Goal: Task Accomplishment & Management: Manage account settings

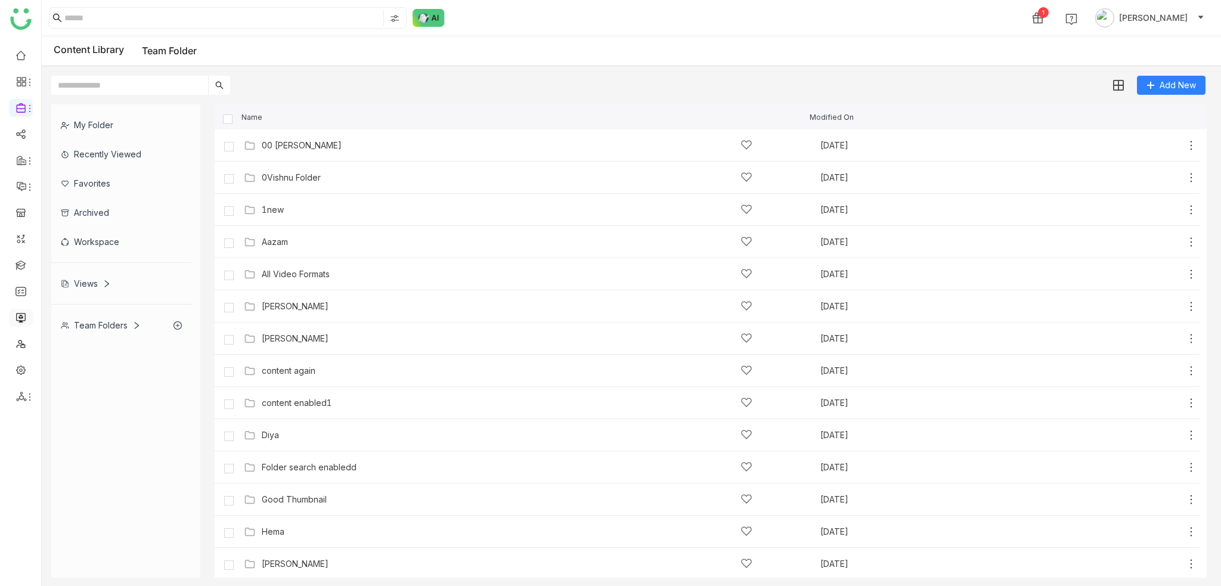
click at [17, 312] on link at bounding box center [20, 317] width 11 height 10
click at [23, 339] on link at bounding box center [20, 343] width 11 height 10
click at [26, 373] on link at bounding box center [20, 369] width 11 height 10
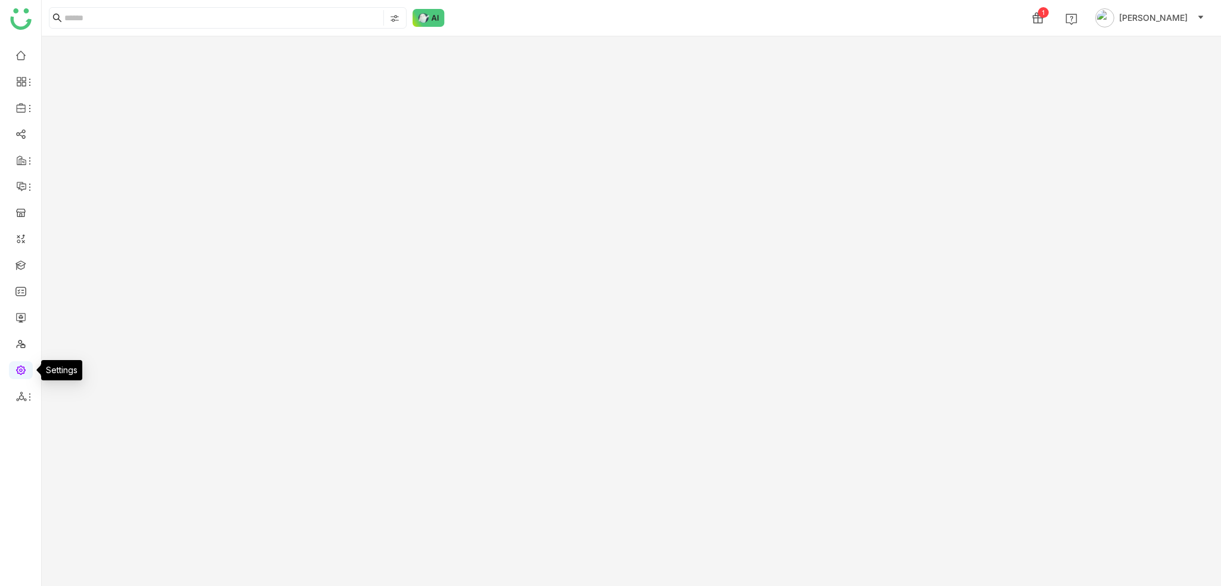
click at [26, 373] on link at bounding box center [20, 369] width 11 height 10
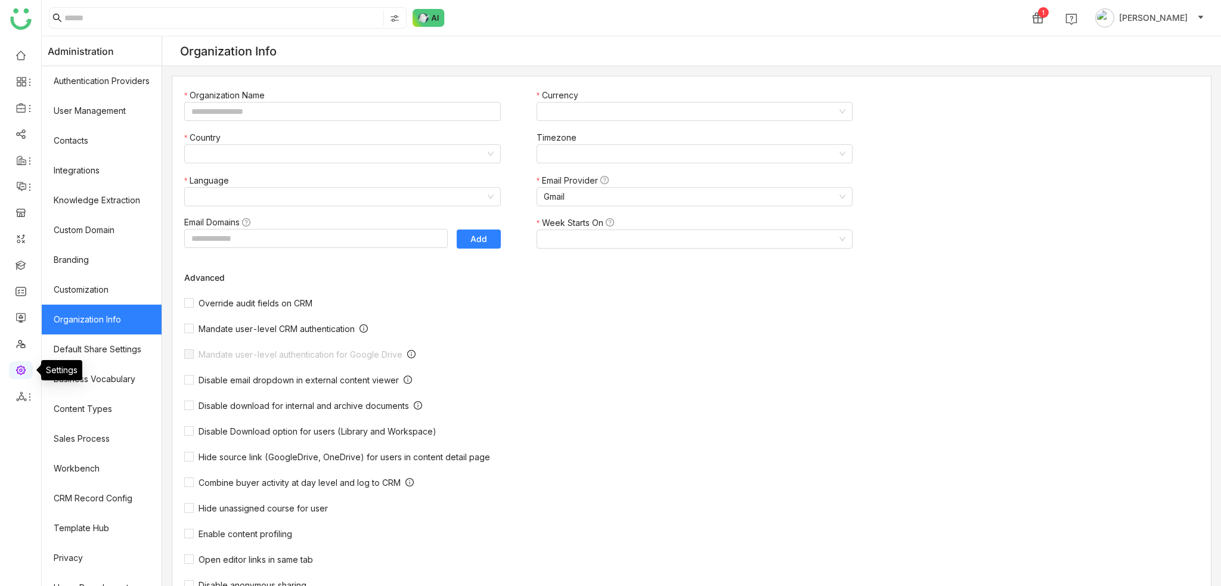
type input "*******"
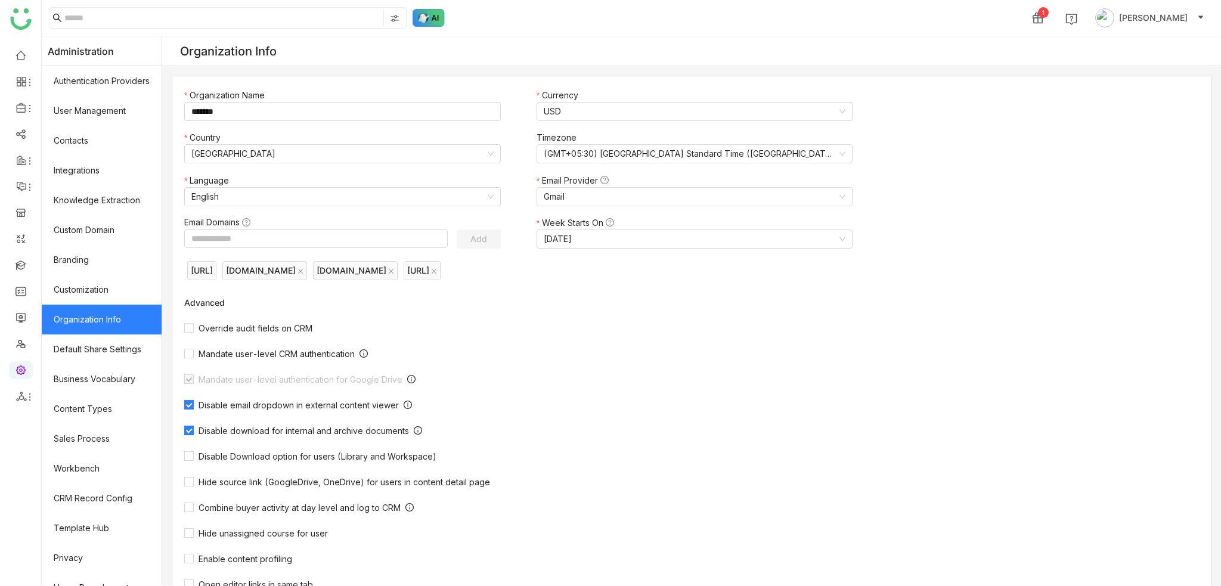
click at [441, 15] on img at bounding box center [428, 18] width 32 height 18
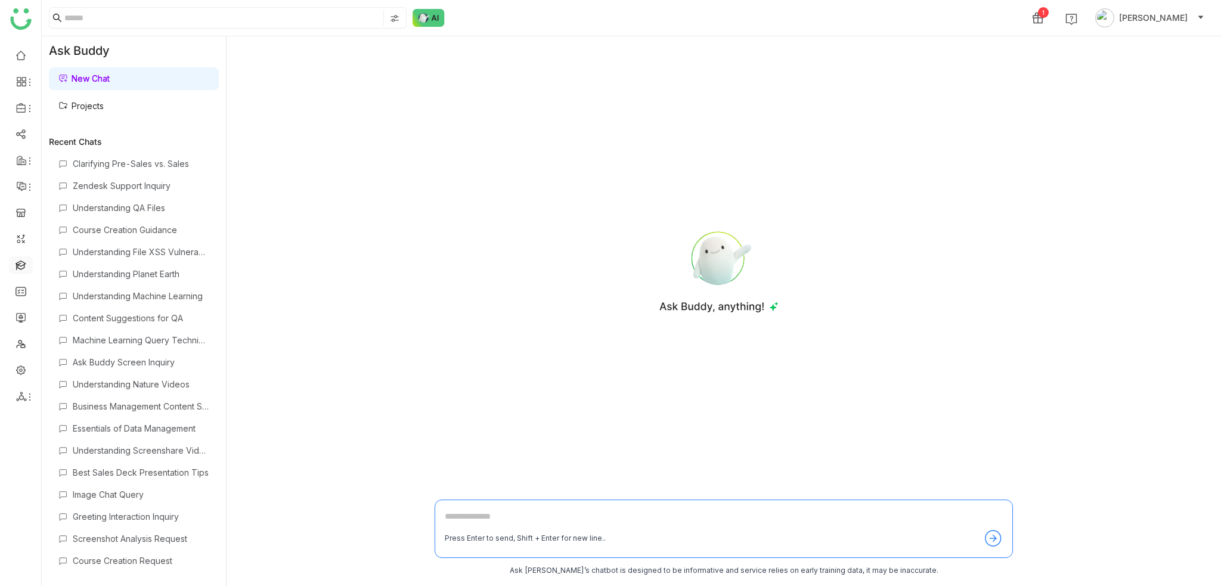
click at [21, 263] on link at bounding box center [20, 264] width 11 height 10
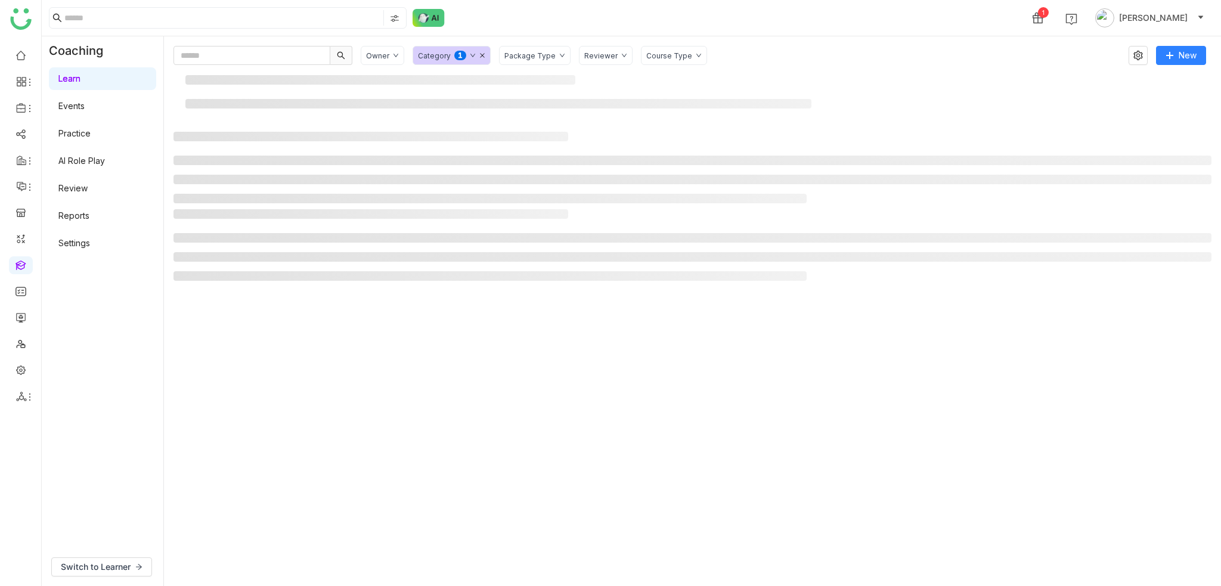
click at [825, 135] on div at bounding box center [692, 170] width 1038 height 77
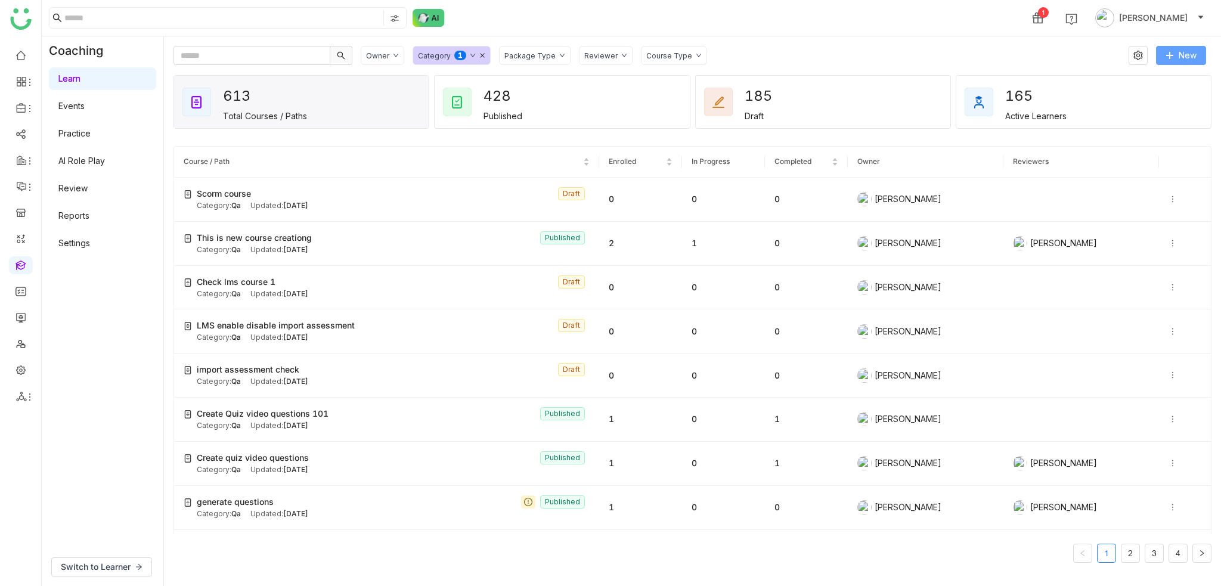
click at [1162, 51] on button "New" at bounding box center [1181, 55] width 50 height 19
click at [1113, 94] on li "New Short Course" at bounding box center [1155, 102] width 101 height 23
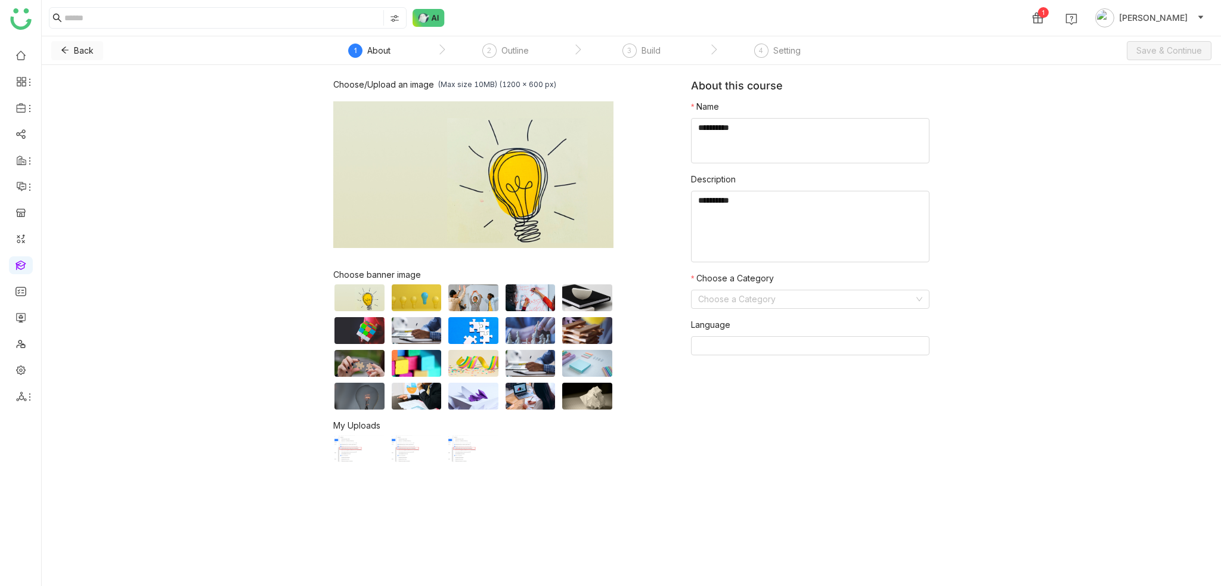
click at [74, 54] on span "Back" at bounding box center [84, 50] width 20 height 13
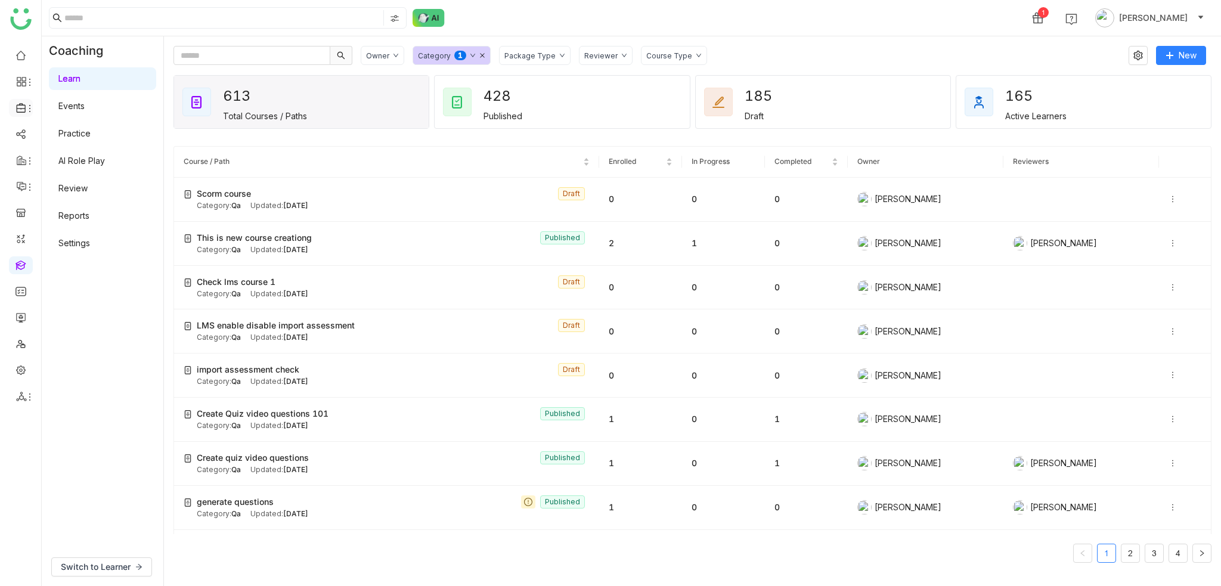
click at [21, 107] on icon at bounding box center [21, 108] width 11 height 11
click at [73, 172] on link "Library" at bounding box center [82, 176] width 77 height 8
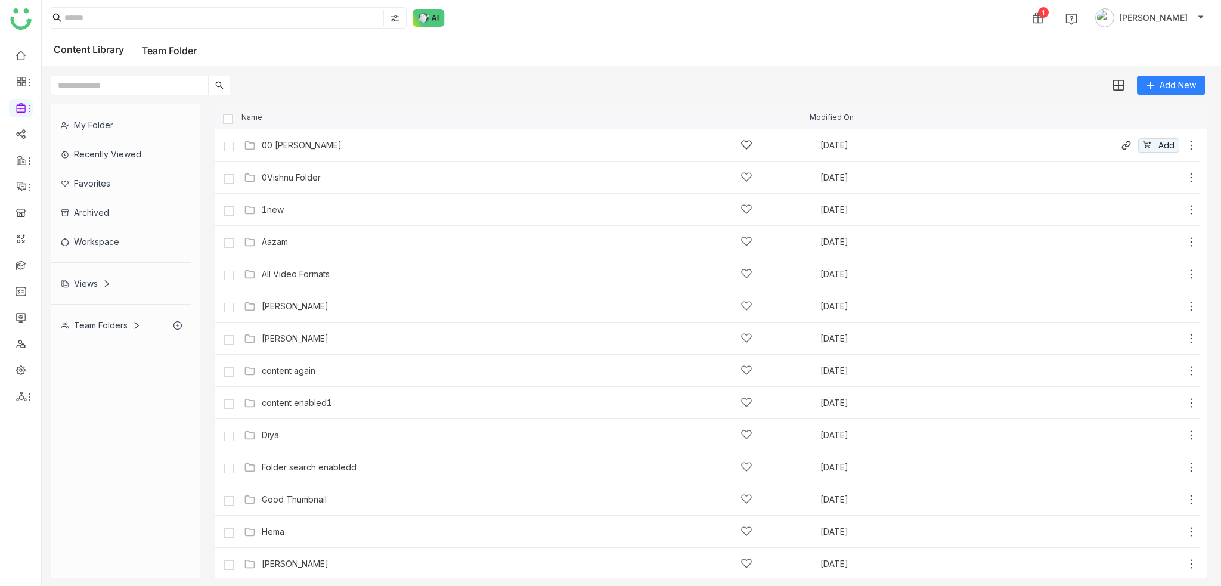
click at [1185, 142] on icon at bounding box center [1191, 145] width 12 height 12
click at [1128, 91] on li "Edit" at bounding box center [1133, 90] width 94 height 19
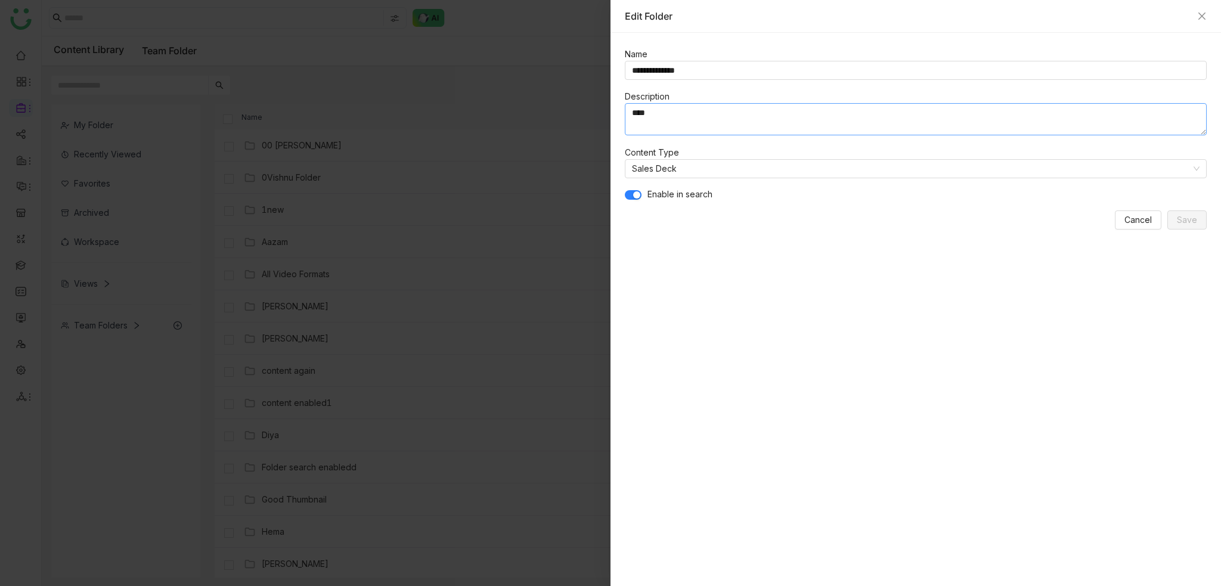
click at [692, 113] on textarea "****" at bounding box center [916, 119] width 582 height 32
drag, startPoint x: 732, startPoint y: 121, endPoint x: 648, endPoint y: 114, distance: 83.7
click at [648, 114] on textarea "******" at bounding box center [916, 119] width 582 height 32
type textarea "****"
click at [808, 258] on div "**********" at bounding box center [915, 309] width 610 height 553
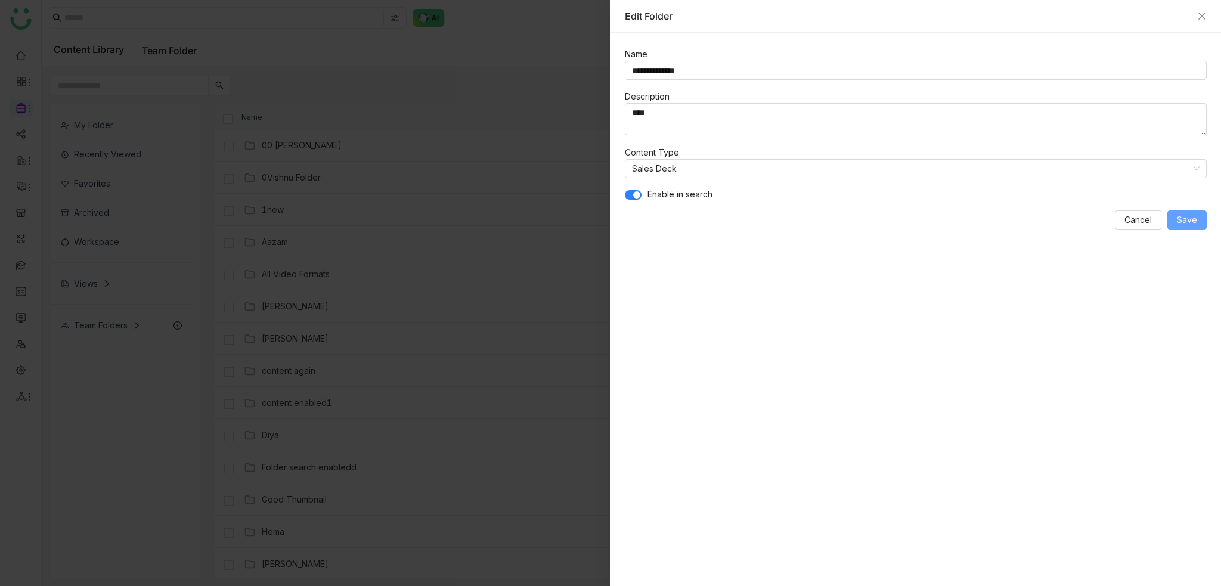
click at [1198, 218] on button "Save" at bounding box center [1186, 219] width 39 height 19
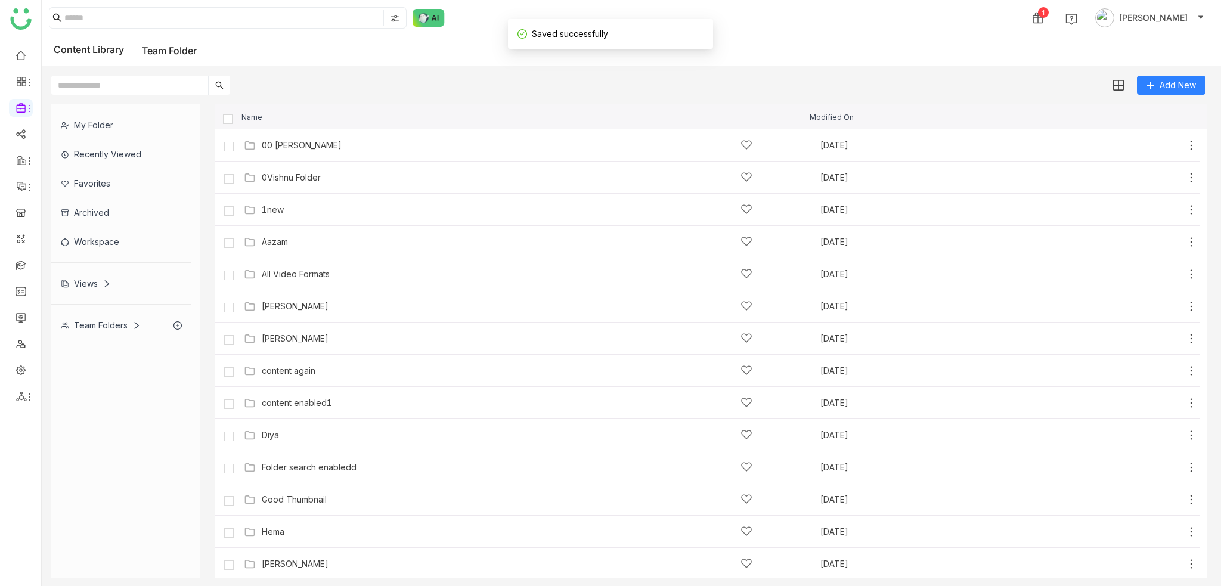
click at [406, 116] on div "Name" at bounding box center [513, 117] width 592 height 8
click at [311, 141] on div "00 Arif Folder" at bounding box center [302, 146] width 80 height 10
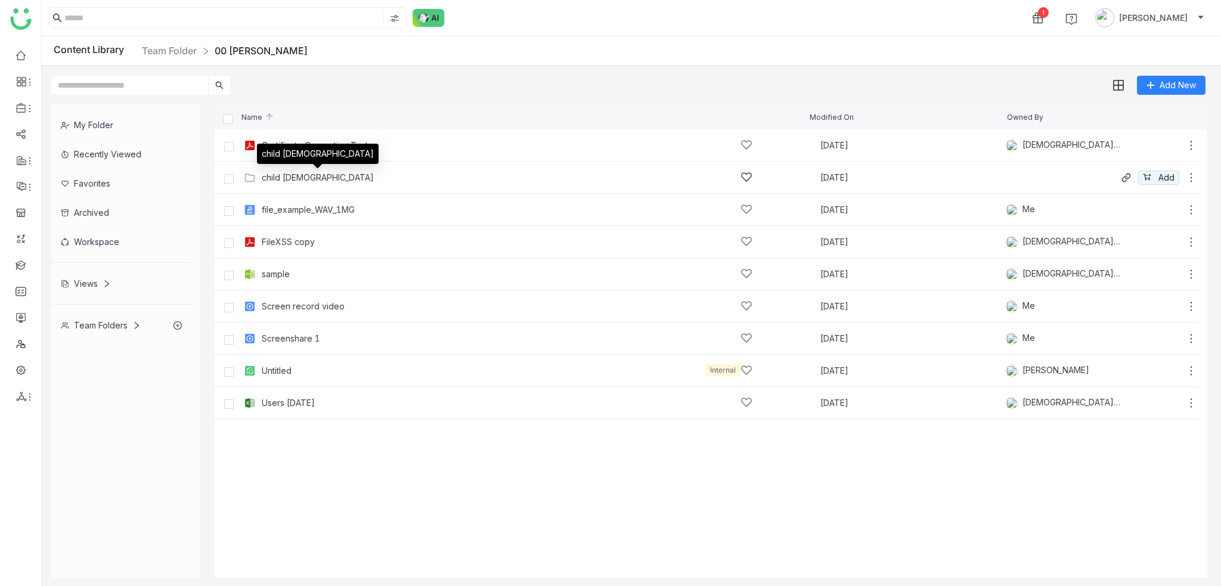
click at [269, 178] on div "child 1" at bounding box center [318, 178] width 112 height 10
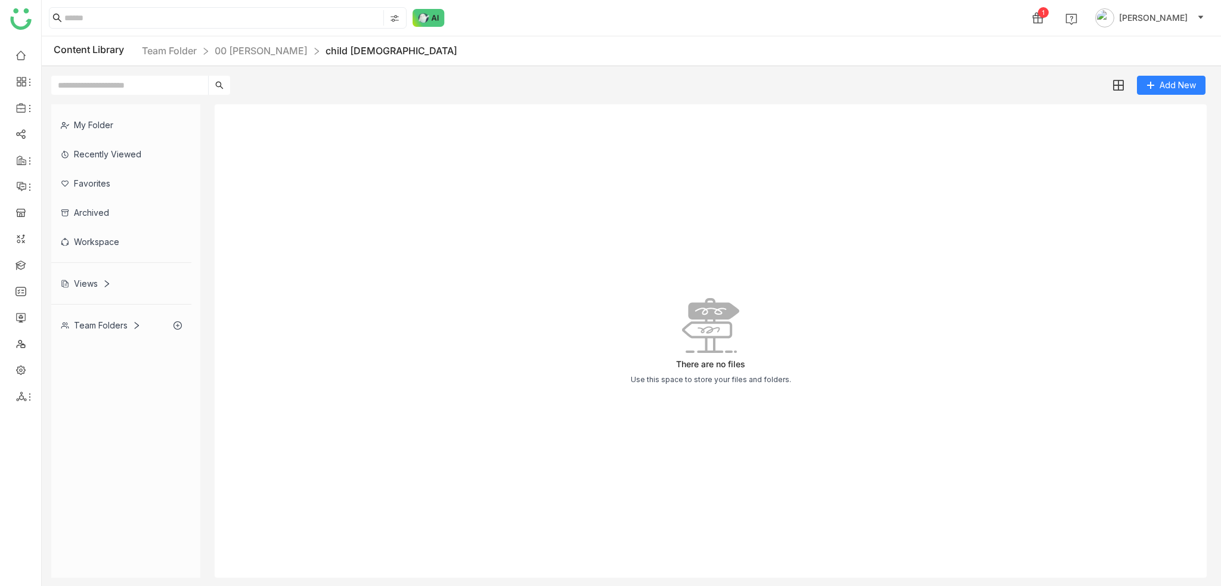
click at [369, 74] on div "Add New" at bounding box center [628, 80] width 1173 height 29
click at [829, 79] on div "Add New" at bounding box center [628, 80] width 1173 height 29
click at [19, 268] on link at bounding box center [20, 264] width 11 height 10
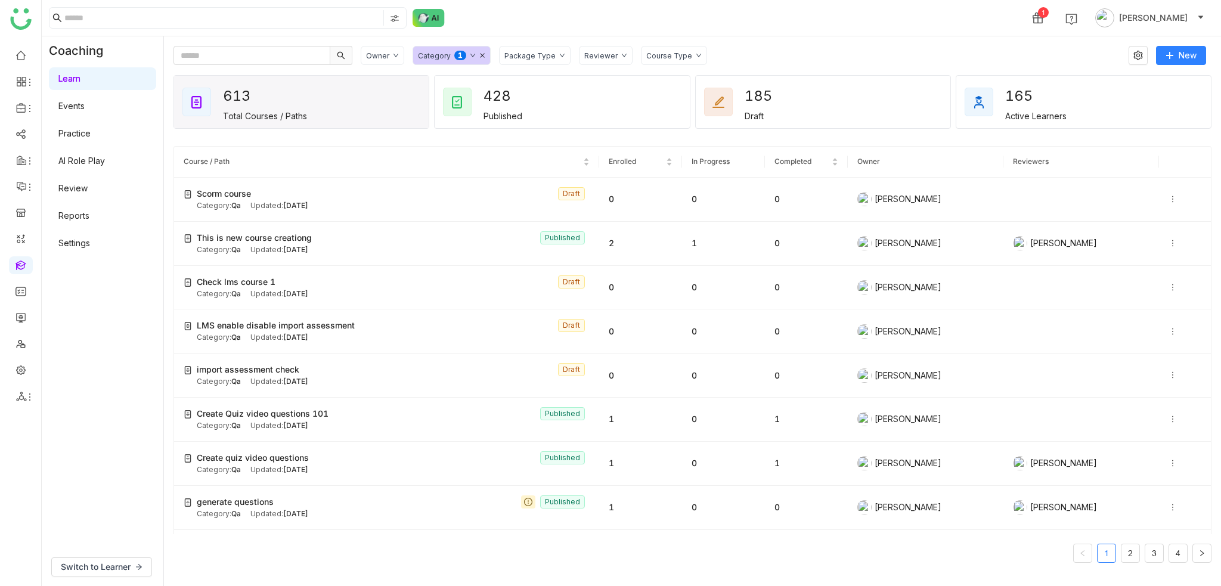
click at [546, 55] on div "Package Type" at bounding box center [529, 55] width 51 height 9
click at [546, 84] on span "Course" at bounding box center [532, 79] width 38 height 13
click at [780, 36] on div "Owner Category 0 1 2 3 4 5 6 7 8 9 Package Type 0 1 2 3 4 5 6 7 8 9 Reviewer Co…" at bounding box center [692, 310] width 1057 height 549
click at [1168, 195] on icon at bounding box center [1172, 199] width 8 height 8
click at [789, 57] on div "Owner Category 0 1 2 3 4 5 6 7 8 9 Package Type 0 1 2 3 4 5 6 7 8 9 Reviewer Co…" at bounding box center [740, 55] width 759 height 19
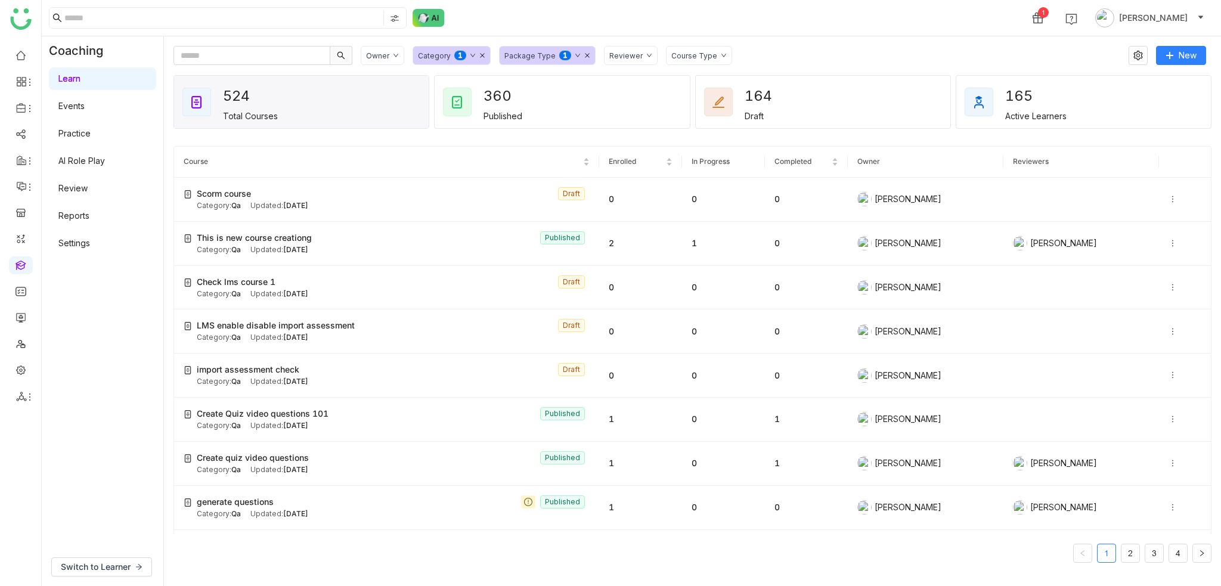
click at [479, 54] on icon at bounding box center [482, 55] width 6 height 6
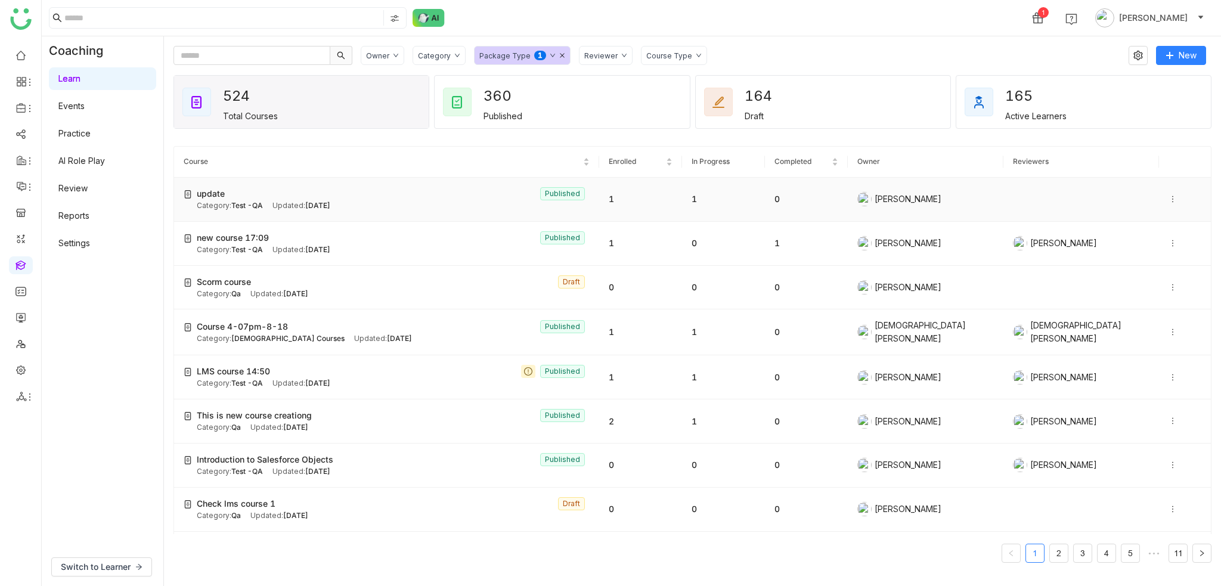
click at [1159, 199] on td at bounding box center [1185, 200] width 52 height 44
click at [1168, 285] on icon at bounding box center [1172, 287] width 8 height 8
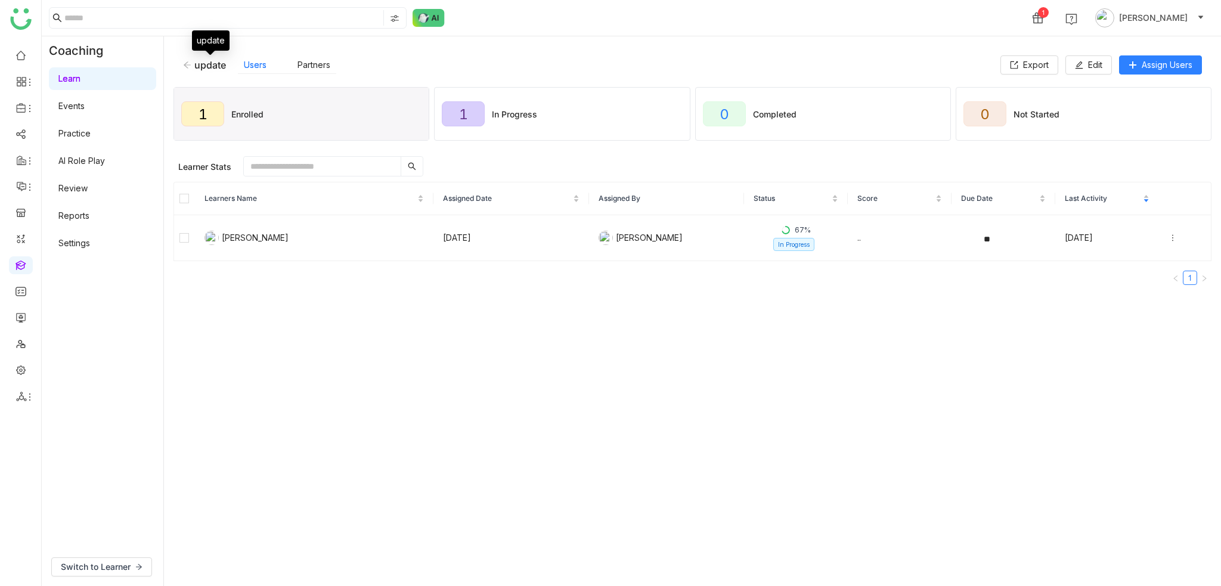
click at [187, 61] on icon at bounding box center [187, 65] width 8 height 8
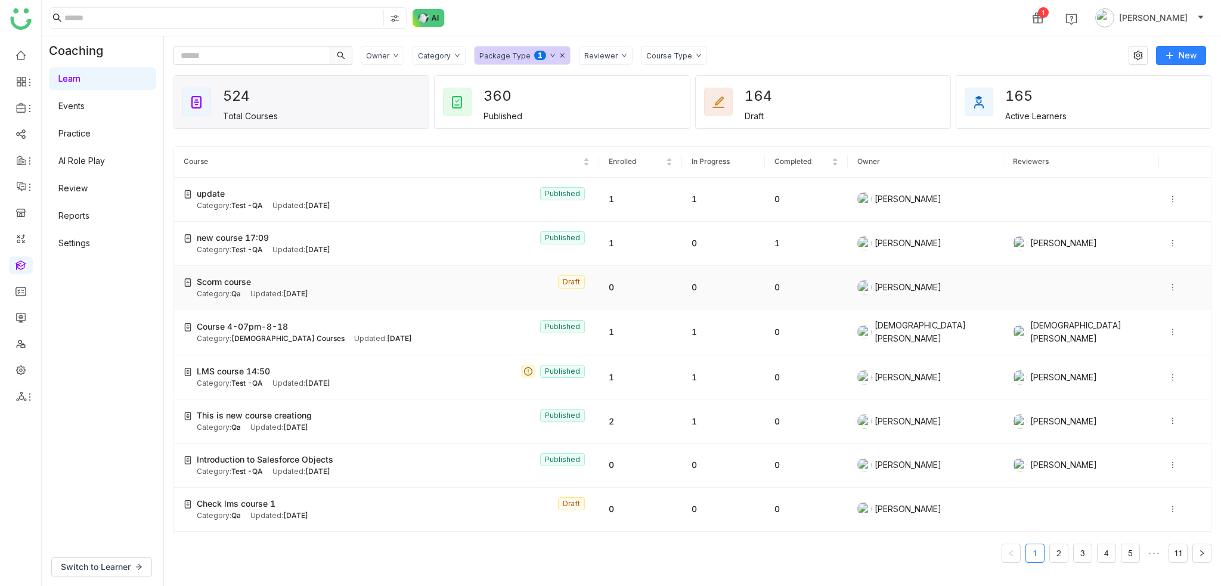
click at [1168, 283] on icon at bounding box center [1172, 287] width 8 height 8
click at [1132, 280] on span "Edit" at bounding box center [1133, 275] width 14 height 10
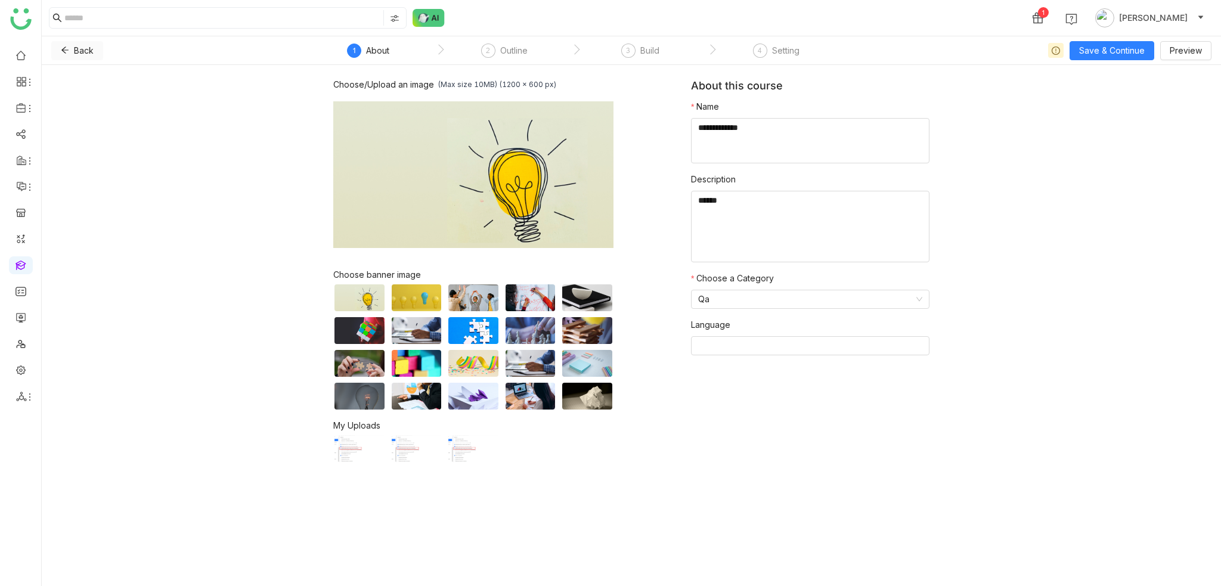
click at [71, 51] on button "Back" at bounding box center [77, 50] width 52 height 19
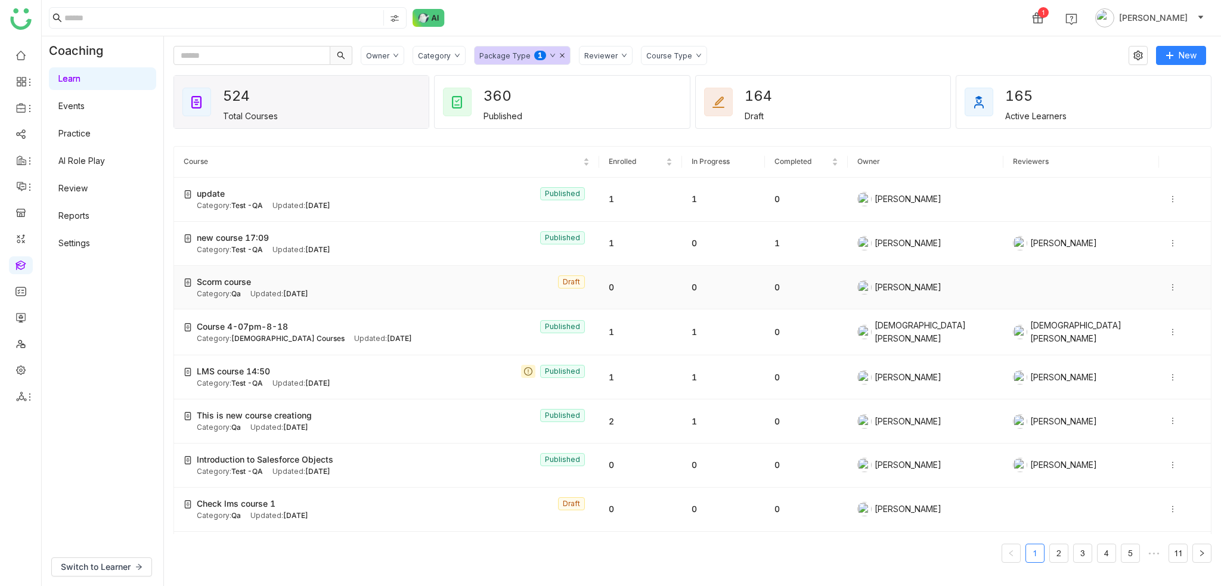
click at [1168, 284] on icon at bounding box center [1172, 287] width 8 height 8
click at [1125, 246] on span "Publish" at bounding box center [1130, 252] width 45 height 13
click at [1168, 289] on icon at bounding box center [1172, 287] width 8 height 8
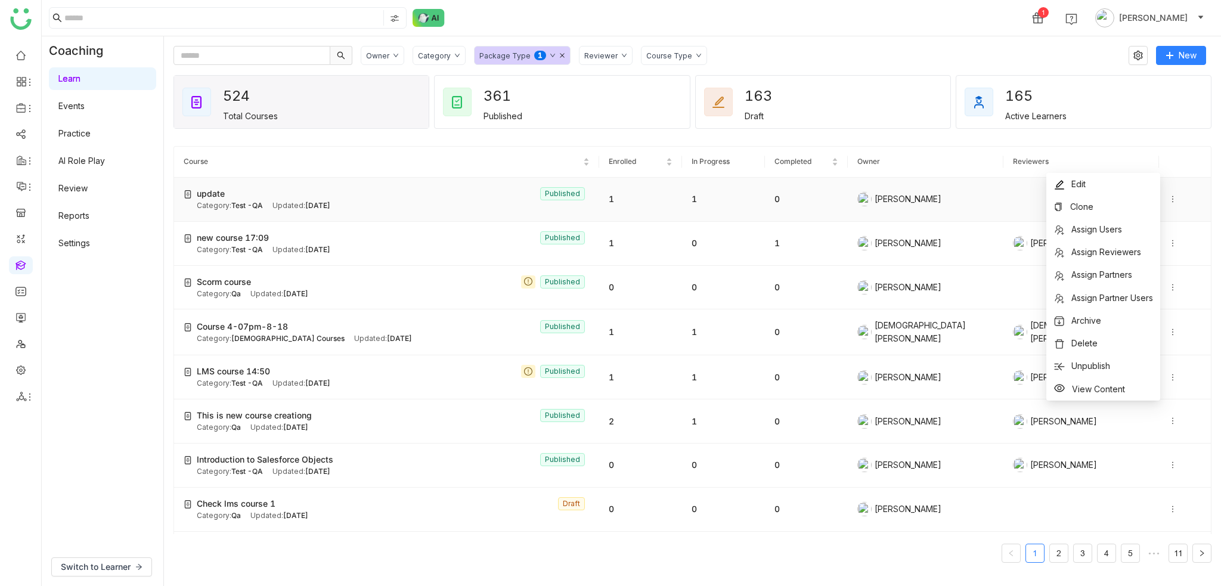
click at [176, 188] on td "update Published Category: Test -QA Updated: Aug 18, 2025" at bounding box center [386, 200] width 425 height 44
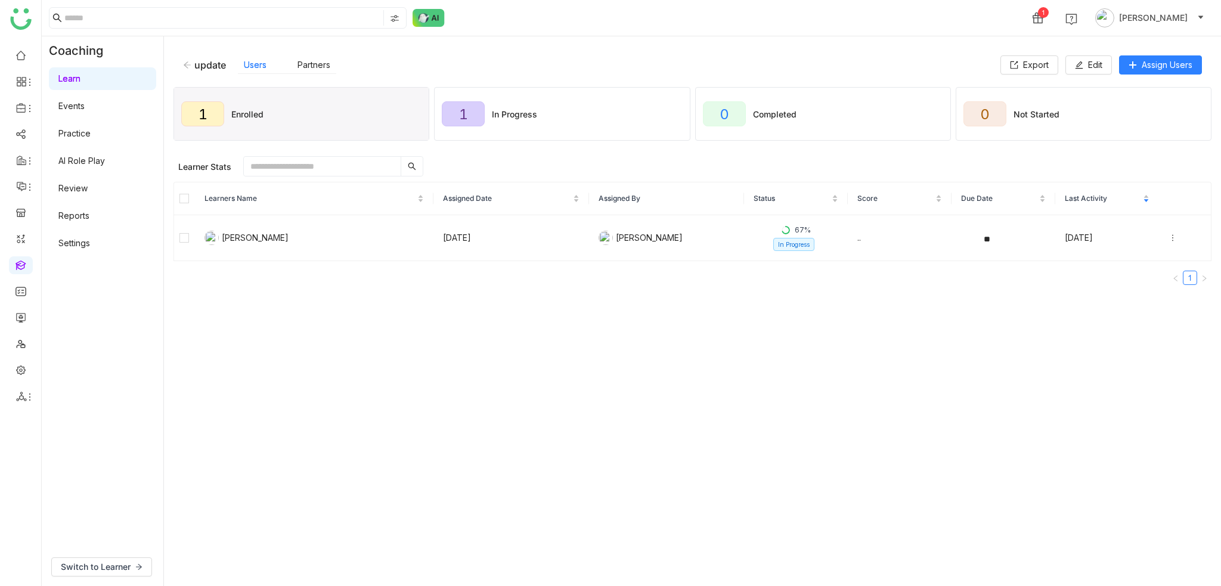
click at [181, 64] on div "update Users Partners Export Edit Assign Users" at bounding box center [692, 65] width 1038 height 38
click at [187, 66] on icon at bounding box center [187, 65] width 8 height 8
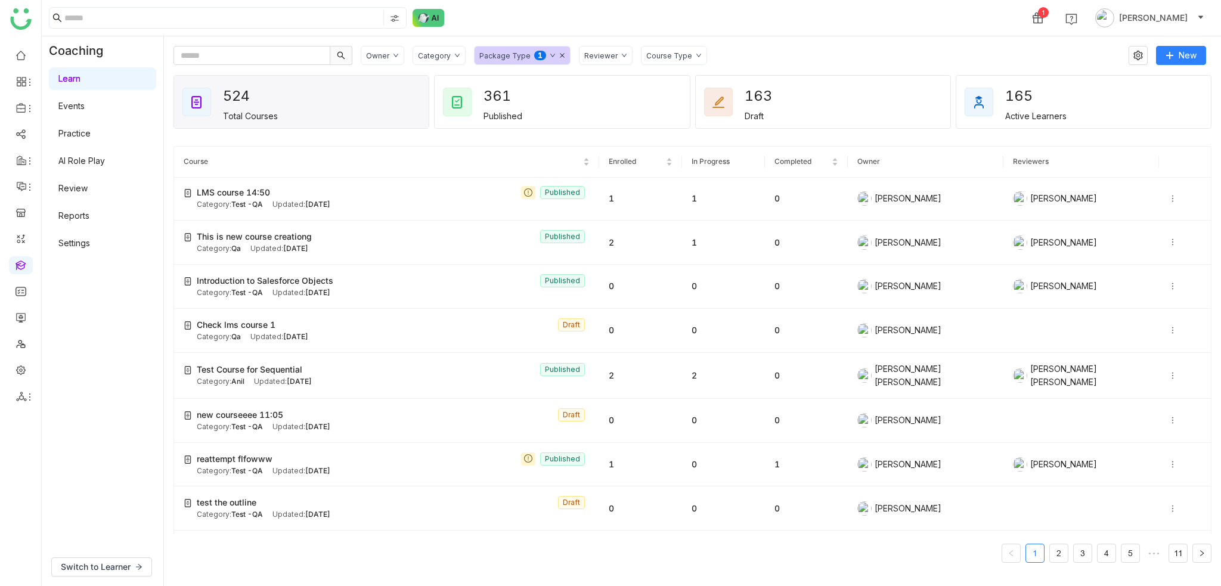
scroll to position [358, 0]
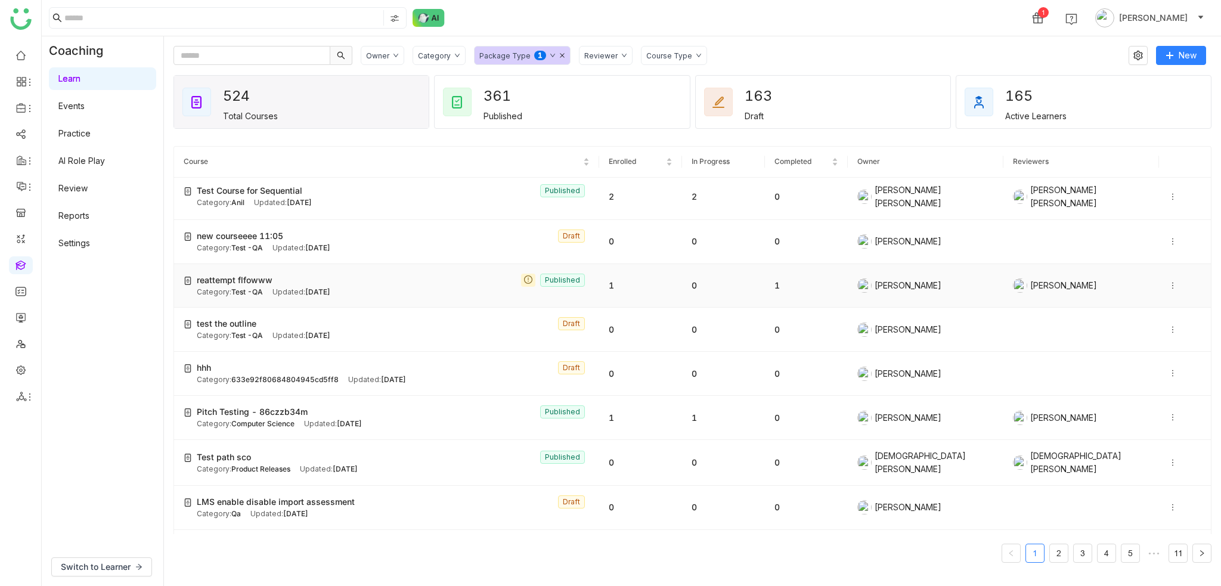
click at [1168, 281] on icon at bounding box center [1172, 285] width 8 height 8
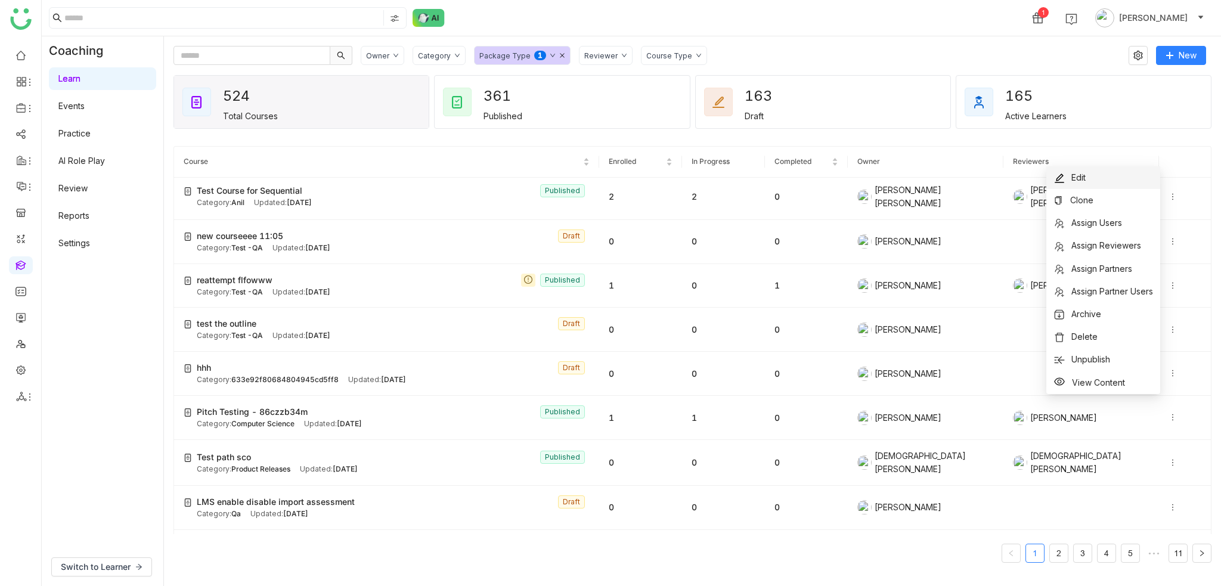
click at [1091, 182] on li "Edit" at bounding box center [1103, 177] width 114 height 23
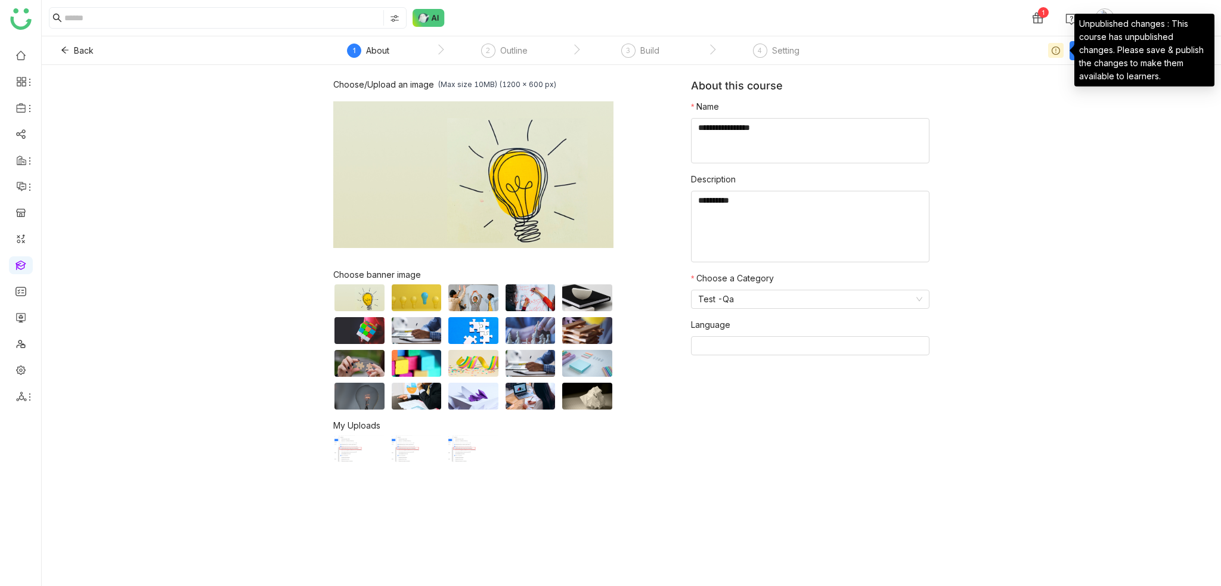
click at [1060, 48] on icon at bounding box center [1055, 50] width 8 height 8
click at [1126, 49] on div "Unpublished changes : This course has unpublished changes. Please save & publis…" at bounding box center [1144, 50] width 141 height 73
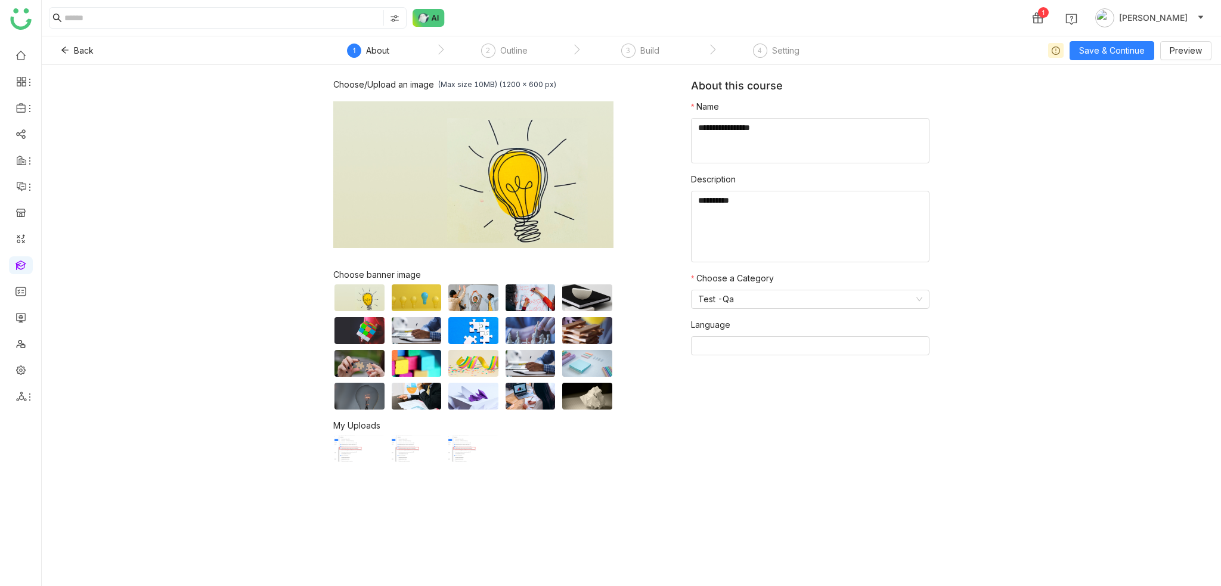
click at [992, 71] on div "Choose/Upload an image (Max size 10MB) (1200 x 600 px) Browse Image Choose bann…" at bounding box center [631, 325] width 1179 height 521
click at [803, 52] on nz-step "4 Setting" at bounding box center [776, 54] width 136 height 21
click at [786, 53] on div "Setting" at bounding box center [785, 51] width 27 height 14
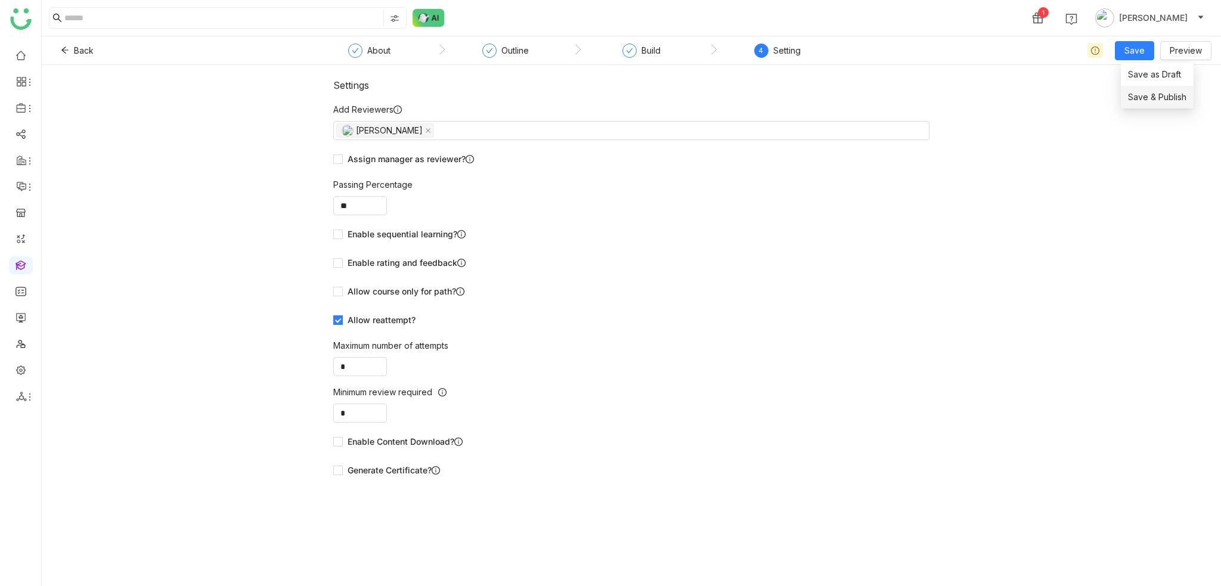
click at [1147, 91] on span "Save & Publish" at bounding box center [1157, 97] width 58 height 13
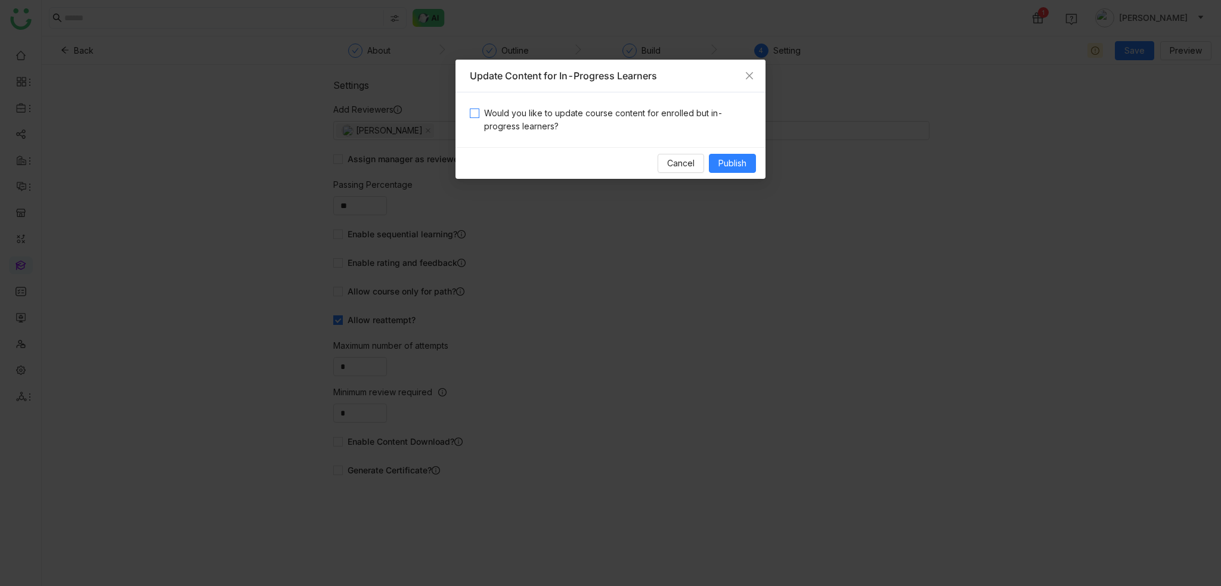
click at [629, 107] on span "Would you like to update course content for enrolled but in-progress learners?" at bounding box center [615, 120] width 272 height 26
click at [736, 158] on span "Publish" at bounding box center [732, 163] width 28 height 13
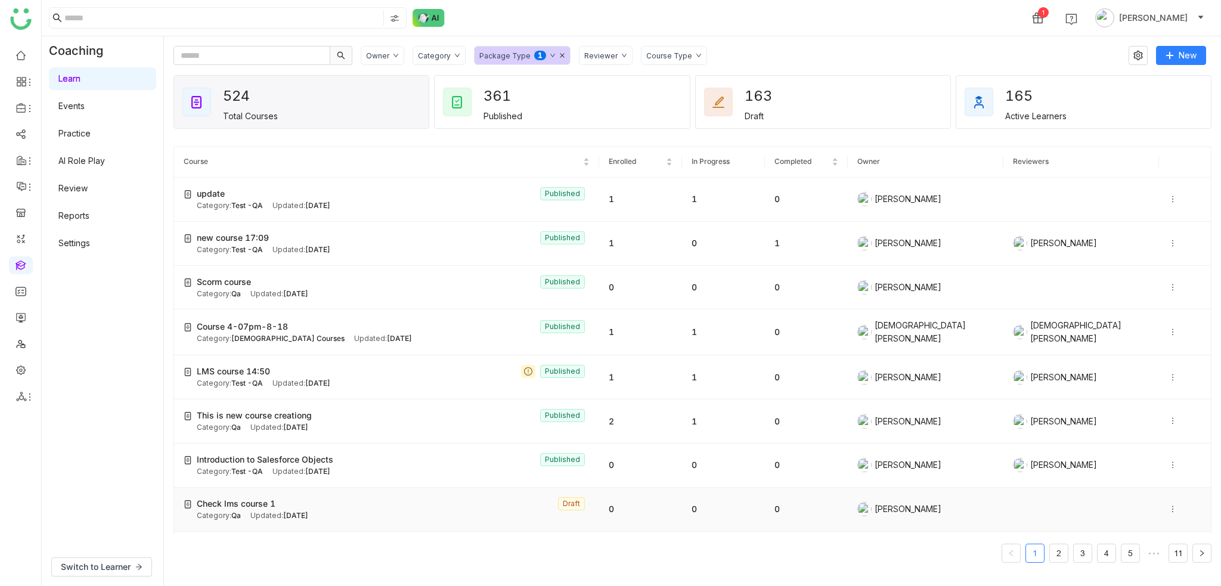
click at [1168, 505] on icon at bounding box center [1172, 509] width 8 height 8
click at [745, 549] on nz-pagination "1 2 3 4 5 ••• 11" at bounding box center [692, 553] width 1038 height 19
click at [659, 19] on div "1 [PERSON_NAME]" at bounding box center [631, 18] width 1179 height 36
click at [629, 14] on div "1 [PERSON_NAME]" at bounding box center [631, 18] width 1179 height 36
click at [1168, 197] on icon at bounding box center [1172, 199] width 8 height 8
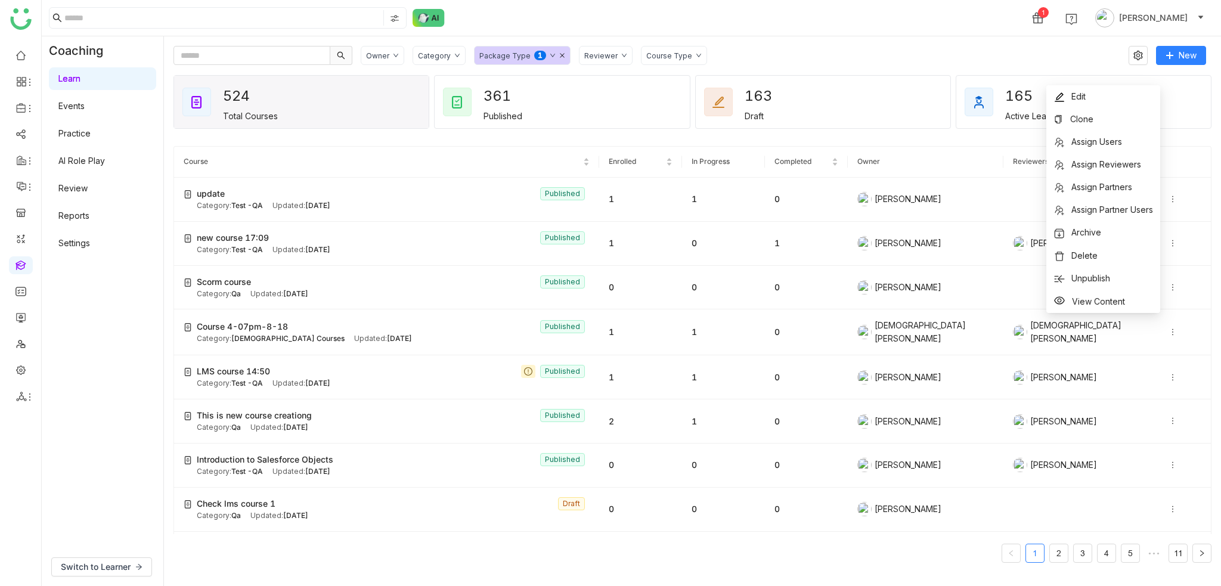
click at [1031, 38] on div "Owner Category Package Type 0 1 2 3 4 5 6 7 8 9 Reviewer Course Type New 524 To…" at bounding box center [692, 310] width 1057 height 549
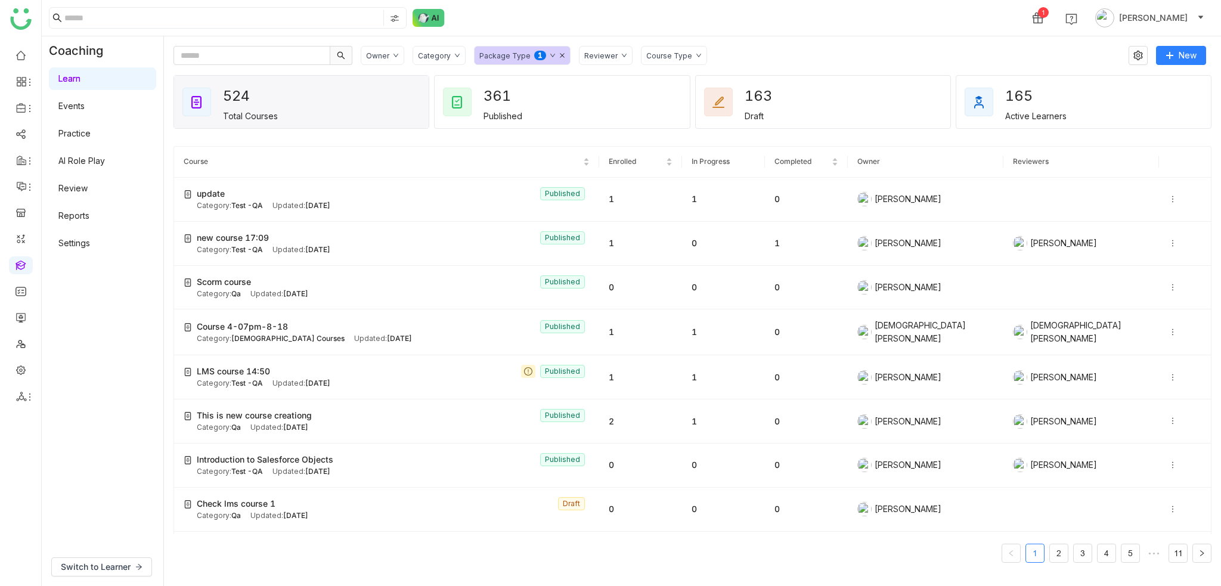
click at [560, 54] on icon at bounding box center [562, 55] width 5 height 5
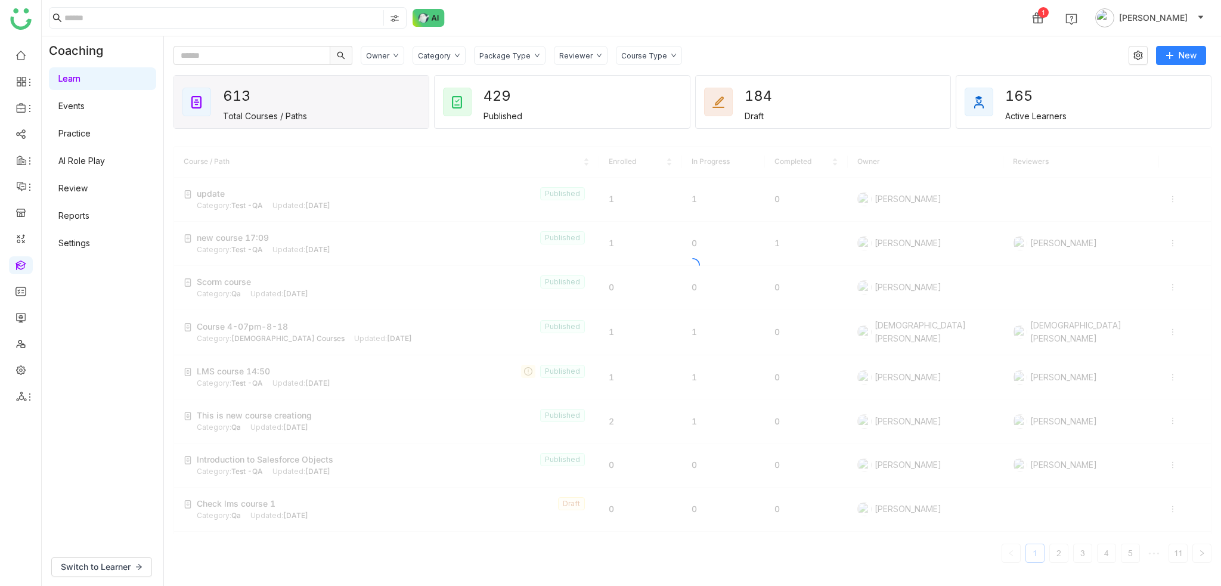
click at [781, 49] on div "Owner Category Package Type Reviewer Course Type" at bounding box center [740, 55] width 759 height 19
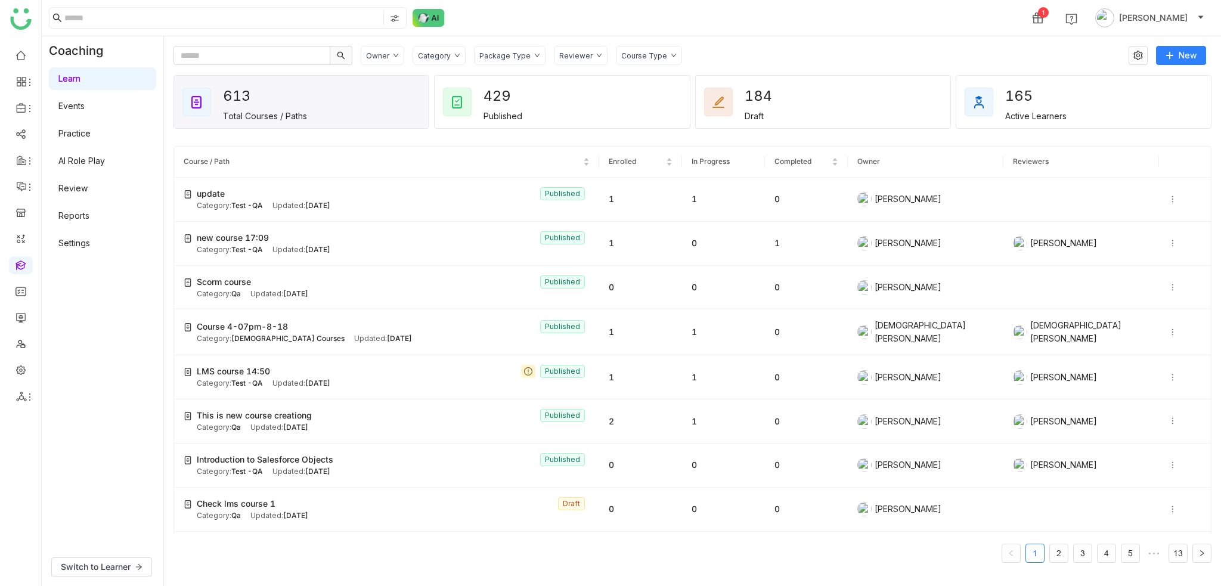
click at [23, 268] on link at bounding box center [20, 264] width 11 height 10
click at [1168, 197] on icon at bounding box center [1172, 199] width 8 height 8
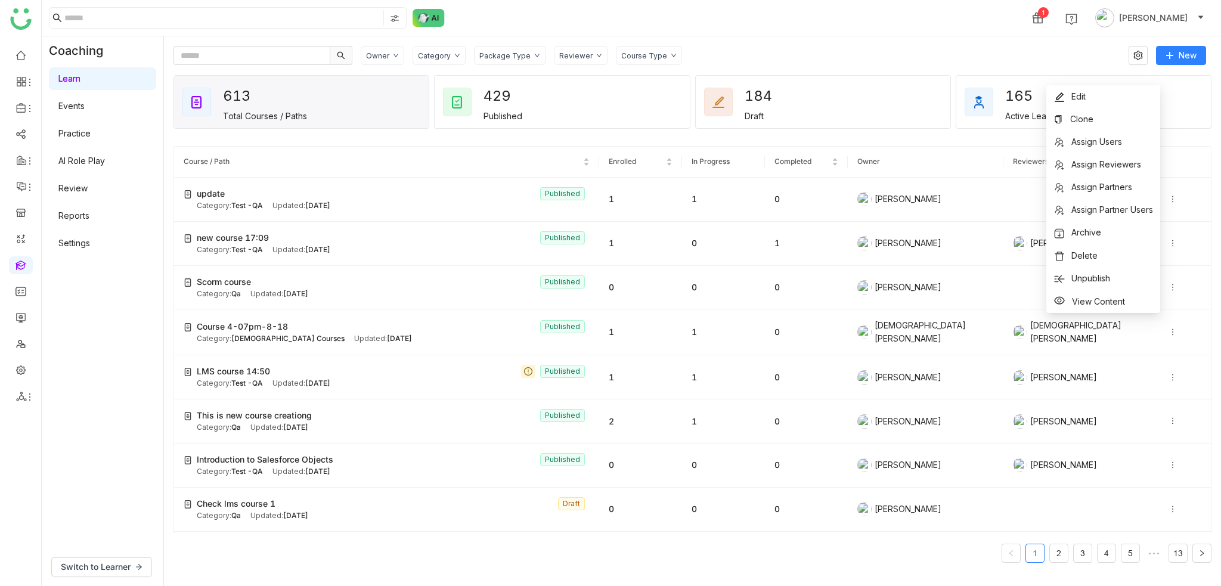
click at [869, 29] on div "1 [PERSON_NAME]" at bounding box center [631, 18] width 1179 height 36
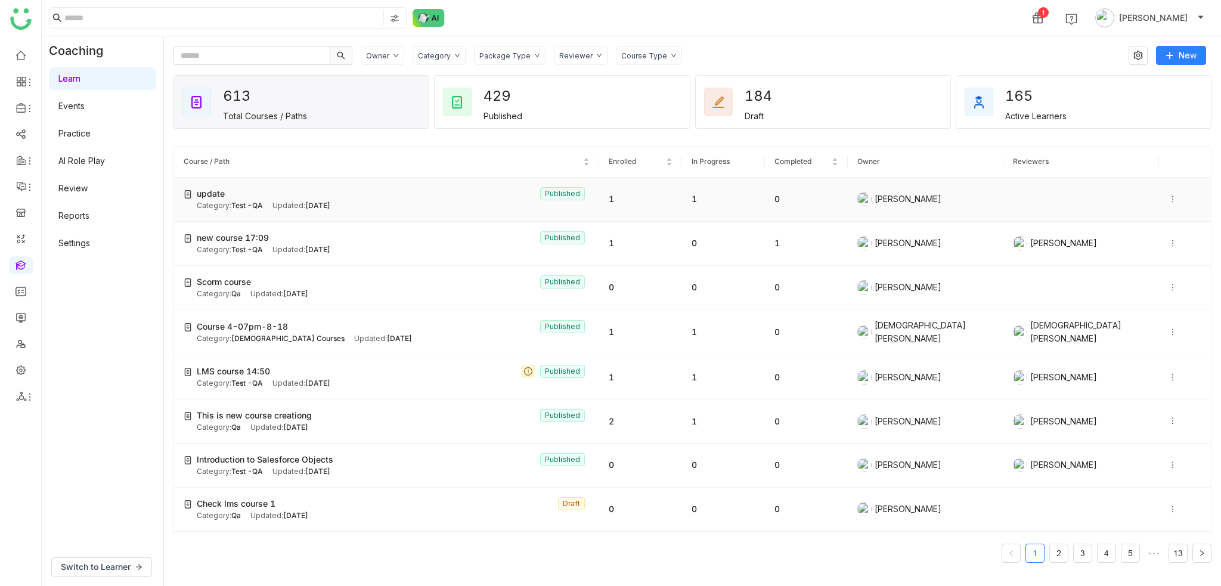
click at [1168, 197] on icon at bounding box center [1172, 199] width 8 height 8
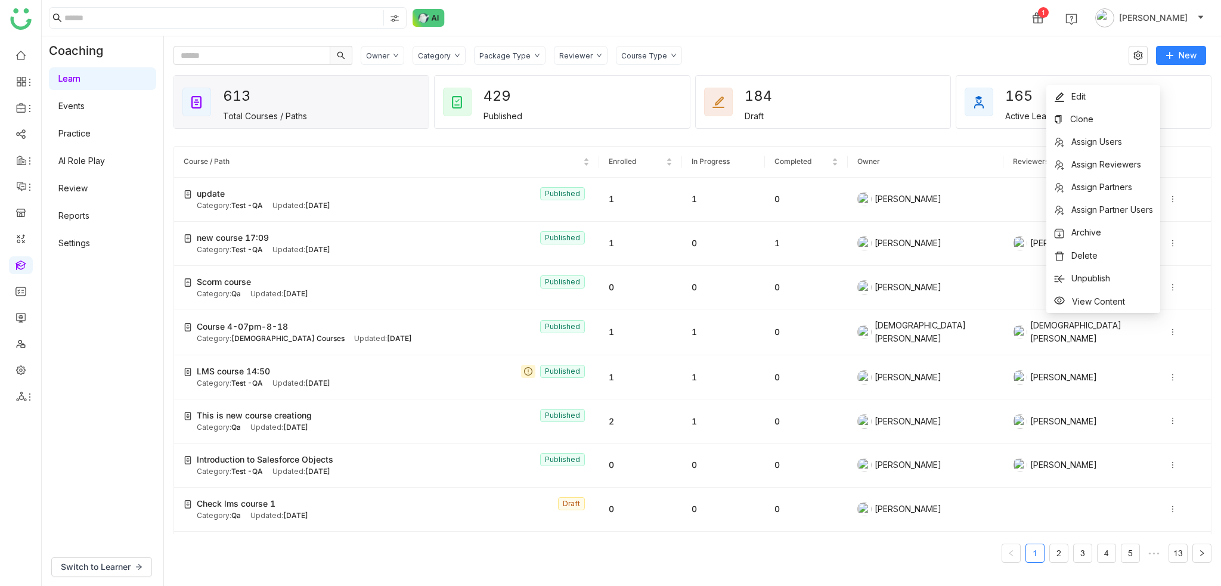
click at [711, 20] on div "1 [PERSON_NAME]" at bounding box center [631, 18] width 1179 height 36
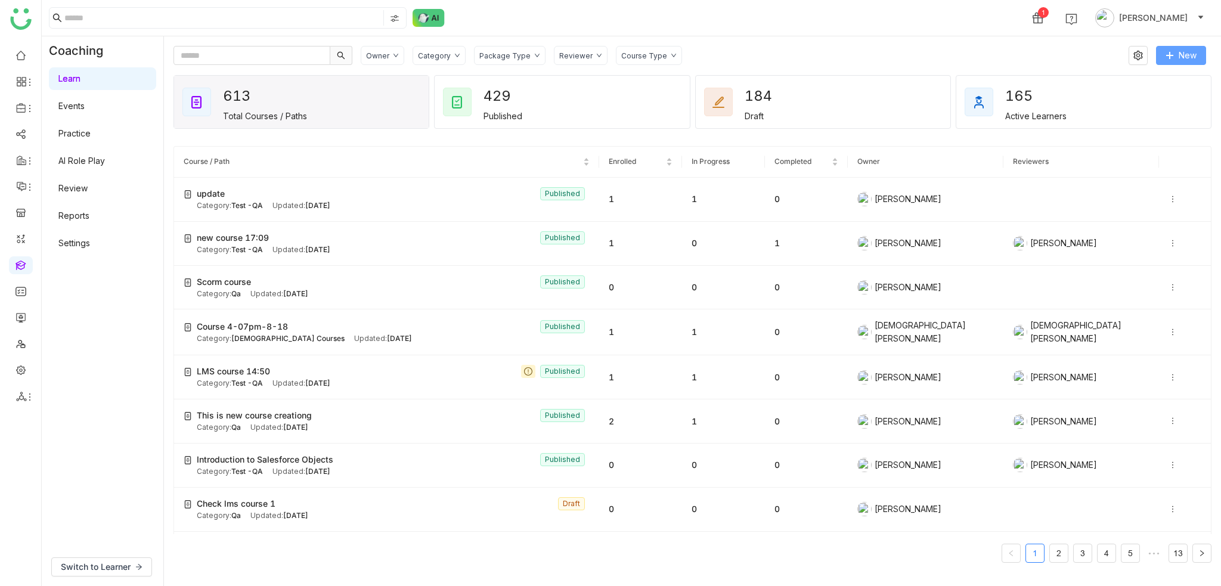
click at [1173, 52] on button "New" at bounding box center [1181, 55] width 50 height 19
click at [810, 42] on div "Owner Category Package Type Reviewer Course Type New 613 Total Courses / Paths …" at bounding box center [692, 310] width 1057 height 549
click at [1169, 193] on div at bounding box center [1184, 198] width 33 height 13
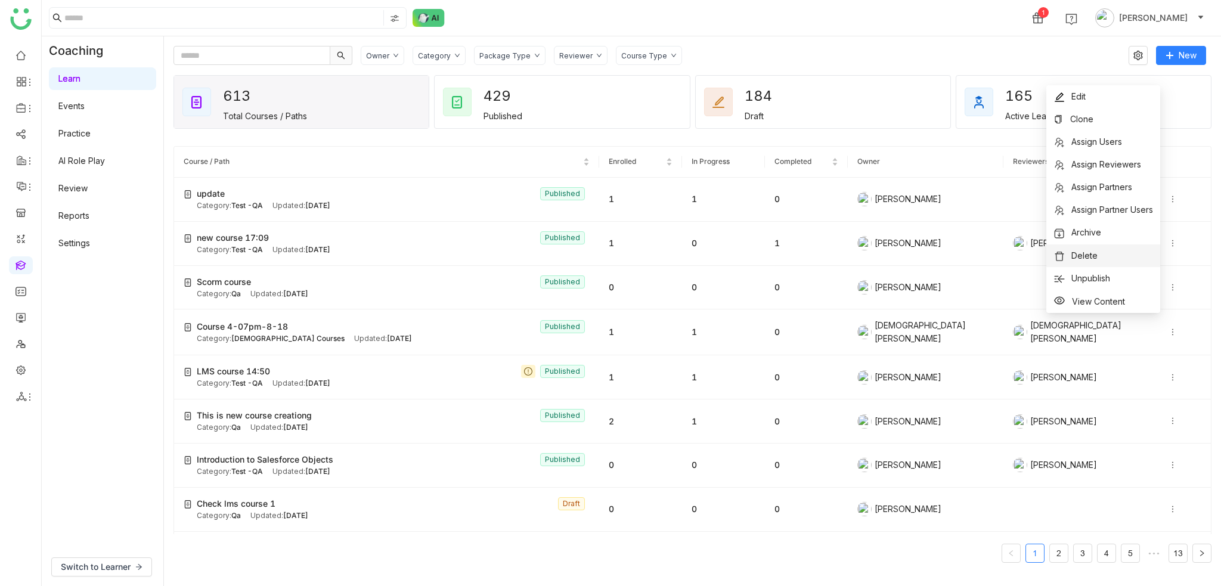
click at [1097, 256] on li "Delete" at bounding box center [1103, 255] width 114 height 23
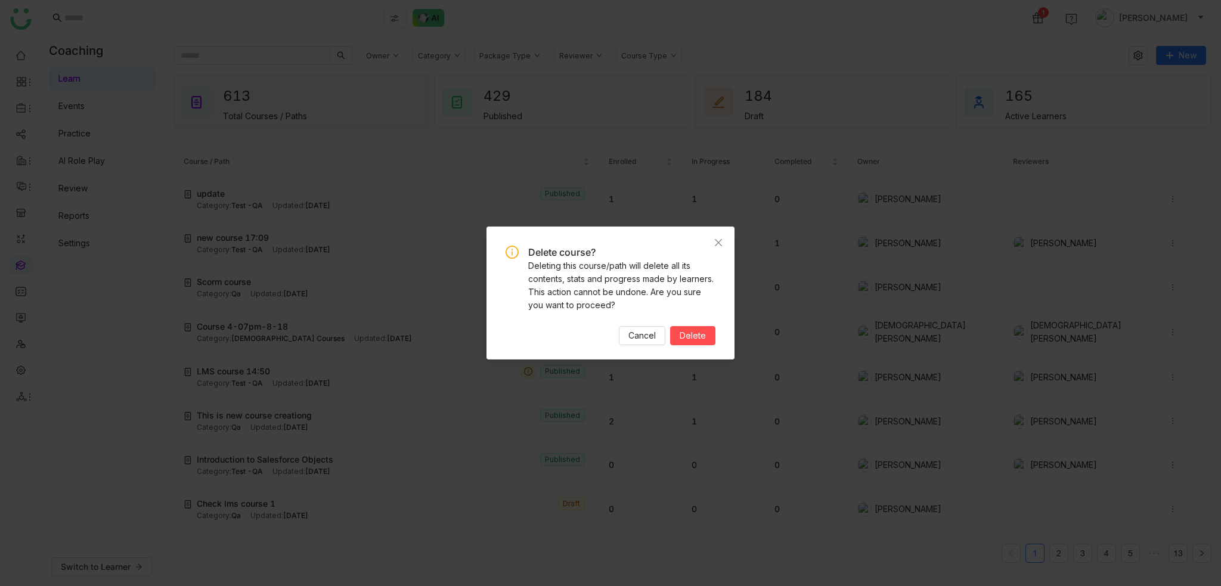
click at [690, 319] on div "Delete course? Deleting this course/path will delete all its contents, stats an…" at bounding box center [610, 295] width 210 height 99
drag, startPoint x: 689, startPoint y: 333, endPoint x: 687, endPoint y: 282, distance: 50.7
click at [689, 333] on span "Delete" at bounding box center [692, 335] width 26 height 13
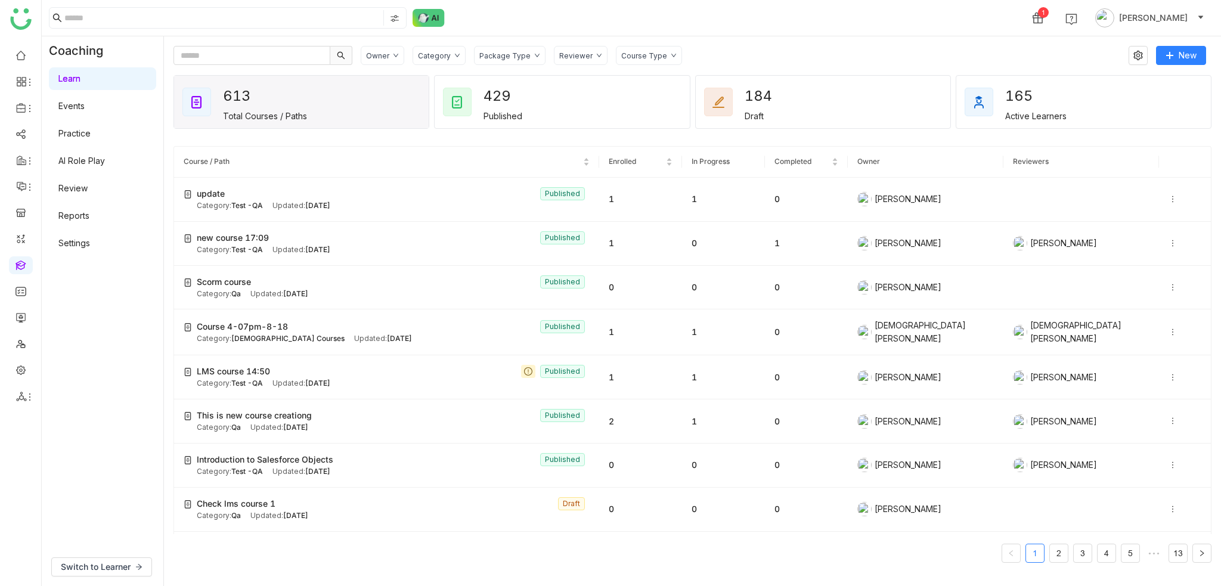
click at [722, 26] on div "1 [PERSON_NAME]" at bounding box center [631, 18] width 1179 height 36
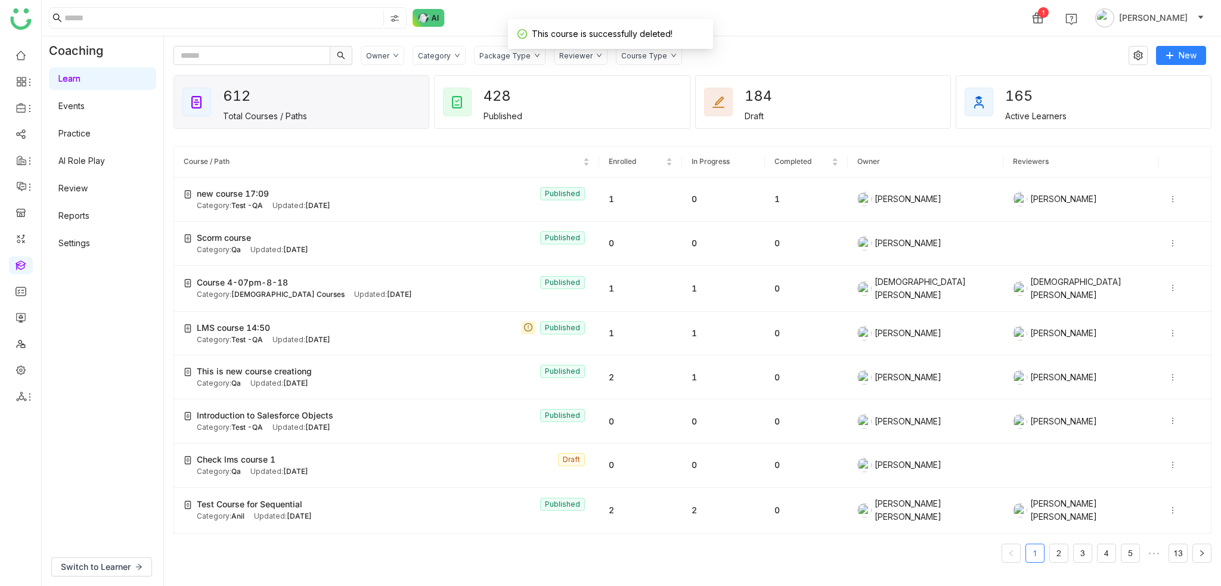
click at [24, 328] on ul at bounding box center [20, 225] width 41 height 375
click at [19, 348] on link at bounding box center [20, 343] width 11 height 10
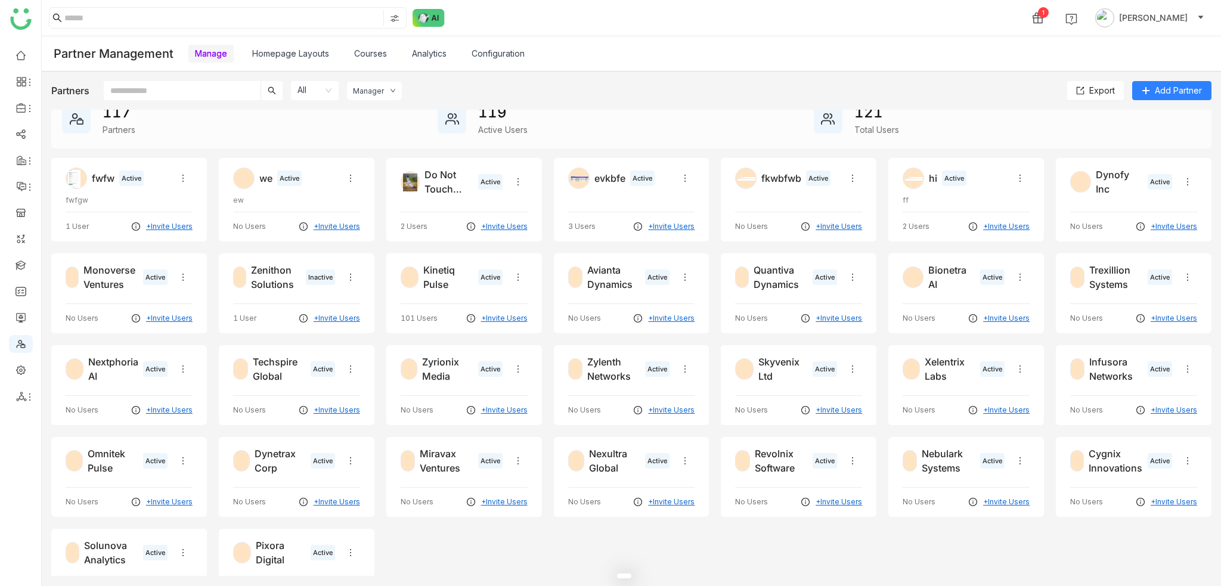
scroll to position [52, 0]
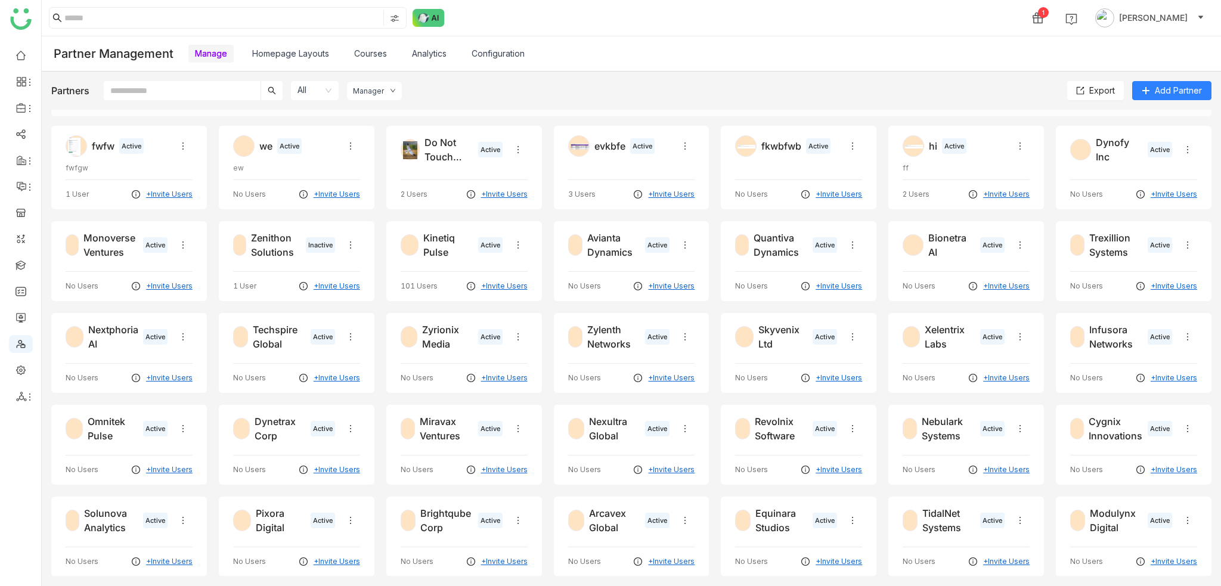
click at [319, 49] on link "Homepage Layouts" at bounding box center [290, 53] width 77 height 10
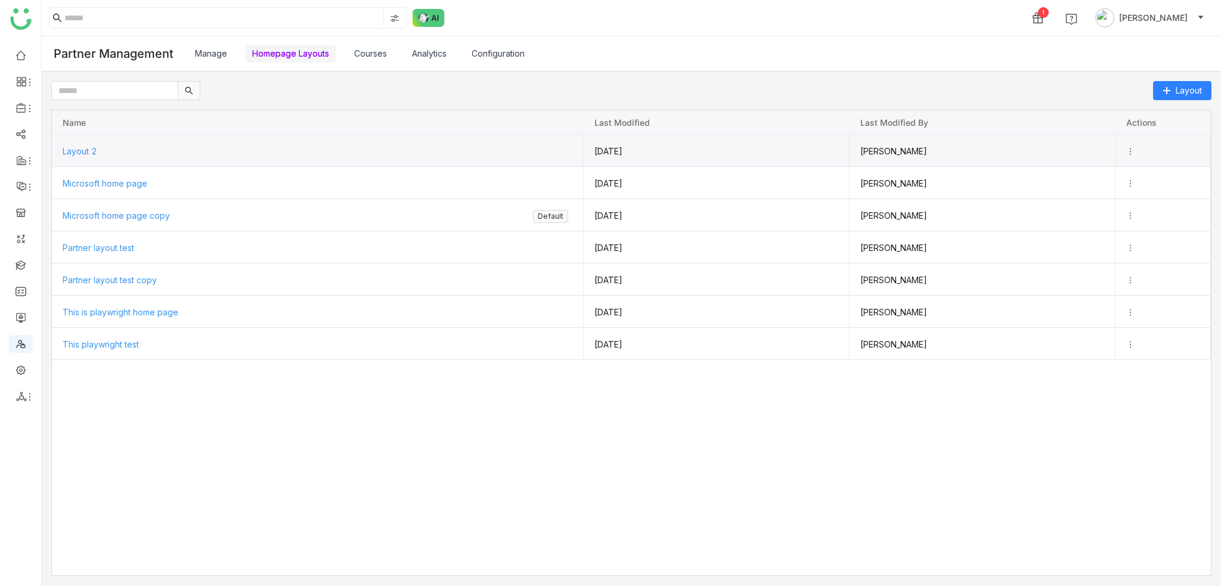
click at [1131, 150] on icon "Press SPACE to select this row." at bounding box center [1130, 151] width 8 height 8
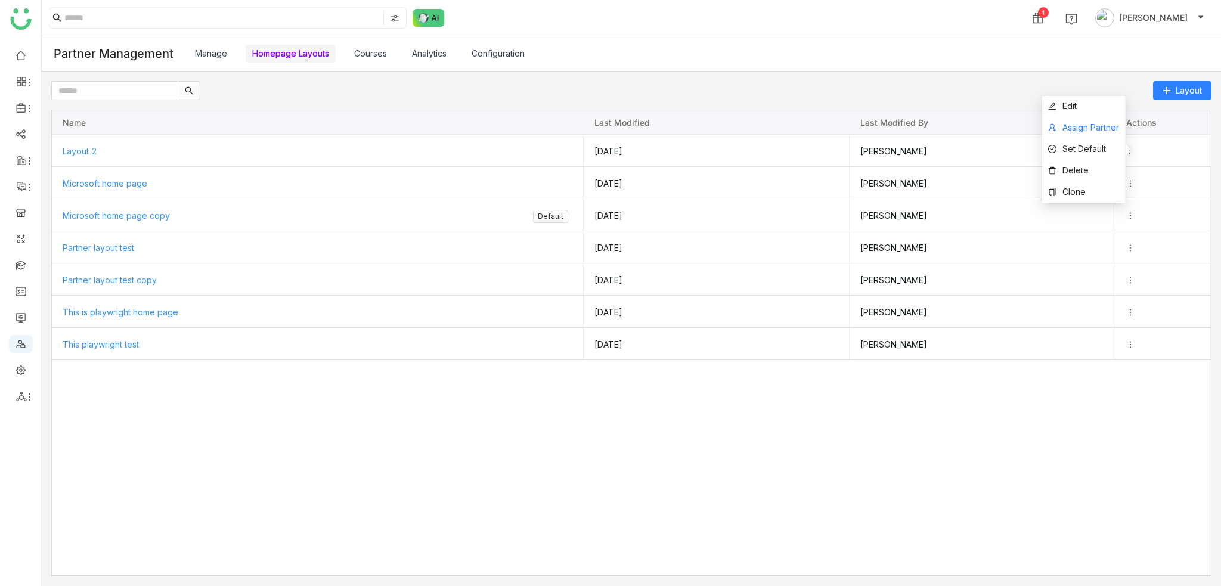
click at [1069, 128] on span "Assign Partner" at bounding box center [1090, 127] width 57 height 10
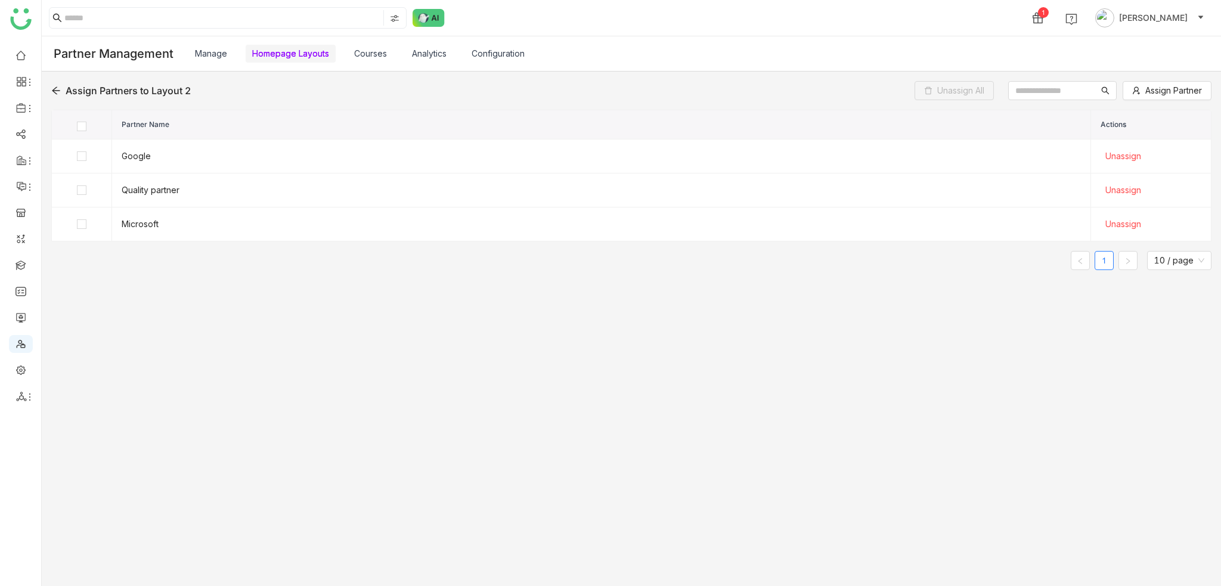
click at [294, 326] on div "Partner Name Actions Google Unassign Quality partner Unassign Microsoft Unassig…" at bounding box center [631, 357] width 1160 height 495
click at [1167, 89] on span "Assign Partner" at bounding box center [1173, 90] width 57 height 13
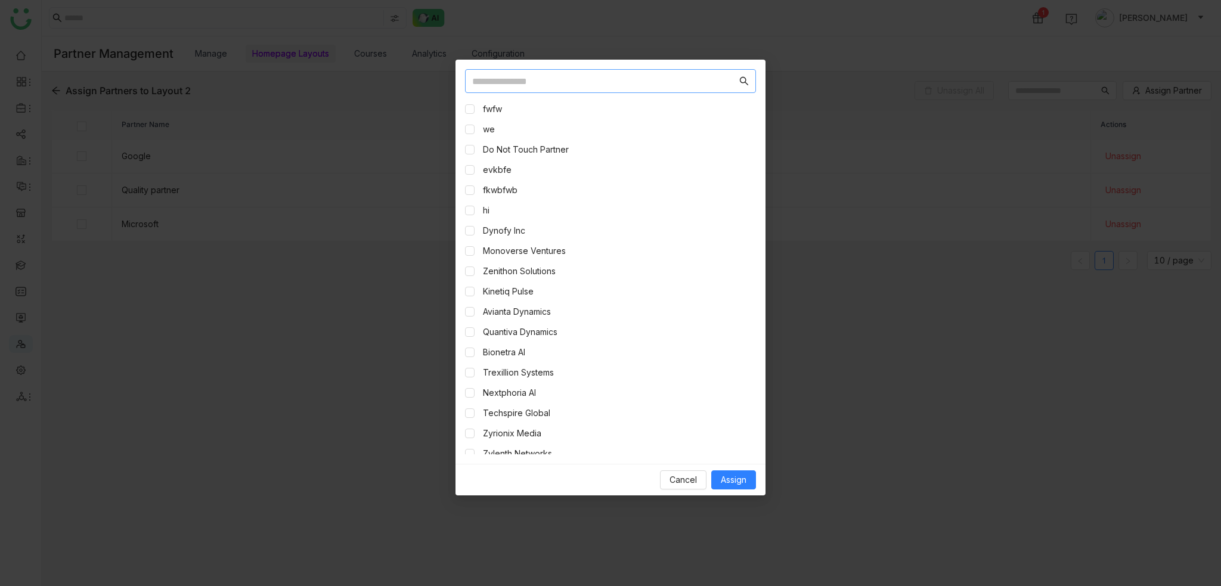
click at [480, 108] on div "fwfw" at bounding box center [610, 109] width 291 height 13
click at [478, 108] on div "fwfw" at bounding box center [610, 109] width 291 height 13
click at [458, 111] on div "fwfw we Do Not Touch Partner evkbfe fkwbfwb hi Dynofy Inc Monoverse Ventures Ze…" at bounding box center [610, 262] width 310 height 404
click at [722, 479] on span "Assign" at bounding box center [734, 479] width 26 height 13
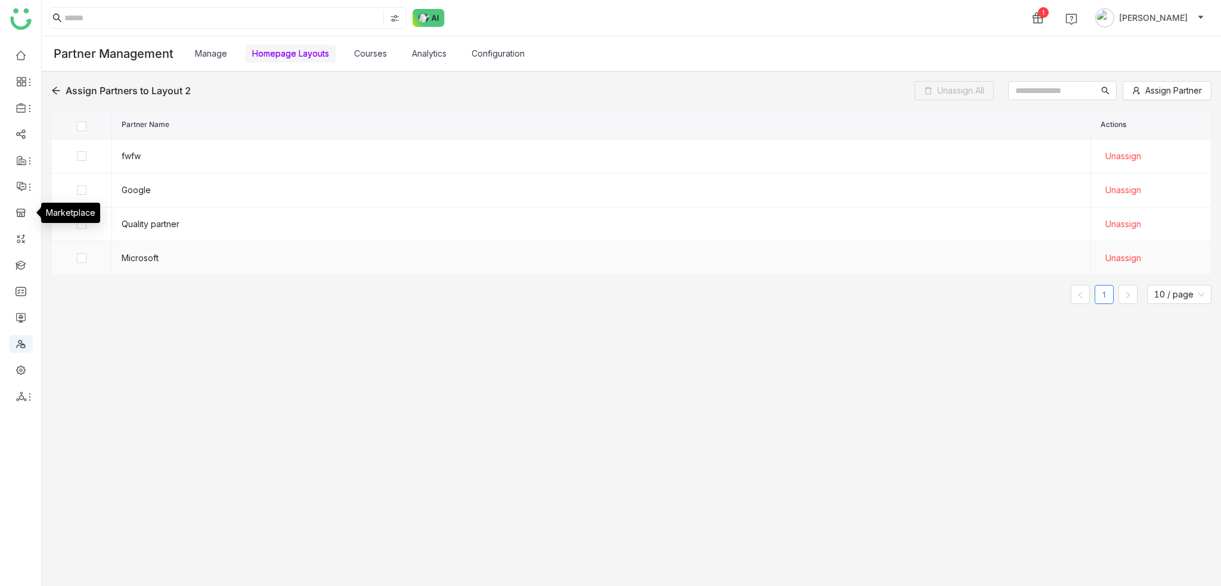
drag, startPoint x: 279, startPoint y: 312, endPoint x: 222, endPoint y: 259, distance: 77.2
click at [279, 312] on nz-table "Partner Name Actions fwfw Unassign Google Unassign Quality partner Unassign Mic…" at bounding box center [631, 212] width 1160 height 204
click at [1116, 153] on span "Unassign" at bounding box center [1123, 156] width 36 height 13
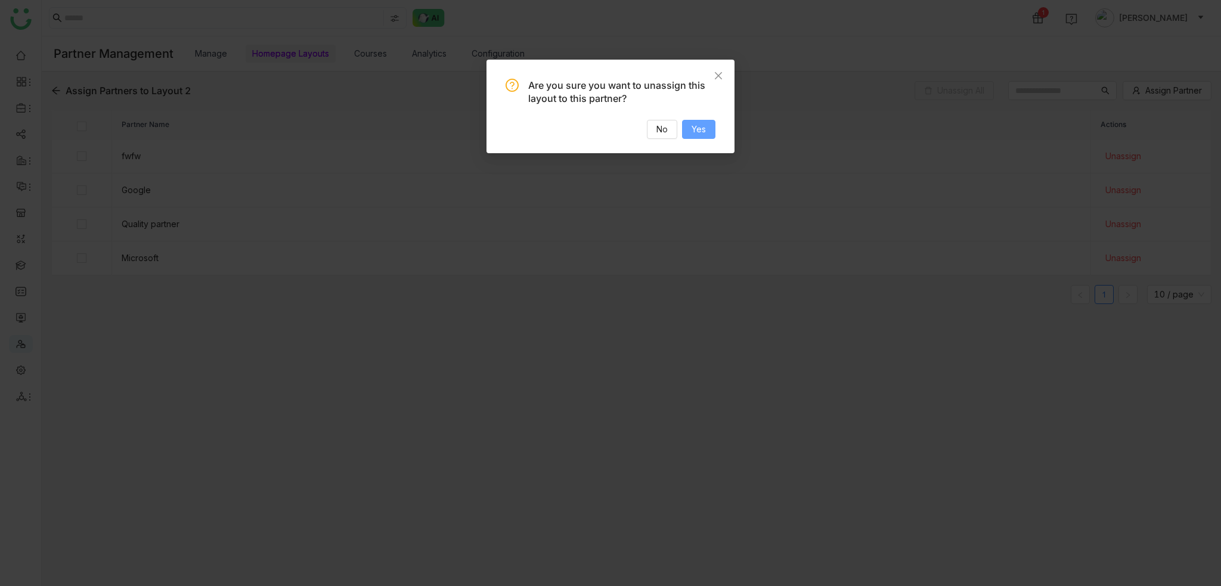
click at [693, 133] on span "Yes" at bounding box center [698, 129] width 14 height 13
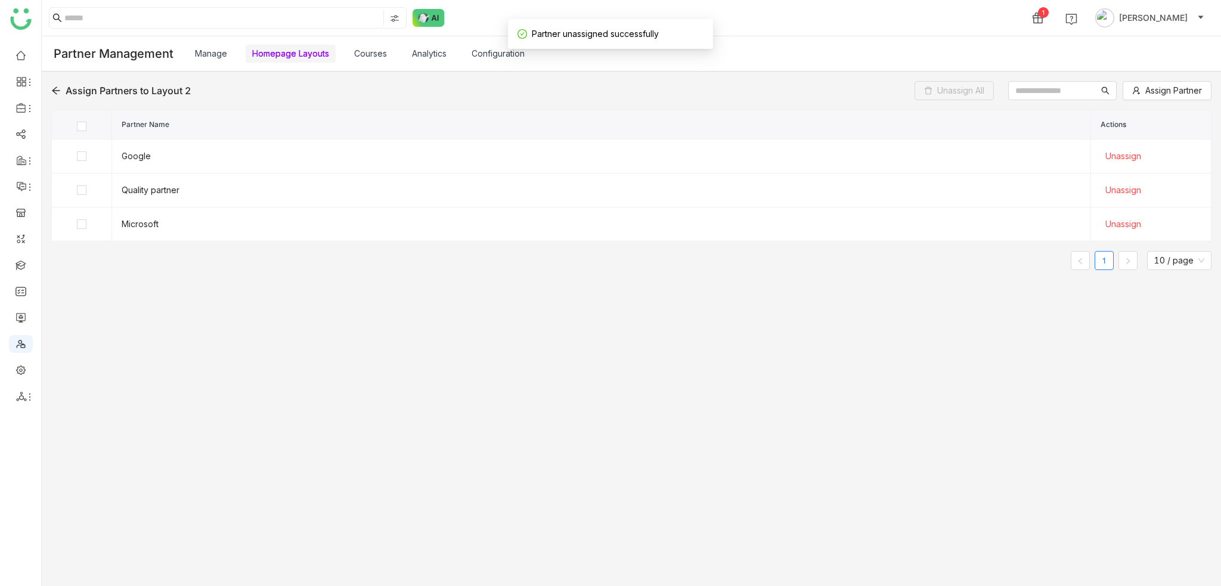
click at [29, 100] on li at bounding box center [21, 108] width 24 height 18
click at [48, 90] on div "Assign Partners to Layout 2 Unassign All Assign Partner Partner Name Actions Go…" at bounding box center [631, 329] width 1179 height 514
click at [54, 89] on icon at bounding box center [56, 91] width 10 height 10
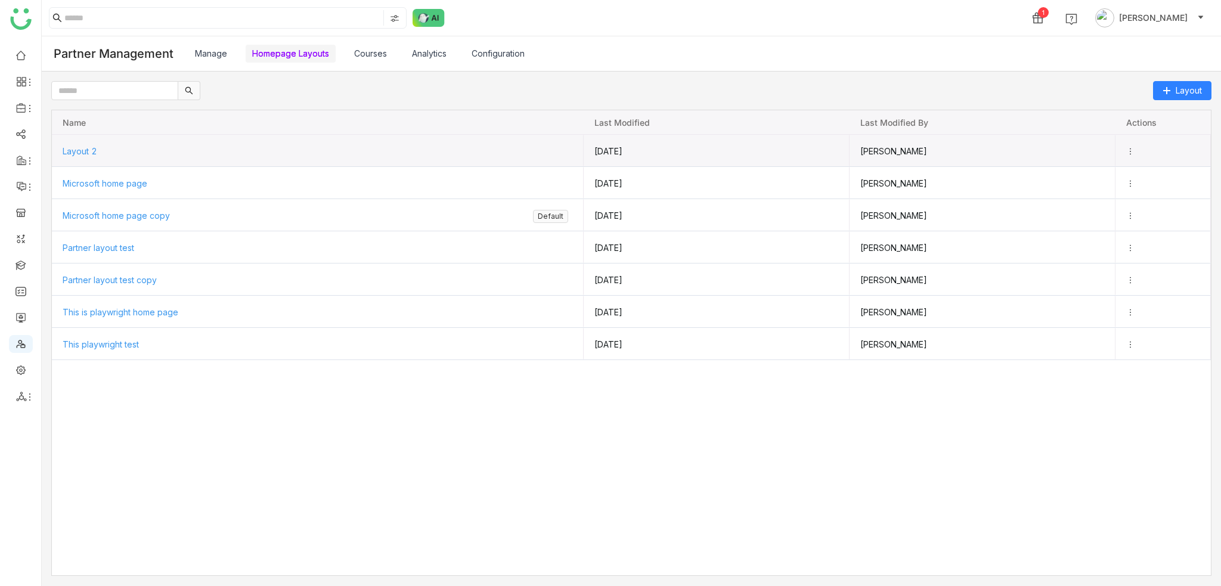
click at [1130, 148] on icon "Press SPACE to select this row." at bounding box center [1130, 151] width 8 height 8
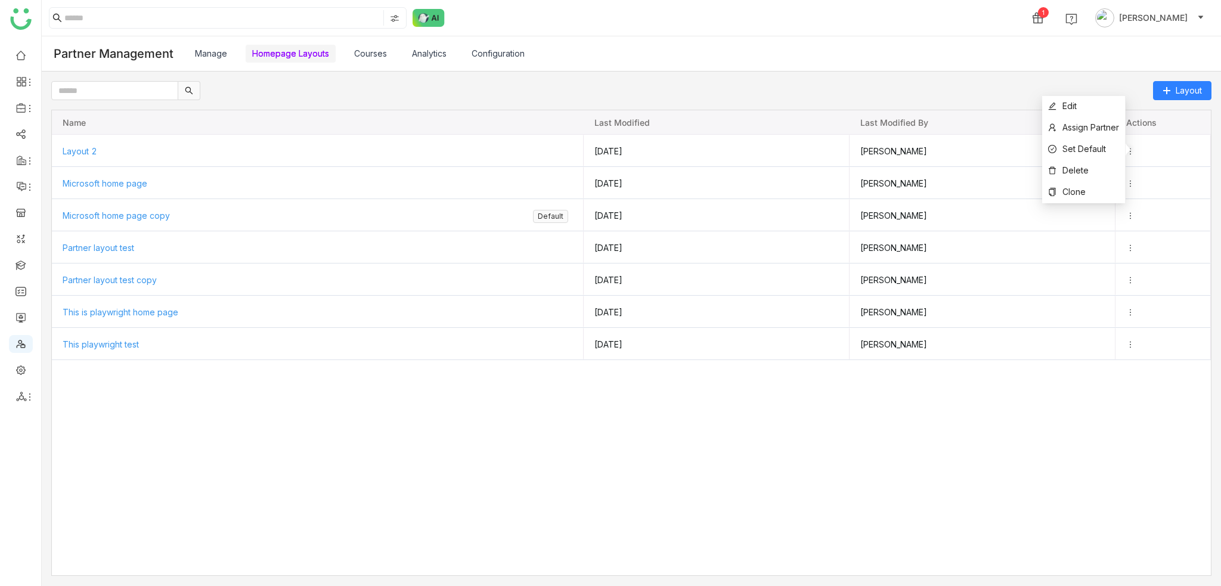
click at [734, 61] on div "Manage Homepage Layouts Courses Analytics Configuration" at bounding box center [476, 54] width 577 height 20
click at [374, 49] on link "Courses" at bounding box center [370, 53] width 33 height 10
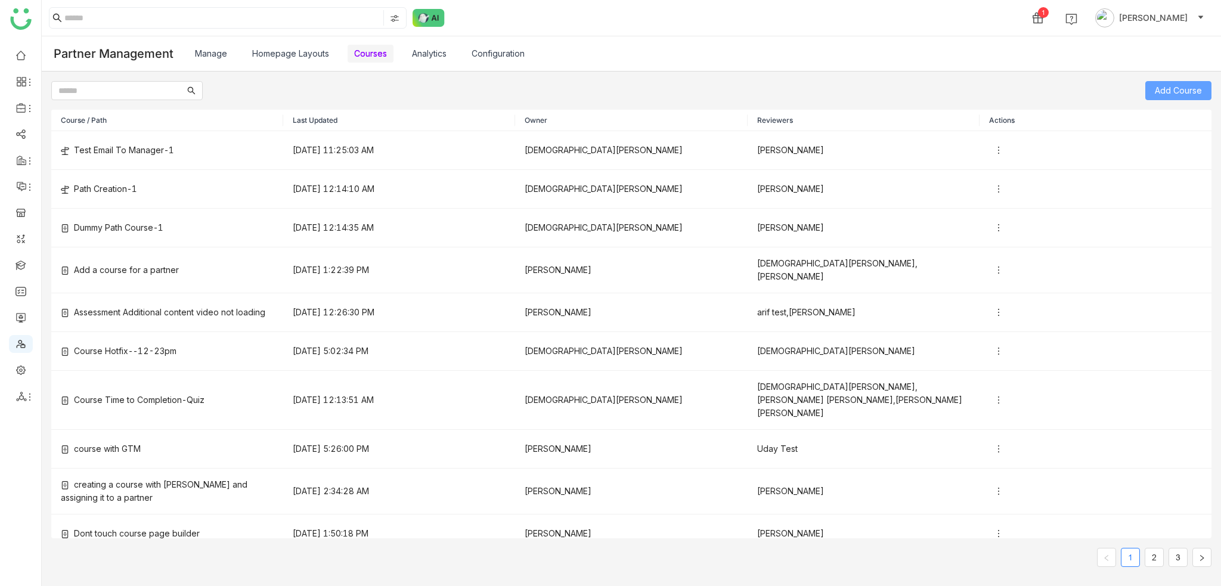
click at [1192, 83] on button "Add Course" at bounding box center [1178, 90] width 66 height 19
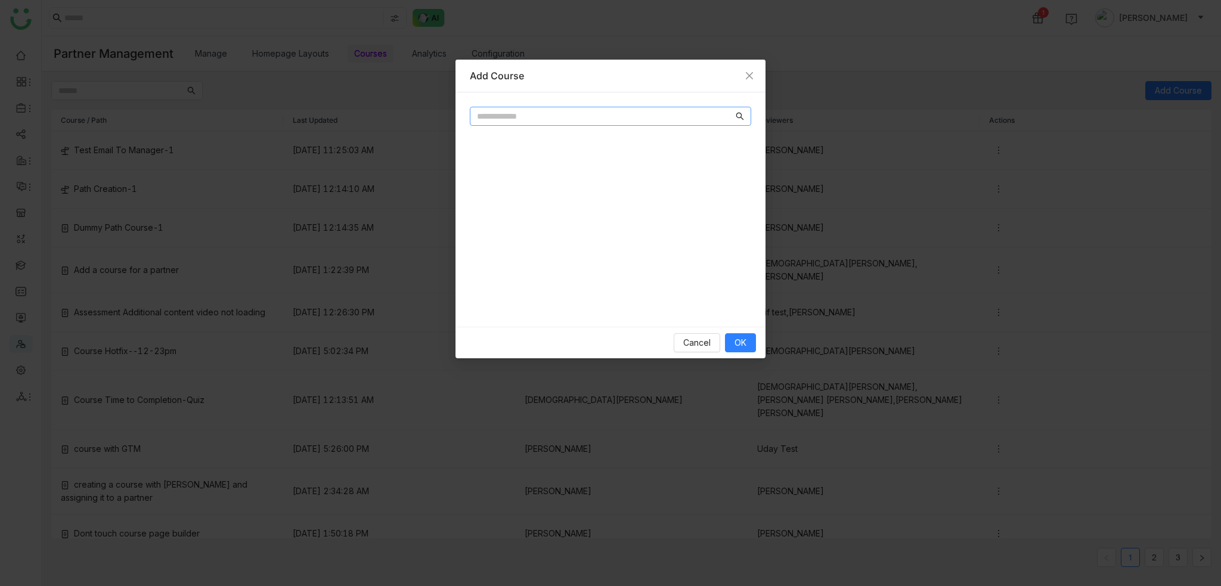
click at [519, 109] on nz-input-group at bounding box center [610, 116] width 281 height 19
click at [535, 109] on nz-input-group at bounding box center [610, 116] width 281 height 19
click at [535, 118] on input "text" at bounding box center [605, 116] width 256 height 13
type input "**"
click at [751, 349] on button "OK" at bounding box center [740, 342] width 31 height 19
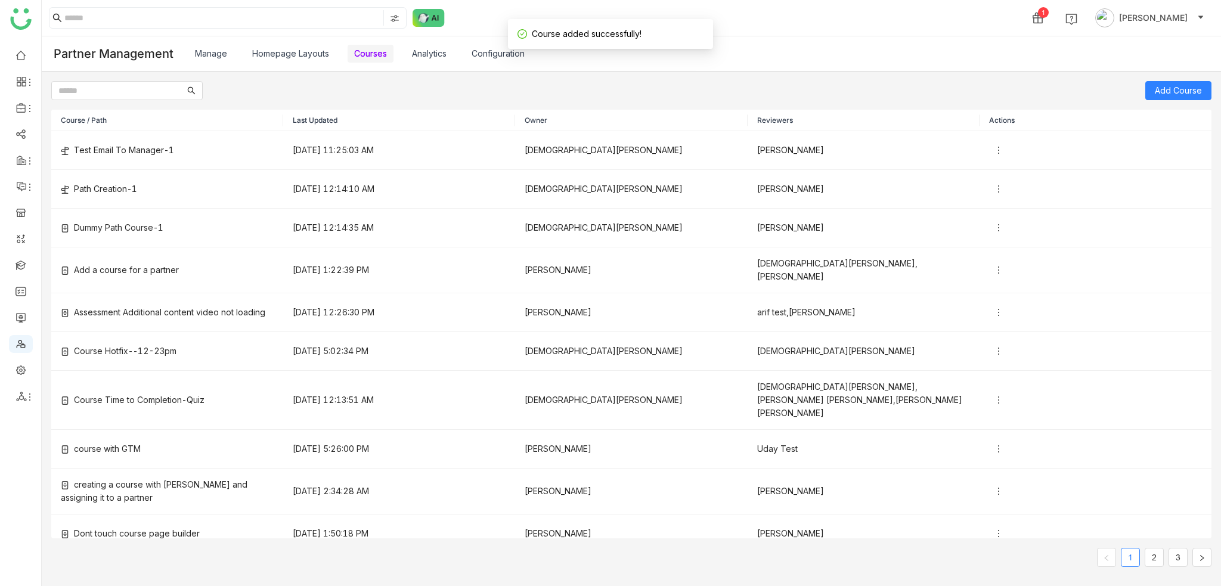
click at [549, 89] on div "Add Course" at bounding box center [631, 90] width 1160 height 19
click at [94, 92] on input "text" at bounding box center [121, 90] width 126 height 13
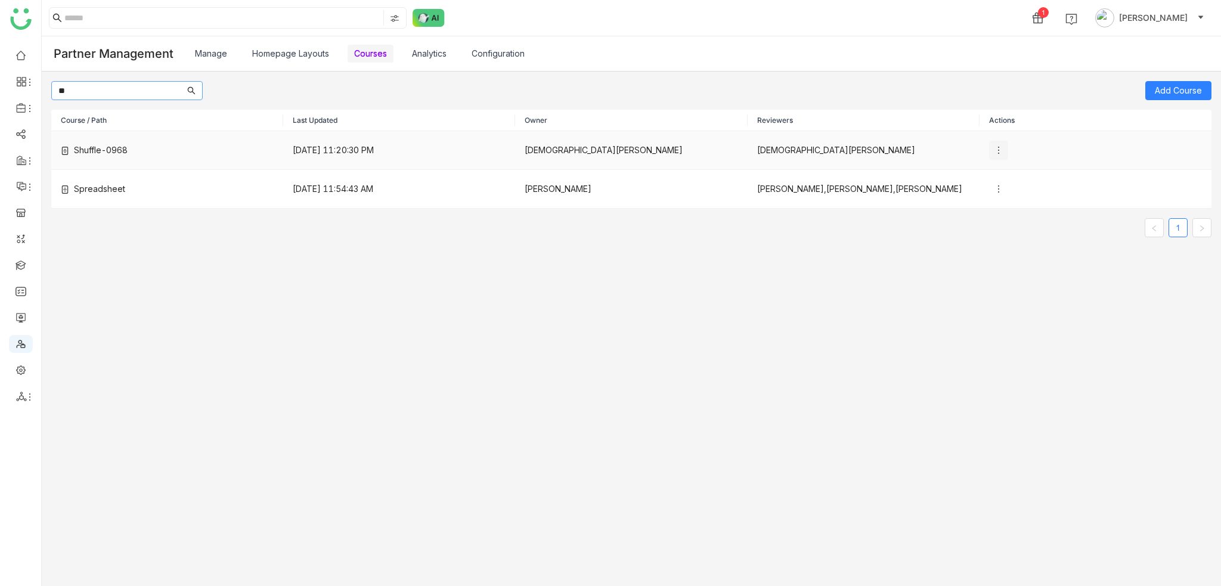
type input "**"
click at [993, 147] on icon at bounding box center [998, 150] width 10 height 10
click at [1018, 189] on li "Assign Partners" at bounding box center [1034, 196] width 104 height 23
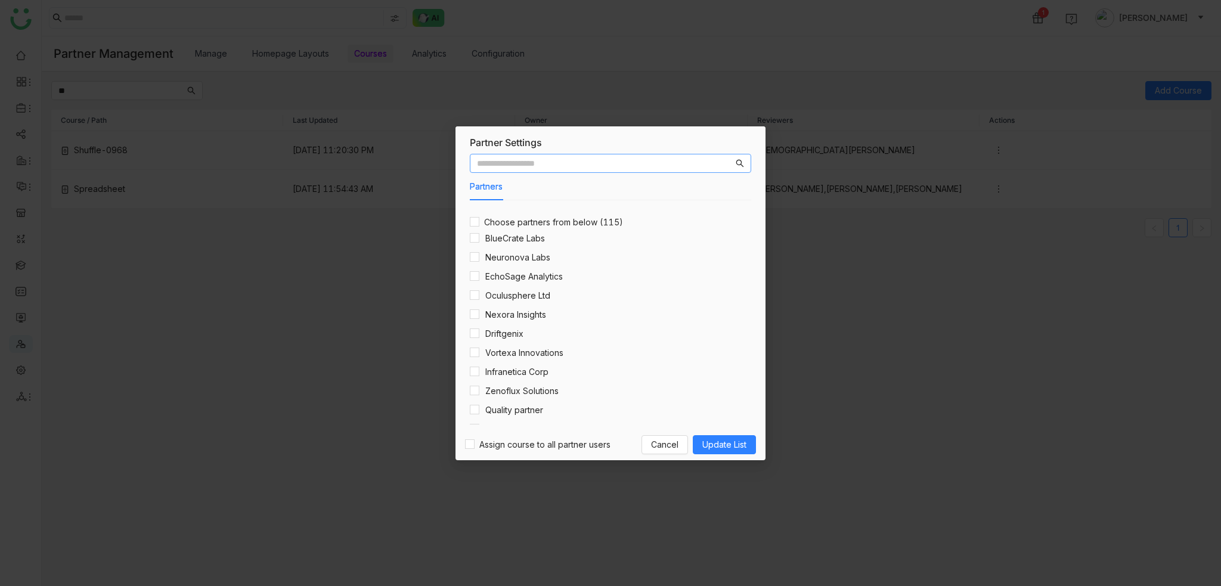
click at [505, 283] on nz-list-item "EchoSage Analytics" at bounding box center [610, 276] width 281 height 19
click at [505, 277] on h4 "EchoSage Analytics" at bounding box center [523, 276] width 77 height 13
click at [729, 442] on span "Update List" at bounding box center [724, 444] width 44 height 13
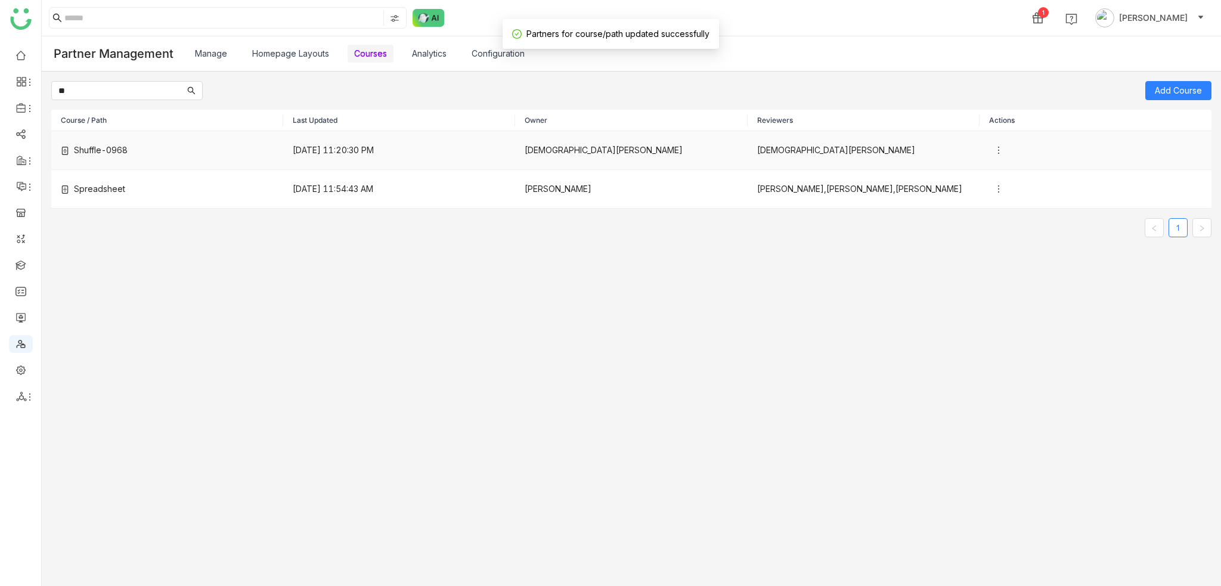
click at [172, 153] on div "Shuffle-0968" at bounding box center [167, 150] width 213 height 13
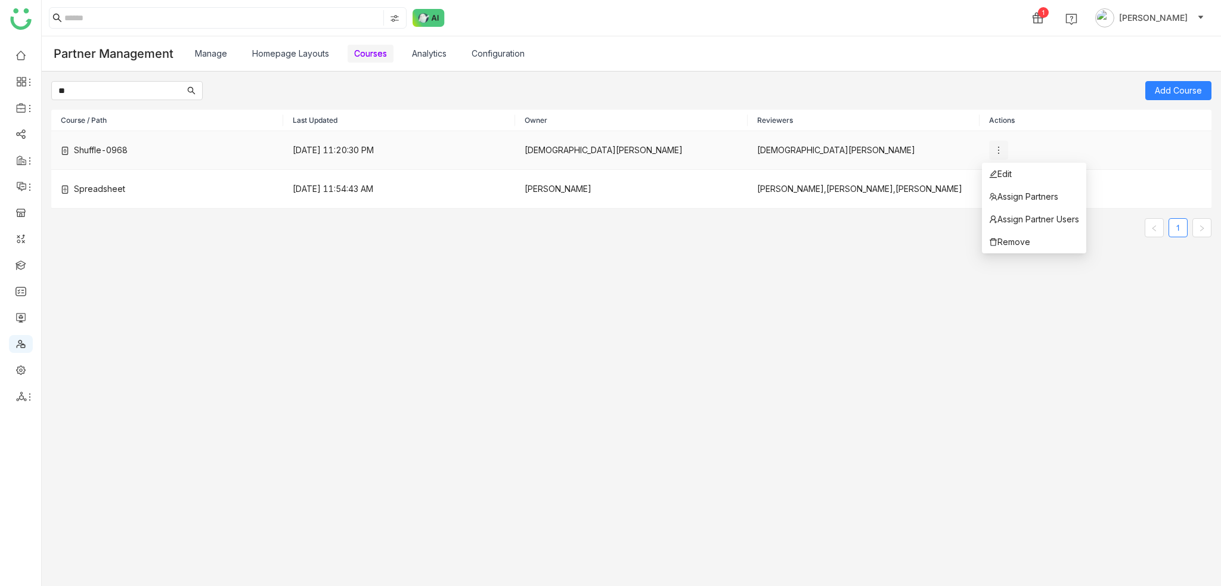
click at [993, 149] on icon at bounding box center [998, 150] width 10 height 10
click at [302, 50] on link "Homepage Layouts" at bounding box center [290, 53] width 77 height 10
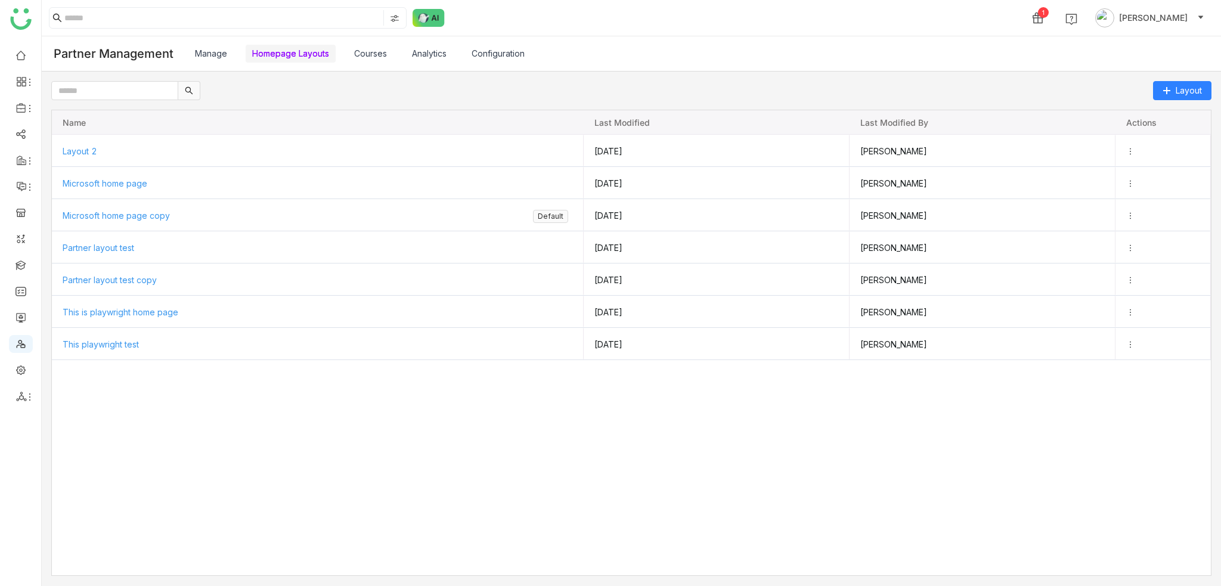
click at [445, 57] on link "Analytics" at bounding box center [429, 53] width 35 height 10
click at [226, 55] on link "Manage" at bounding box center [211, 53] width 32 height 10
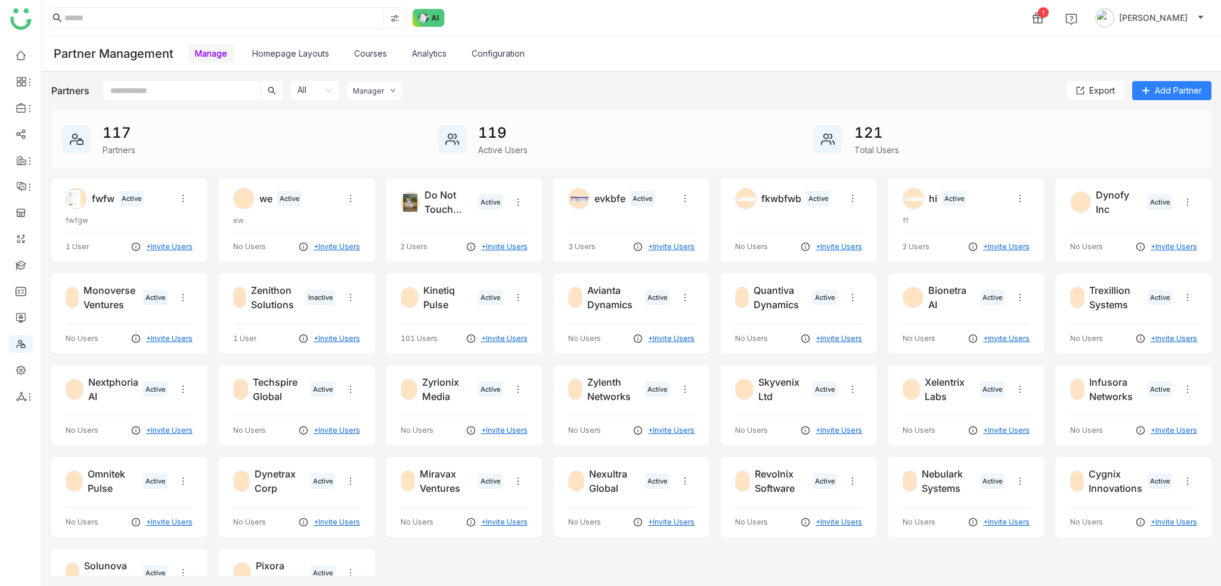
click at [673, 65] on div "Partner Management Manage Homepage Layouts Courses Analytics Configuration" at bounding box center [631, 53] width 1179 height 35
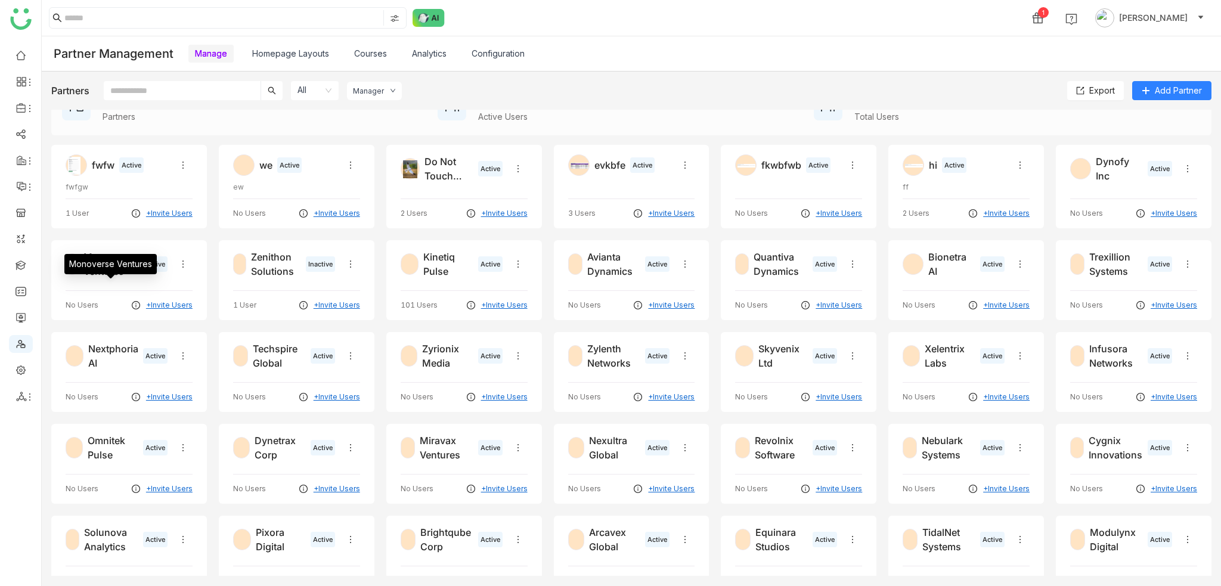
scroll to position [52, 0]
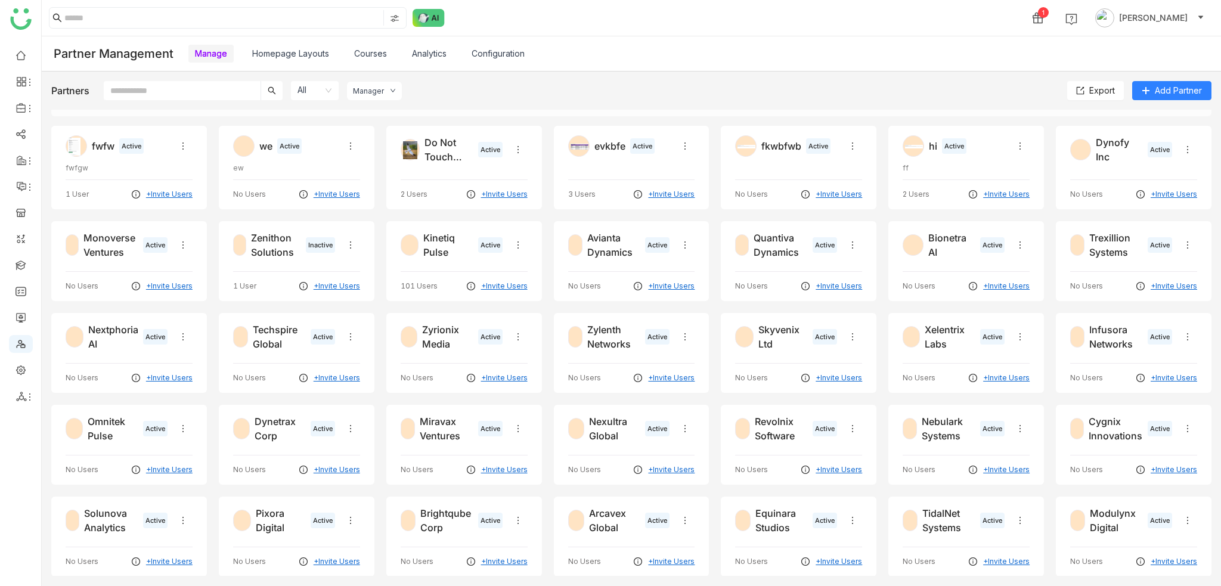
click at [164, 90] on input "text" at bounding box center [182, 90] width 157 height 19
click at [18, 259] on link at bounding box center [20, 264] width 11 height 10
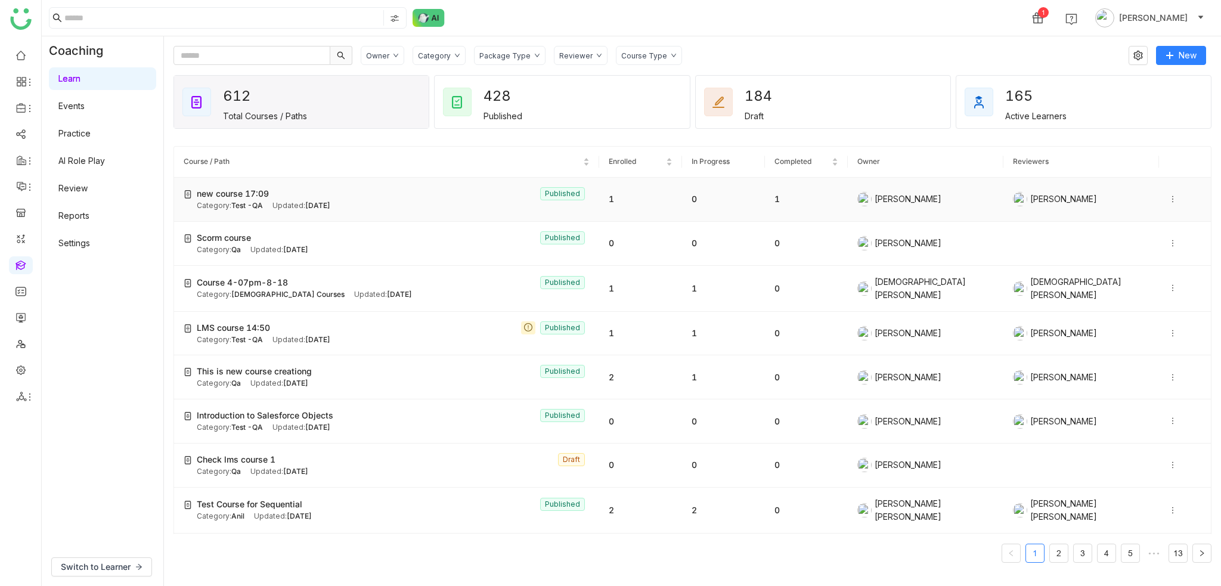
click at [1172, 201] on icon at bounding box center [1172, 199] width 1 height 7
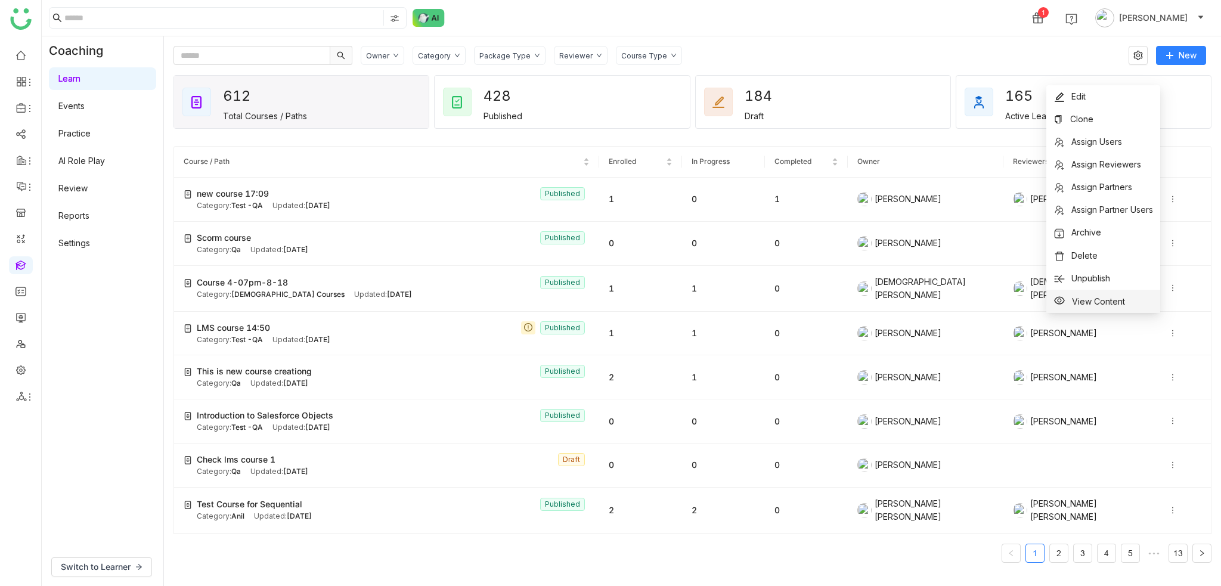
click at [1123, 303] on li "View Content" at bounding box center [1103, 301] width 114 height 23
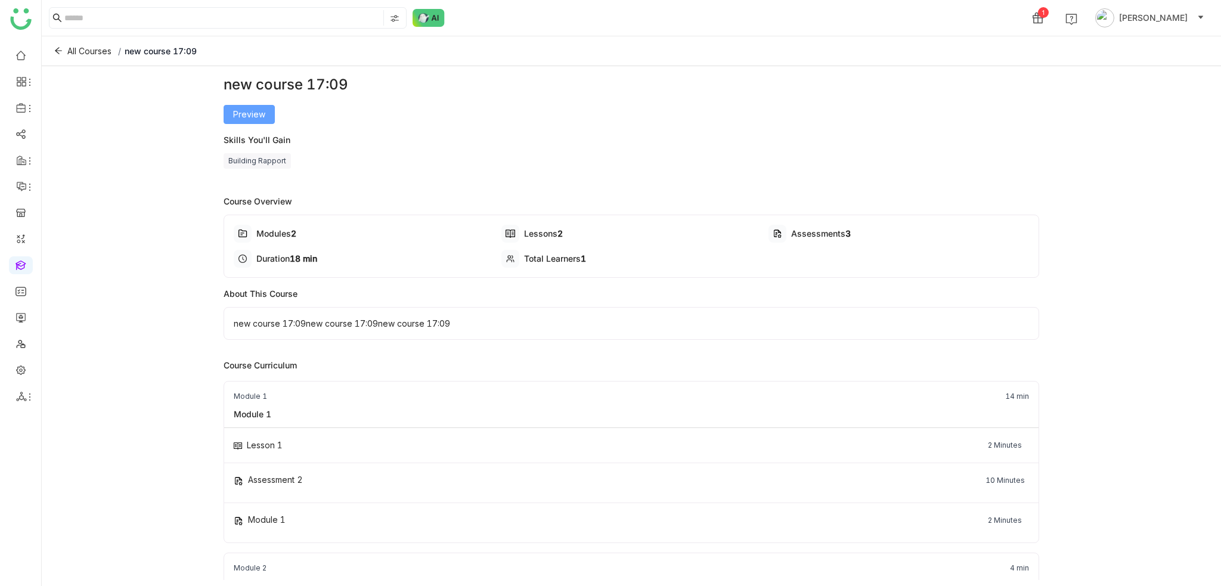
click at [253, 112] on span "Preview" at bounding box center [249, 114] width 32 height 13
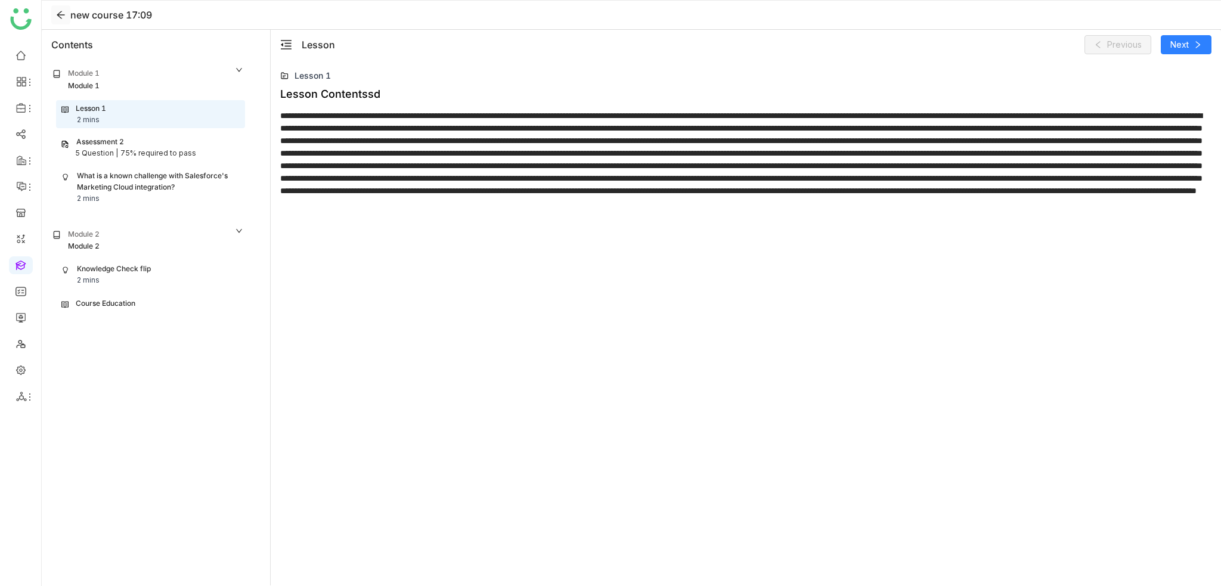
click at [62, 17] on icon at bounding box center [61, 15] width 10 height 10
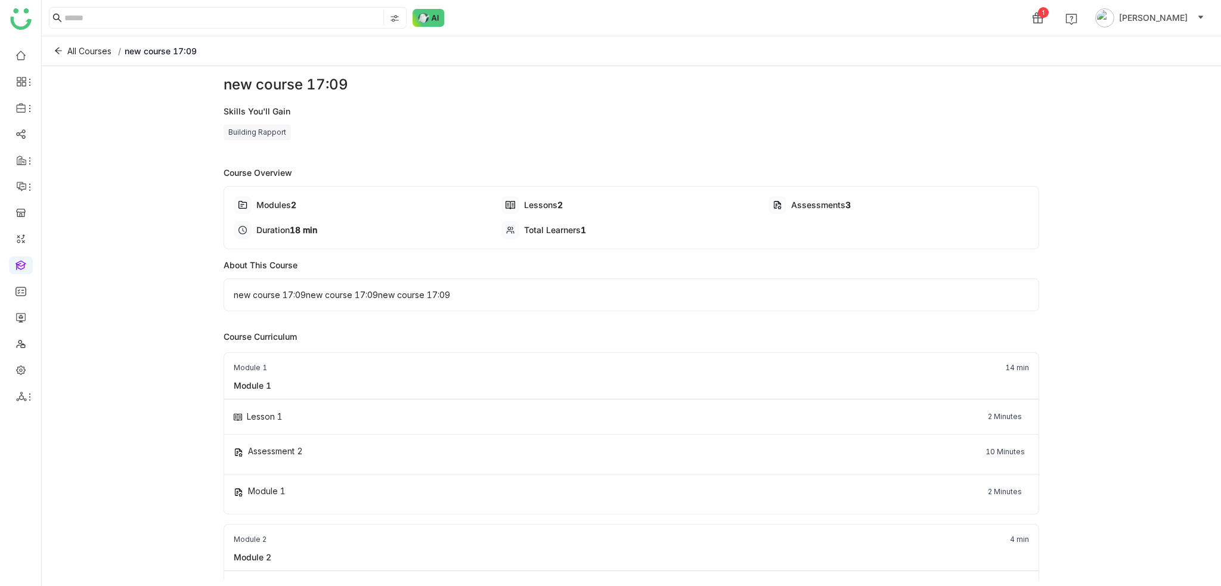
click at [248, 138] on div "Building Rapport" at bounding box center [256, 132] width 67 height 15
click at [257, 132] on div "Building Rapport" at bounding box center [256, 132] width 67 height 15
click at [338, 119] on div "Skills You'll Gain Building Rapport" at bounding box center [630, 122] width 815 height 35
click at [59, 49] on icon at bounding box center [58, 50] width 8 height 8
click at [62, 49] on button "All Courses" at bounding box center [82, 51] width 63 height 19
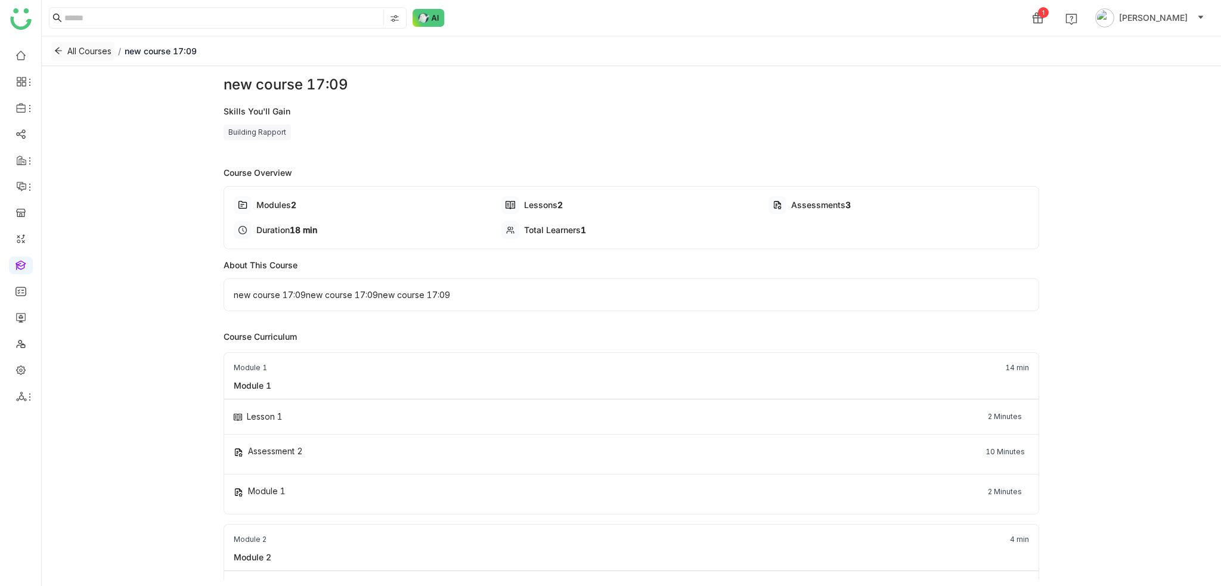
click at [55, 53] on icon at bounding box center [58, 50] width 8 height 8
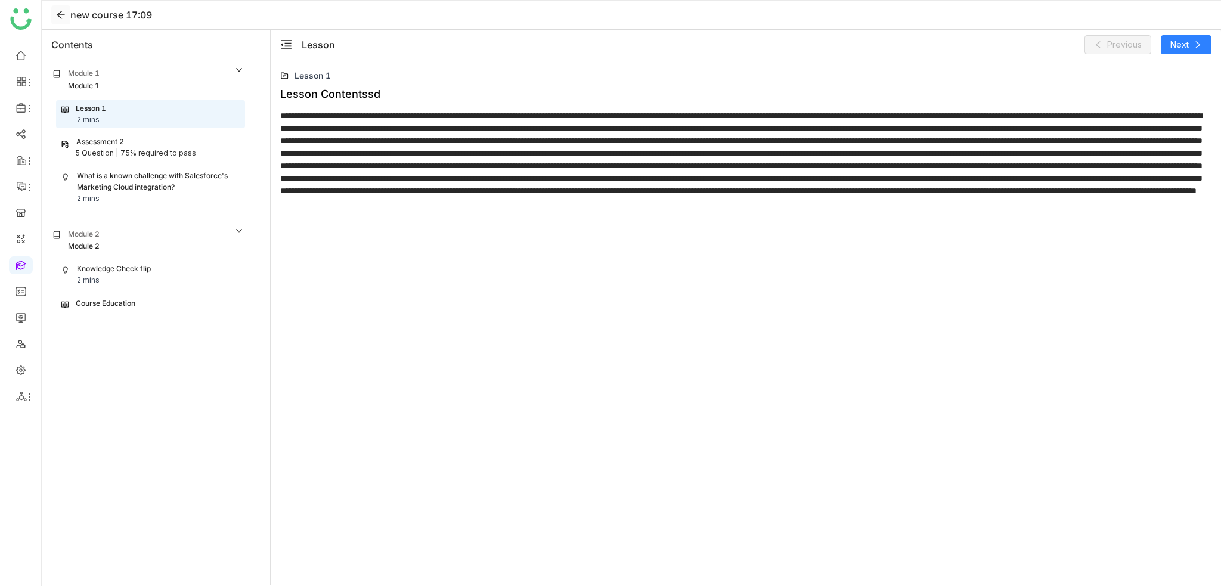
click at [57, 12] on icon at bounding box center [61, 15] width 10 height 10
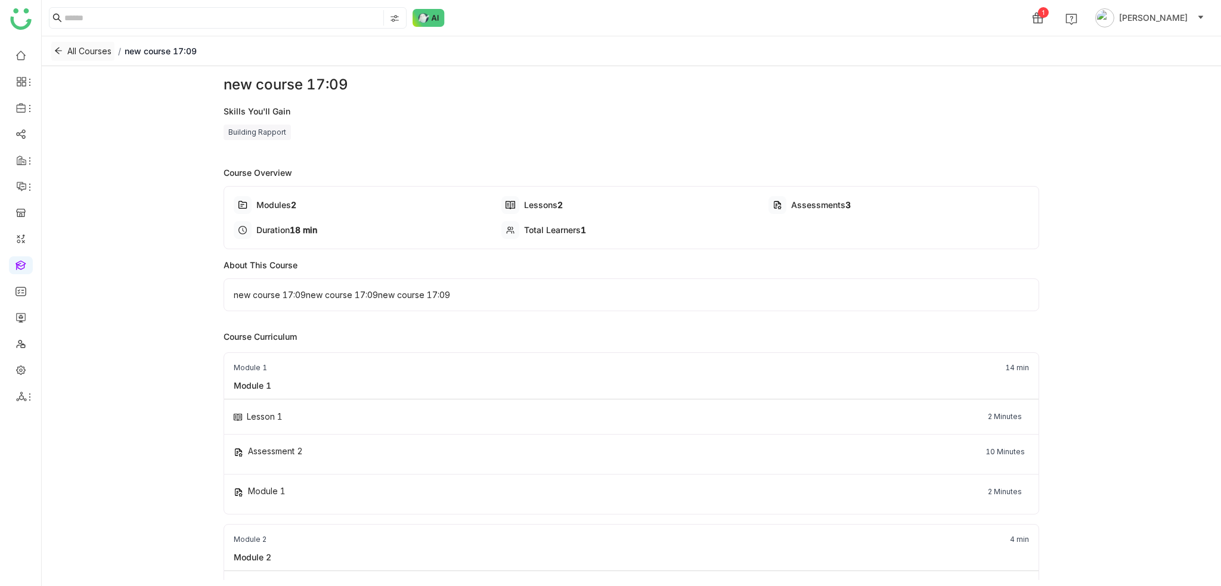
click at [55, 49] on icon at bounding box center [58, 50] width 8 height 8
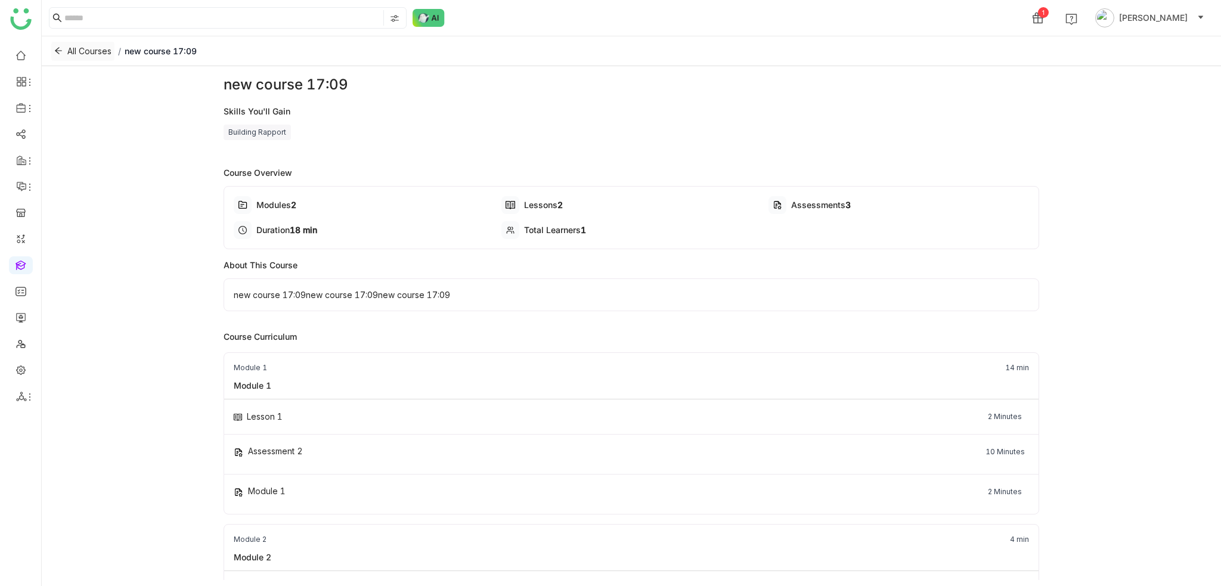
click at [55, 49] on icon at bounding box center [58, 50] width 8 height 8
click at [235, 250] on div "new course 17:09 Skills You'll Gain Building Rapport Course Overview Modules 2 …" at bounding box center [630, 360] width 815 height 572
click at [248, 136] on div "Building Rapport" at bounding box center [256, 132] width 67 height 15
click at [20, 265] on link at bounding box center [20, 264] width 11 height 10
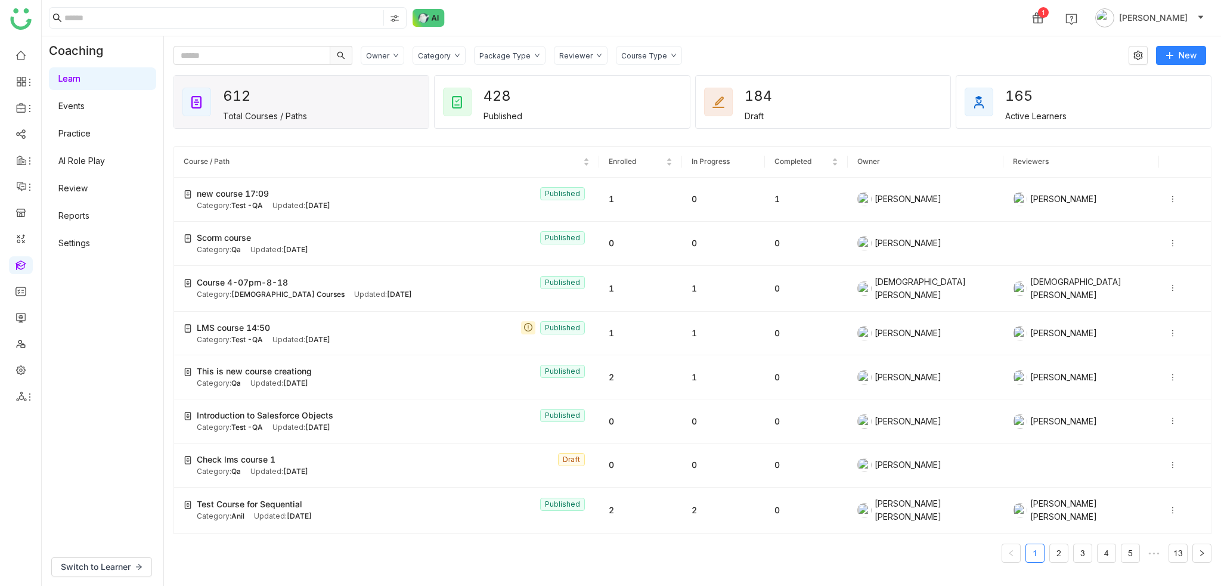
click at [465, 52] on div "Owner Category Package Type Reviewer Course Type" at bounding box center [521, 55] width 321 height 19
click at [436, 53] on div "Category" at bounding box center [434, 55] width 33 height 9
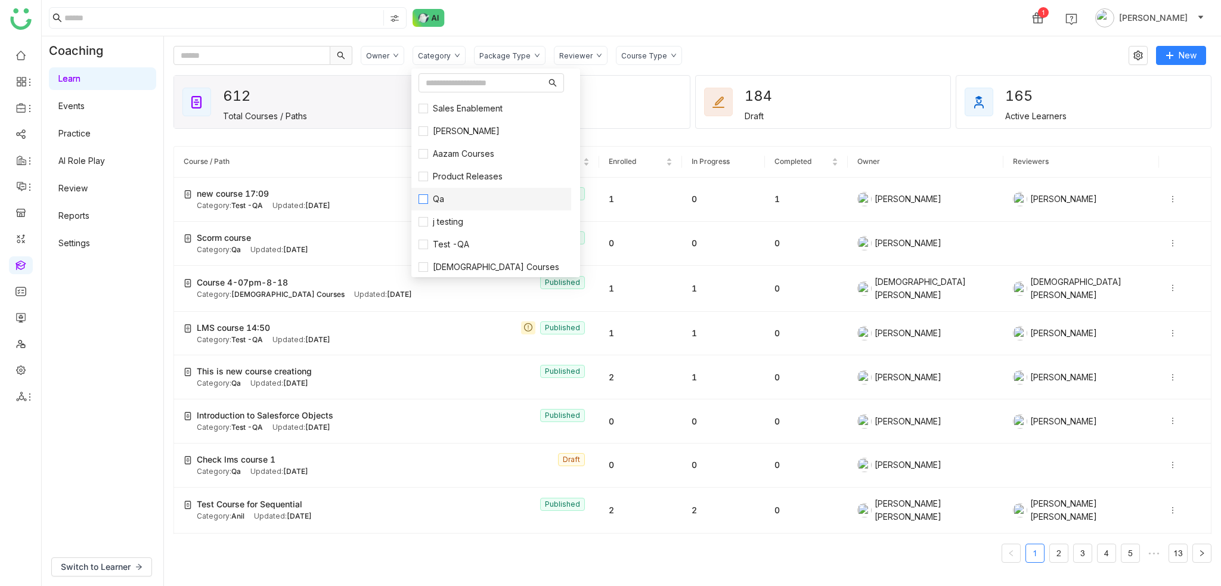
click at [463, 200] on label "Qa" at bounding box center [490, 198] width 145 height 13
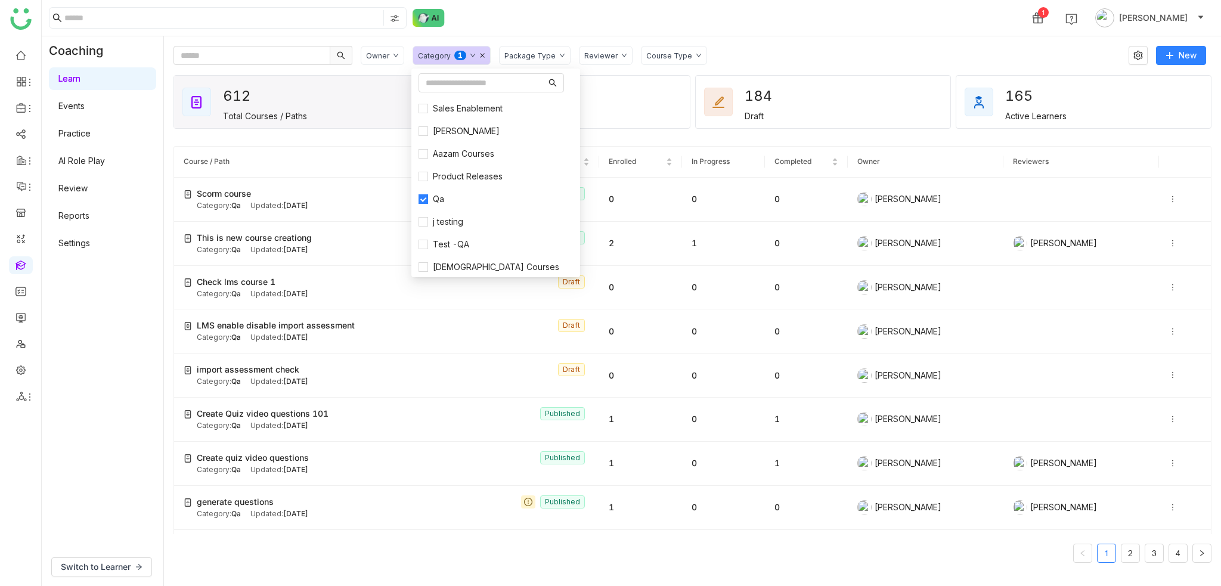
click at [886, 36] on nz-header "1 [PERSON_NAME]" at bounding box center [631, 18] width 1179 height 36
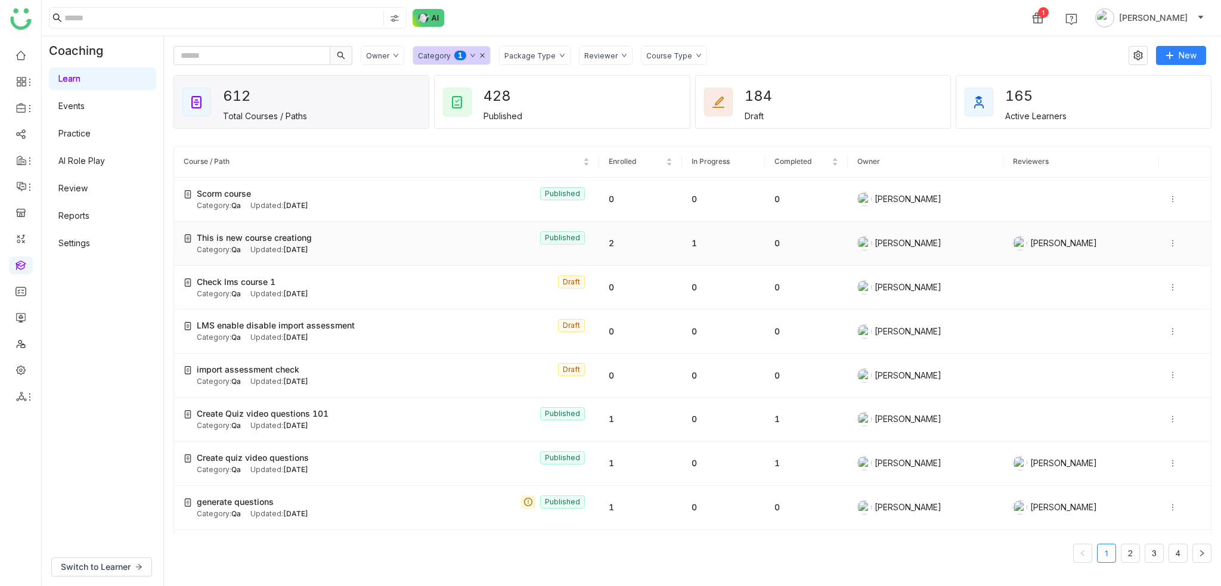
click at [1172, 240] on icon at bounding box center [1172, 243] width 1 height 7
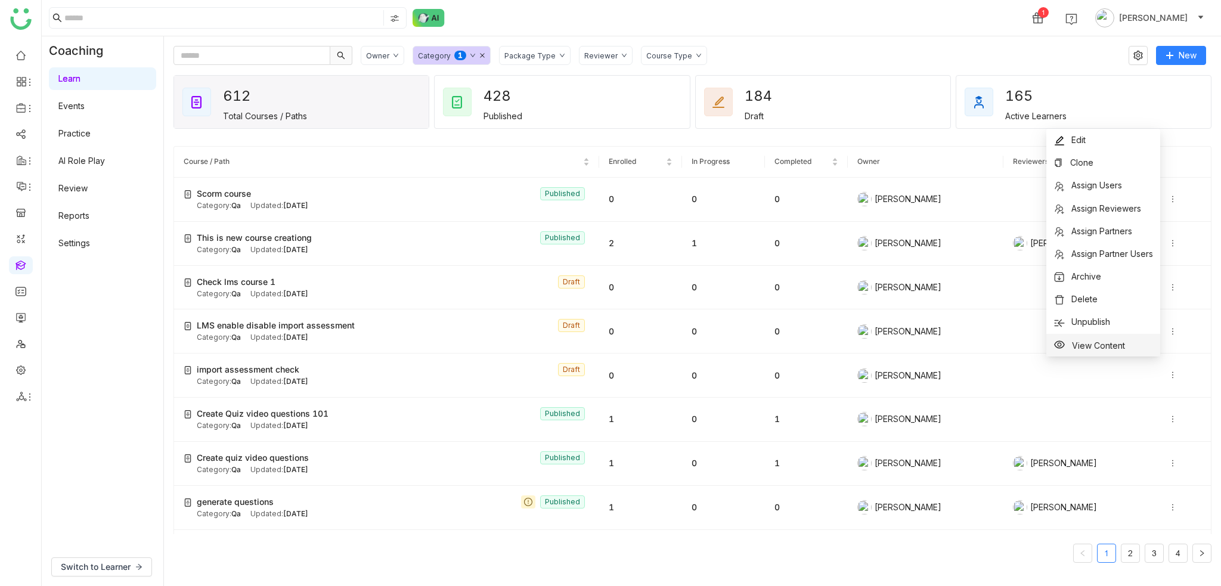
click at [1094, 347] on span "View Content" at bounding box center [1098, 345] width 53 height 10
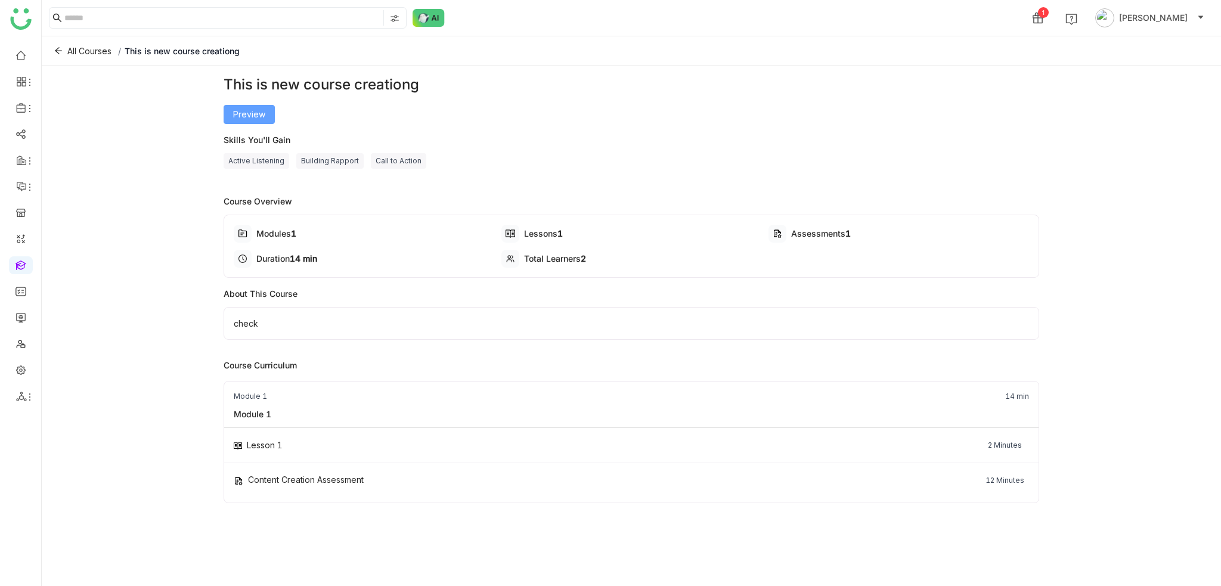
click at [238, 111] on span "Preview" at bounding box center [249, 114] width 32 height 13
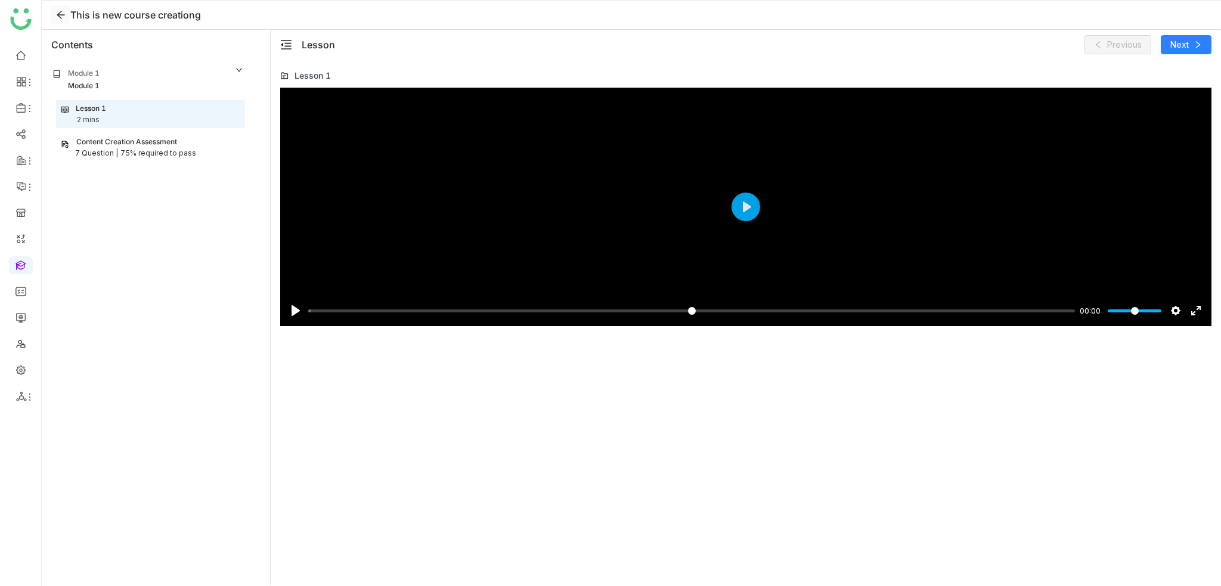
click at [60, 15] on icon at bounding box center [61, 15] width 10 height 10
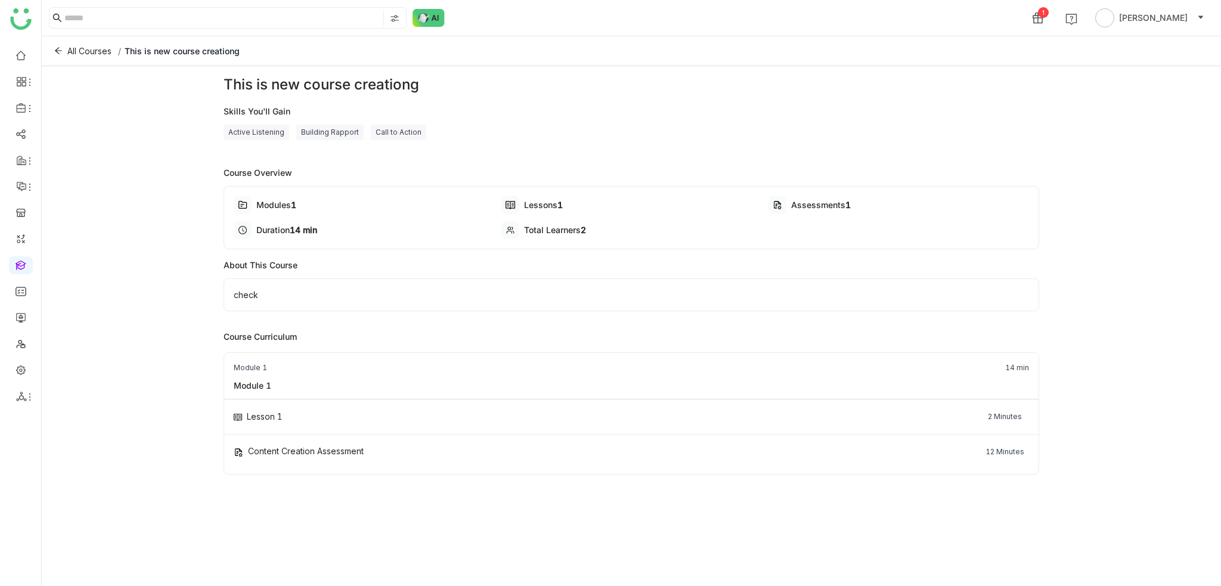
click at [357, 81] on div "This is new course creationg" at bounding box center [630, 84] width 815 height 21
click at [250, 125] on div "Active Listening" at bounding box center [256, 132] width 66 height 15
click at [52, 51] on button "All Courses" at bounding box center [82, 51] width 63 height 19
click at [55, 49] on icon at bounding box center [58, 50] width 8 height 8
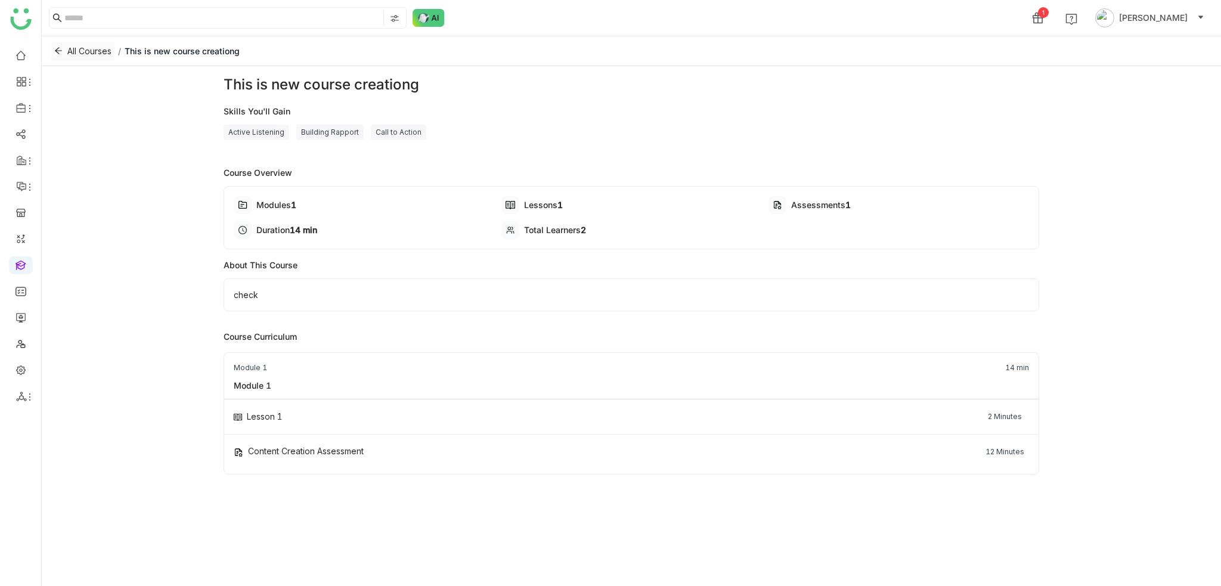
click at [55, 49] on icon at bounding box center [58, 50] width 8 height 8
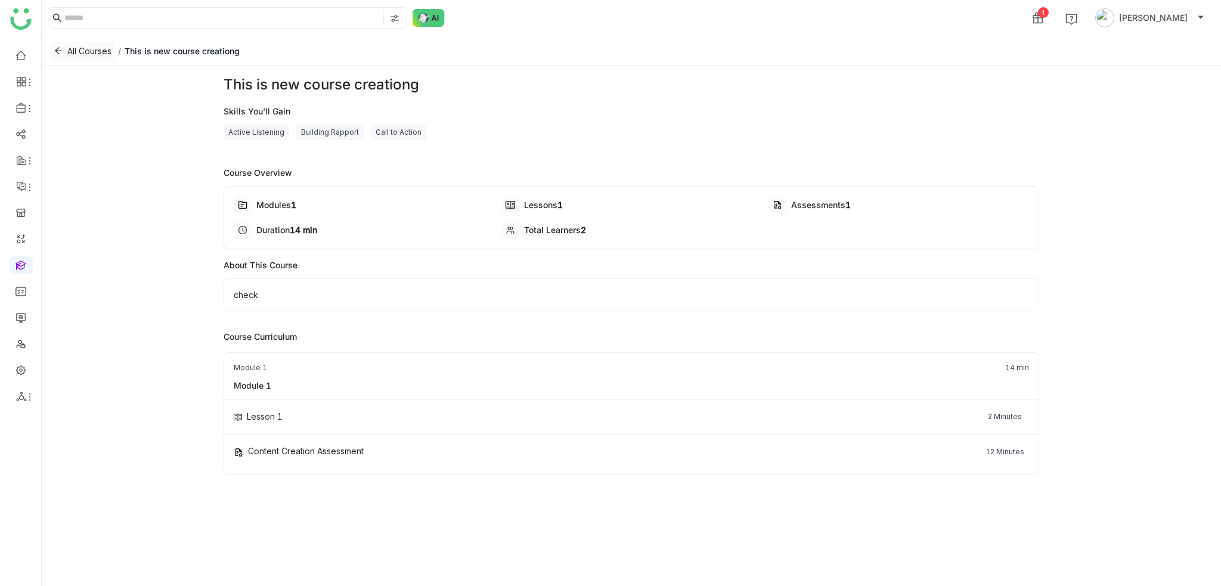
click at [55, 49] on icon at bounding box center [58, 50] width 8 height 8
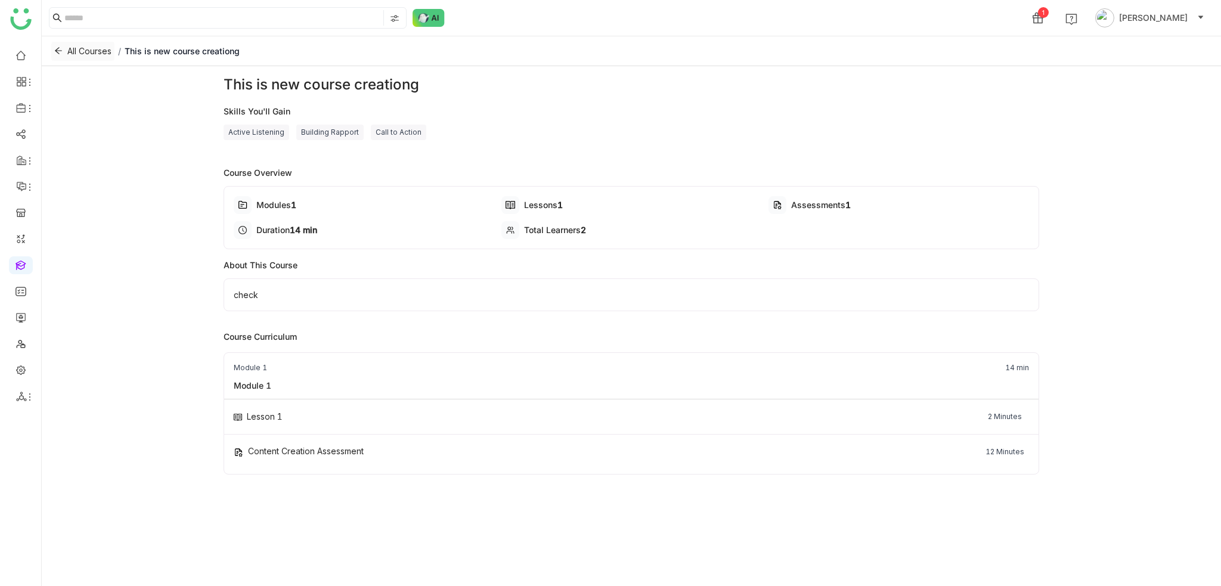
click at [55, 49] on icon at bounding box center [58, 50] width 8 height 8
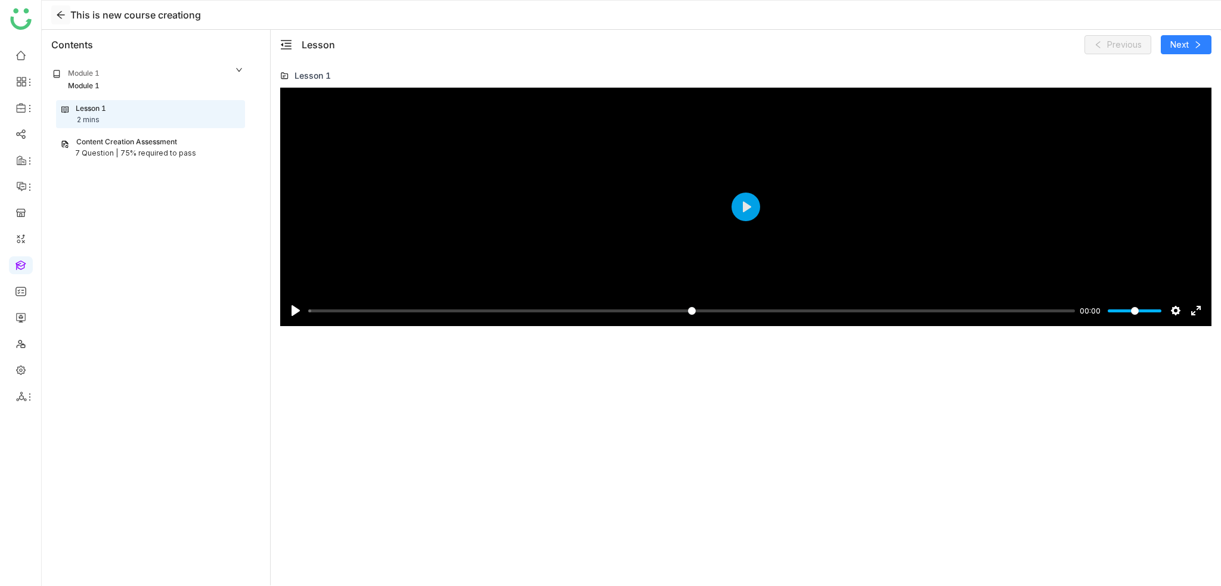
click at [60, 14] on icon at bounding box center [61, 15] width 8 height 8
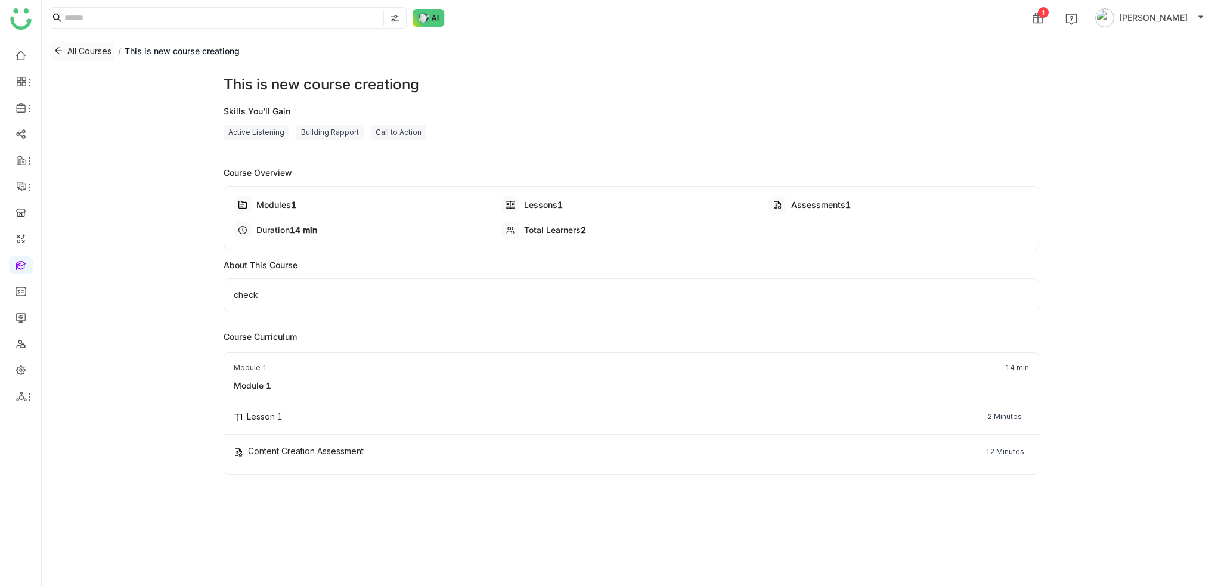
click at [60, 49] on icon at bounding box center [58, 50] width 8 height 8
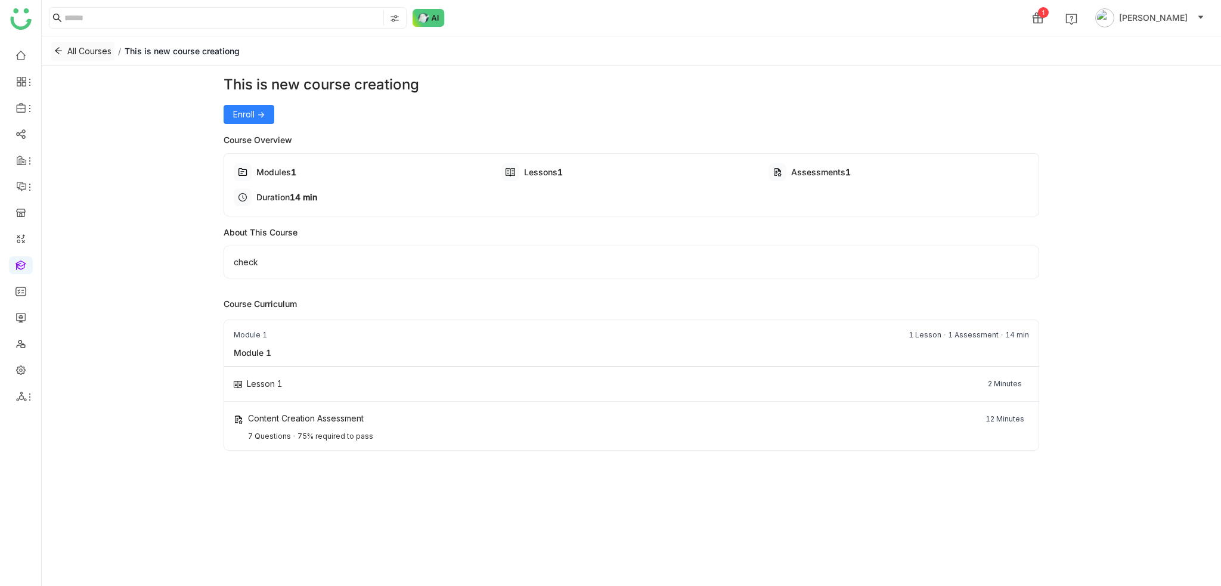
click at [59, 50] on icon at bounding box center [58, 50] width 8 height 8
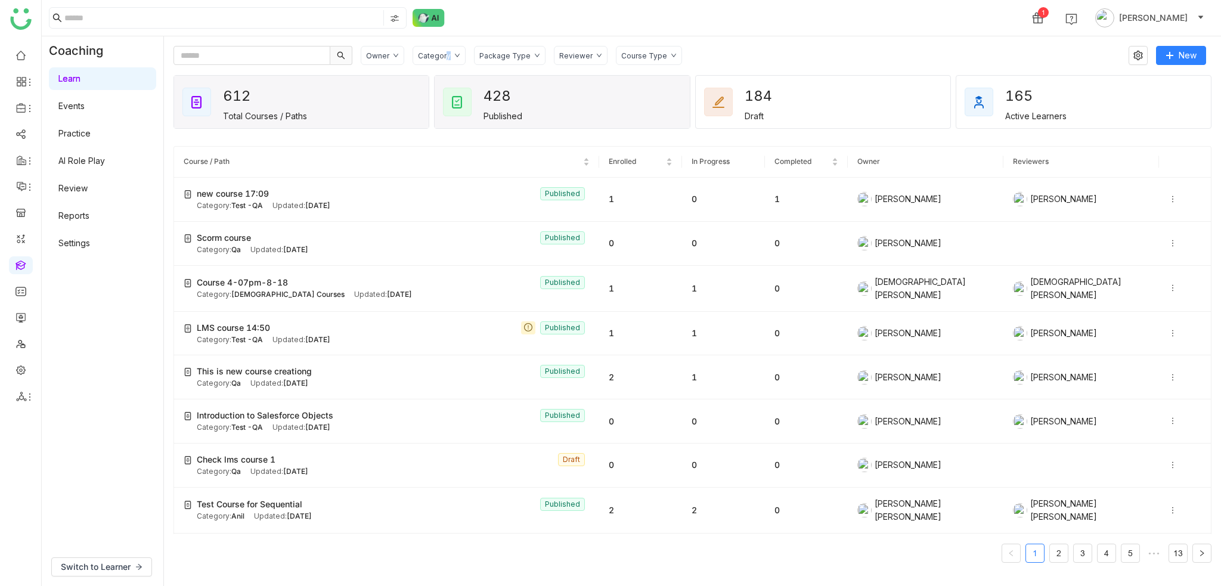
drag, startPoint x: 445, startPoint y: 52, endPoint x: 451, endPoint y: 77, distance: 26.3
click at [446, 51] on div "Category" at bounding box center [434, 55] width 33 height 9
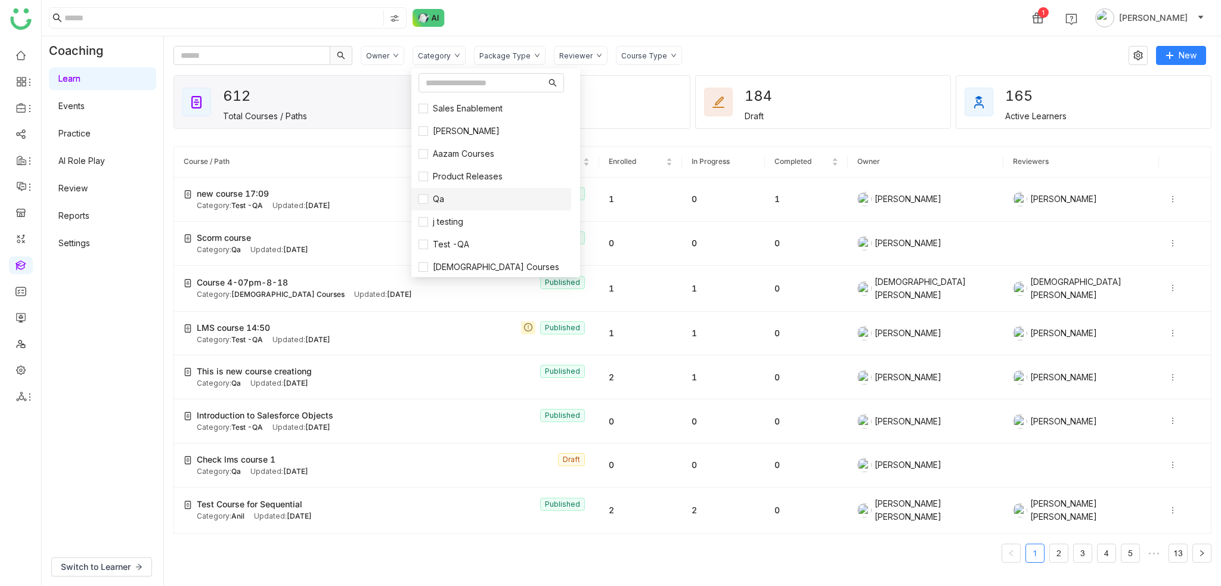
click at [439, 207] on li "Qa" at bounding box center [491, 199] width 160 height 23
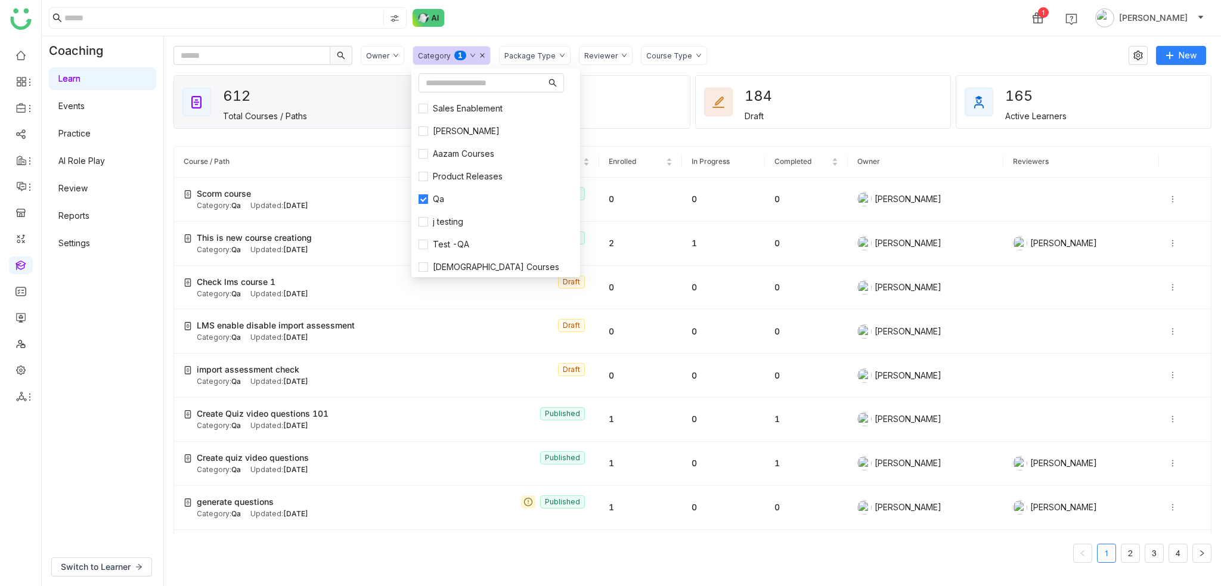
click at [567, 54] on div "Owner Category 0 1 2 3 4 5 6 7 8 9 Package Type Reviewer Course Type" at bounding box center [534, 55] width 346 height 19
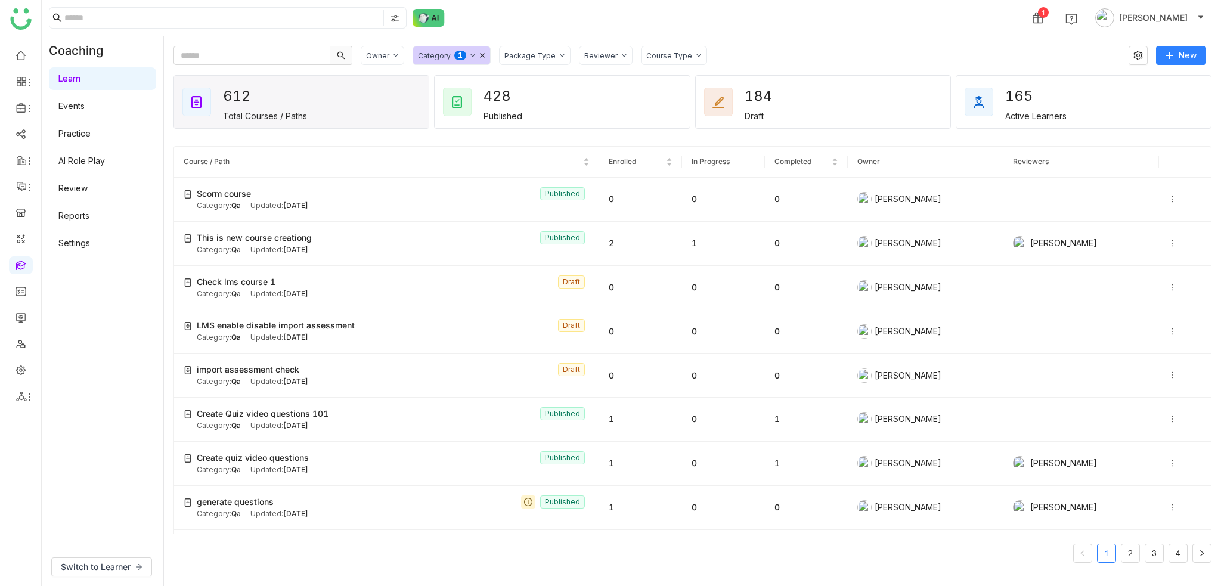
click at [834, 37] on div "Owner Category 0 1 2 3 4 5 6 7 8 9 Package Type Reviewer Course Type New 612 To…" at bounding box center [692, 310] width 1057 height 549
click at [780, 30] on div "1 [PERSON_NAME]" at bounding box center [631, 18] width 1179 height 36
click at [1168, 240] on icon at bounding box center [1172, 243] width 8 height 8
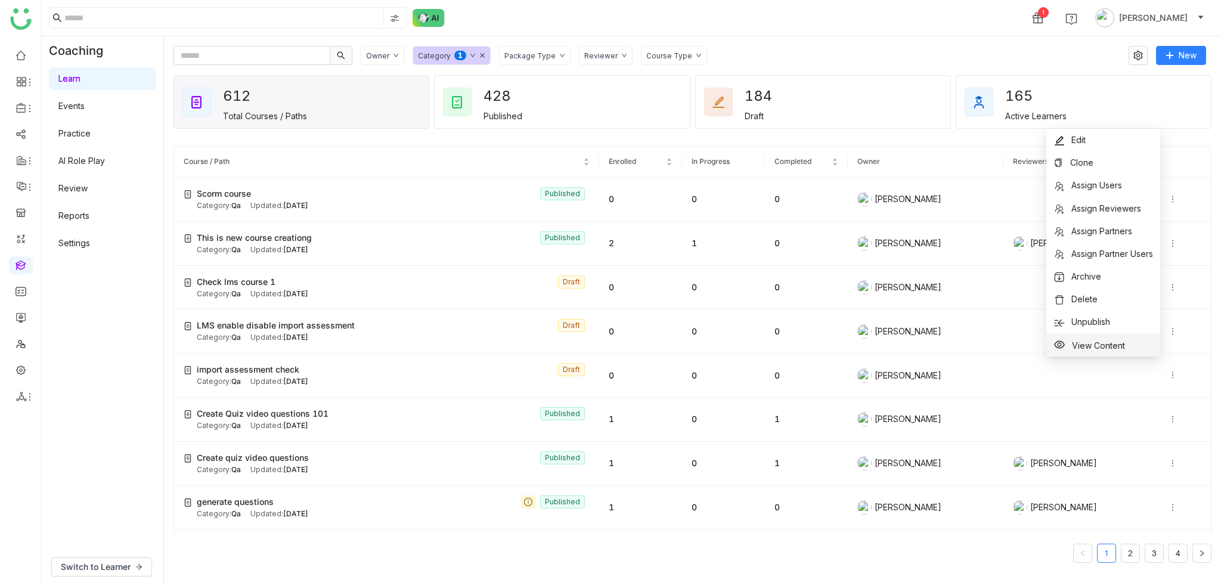
click at [1108, 350] on span "View Content" at bounding box center [1098, 345] width 53 height 10
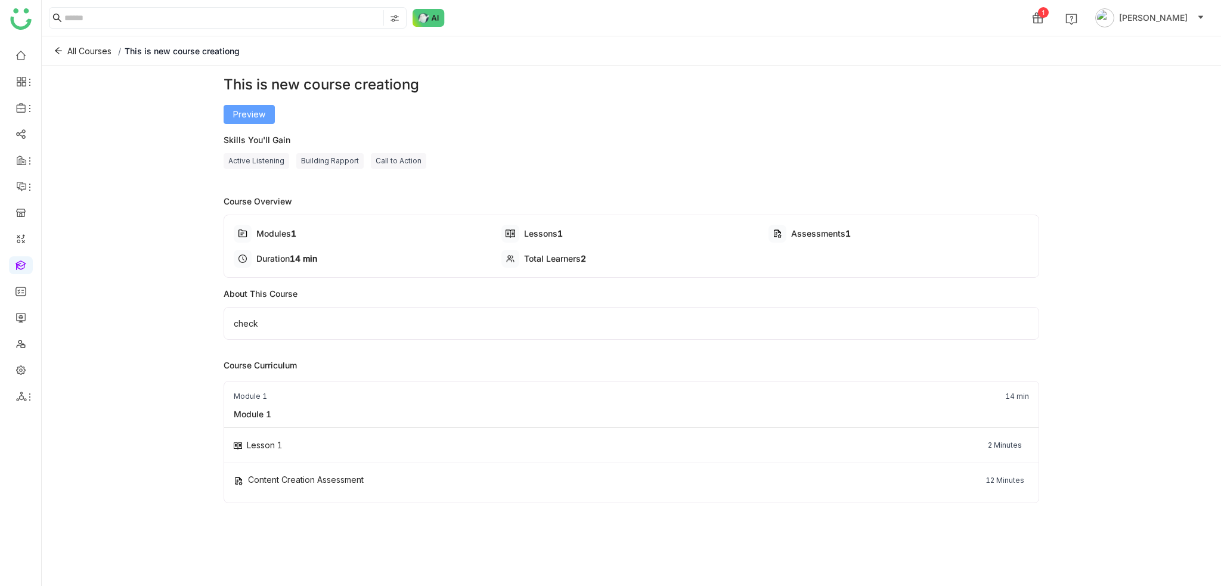
click at [260, 115] on span "Preview" at bounding box center [249, 114] width 32 height 13
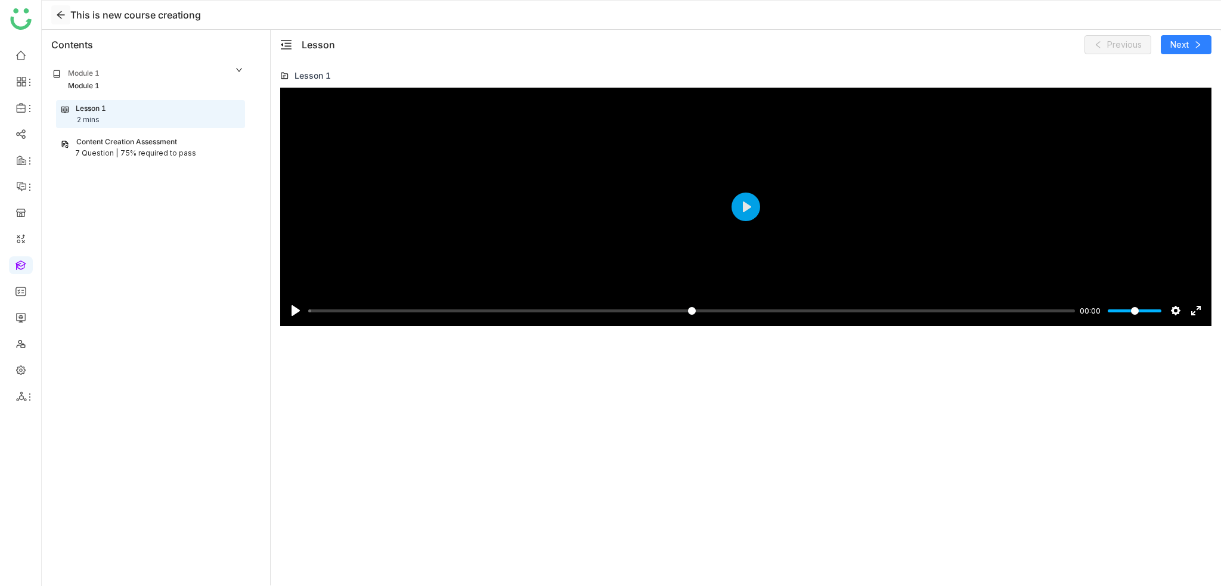
click at [67, 16] on icon at bounding box center [61, 15] width 18 height 10
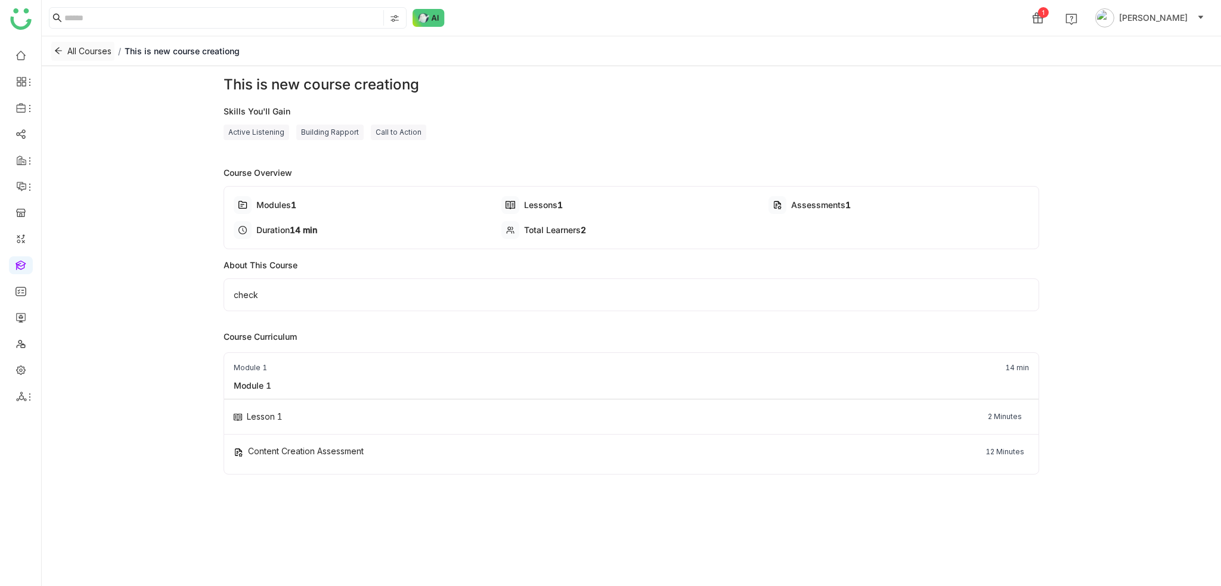
click at [53, 48] on button "All Courses" at bounding box center [82, 51] width 63 height 19
click at [61, 54] on icon at bounding box center [58, 50] width 8 height 8
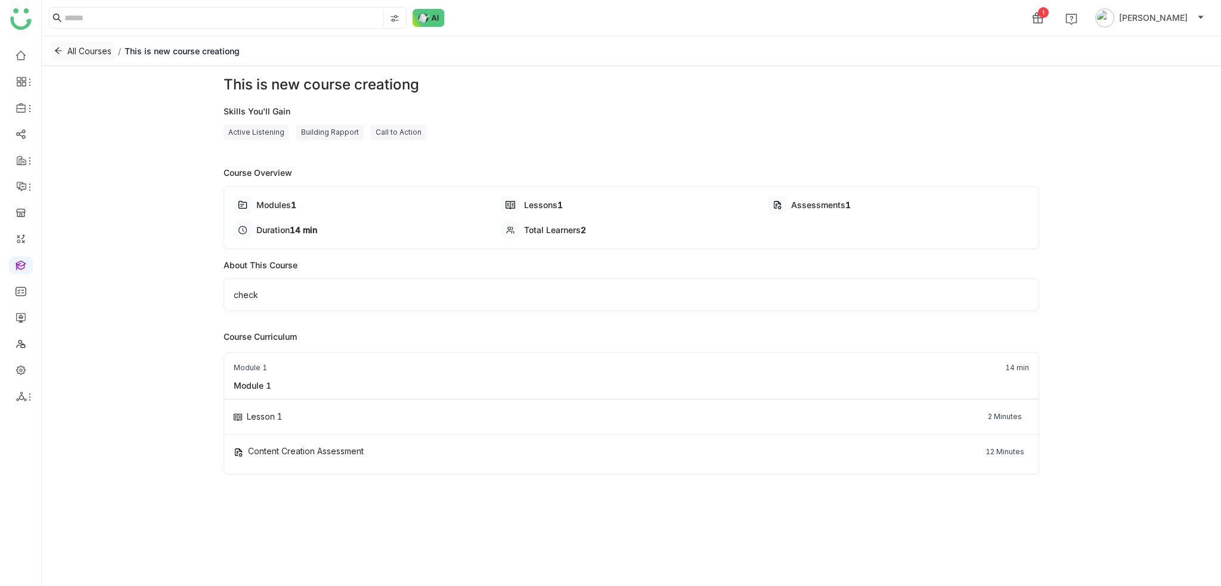
click at [61, 54] on icon at bounding box center [58, 50] width 8 height 8
click at [67, 44] on button "All Courses" at bounding box center [82, 51] width 63 height 19
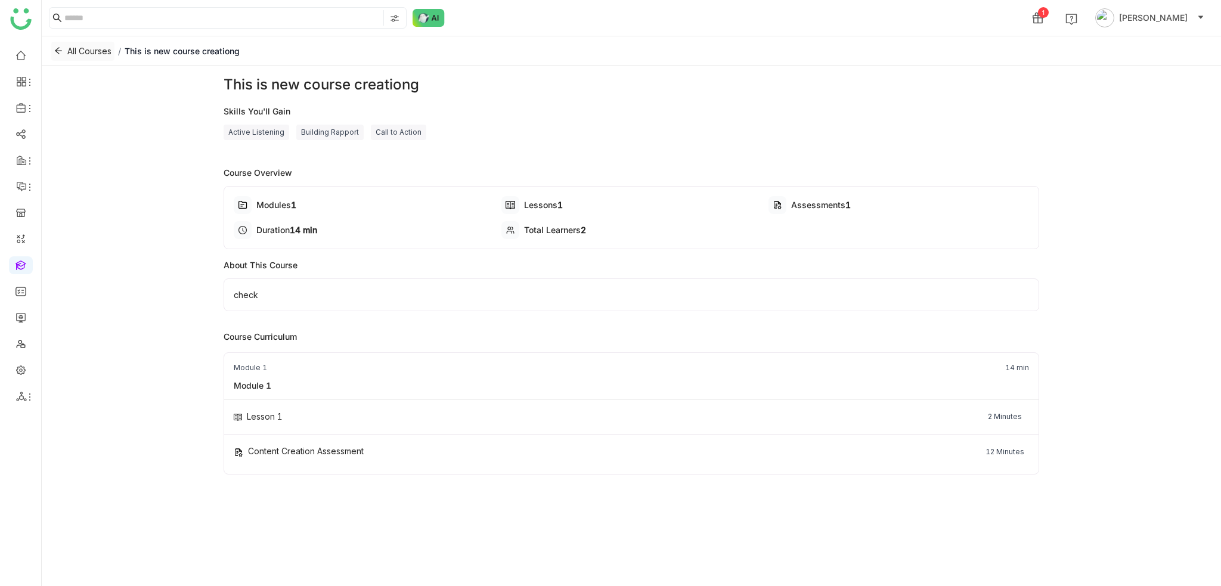
click at [52, 47] on button "All Courses" at bounding box center [82, 51] width 63 height 19
click at [62, 44] on button "All Courses" at bounding box center [82, 51] width 63 height 19
click at [23, 42] on ul at bounding box center [20, 225] width 41 height 375
click at [18, 52] on link at bounding box center [20, 54] width 11 height 10
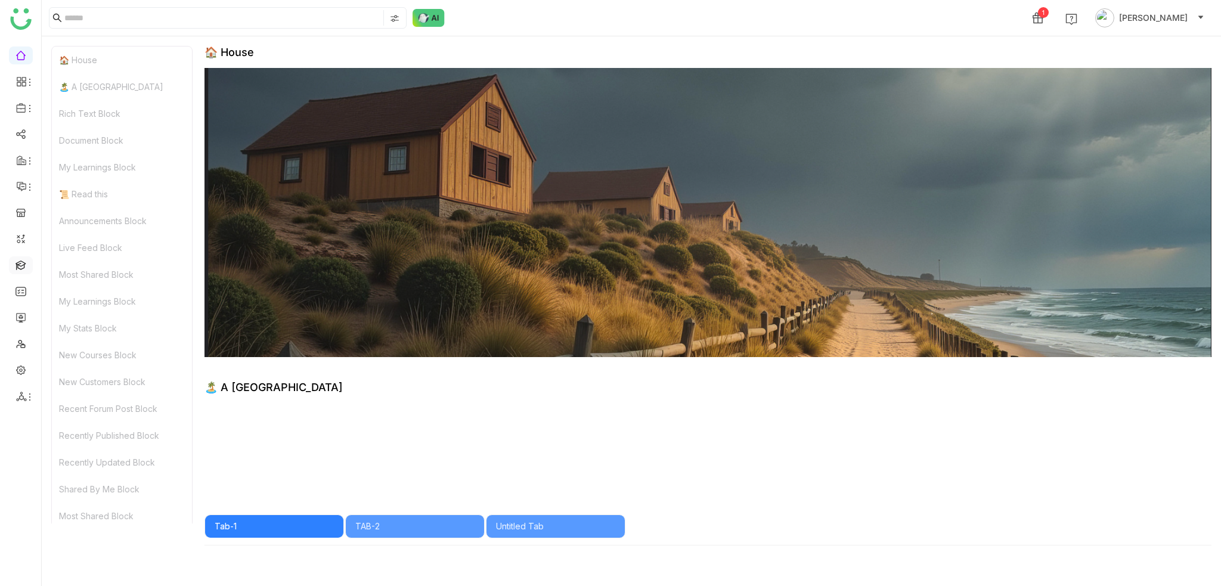
click at [18, 269] on link at bounding box center [20, 264] width 11 height 10
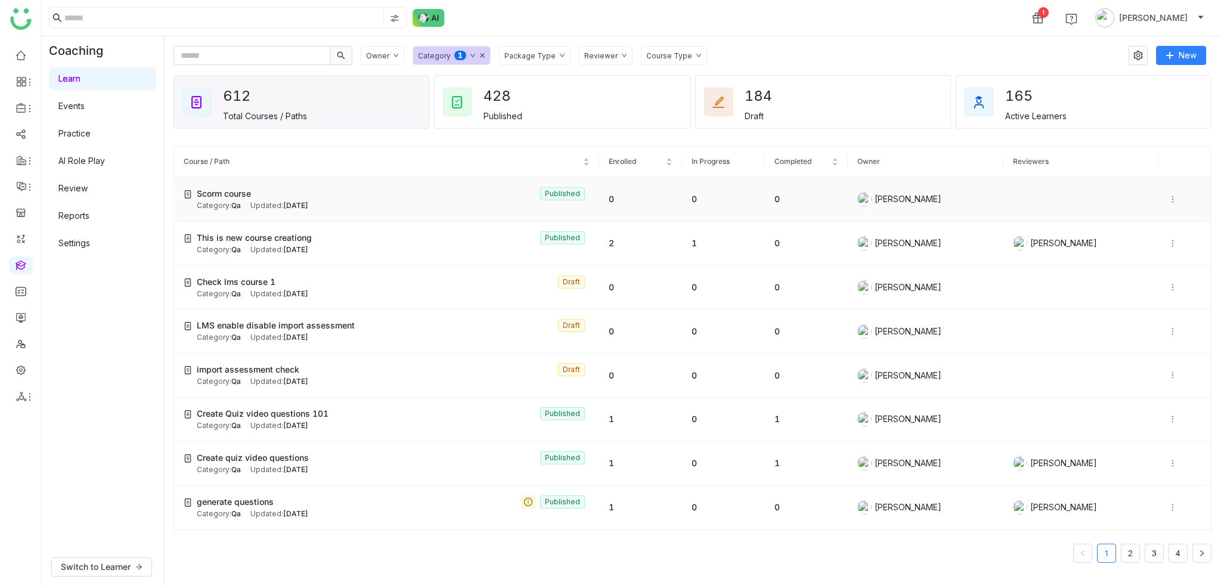
click at [255, 199] on div "Scorm course Published" at bounding box center [393, 193] width 393 height 13
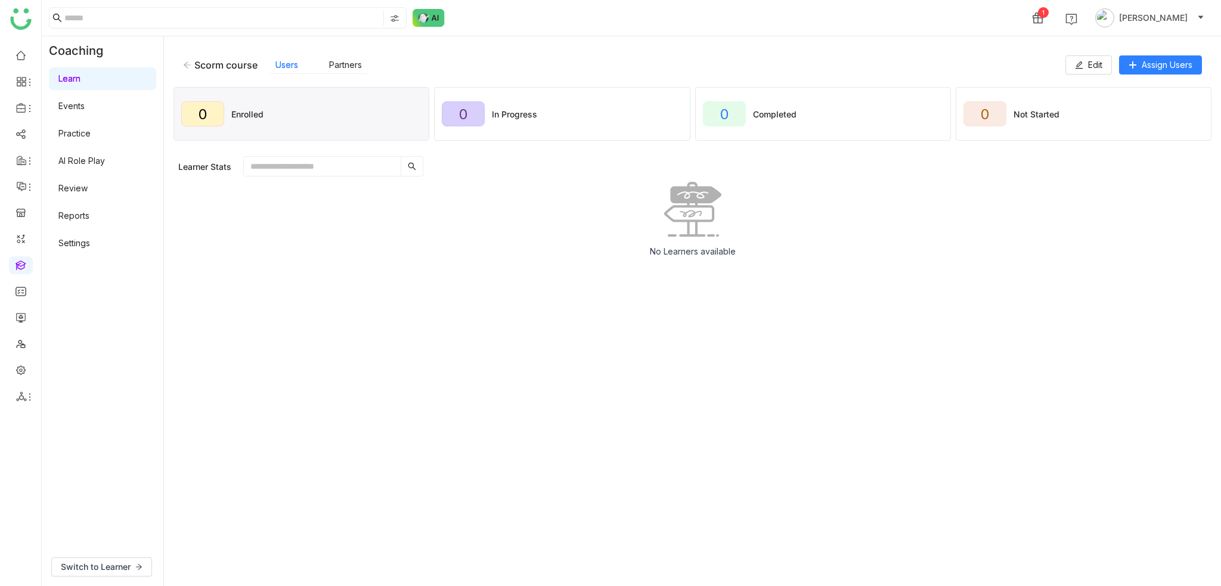
click at [193, 69] on div "Scorm course" at bounding box center [220, 65] width 74 height 12
click at [190, 70] on div "Scorm course" at bounding box center [220, 65] width 74 height 12
click at [192, 69] on div "Scorm course" at bounding box center [220, 65] width 74 height 12
click at [185, 66] on icon at bounding box center [187, 64] width 7 height 7
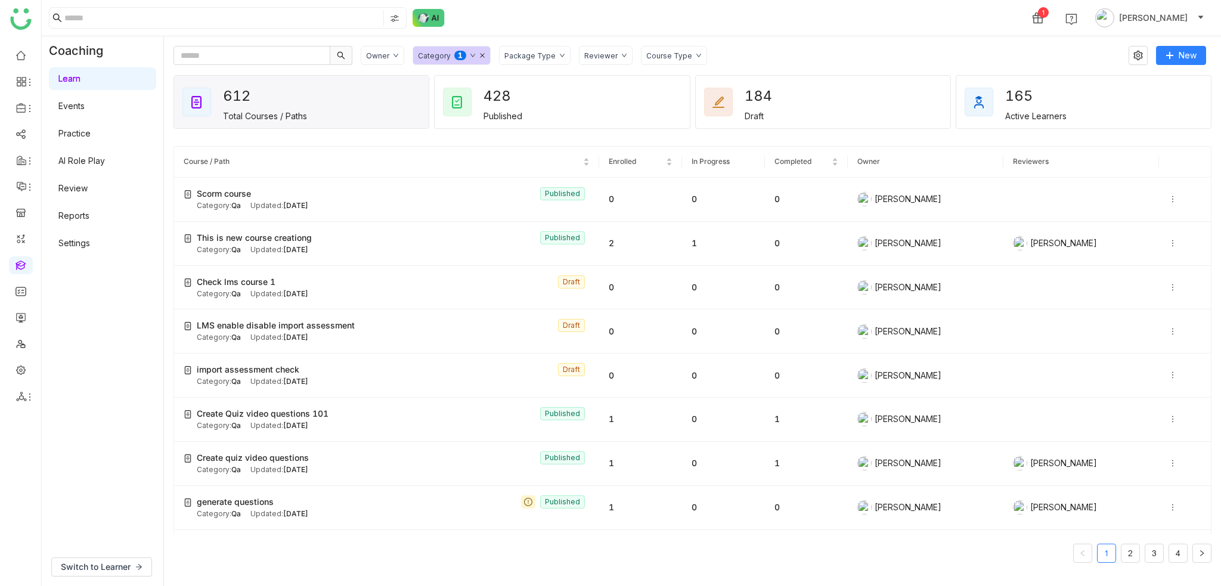
click at [458, 49] on div "Category 0 1 2 3 4 5 6 7 8 9" at bounding box center [451, 55] width 78 height 19
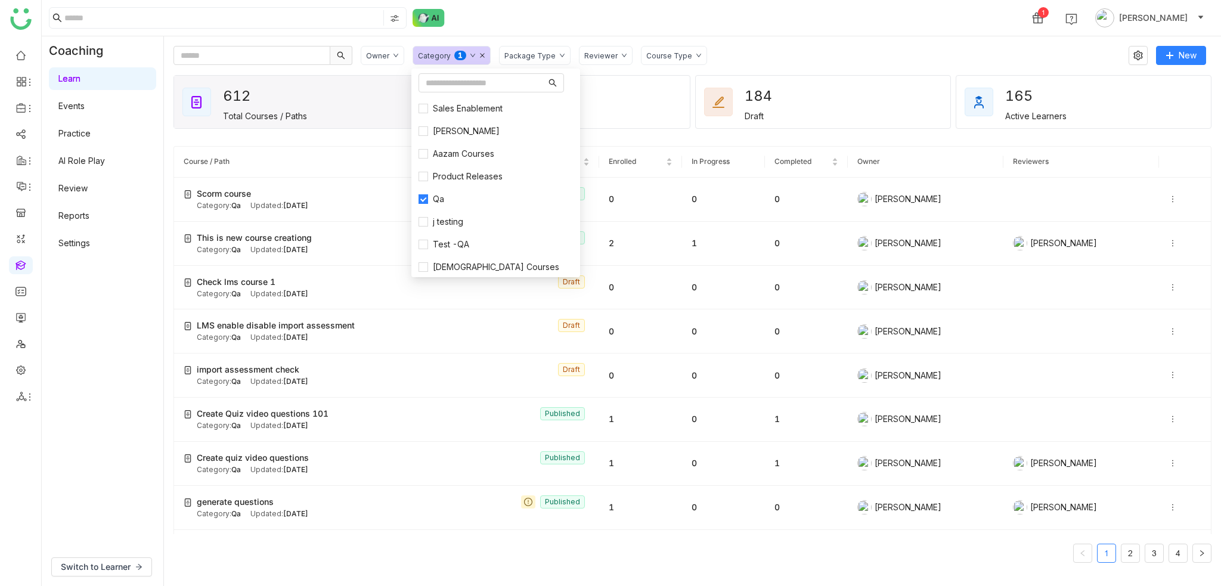
click at [539, 29] on div "1 [PERSON_NAME]" at bounding box center [631, 18] width 1179 height 36
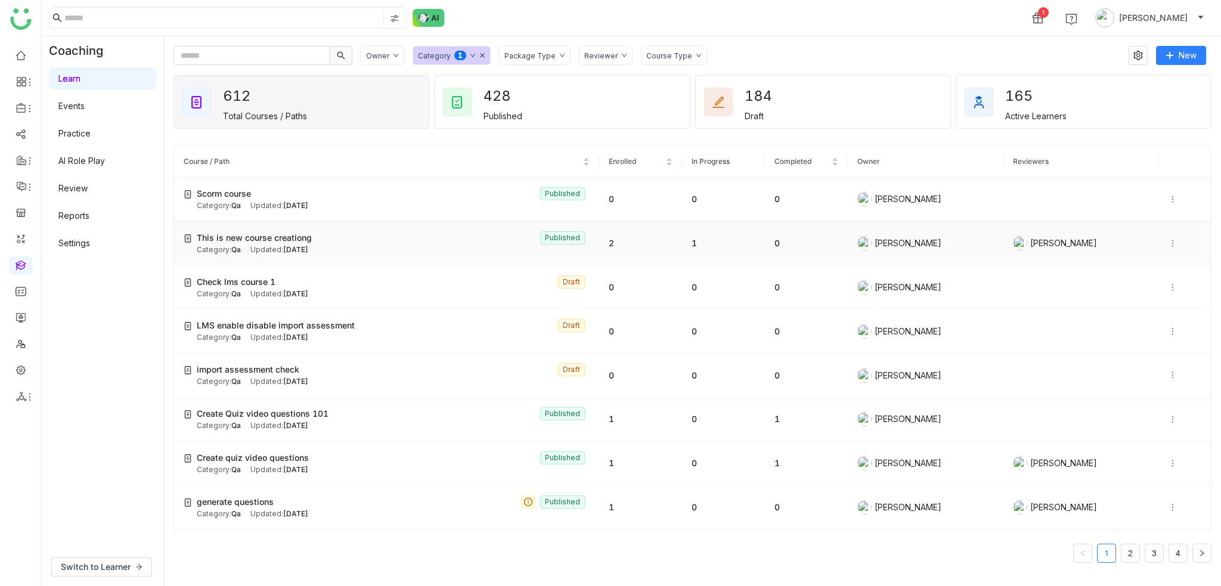
click at [523, 250] on div "Category: Qa Updated: Aug 18, 2025" at bounding box center [393, 249] width 393 height 11
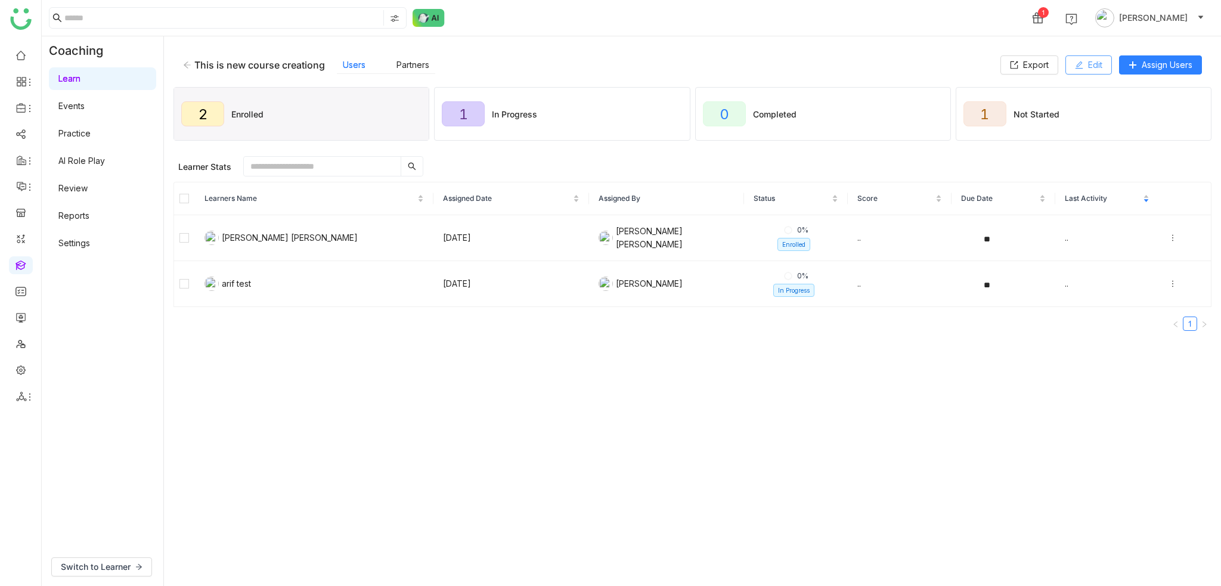
click at [1088, 65] on span "Edit" at bounding box center [1095, 64] width 14 height 13
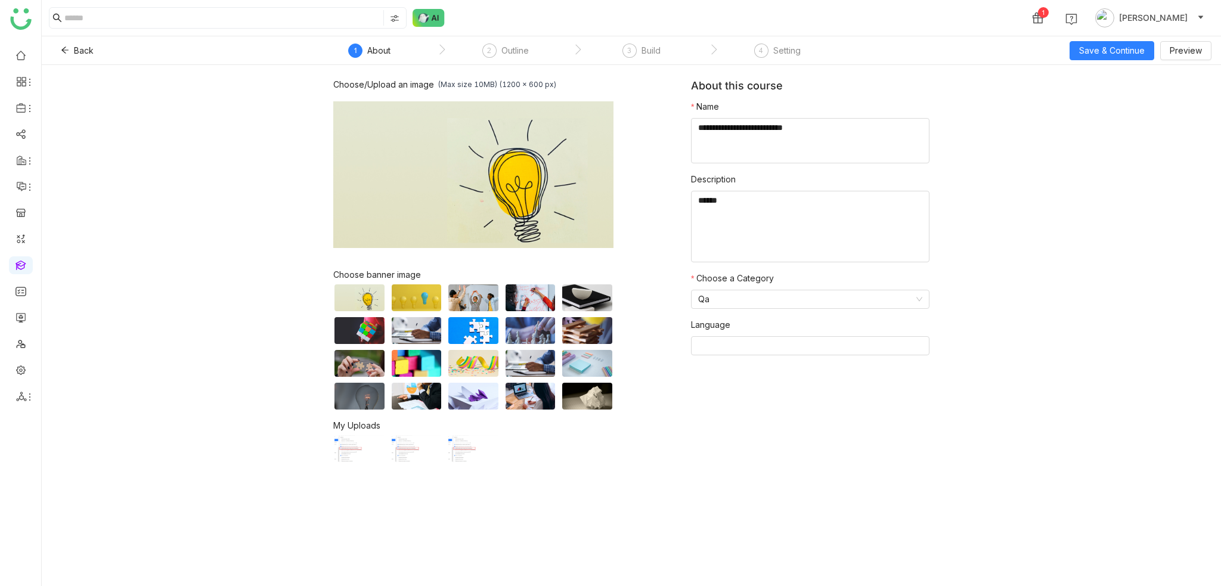
click at [606, 61] on nz-step "3 Build" at bounding box center [641, 54] width 136 height 21
click at [498, 61] on div "2 Outline" at bounding box center [505, 54] width 46 height 21
click at [672, 54] on nz-step "3 Build" at bounding box center [641, 54] width 136 height 21
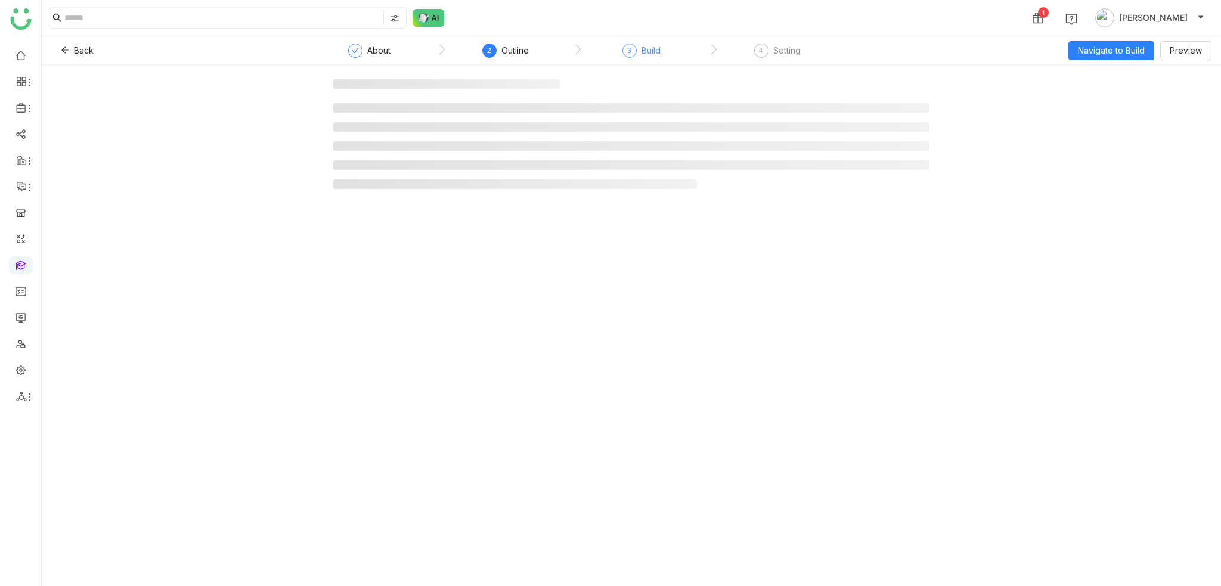
click at [624, 54] on div "3" at bounding box center [629, 51] width 14 height 14
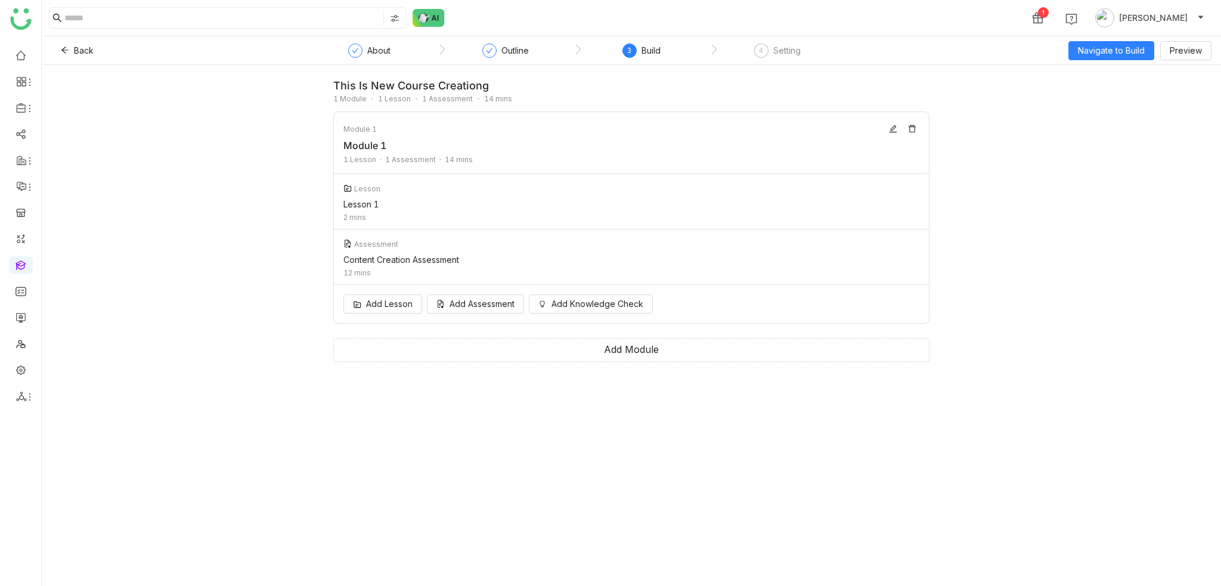
click at [641, 52] on div "Build" at bounding box center [650, 51] width 19 height 14
click at [784, 52] on div "Setting" at bounding box center [786, 51] width 27 height 14
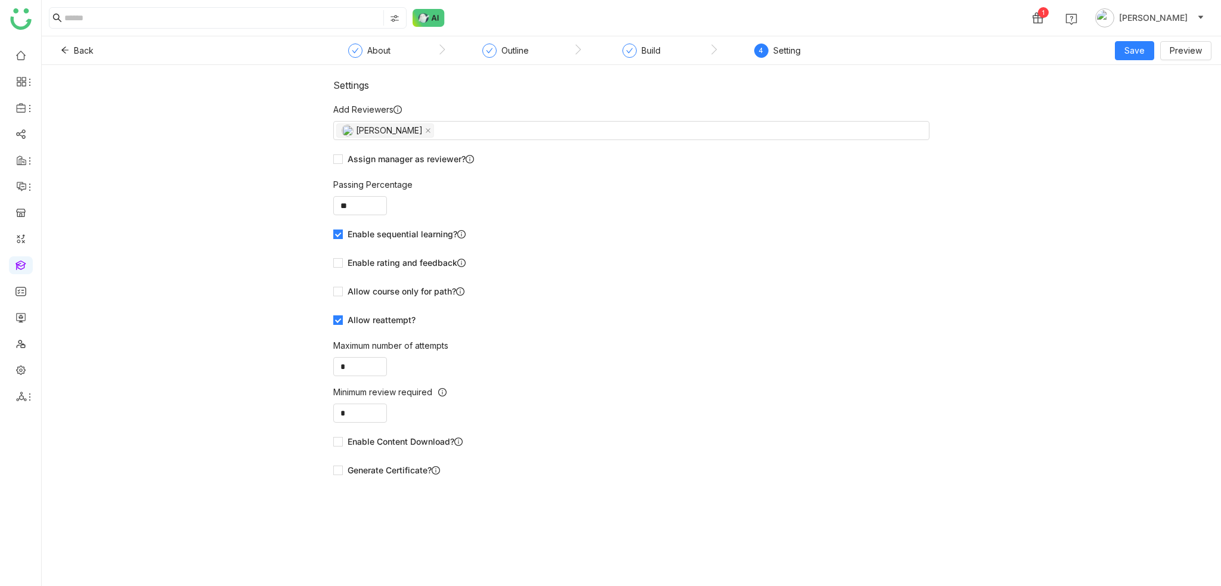
click at [613, 55] on nz-step "Build" at bounding box center [641, 54] width 136 height 21
click at [397, 54] on nz-step "About" at bounding box center [373, 54] width 129 height 21
click at [496, 48] on div "Outline" at bounding box center [505, 54] width 46 height 21
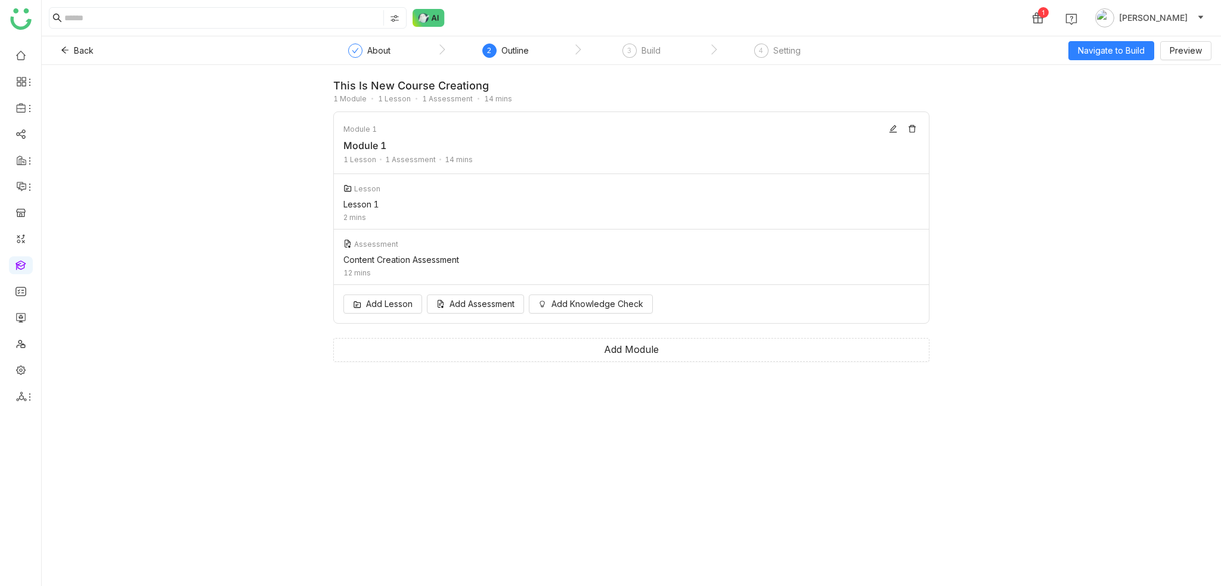
click at [397, 48] on nz-step "About" at bounding box center [373, 54] width 129 height 21
click at [383, 49] on div "About" at bounding box center [378, 51] width 23 height 14
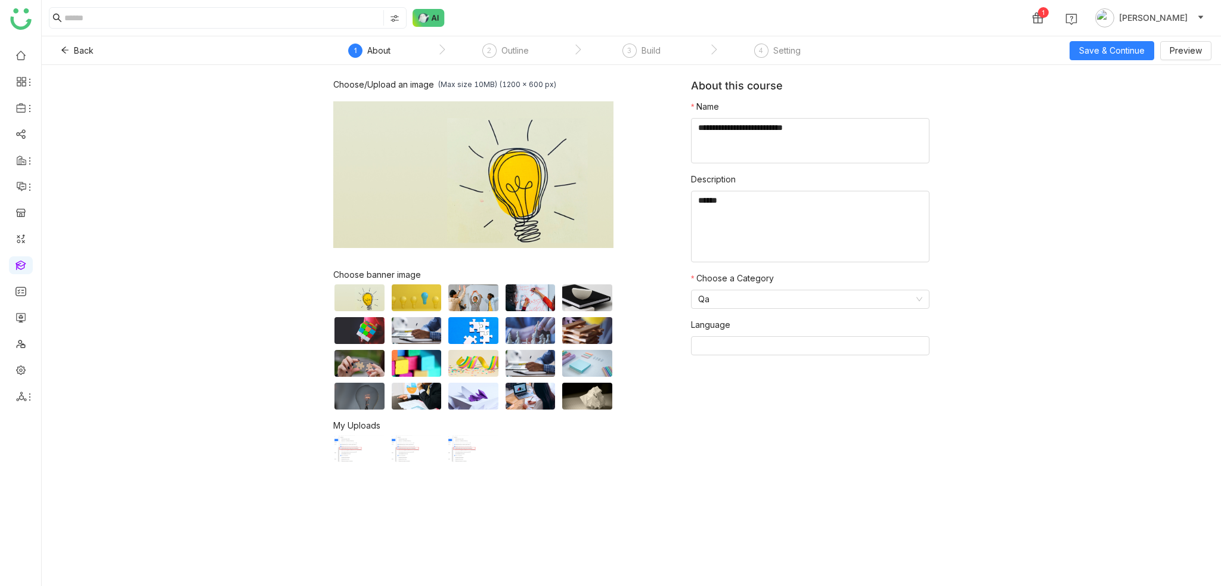
click at [461, 51] on nz-step "2 Outline" at bounding box center [505, 54] width 136 height 21
click at [510, 49] on div "Outline" at bounding box center [514, 51] width 27 height 14
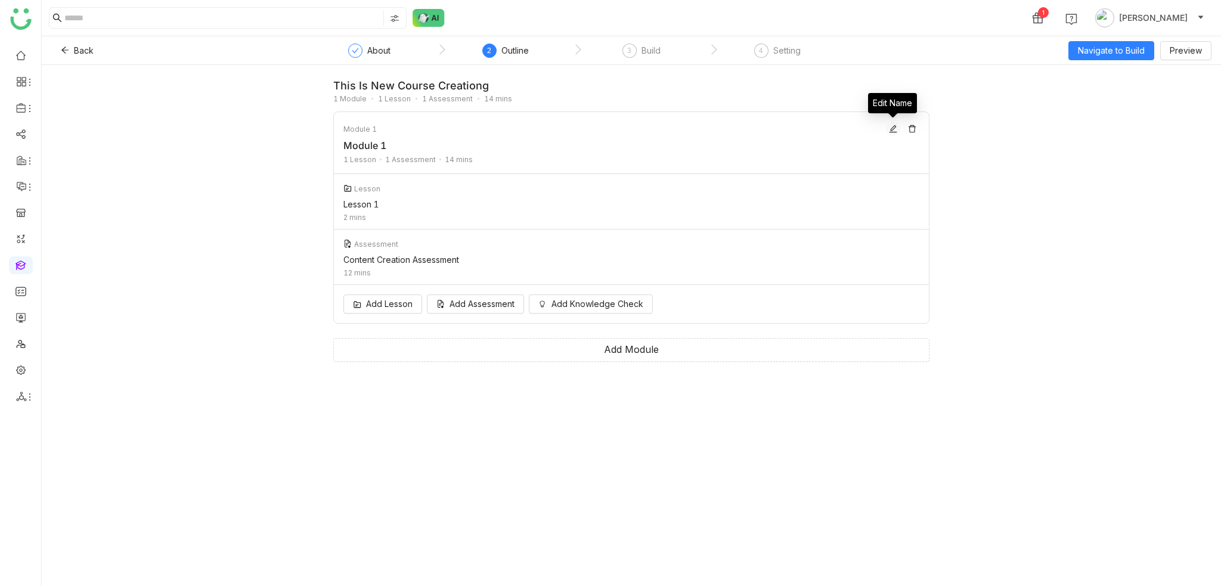
click at [894, 126] on icon at bounding box center [893, 129] width 8 height 8
click at [727, 151] on input "********" at bounding box center [631, 145] width 576 height 19
type input "**********"
click at [1108, 44] on span "Navigate to Build" at bounding box center [1110, 50] width 67 height 13
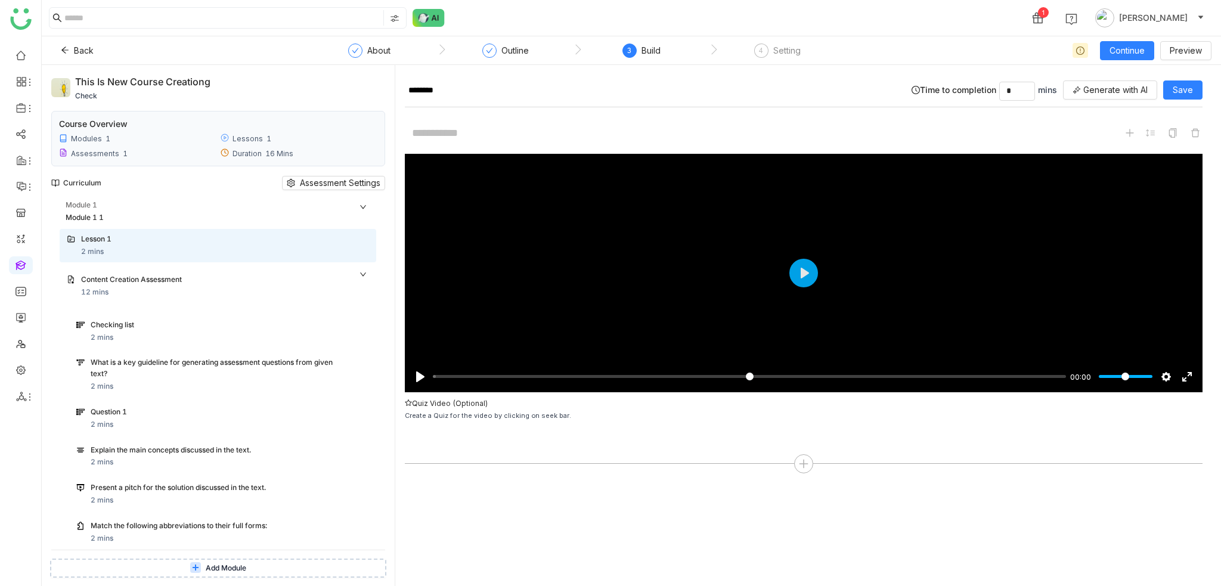
click at [359, 204] on icon at bounding box center [362, 206] width 7 height 7
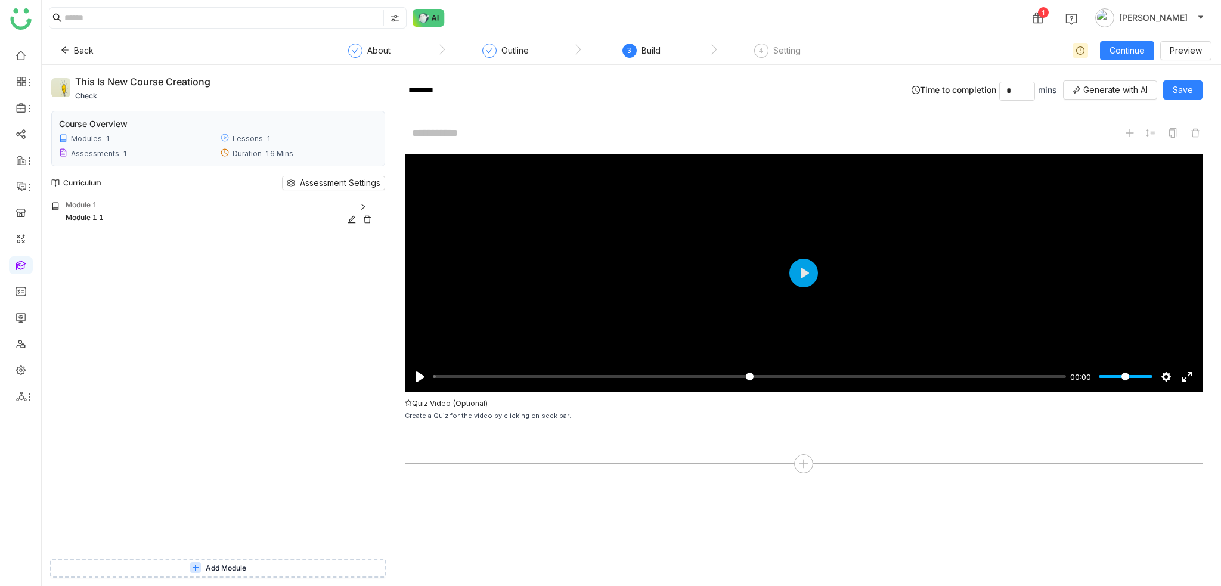
click at [350, 205] on div "Module 1" at bounding box center [221, 205] width 310 height 11
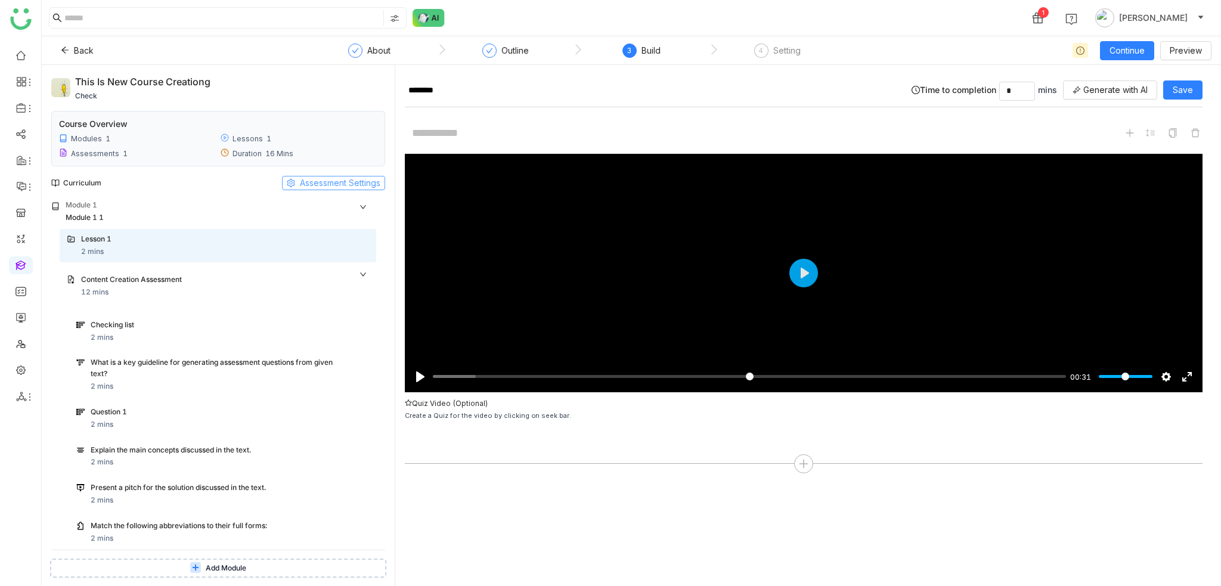
click at [347, 188] on span "Assessment Settings" at bounding box center [340, 182] width 80 height 13
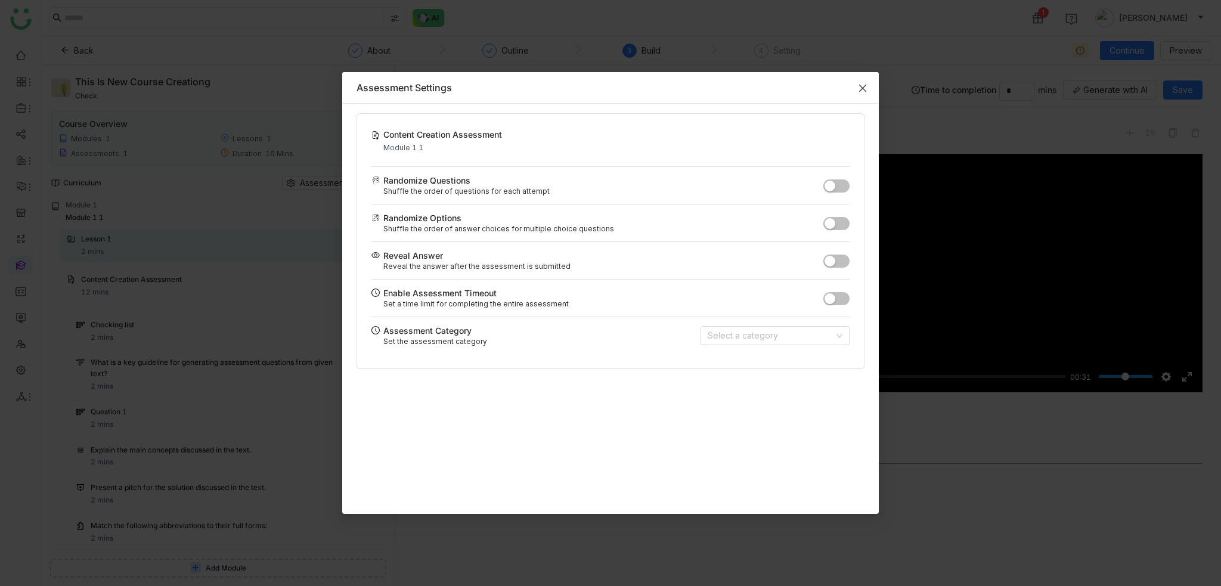
click at [858, 85] on icon "Close" at bounding box center [863, 88] width 10 height 10
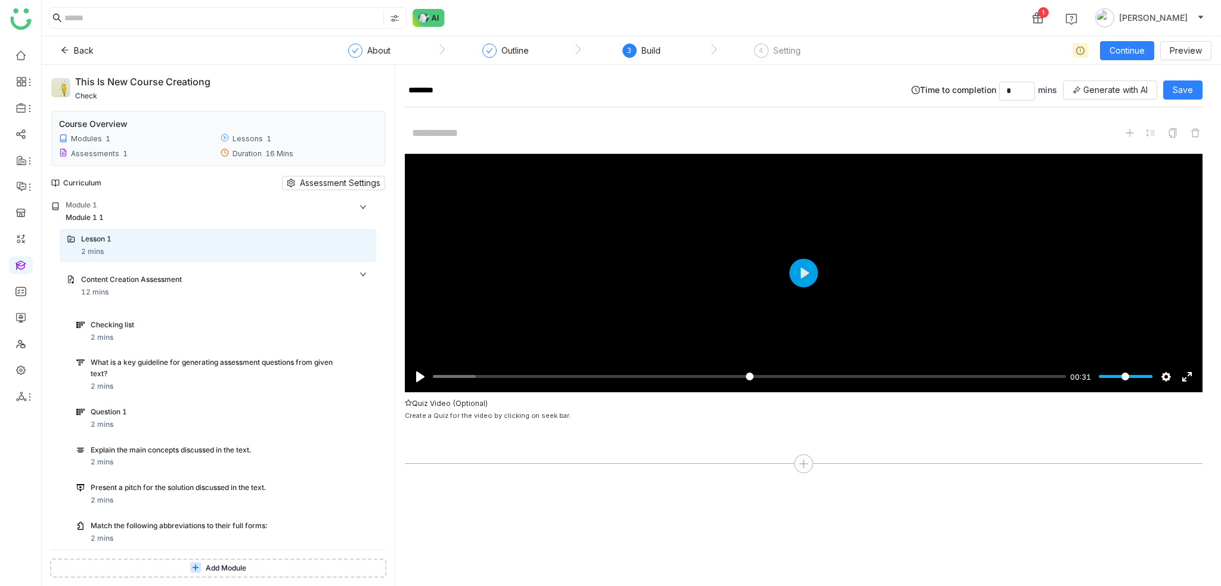
click at [819, 33] on div "1 [PERSON_NAME]" at bounding box center [631, 18] width 1179 height 36
click at [69, 46] on button "Back" at bounding box center [77, 50] width 52 height 19
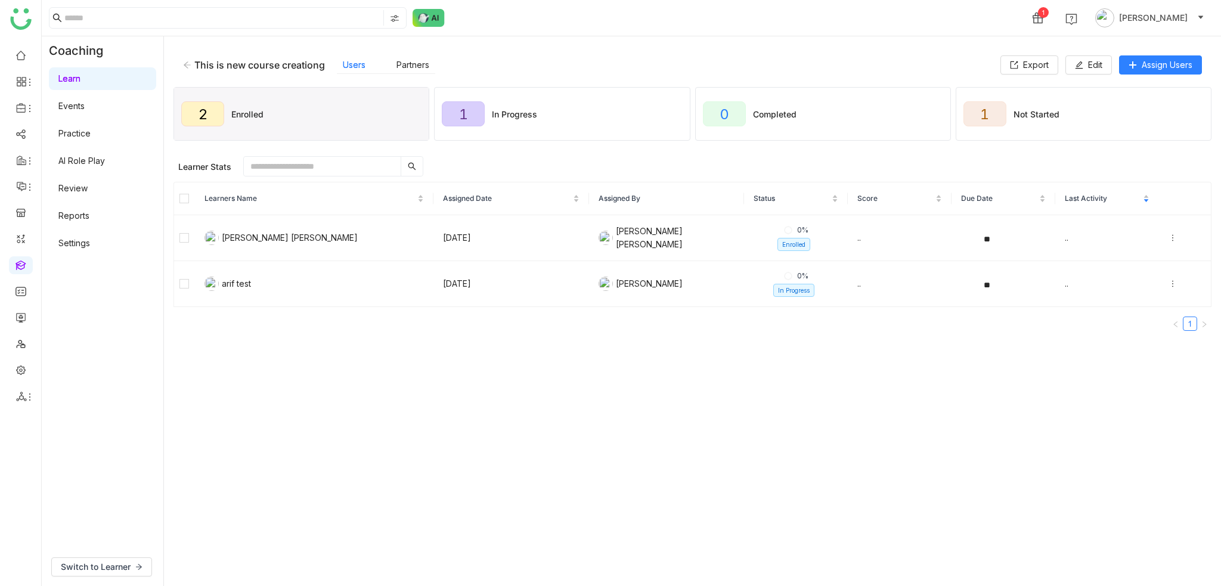
click at [198, 64] on div "This is new course creationg" at bounding box center [259, 65] width 131 height 12
click at [1104, 64] on button "Edit" at bounding box center [1088, 64] width 46 height 19
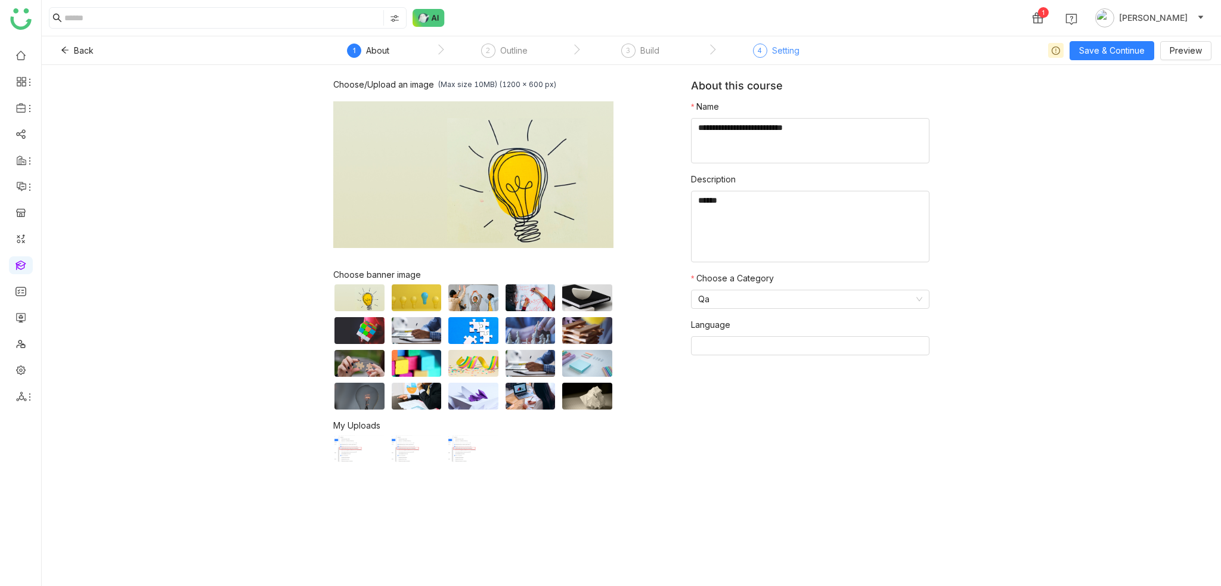
click at [778, 53] on div "Setting" at bounding box center [785, 51] width 27 height 14
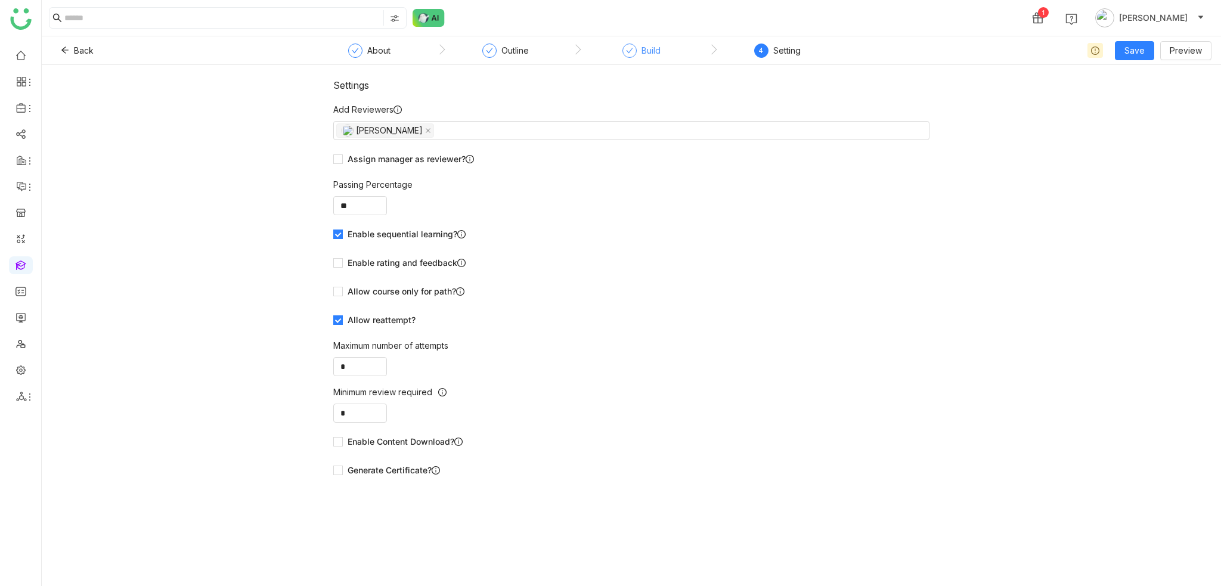
click at [658, 49] on div "Build" at bounding box center [650, 51] width 19 height 14
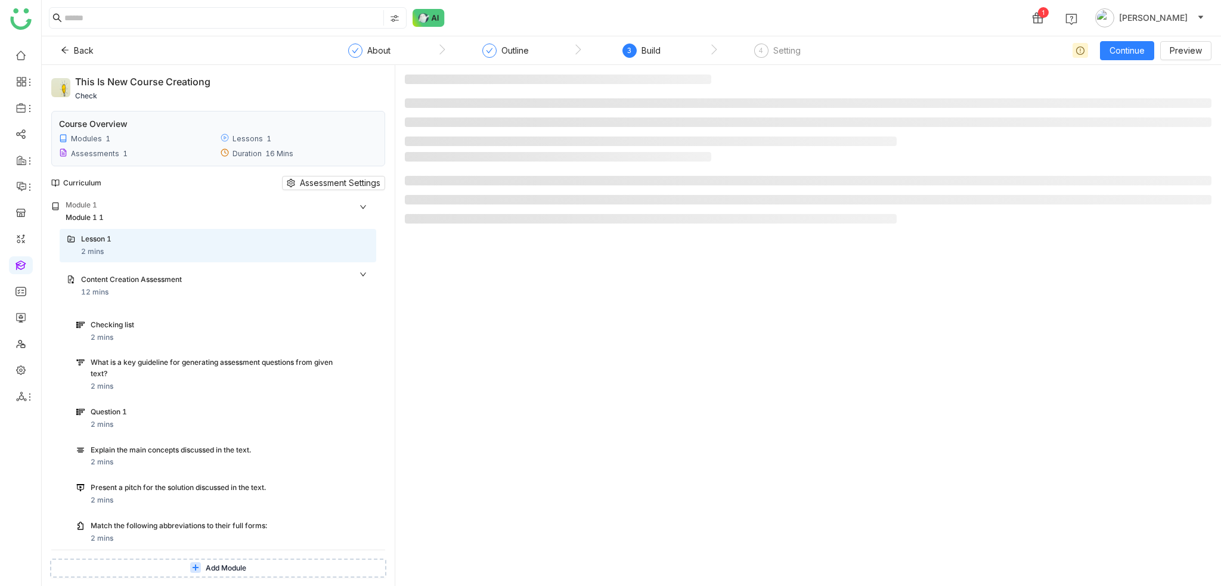
click at [751, 50] on nz-step "4 Setting" at bounding box center [777, 54] width 136 height 21
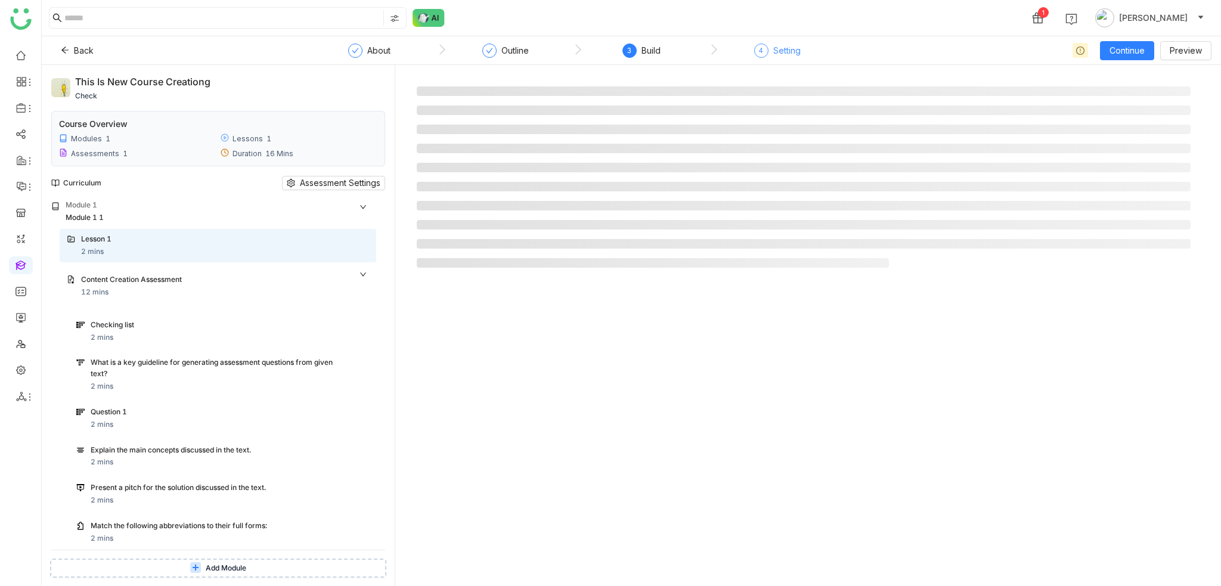
click at [765, 51] on div "4" at bounding box center [761, 51] width 14 height 14
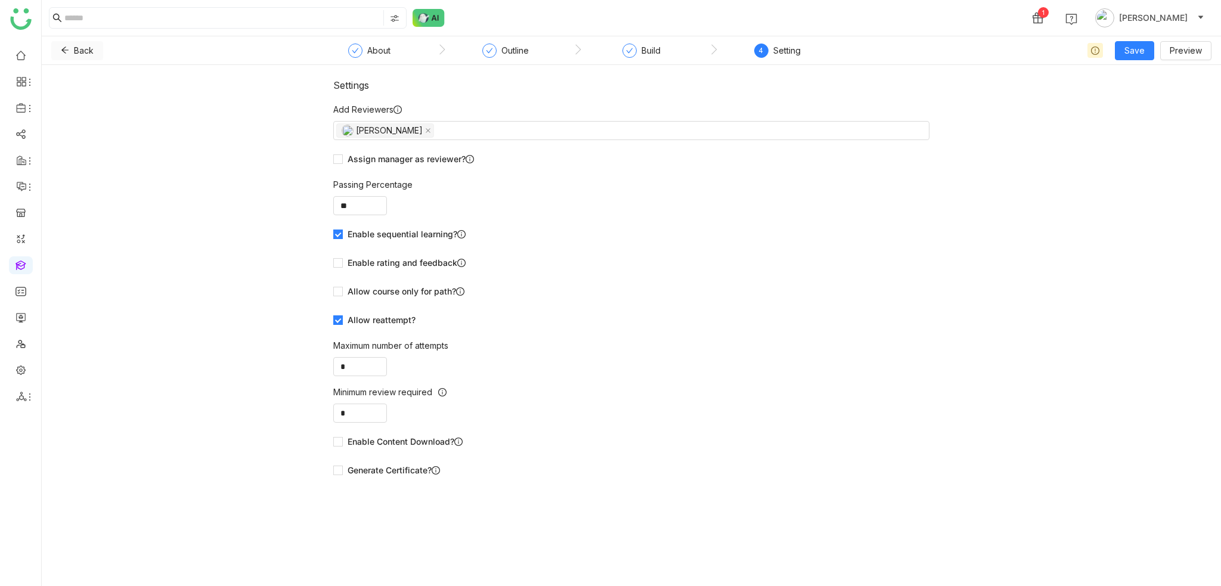
click at [60, 52] on button "Back" at bounding box center [77, 50] width 52 height 19
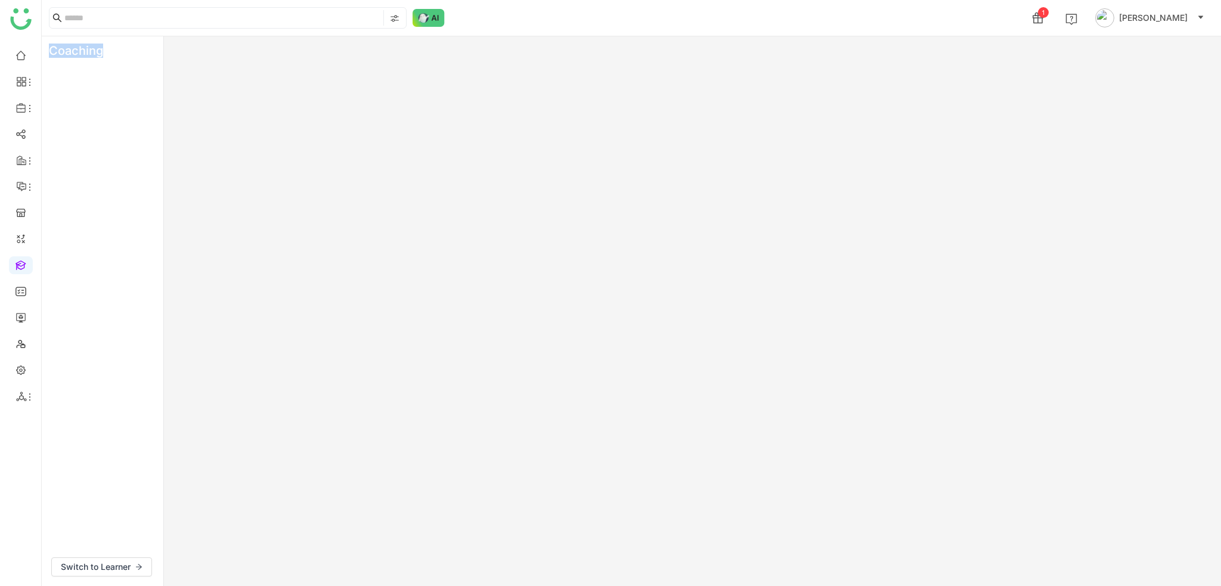
click at [60, 52] on div "Coaching" at bounding box center [81, 50] width 79 height 29
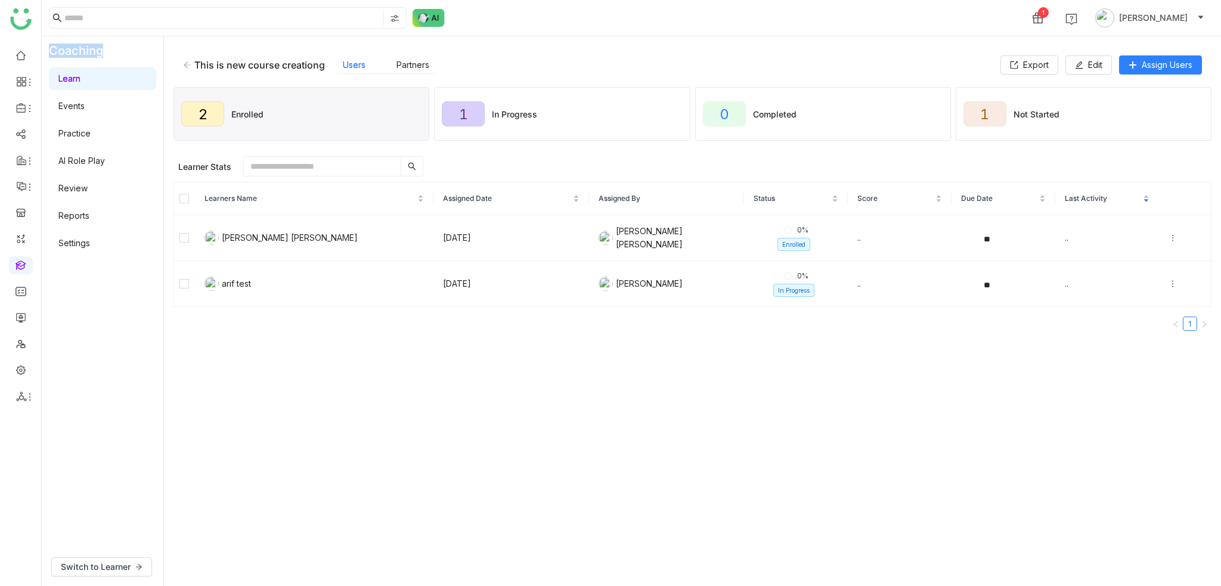
click at [26, 269] on link at bounding box center [20, 264] width 11 height 10
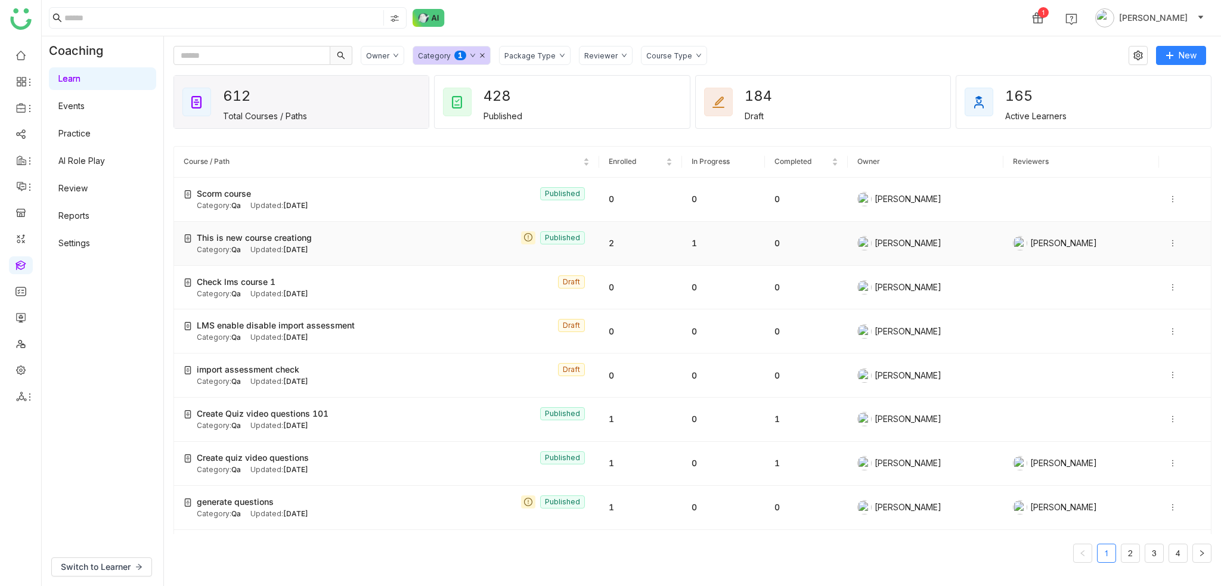
click at [300, 240] on span "This is new course creationg" at bounding box center [254, 237] width 115 height 13
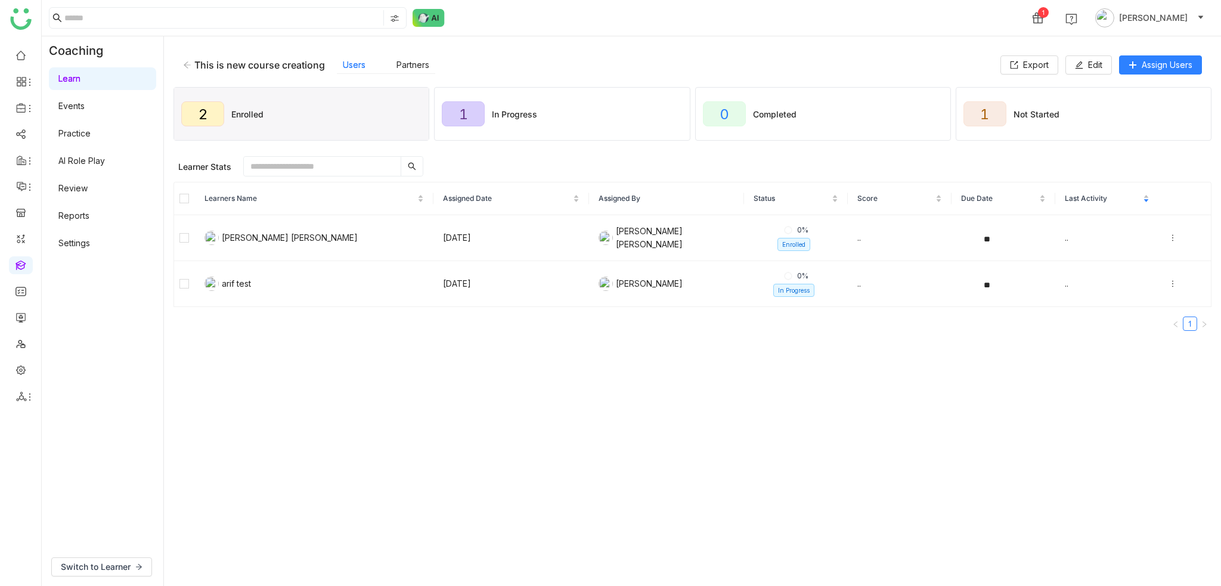
click at [170, 60] on div "This is new course creationg Users Partners Export Edit Assign Users 2 Enrolled…" at bounding box center [692, 310] width 1057 height 549
click at [198, 61] on div "This is new course creationg" at bounding box center [259, 65] width 131 height 12
click at [187, 62] on icon at bounding box center [187, 64] width 7 height 7
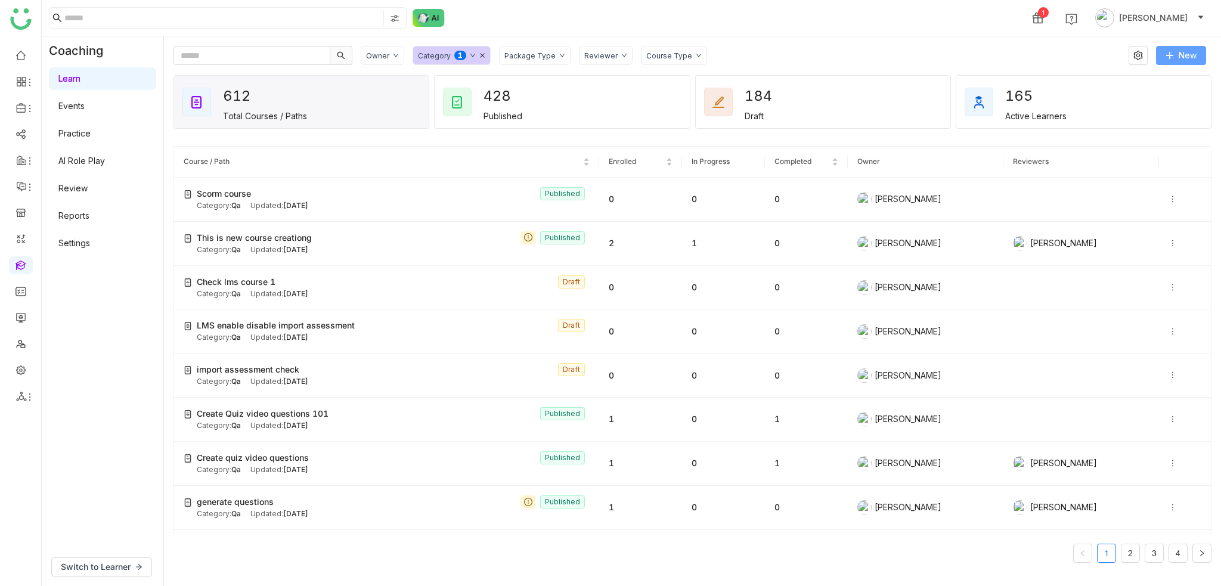
click at [1201, 59] on button "New" at bounding box center [1181, 55] width 50 height 19
click at [1175, 57] on button "New" at bounding box center [1181, 55] width 50 height 19
click at [1160, 87] on li "New Course" at bounding box center [1155, 80] width 101 height 23
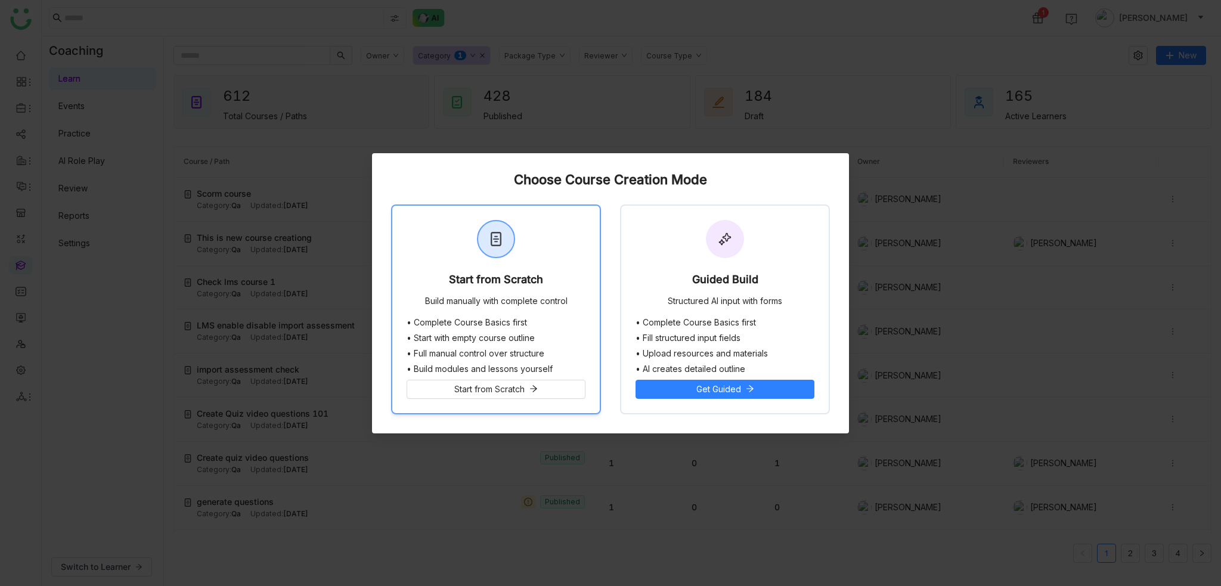
click at [487, 297] on div "Build manually with complete control" at bounding box center [496, 302] width 142 height 12
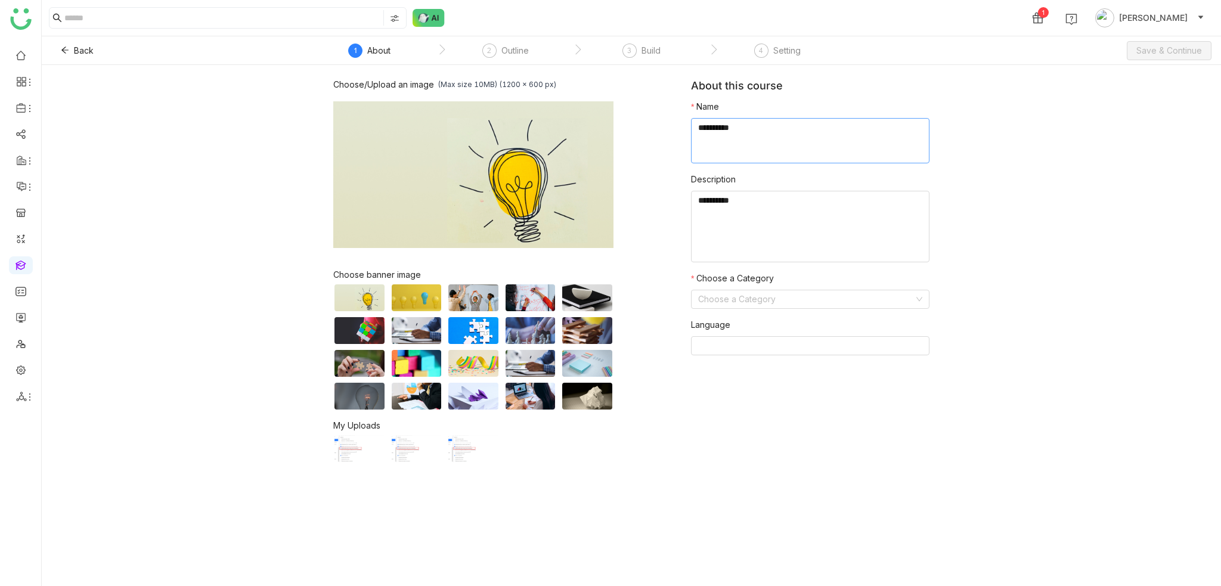
click at [861, 160] on textarea at bounding box center [810, 140] width 238 height 45
type textarea "**********"
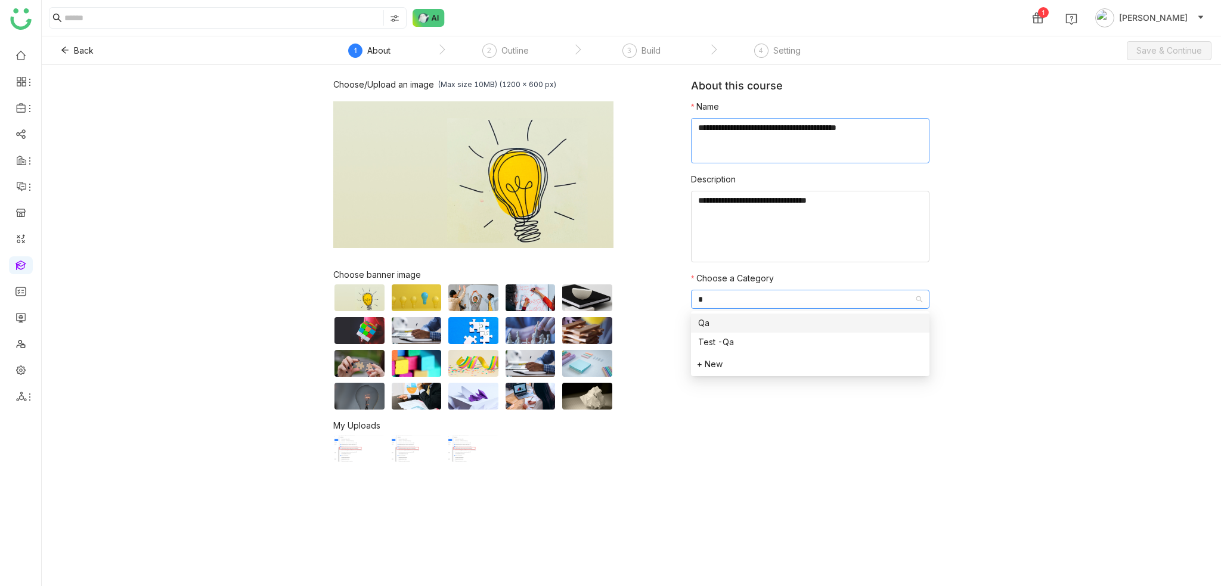
type input "**"
click at [1191, 56] on span "Save & Continue" at bounding box center [1169, 50] width 66 height 13
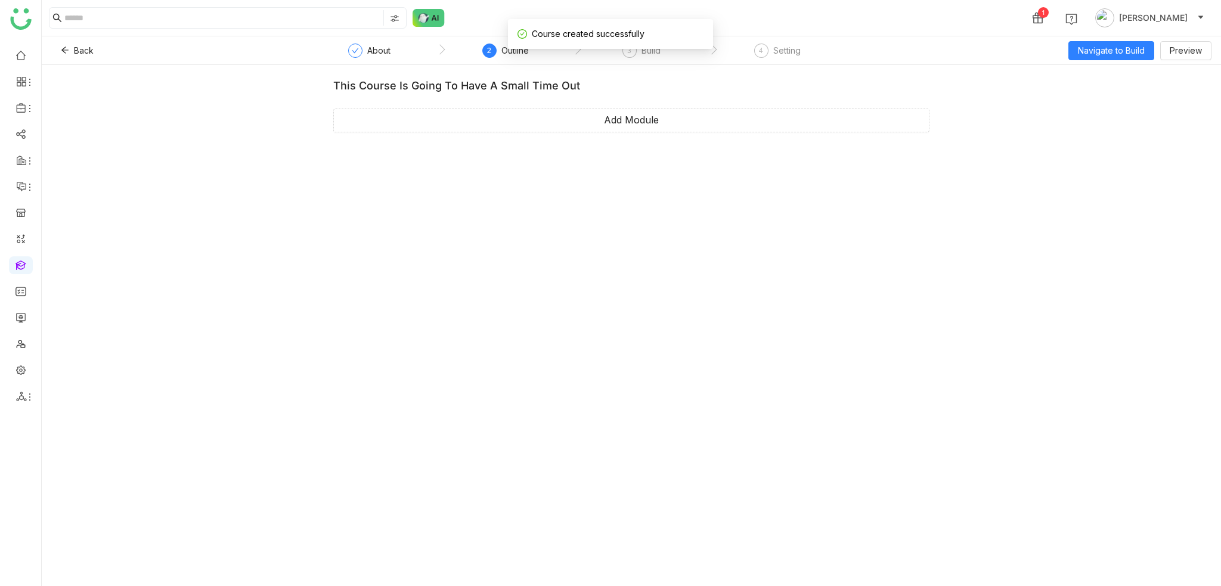
click at [600, 107] on div "This course is going to have a small time out Add Module" at bounding box center [631, 110] width 596 height 63
click at [602, 116] on button "Add Module" at bounding box center [631, 120] width 596 height 24
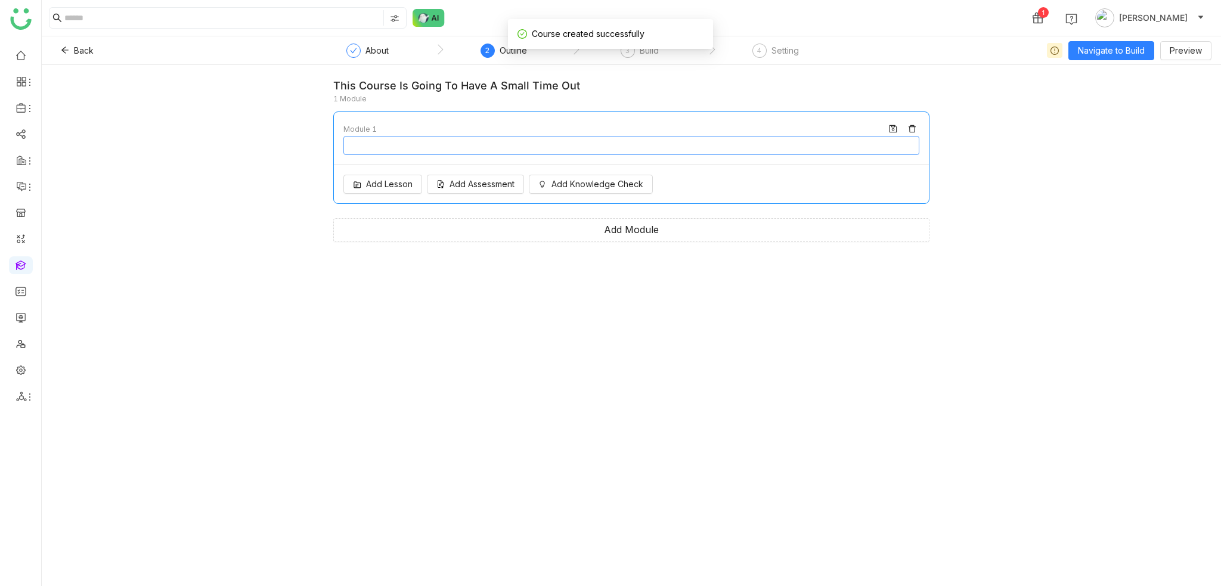
type input "********"
click at [967, 114] on div "This course is going to have a small time out 1 Module Module 1 ******** Add Le…" at bounding box center [631, 325] width 1179 height 521
click at [1135, 43] on button "Navigate to Build" at bounding box center [1111, 50] width 86 height 19
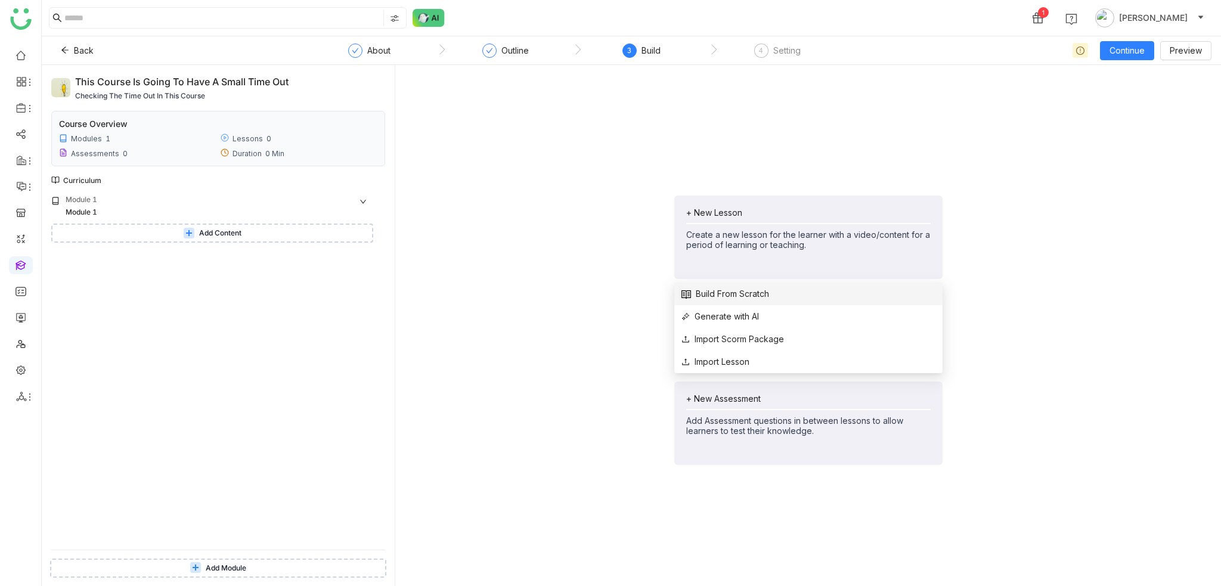
click at [731, 287] on span "Build From Scratch" at bounding box center [725, 293] width 88 height 13
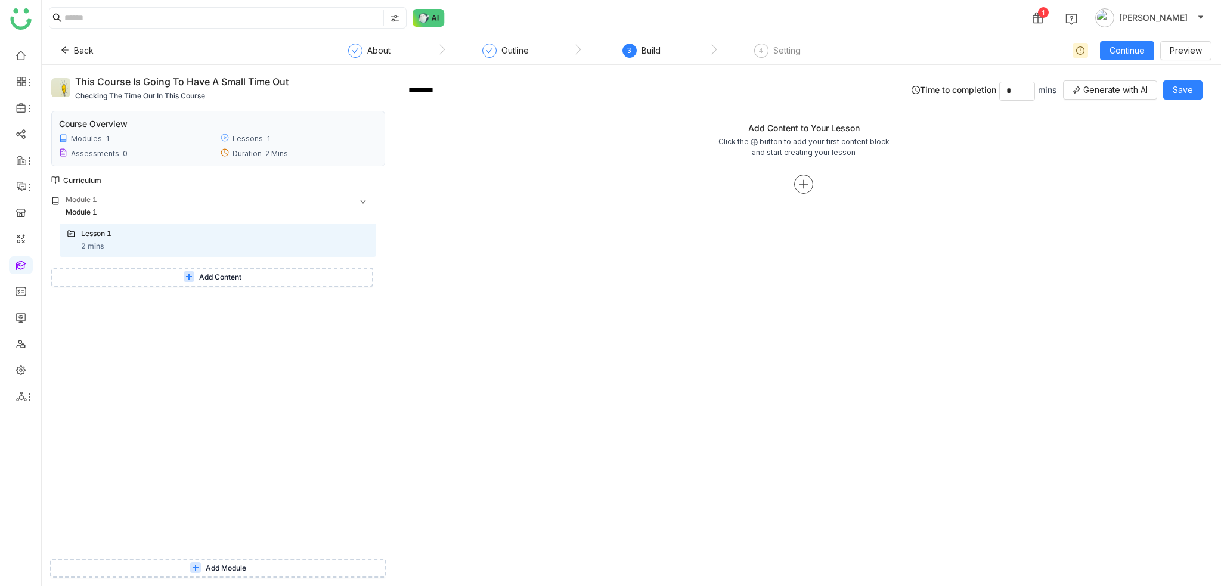
click at [803, 183] on icon at bounding box center [803, 183] width 1 height 8
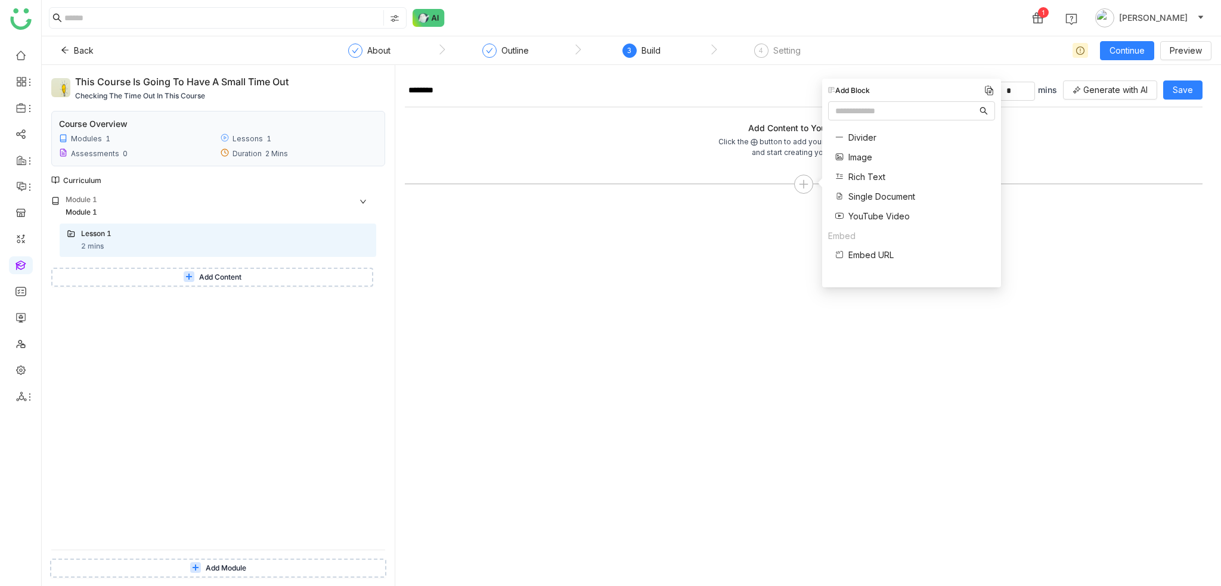
drag, startPoint x: 680, startPoint y: 209, endPoint x: 1122, endPoint y: 103, distance: 454.7
click at [681, 209] on gtmb-coaching-edit-lesson "Add Content to Your Lesson Click the ⨁ button to add your first content block a…" at bounding box center [803, 158] width 797 height 103
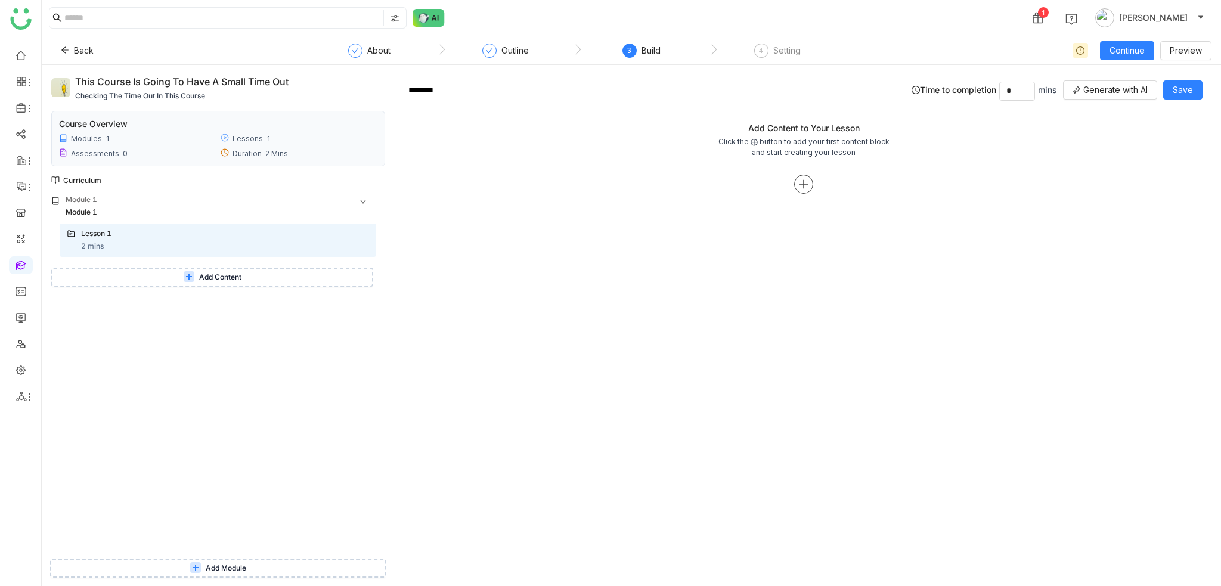
click at [804, 185] on icon at bounding box center [803, 184] width 11 height 11
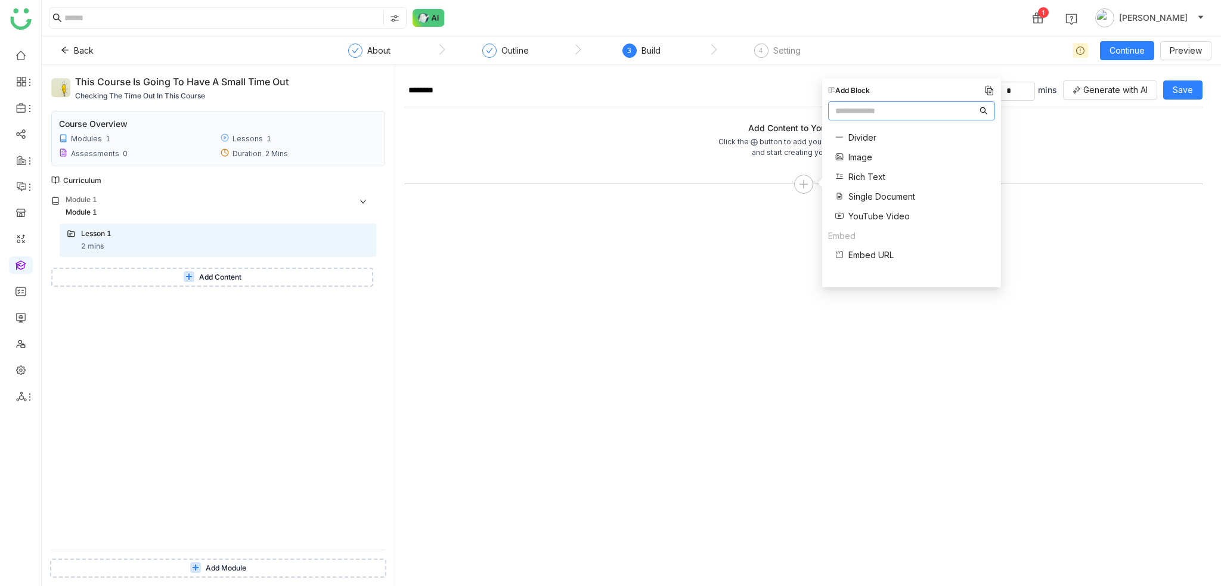
click at [1136, 162] on div at bounding box center [803, 178] width 797 height 36
click at [1128, 99] on button "Generate with AI" at bounding box center [1110, 89] width 94 height 19
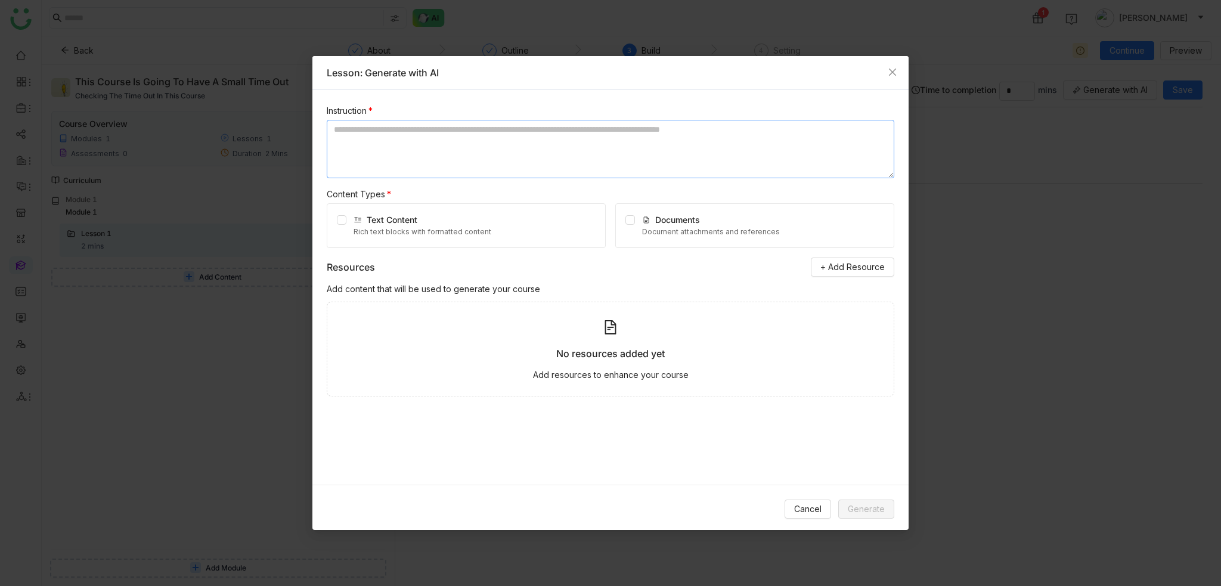
click at [440, 129] on textarea at bounding box center [610, 149] width 567 height 58
type textarea "*"
type textarea "**********"
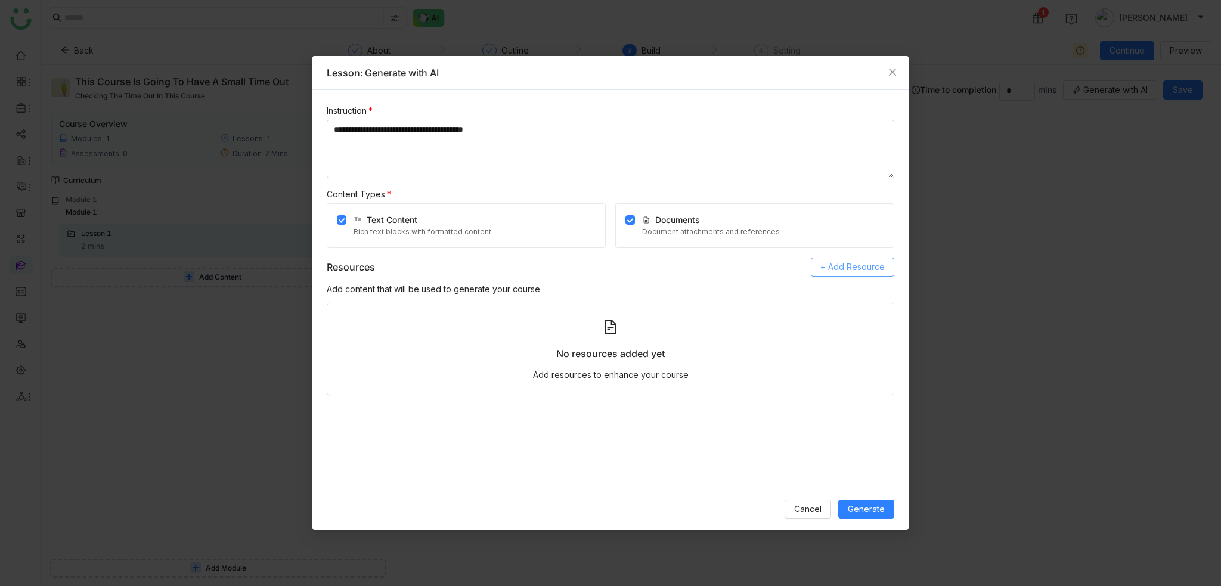
click at [848, 264] on span "+ Add Resource" at bounding box center [852, 266] width 64 height 13
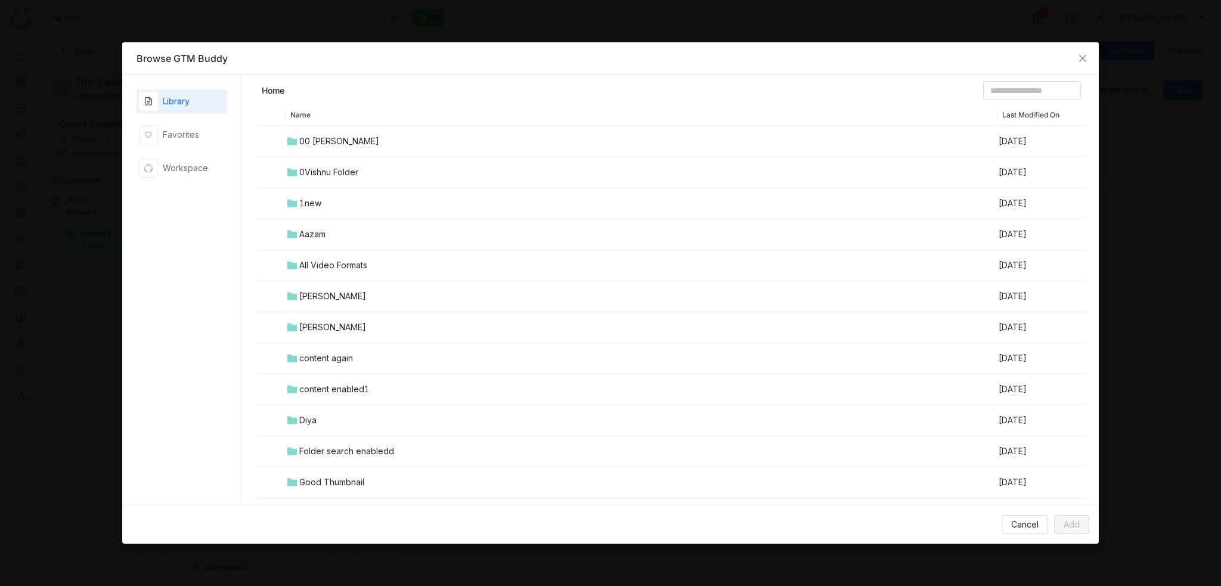
click at [341, 126] on td "00 Arif Folder" at bounding box center [641, 141] width 712 height 31
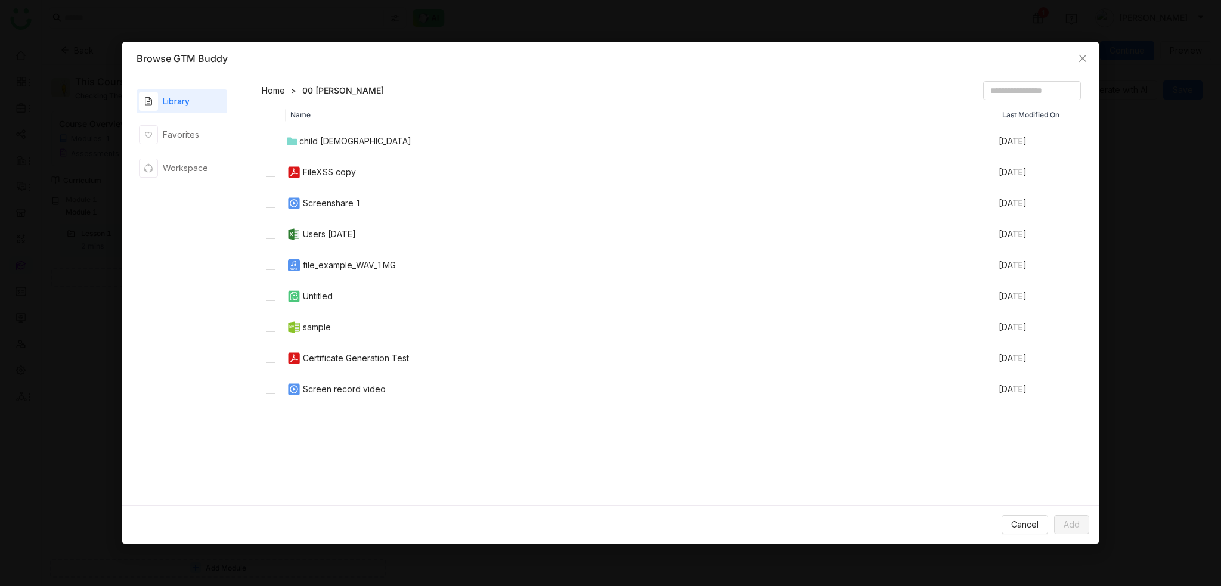
click at [287, 166] on img at bounding box center [294, 172] width 14 height 14
click at [1066, 525] on span "Add" at bounding box center [1071, 524] width 16 height 13
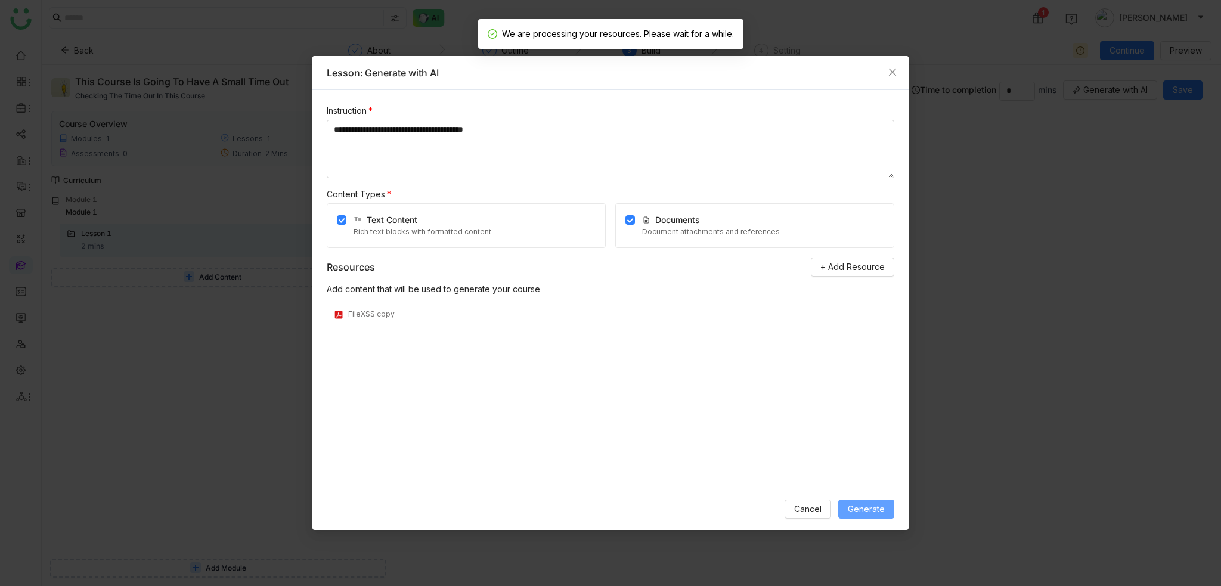
click at [879, 508] on span "Generate" at bounding box center [865, 508] width 37 height 13
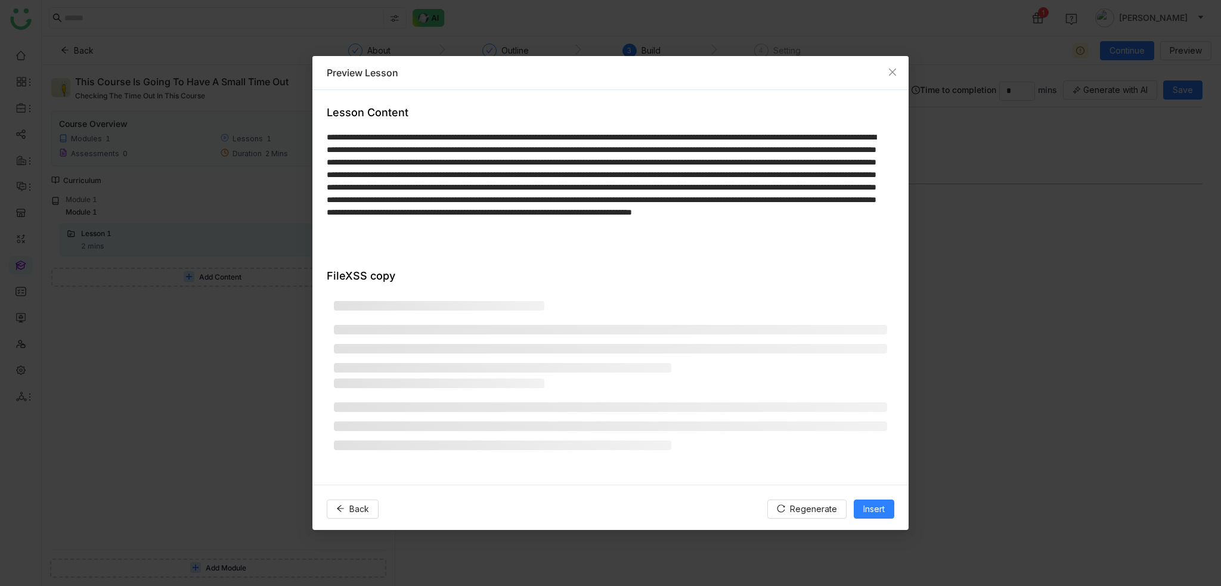
scroll to position [62, 0]
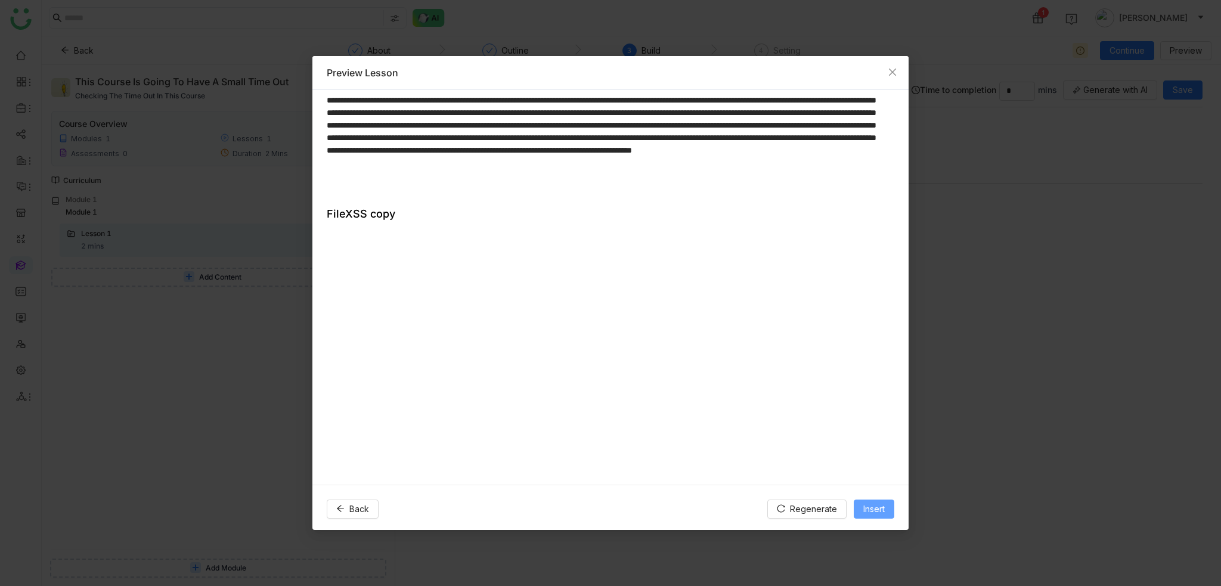
click at [868, 505] on span "Insert" at bounding box center [873, 508] width 21 height 13
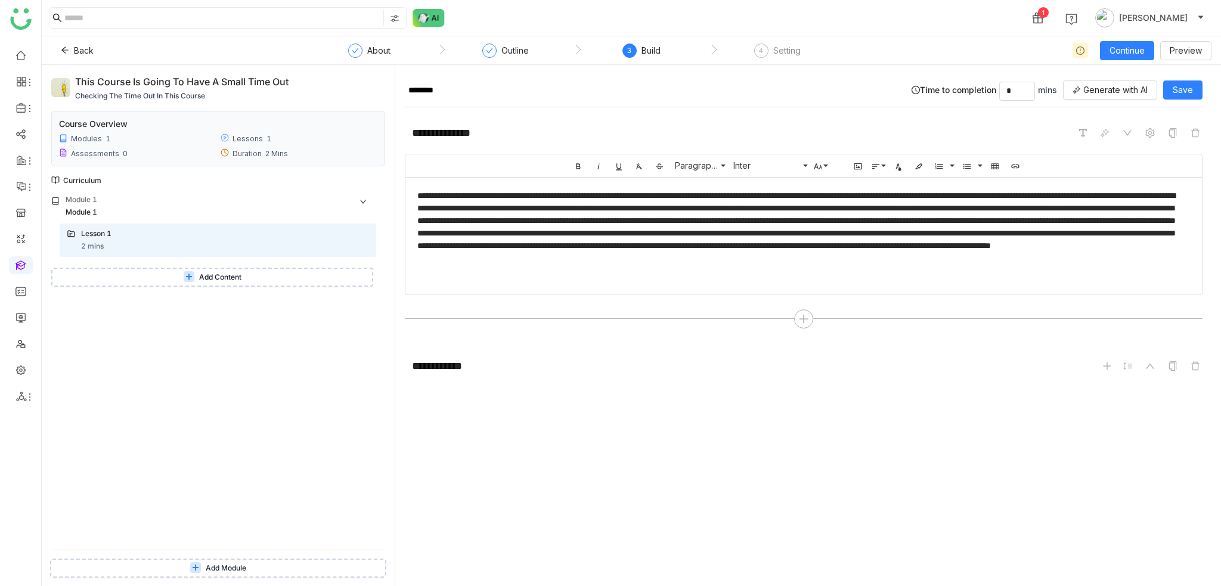
click at [769, 30] on div "1 [PERSON_NAME]" at bounding box center [631, 18] width 1179 height 36
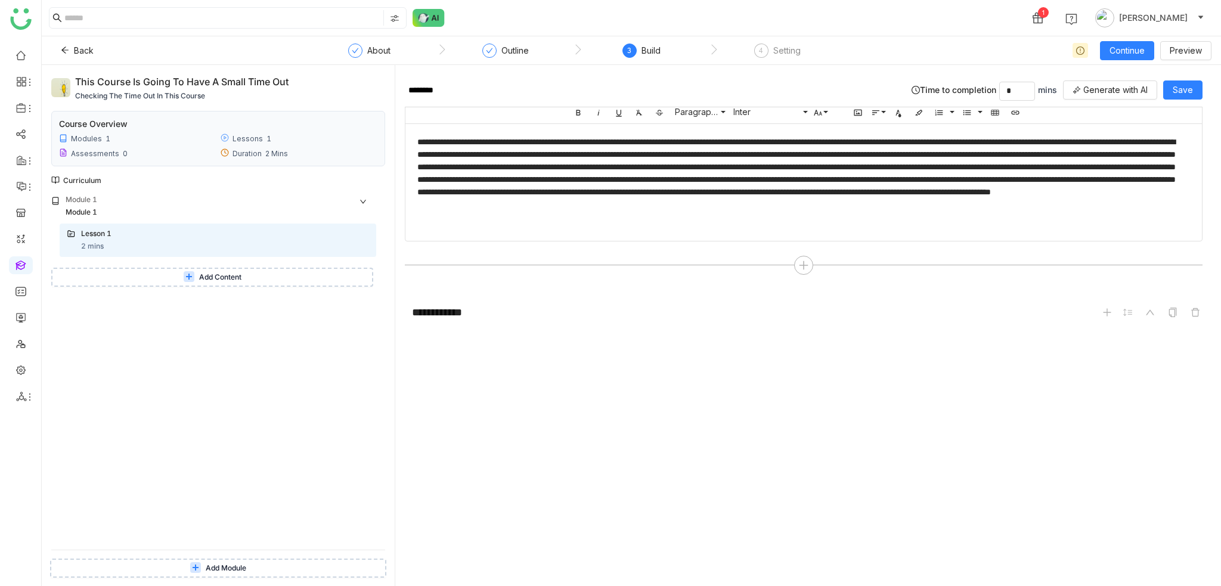
scroll to position [87, 0]
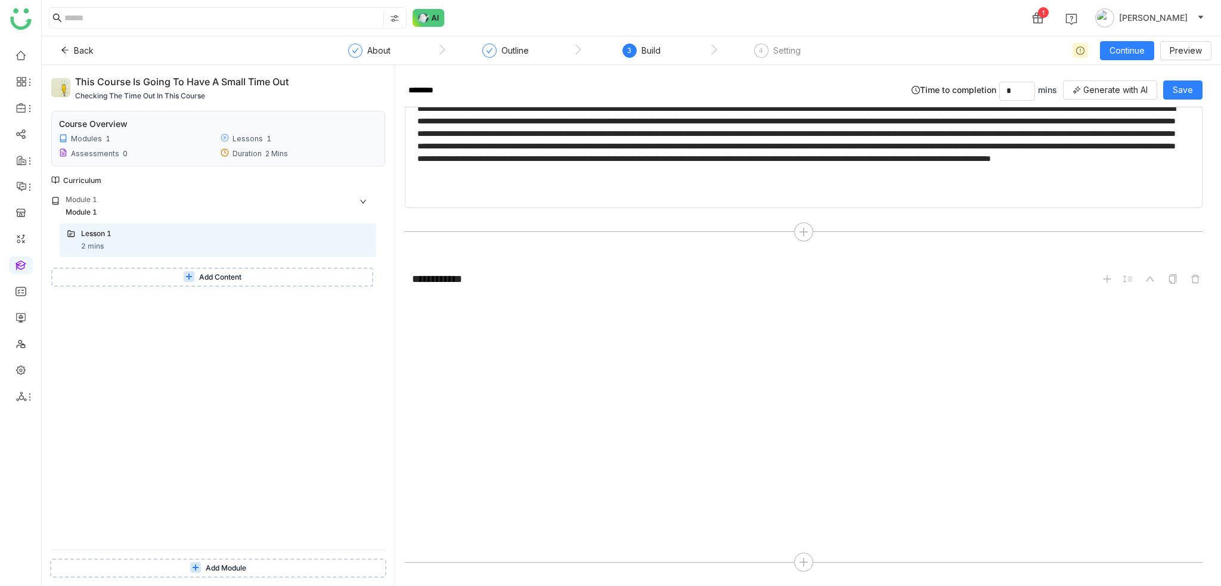
click at [288, 285] on button "Add Content" at bounding box center [212, 277] width 322 height 19
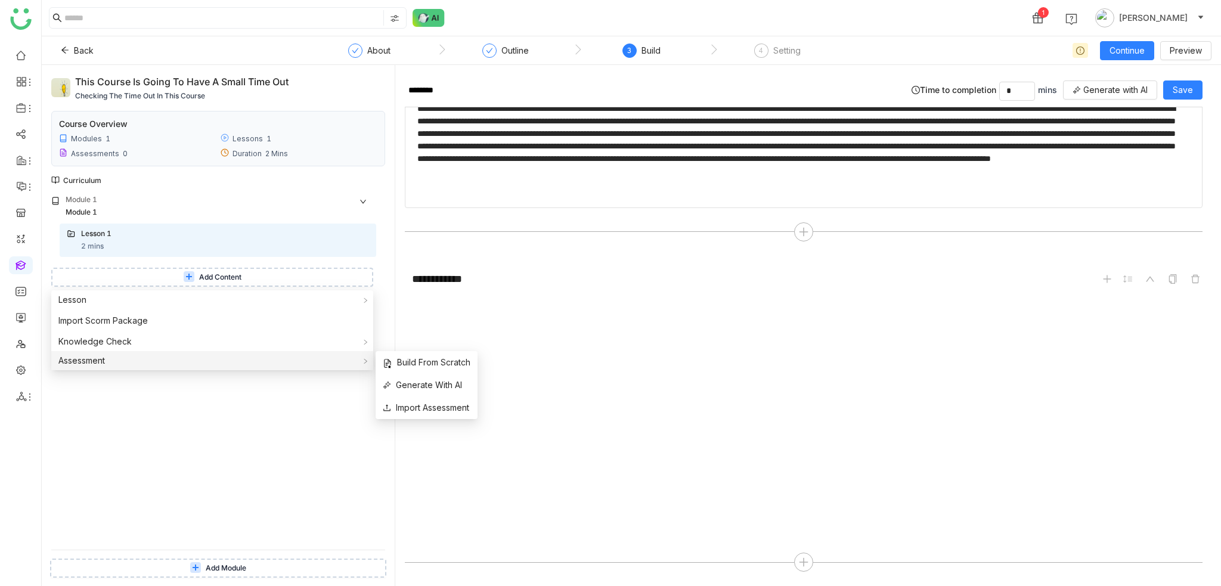
drag, startPoint x: 160, startPoint y: 355, endPoint x: 211, endPoint y: 352, distance: 50.7
click at [160, 355] on div "Assessment" at bounding box center [212, 360] width 322 height 19
click at [448, 355] on li "Build From Scratch" at bounding box center [426, 362] width 102 height 23
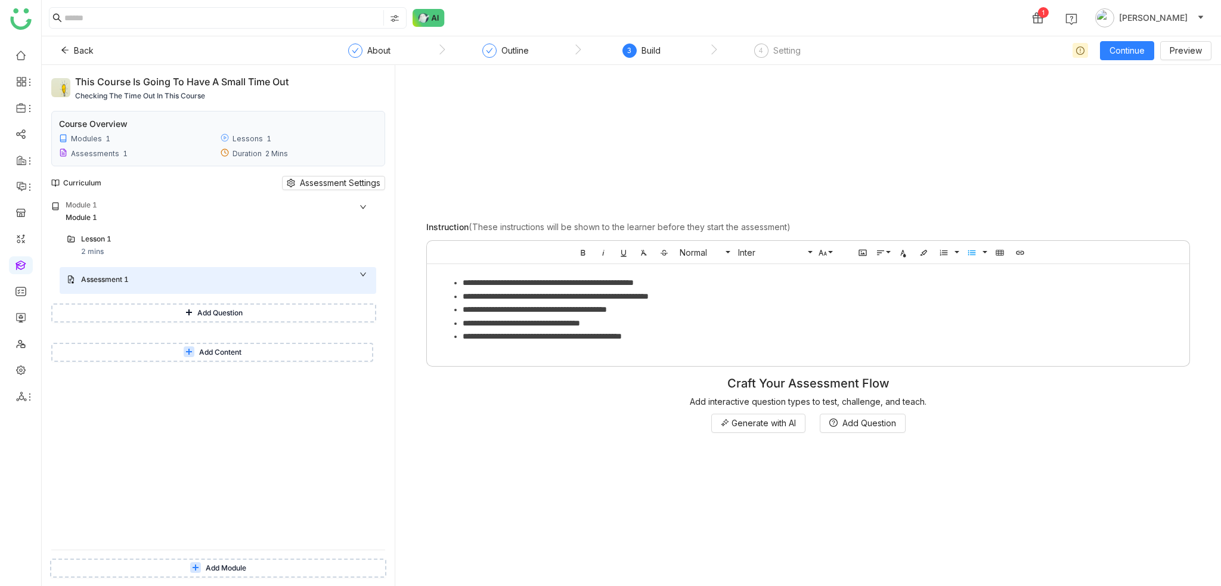
click at [809, 278] on li "**********" at bounding box center [819, 282] width 715 height 13
click at [821, 327] on li "**********" at bounding box center [819, 322] width 715 height 13
click at [758, 336] on li "**********" at bounding box center [819, 336] width 715 height 13
click at [789, 426] on span "Generate with AI" at bounding box center [763, 423] width 64 height 13
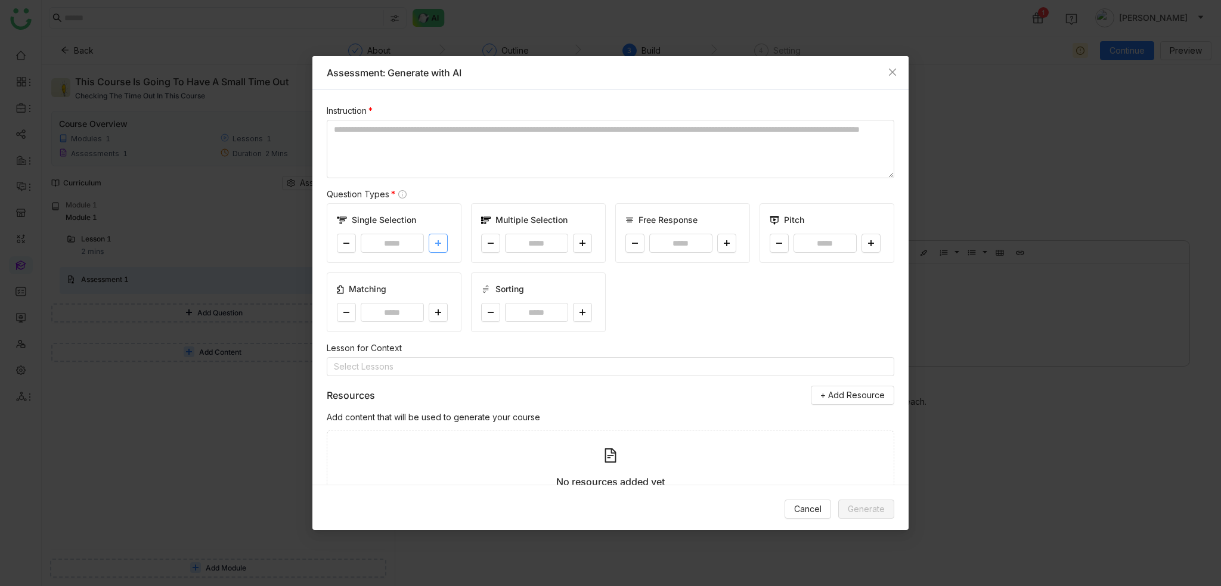
click at [428, 241] on button at bounding box center [437, 243] width 19 height 19
type input "*"
click at [582, 242] on button at bounding box center [582, 243] width 19 height 19
type input "*"
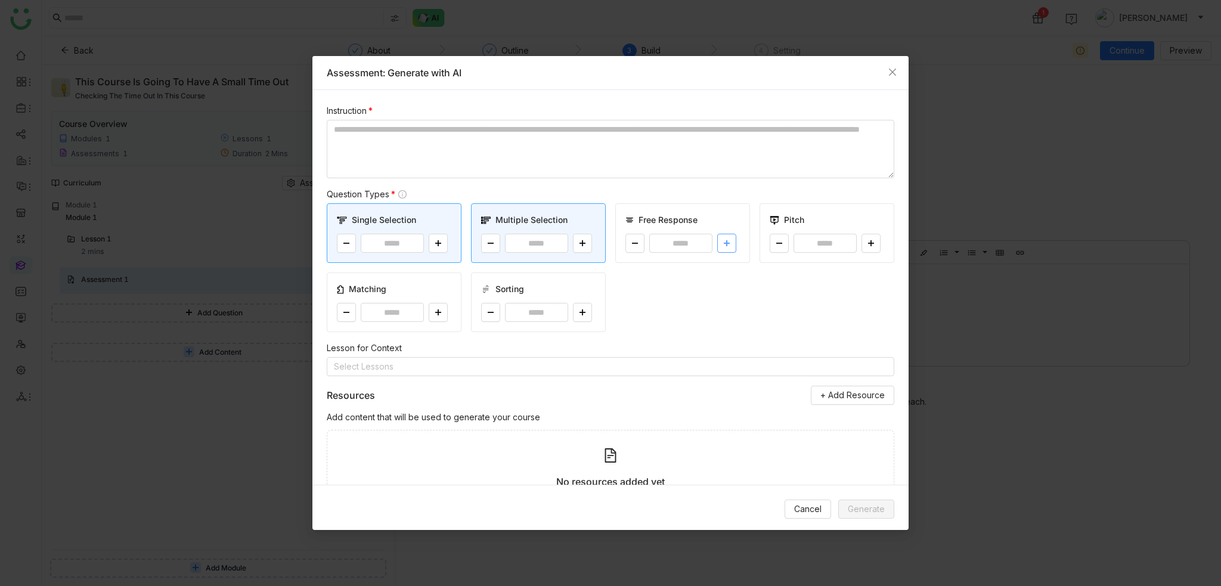
click at [729, 245] on button at bounding box center [726, 243] width 19 height 19
type input "*"
click at [869, 241] on button at bounding box center [870, 243] width 19 height 19
type input "*"
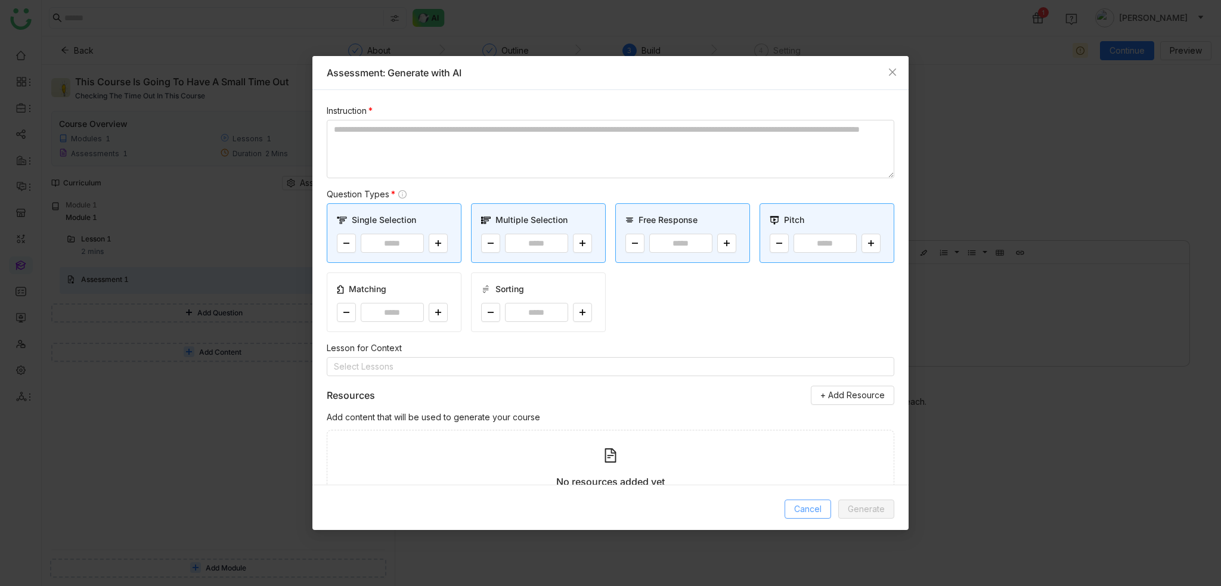
click at [799, 501] on button "Cancel" at bounding box center [807, 508] width 46 height 19
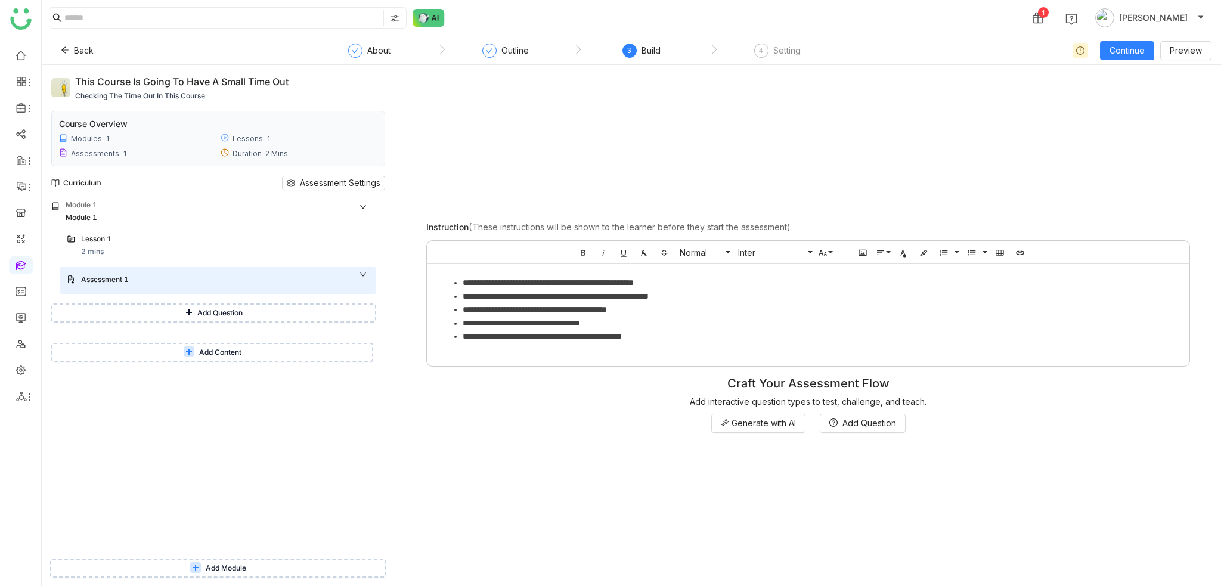
click at [241, 306] on button "Add Question" at bounding box center [213, 312] width 325 height 19
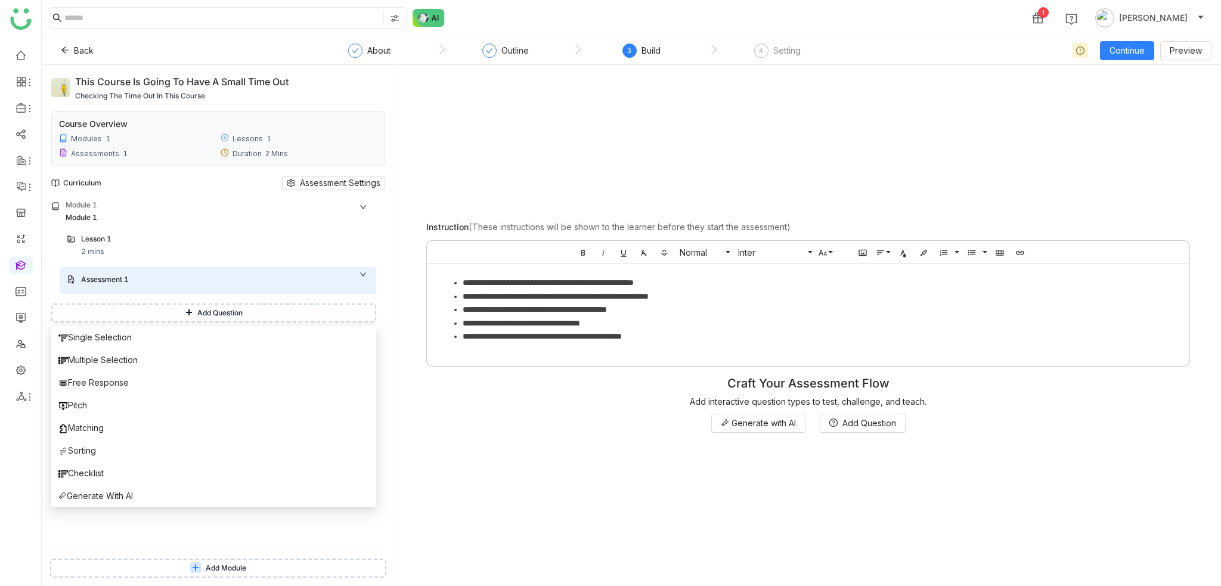
click at [542, 421] on div "Generate with AI Add Question" at bounding box center [808, 423] width 806 height 19
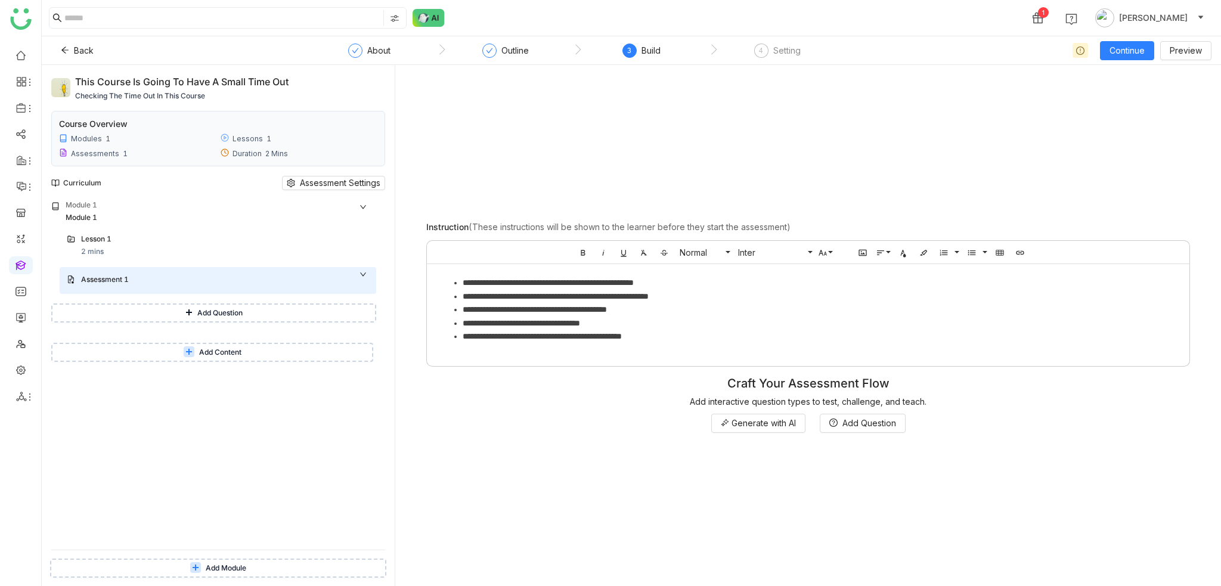
click at [259, 306] on button "Add Question" at bounding box center [213, 312] width 325 height 19
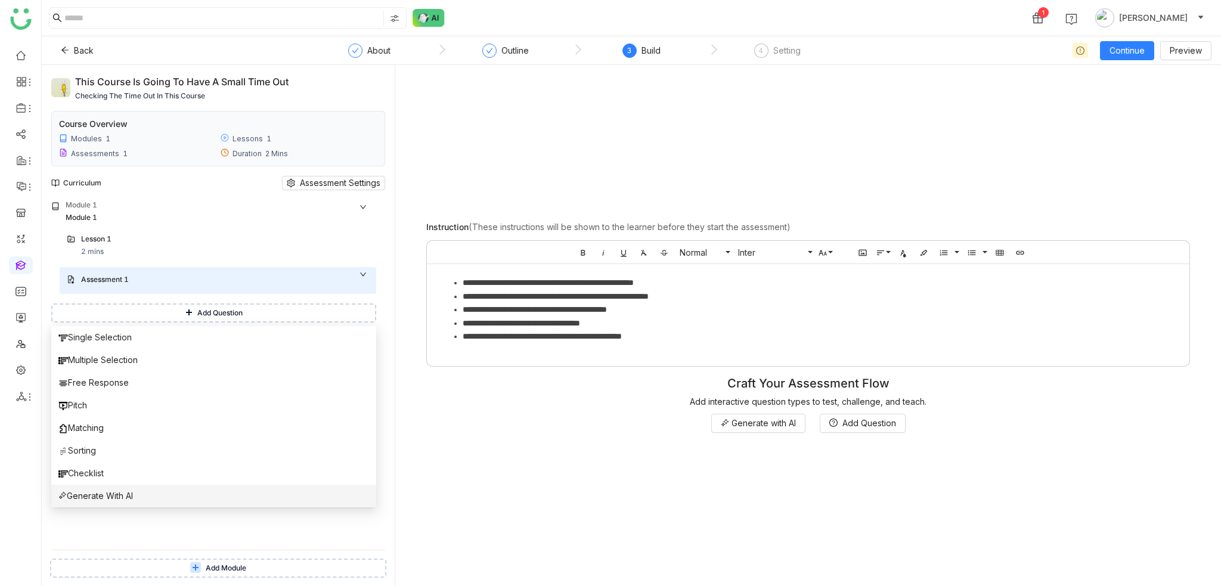
click at [133, 495] on span "Generate With AI" at bounding box center [95, 495] width 74 height 13
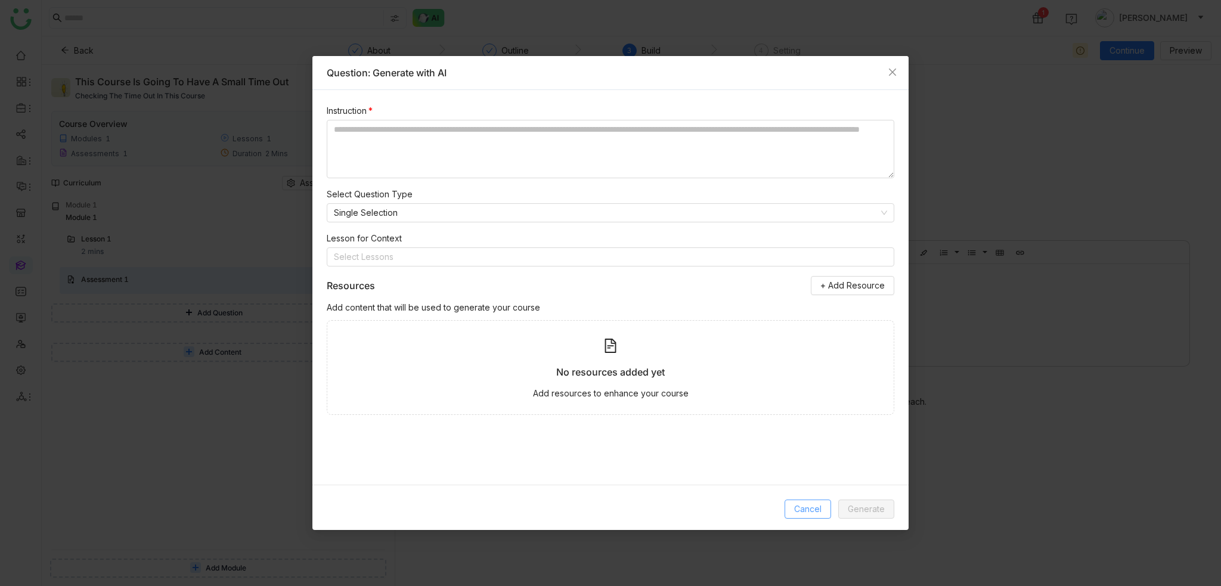
click at [799, 507] on span "Cancel" at bounding box center [807, 508] width 27 height 13
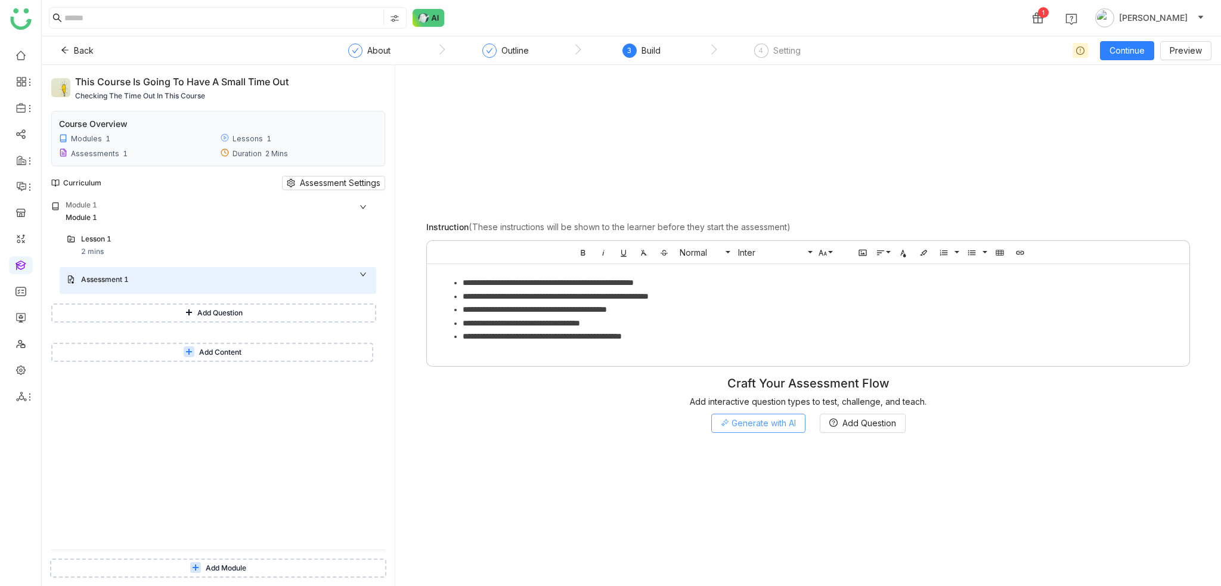
click at [781, 418] on span "Generate with AI" at bounding box center [763, 423] width 64 height 13
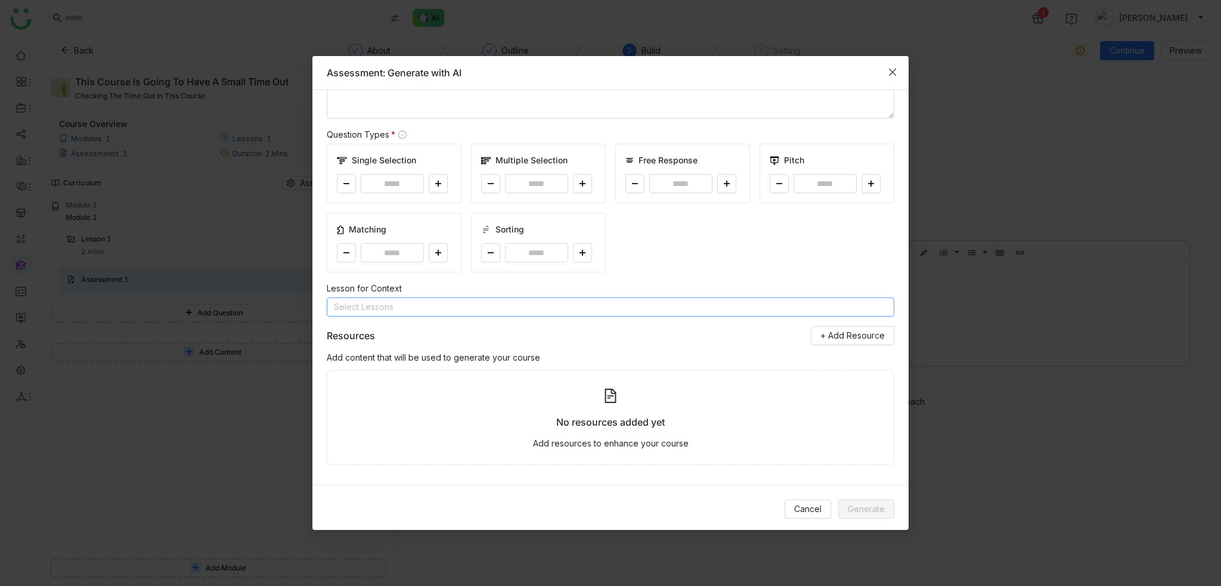
scroll to position [65, 0]
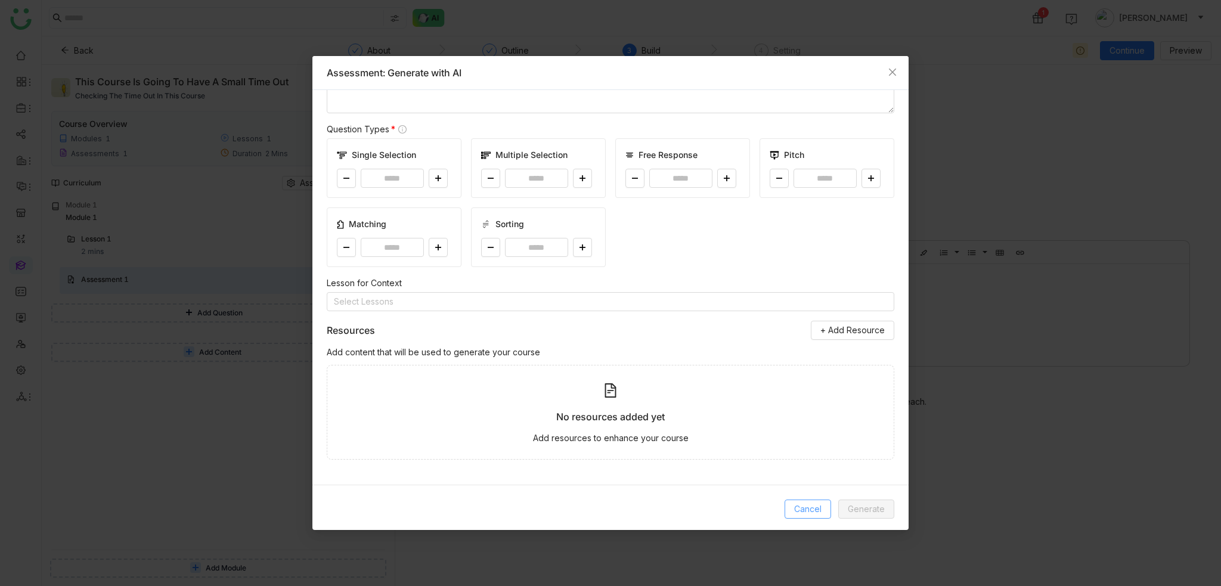
click at [813, 511] on span "Cancel" at bounding box center [807, 508] width 27 height 13
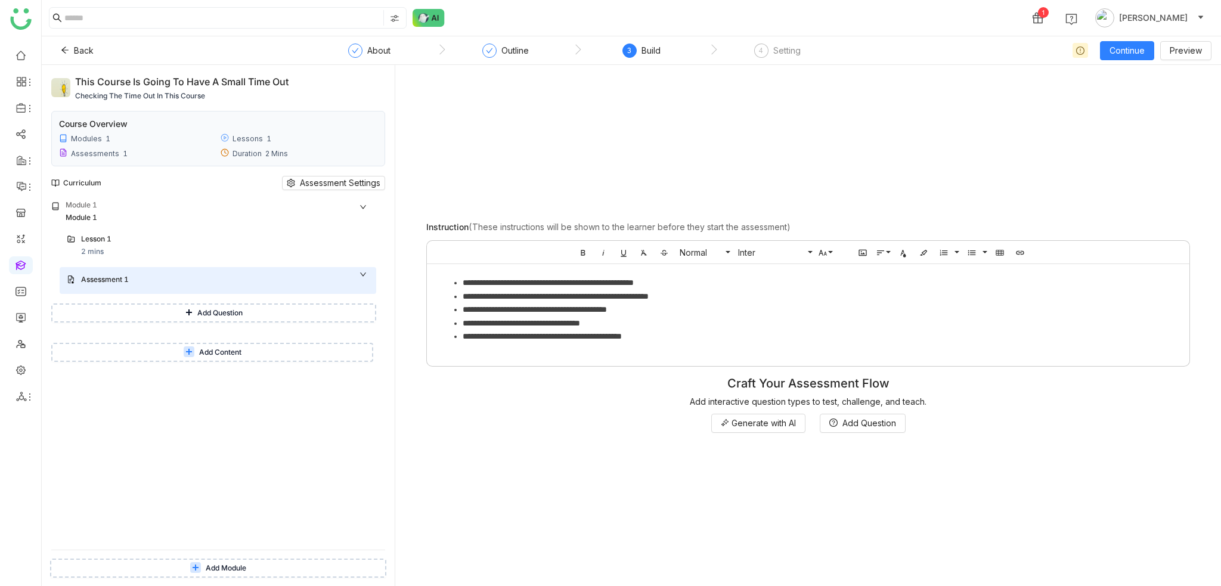
click at [259, 315] on button "Add Question" at bounding box center [213, 312] width 325 height 19
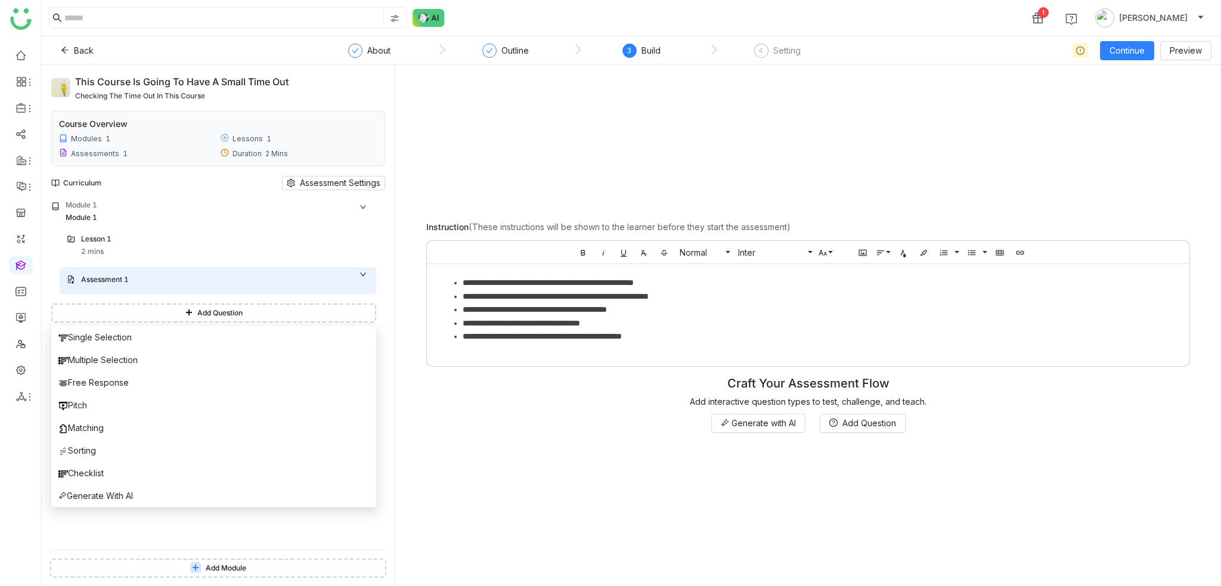
click at [808, 432] on div "**********" at bounding box center [808, 325] width 806 height 502
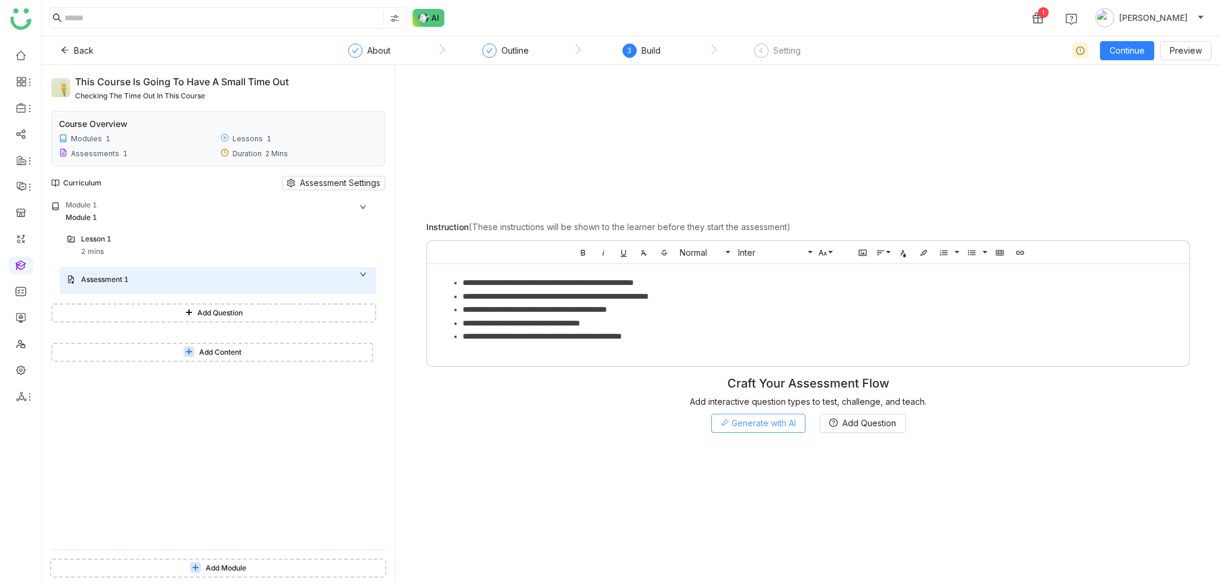
click at [800, 428] on button "Generate with AI" at bounding box center [758, 423] width 94 height 19
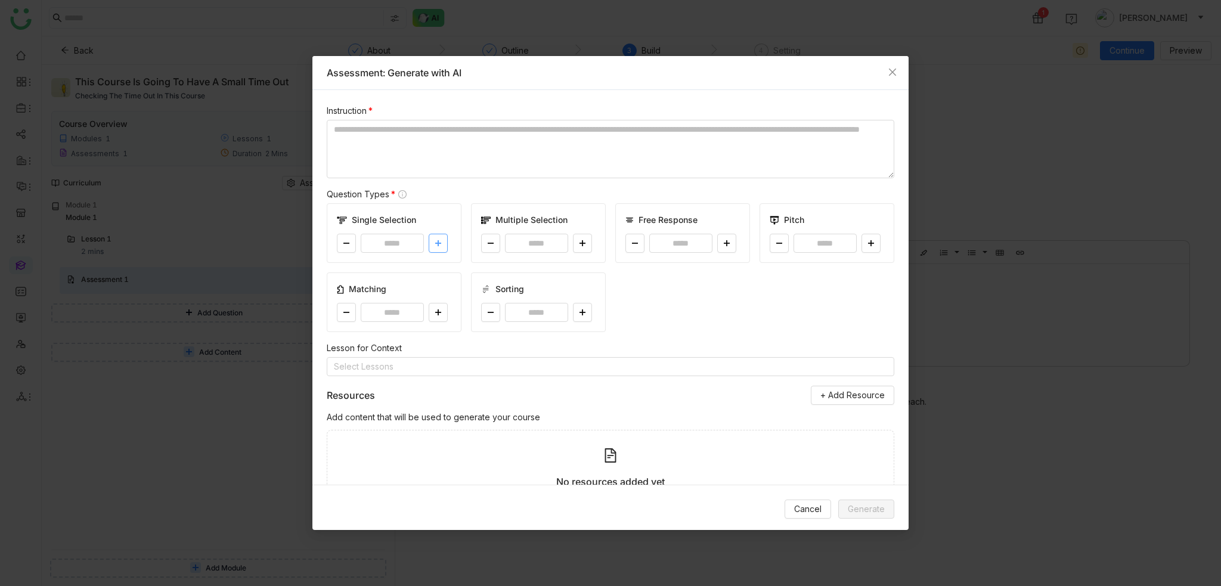
click at [430, 241] on button at bounding box center [437, 243] width 19 height 19
type input "*"
click at [601, 240] on div "Single Selection * Multiple Selection * Free Response * Pitch * Matching * Sort…" at bounding box center [610, 267] width 567 height 129
click at [583, 240] on button at bounding box center [582, 243] width 19 height 19
type input "*"
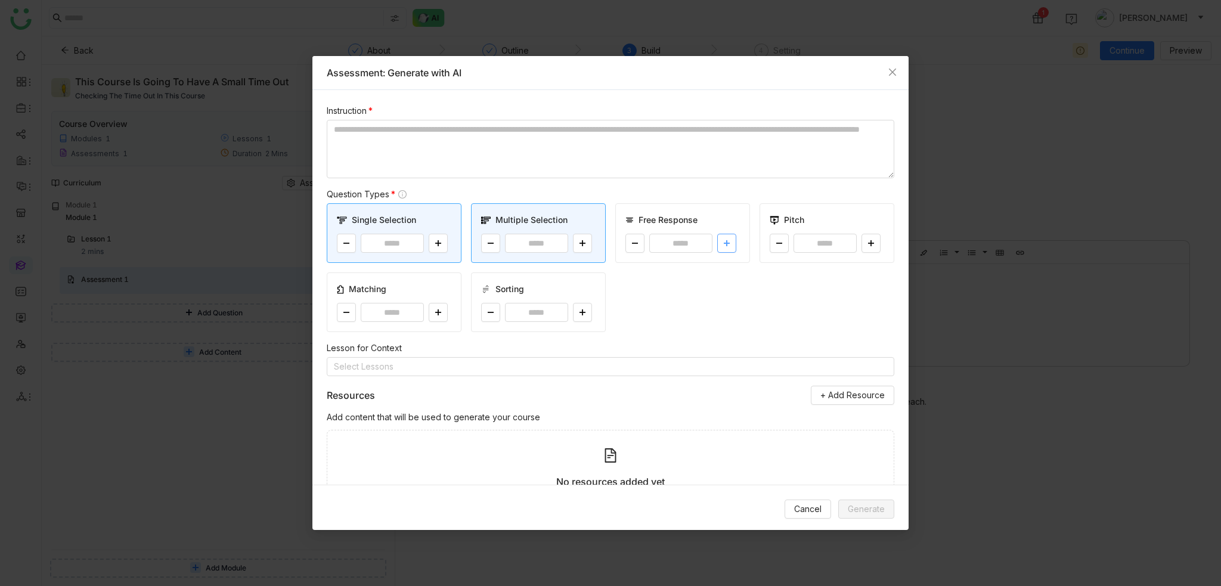
click at [720, 238] on button at bounding box center [726, 243] width 19 height 19
type input "*"
click at [863, 236] on button at bounding box center [870, 243] width 19 height 19
type input "*"
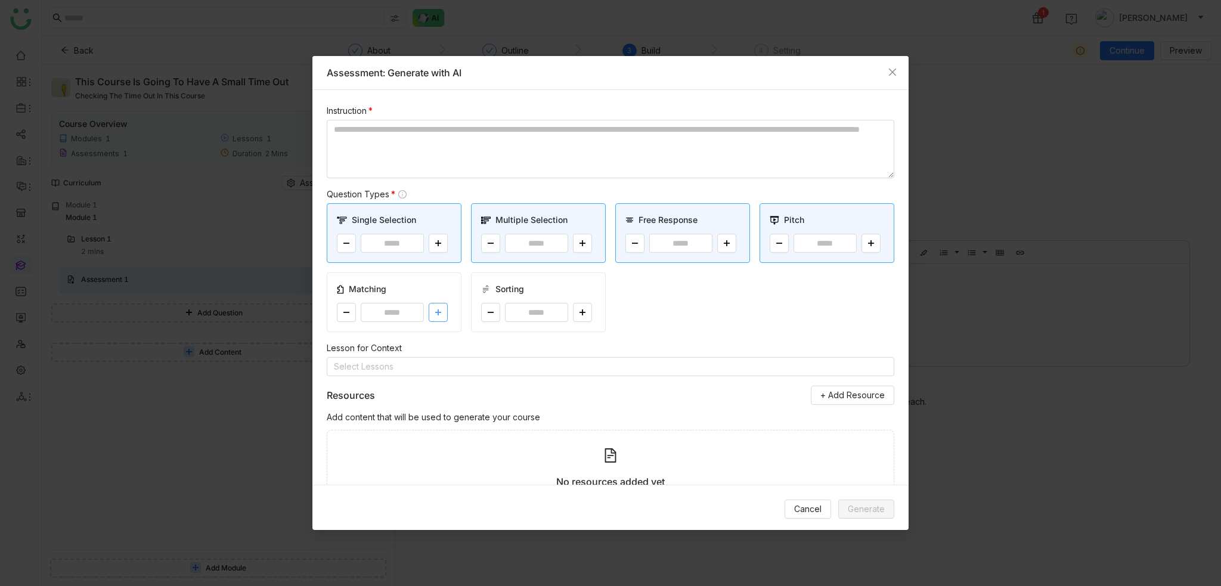
drag, startPoint x: 448, startPoint y: 309, endPoint x: 433, endPoint y: 310, distance: 14.9
click at [446, 310] on div "*" at bounding box center [394, 312] width 114 height 19
click at [431, 310] on button at bounding box center [437, 312] width 19 height 19
type input "*"
click at [568, 310] on div "*" at bounding box center [538, 312] width 114 height 19
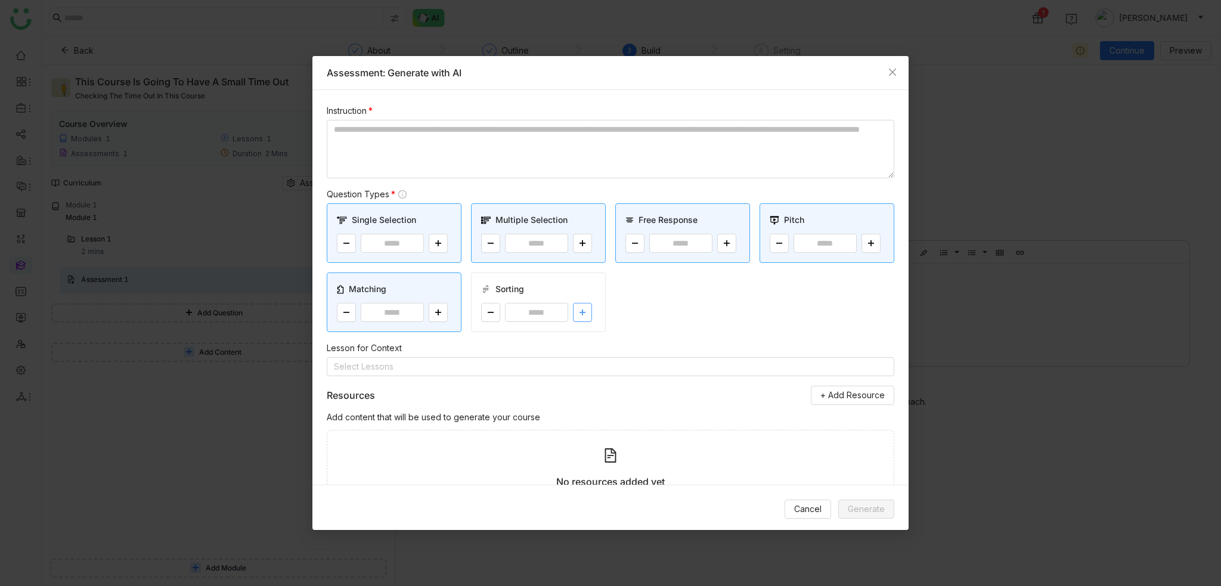
click at [579, 305] on button at bounding box center [582, 312] width 19 height 19
type input "*"
click at [527, 136] on textarea at bounding box center [610, 149] width 567 height 58
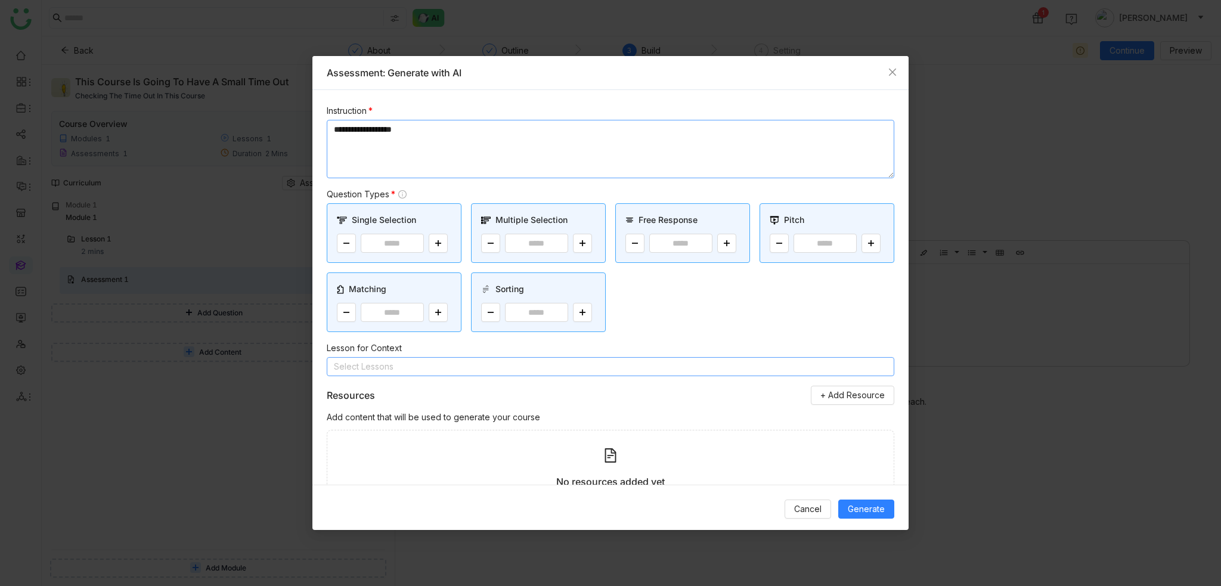
type textarea "**********"
click at [468, 362] on nz-select-top-control "Select Lessons" at bounding box center [610, 366] width 567 height 19
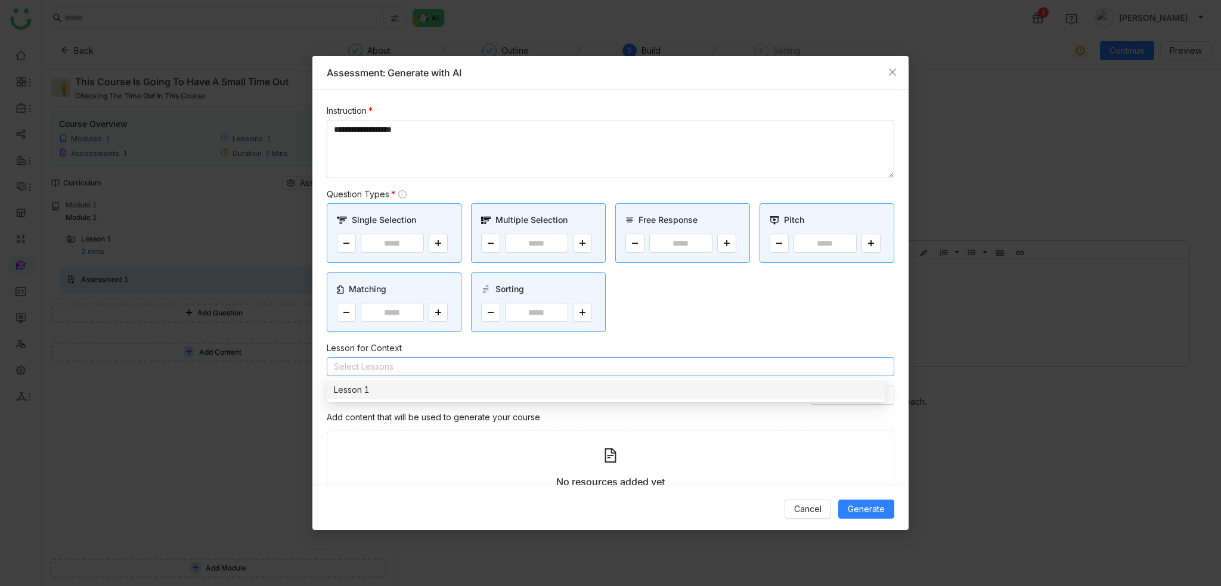
click at [456, 396] on nz-option-item "Lesson 1" at bounding box center [606, 389] width 558 height 19
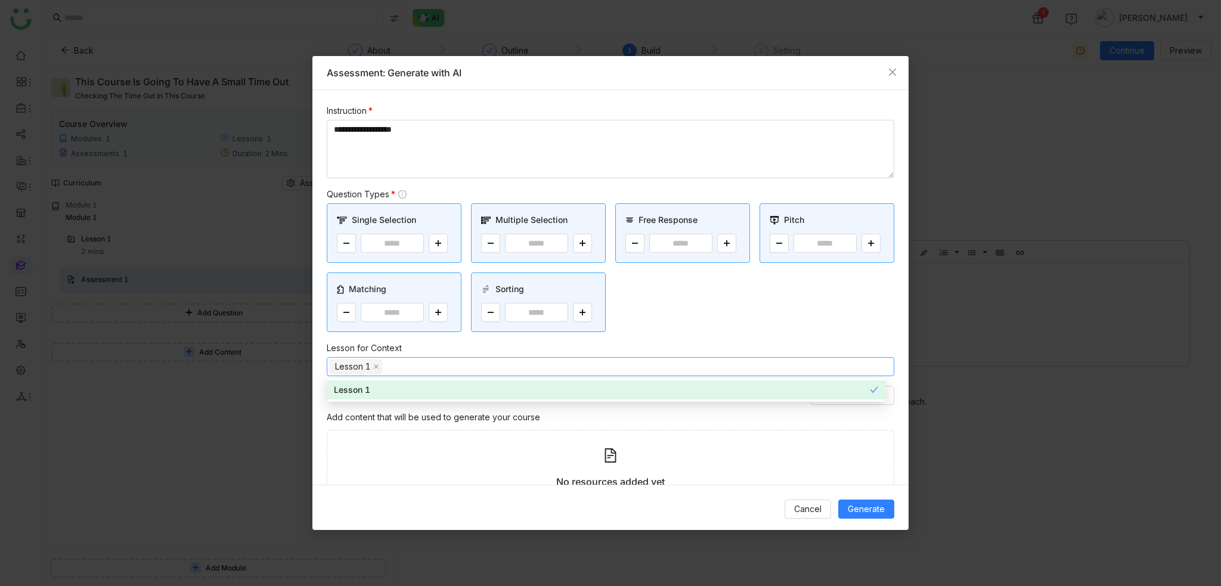
click at [764, 420] on div "Add content that will be used to generate your course" at bounding box center [610, 417] width 567 height 13
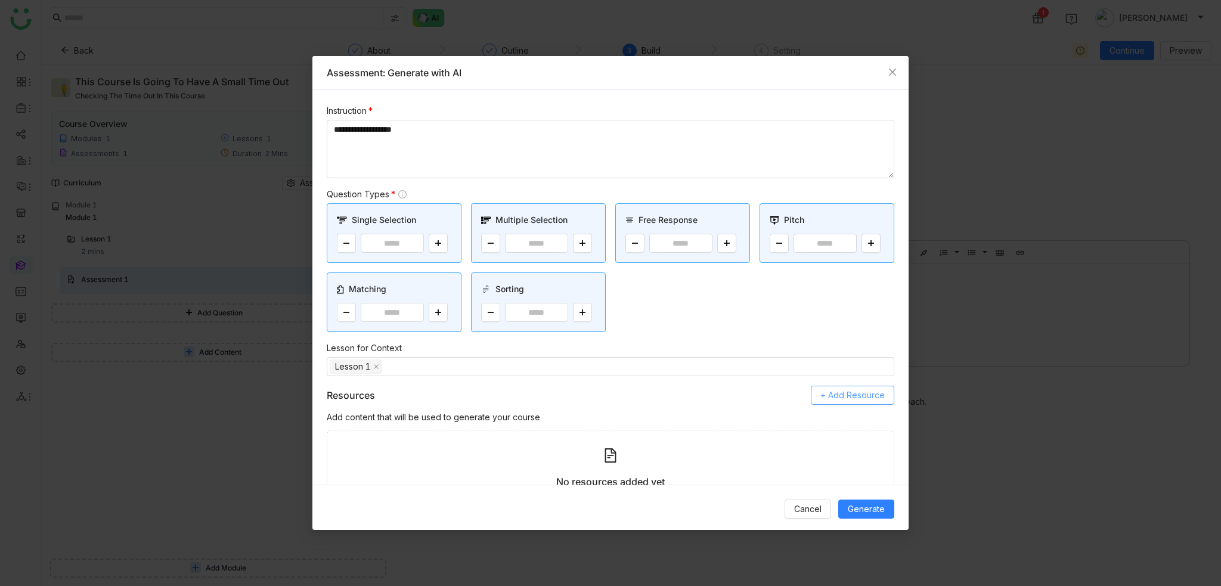
click at [864, 402] on button "+ Add Resource" at bounding box center [851, 395] width 83 height 19
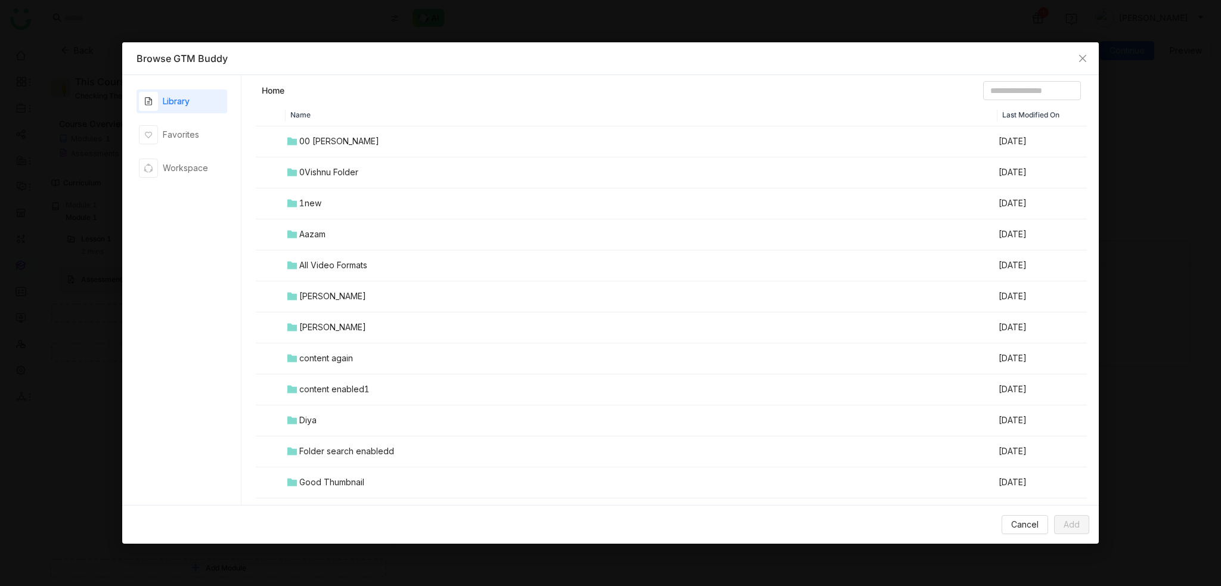
click at [344, 141] on div "00 Arif Folder" at bounding box center [339, 141] width 80 height 13
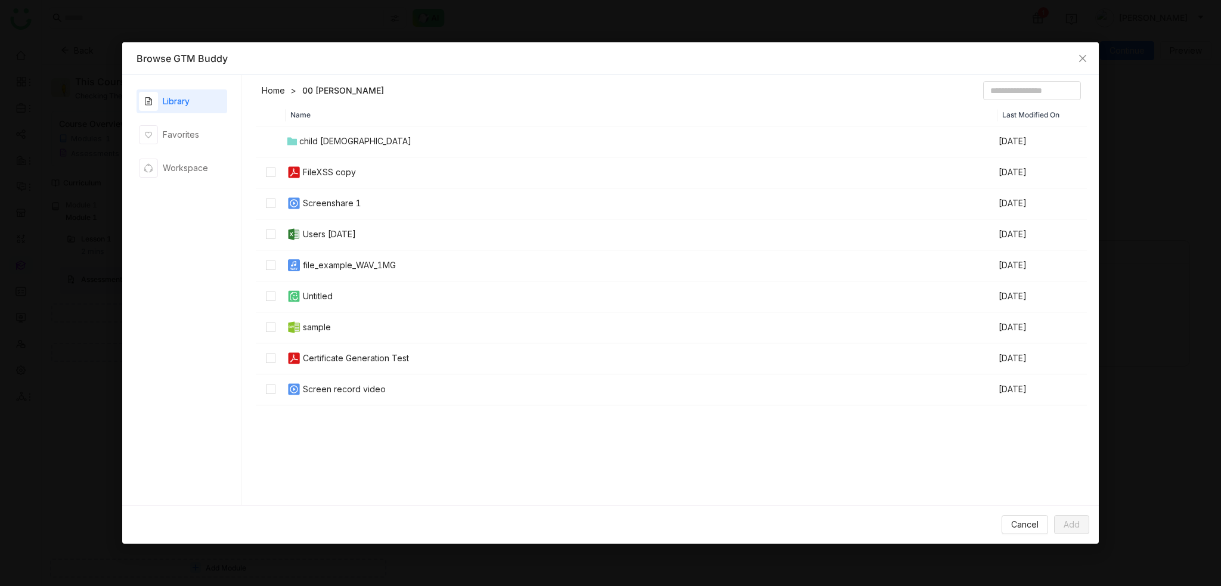
click at [329, 231] on div "Users 07-21-2025" at bounding box center [329, 234] width 53 height 13
click at [337, 204] on div "Screenshare 1" at bounding box center [332, 203] width 58 height 13
click at [348, 269] on div "file_example_WAV_1MG" at bounding box center [349, 265] width 93 height 13
click at [358, 274] on td "file_example_WAV_1MG" at bounding box center [641, 265] width 712 height 31
click at [347, 303] on td "Untitled" at bounding box center [641, 296] width 712 height 31
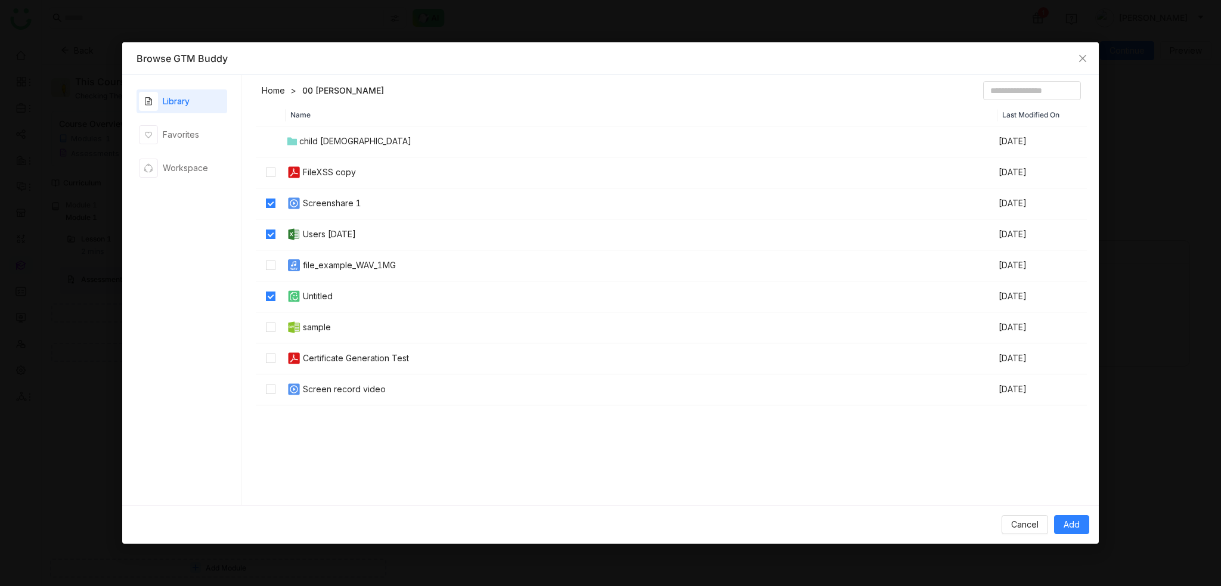
click at [333, 291] on div "Untitled" at bounding box center [318, 296] width 30 height 13
click at [340, 327] on td "sample" at bounding box center [641, 327] width 712 height 31
click at [1070, 521] on span "Add" at bounding box center [1071, 524] width 16 height 13
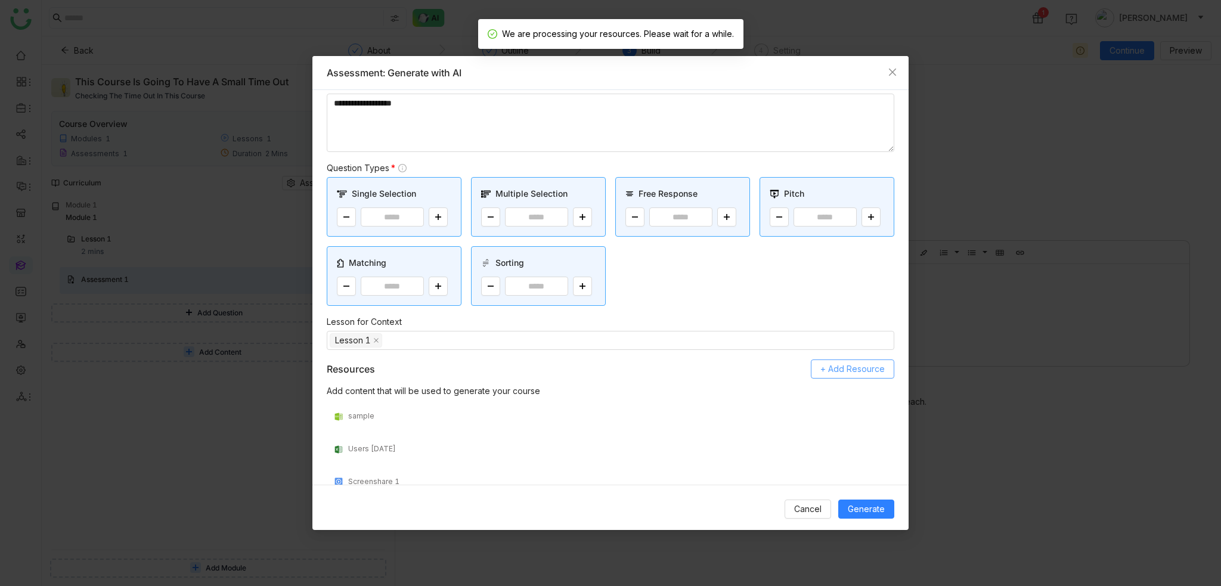
scroll to position [61, 0]
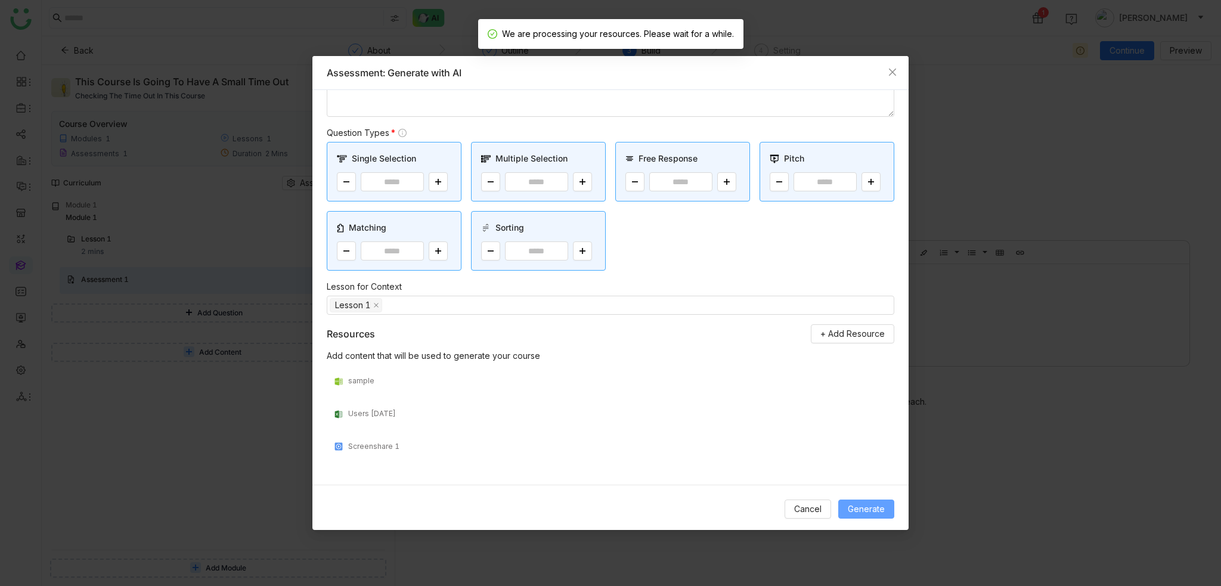
click at [863, 510] on span "Generate" at bounding box center [865, 508] width 37 height 13
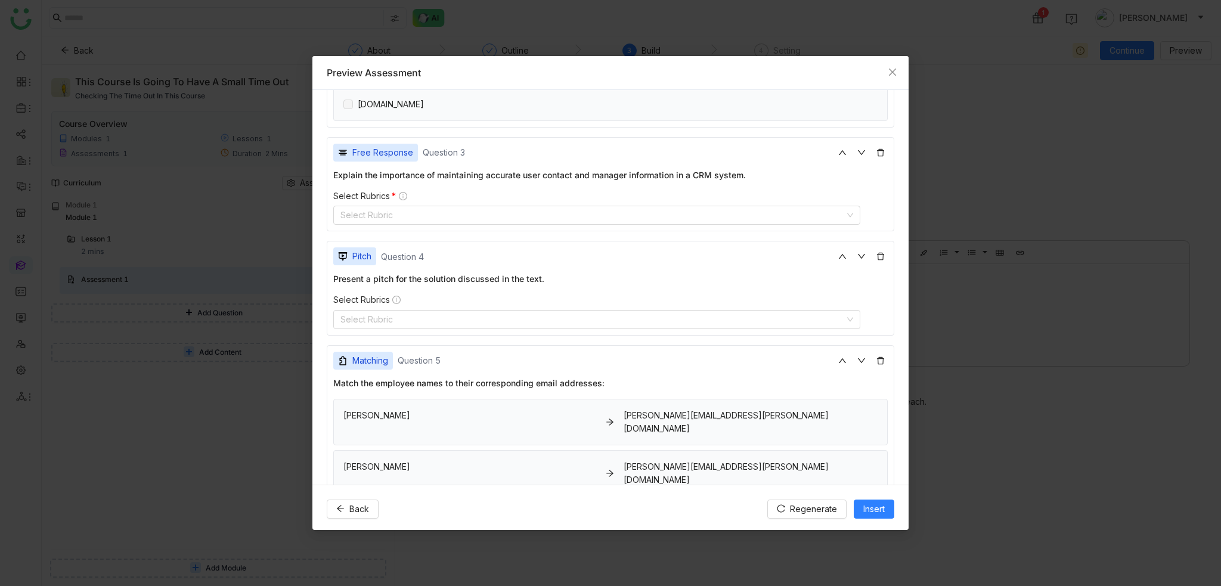
scroll to position [417, 0]
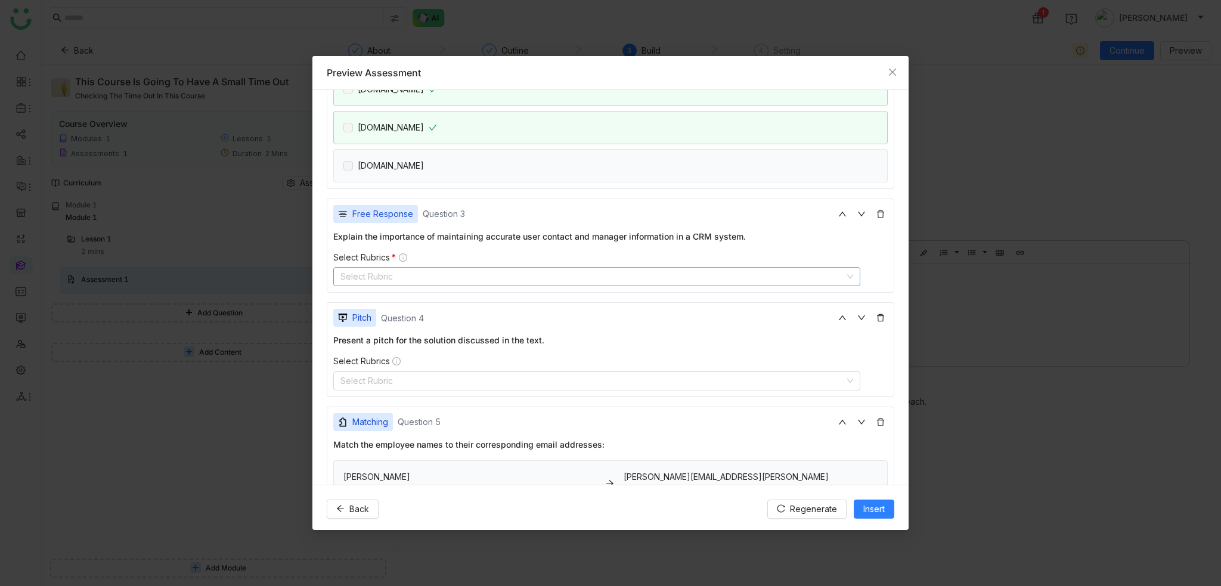
click at [479, 276] on nz-select-top-control "Select Rubric" at bounding box center [596, 276] width 527 height 19
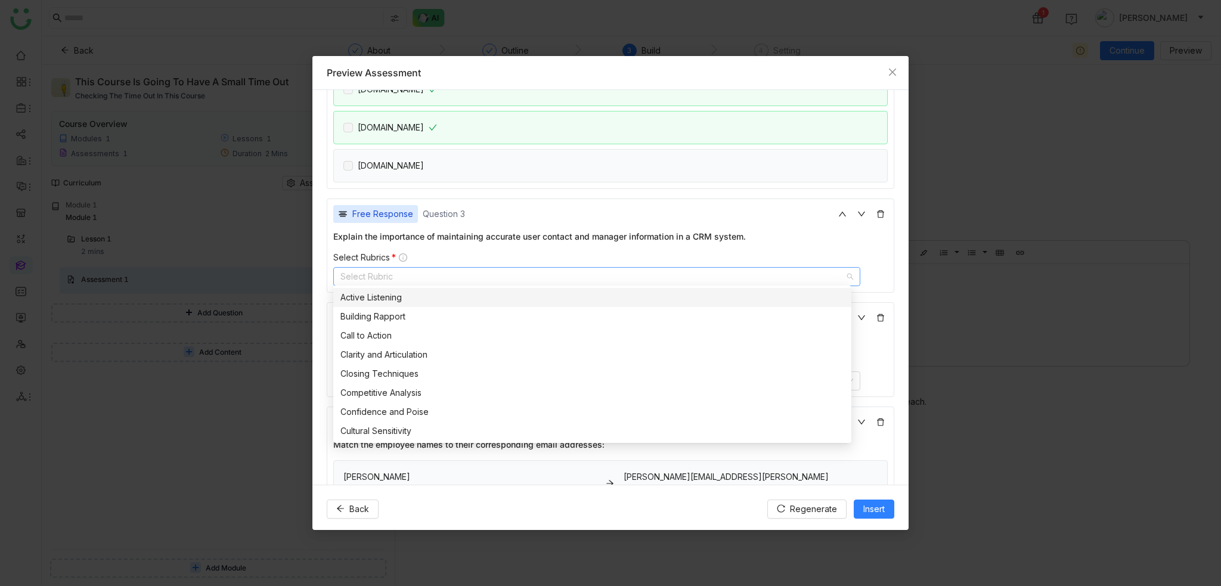
click at [380, 302] on div "Active Listening" at bounding box center [592, 297] width 504 height 13
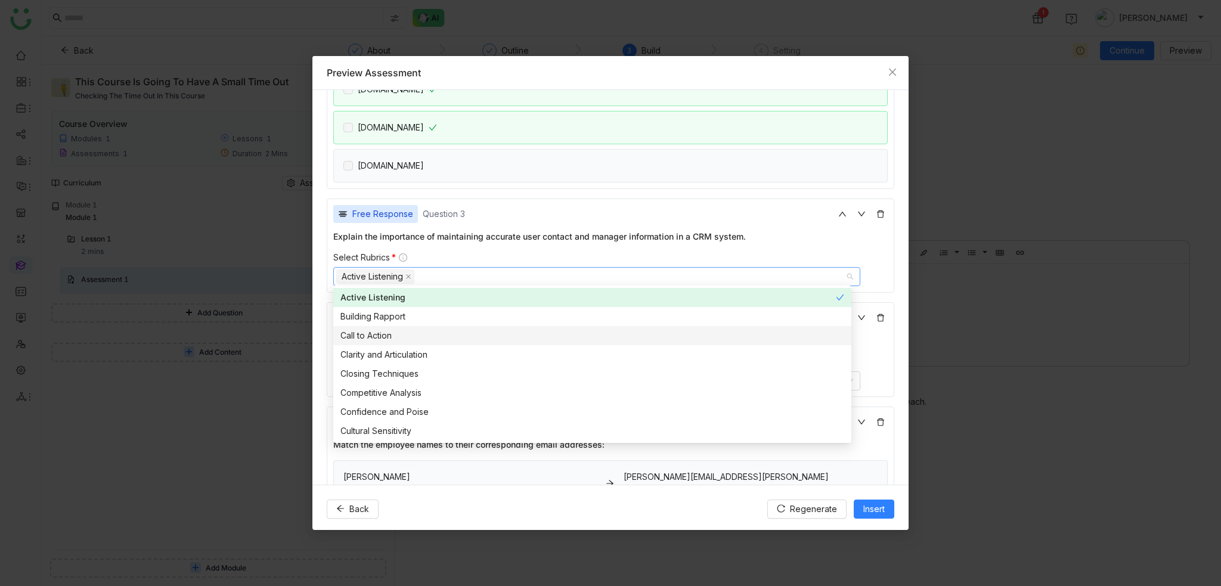
click at [379, 331] on div "Call to Action" at bounding box center [592, 335] width 504 height 13
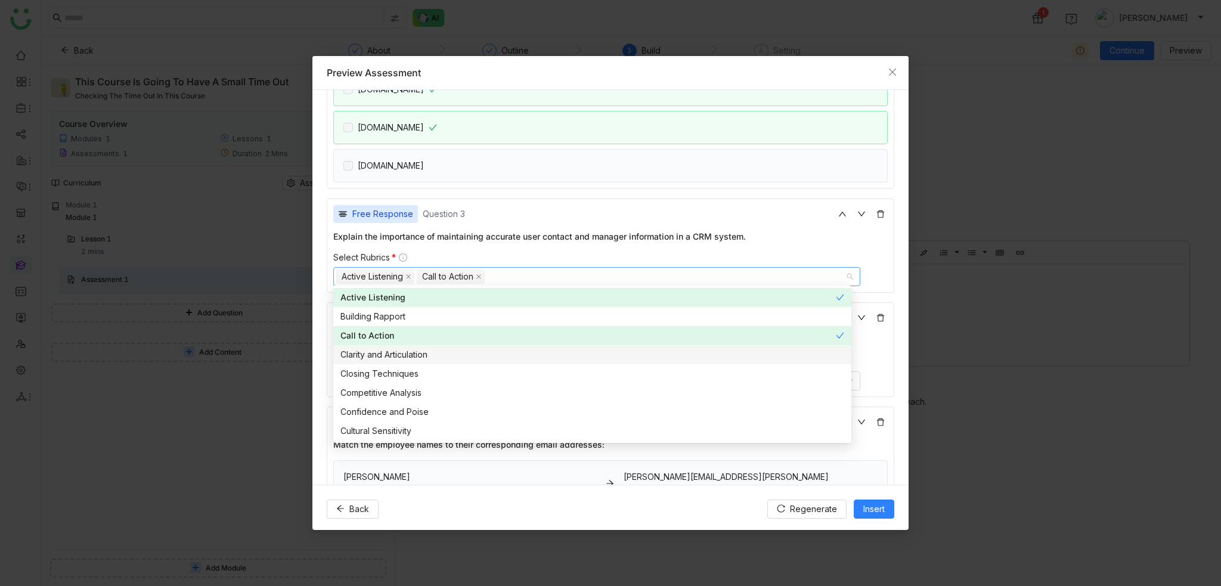
click at [373, 345] on nz-option-item "Clarity and Articulation" at bounding box center [592, 354] width 518 height 19
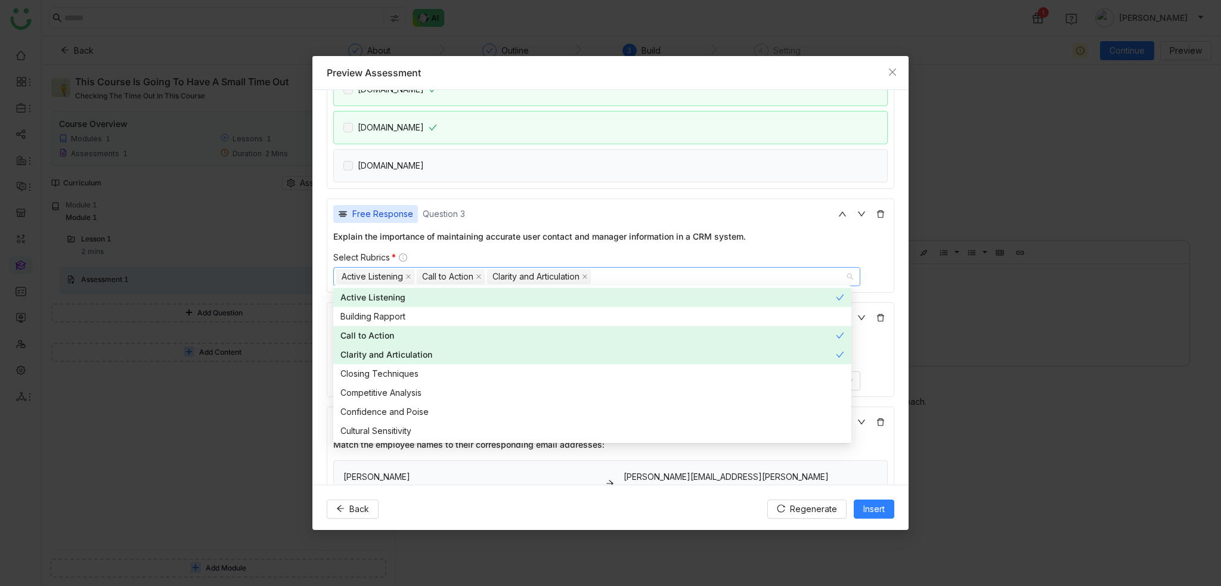
click at [476, 254] on div "Select Rubrics *" at bounding box center [610, 257] width 554 height 11
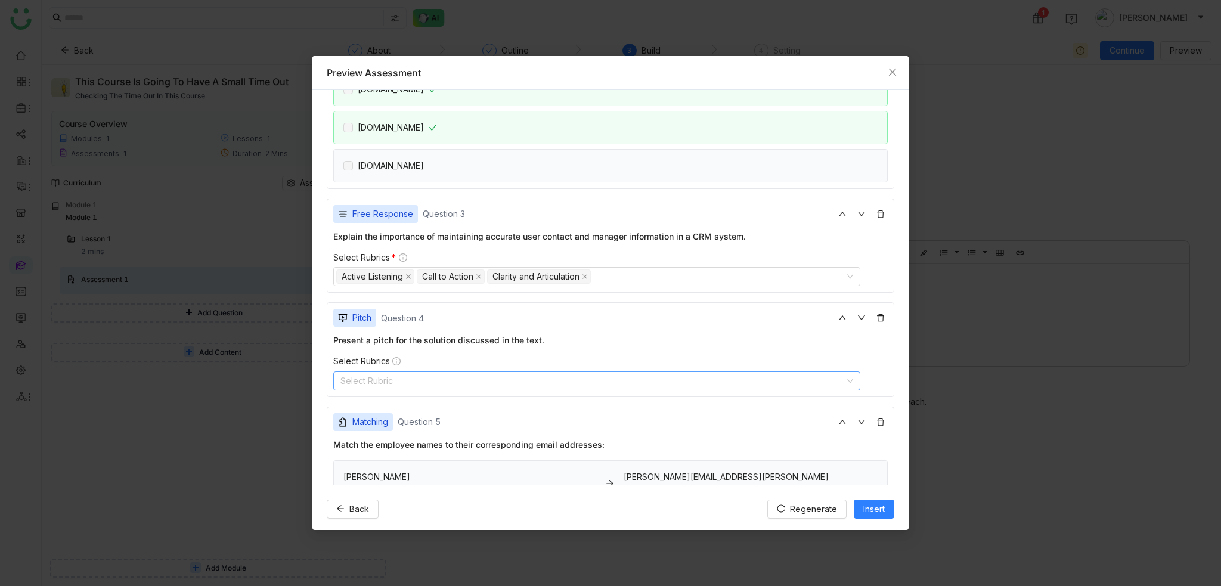
click at [381, 373] on nz-select-top-control "Select Rubric" at bounding box center [596, 380] width 527 height 19
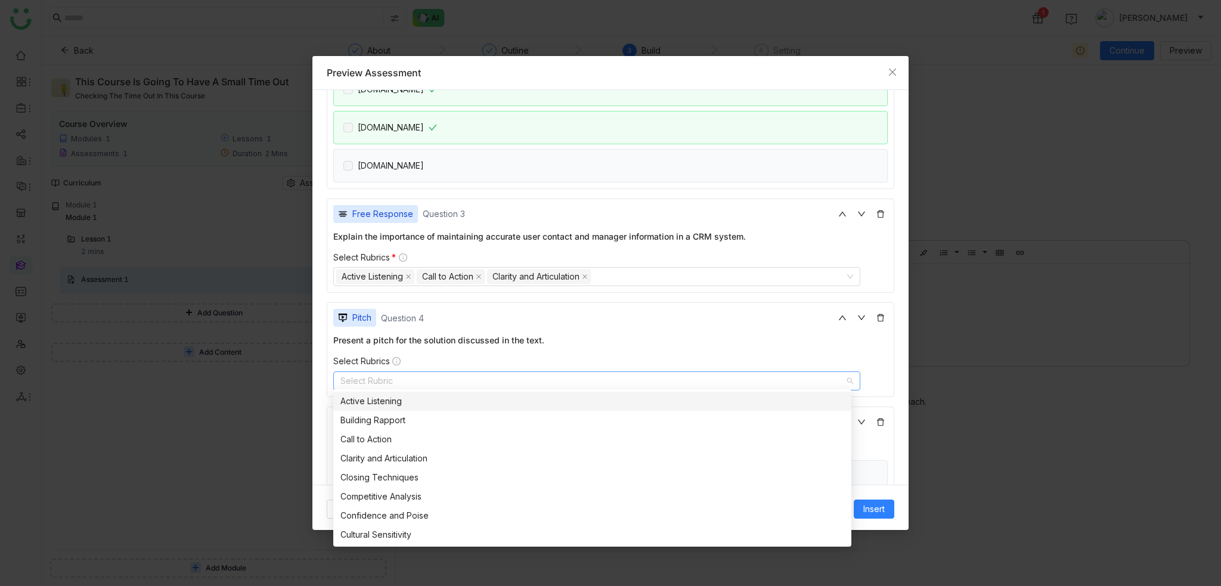
click at [356, 402] on div "Active Listening" at bounding box center [592, 401] width 504 height 13
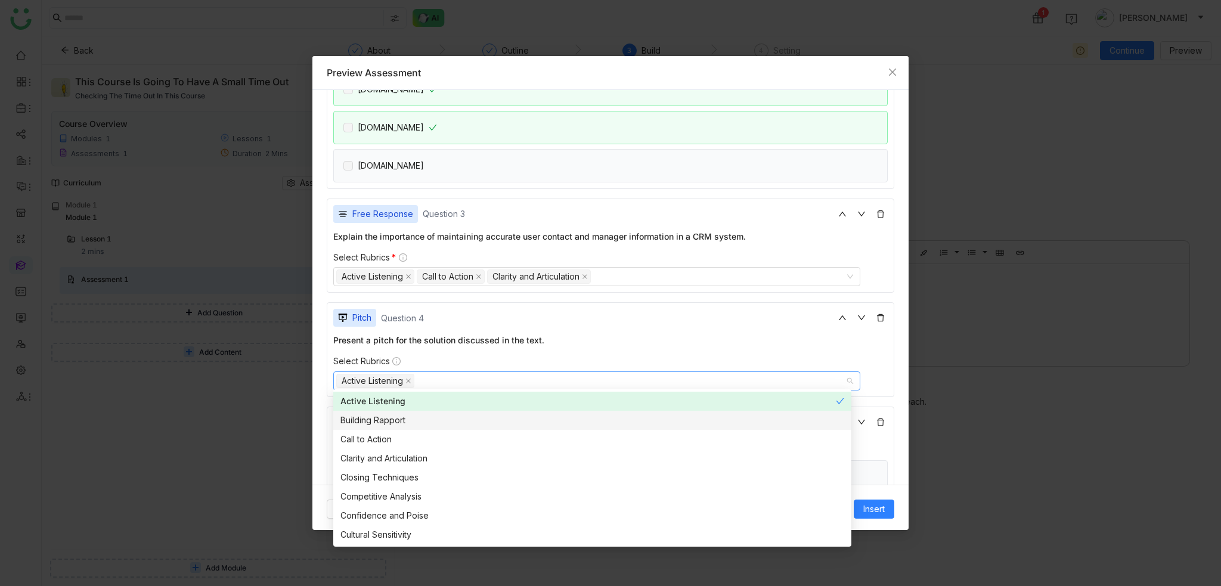
drag, startPoint x: 359, startPoint y: 417, endPoint x: 361, endPoint y: 435, distance: 18.6
click at [359, 417] on div "Building Rapport" at bounding box center [592, 420] width 504 height 13
click at [361, 435] on div "Call to Action" at bounding box center [592, 439] width 504 height 13
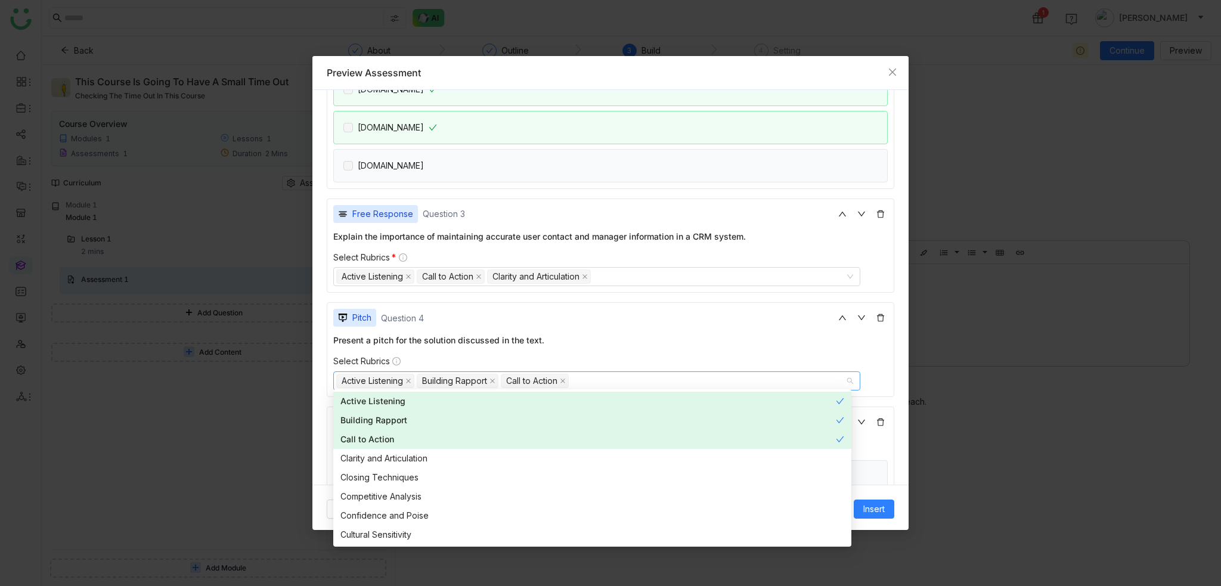
click at [319, 343] on div "**********" at bounding box center [610, 287] width 596 height 394
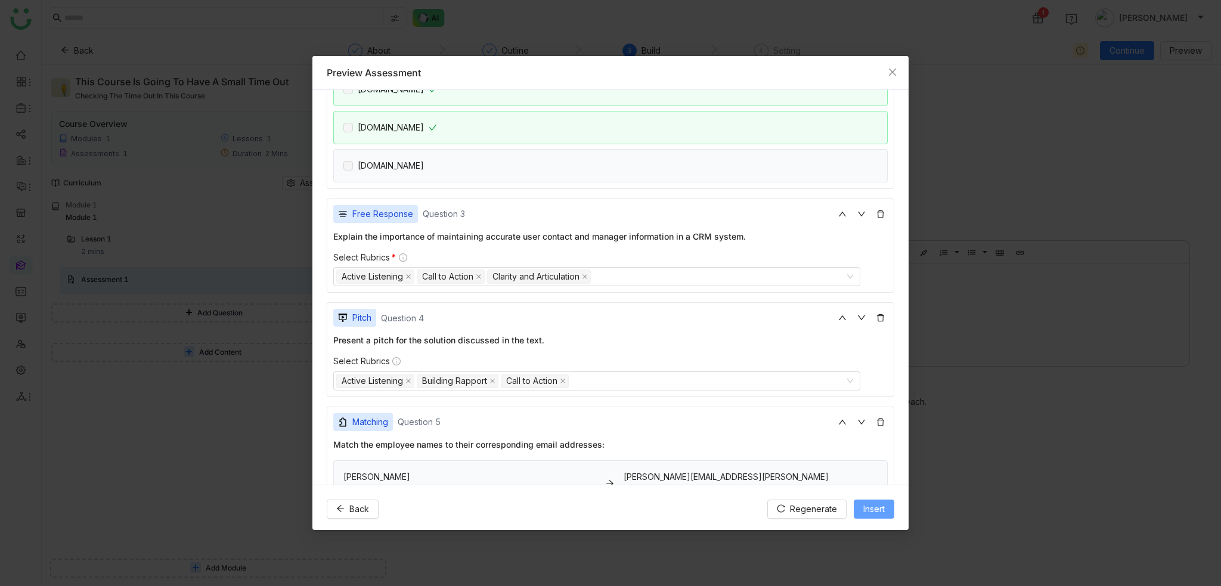
click at [869, 510] on span "Insert" at bounding box center [873, 508] width 21 height 13
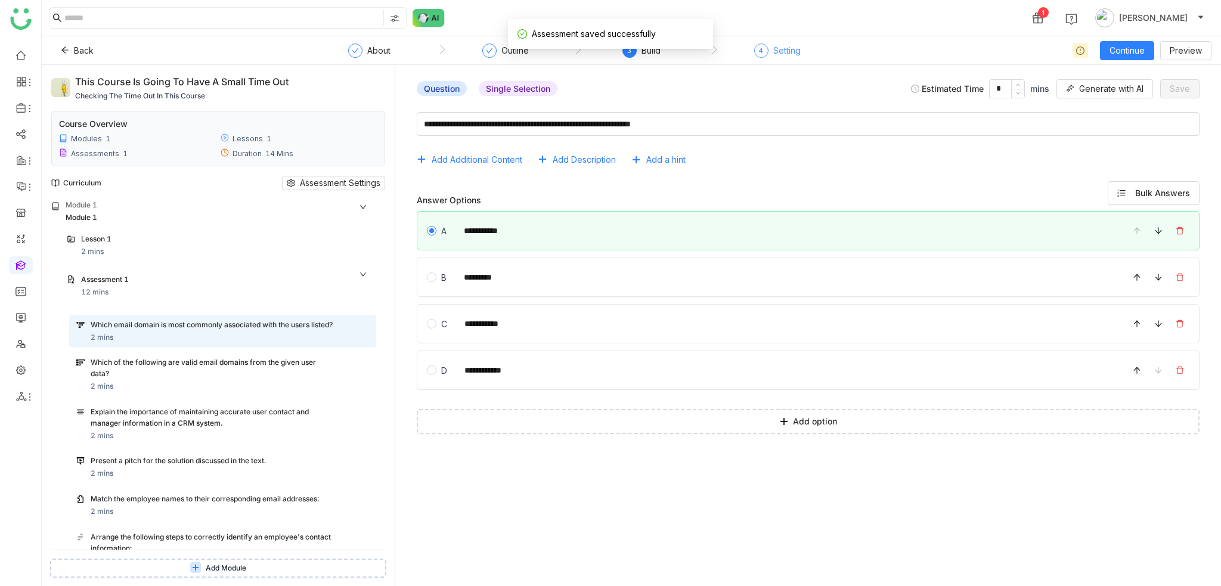
click at [797, 53] on div "Setting" at bounding box center [786, 51] width 27 height 14
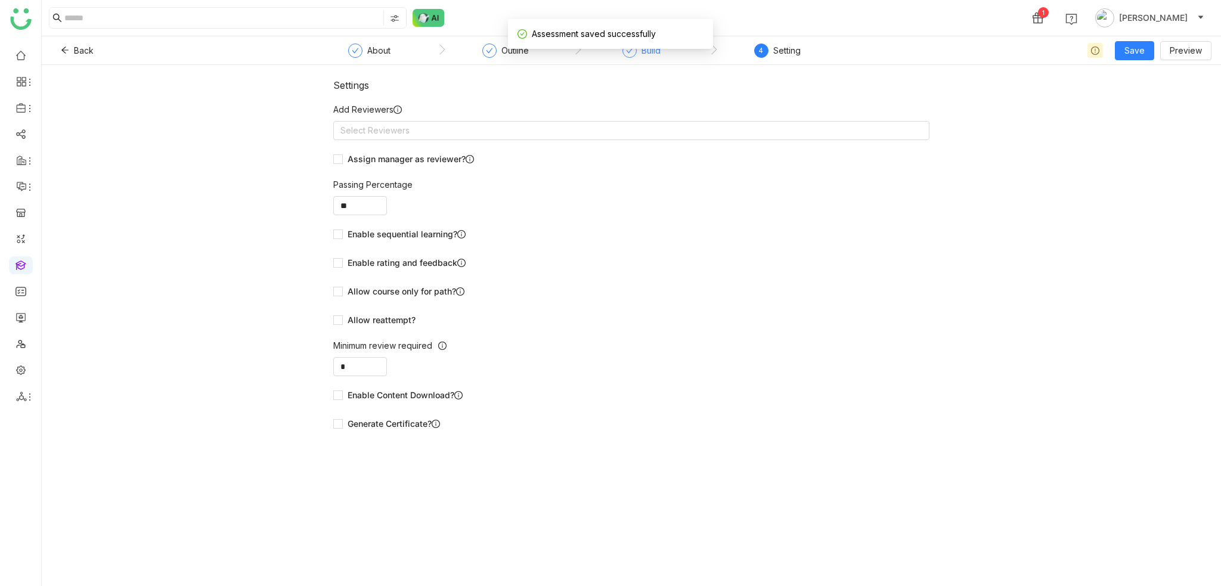
click at [652, 56] on div "Build" at bounding box center [650, 51] width 19 height 14
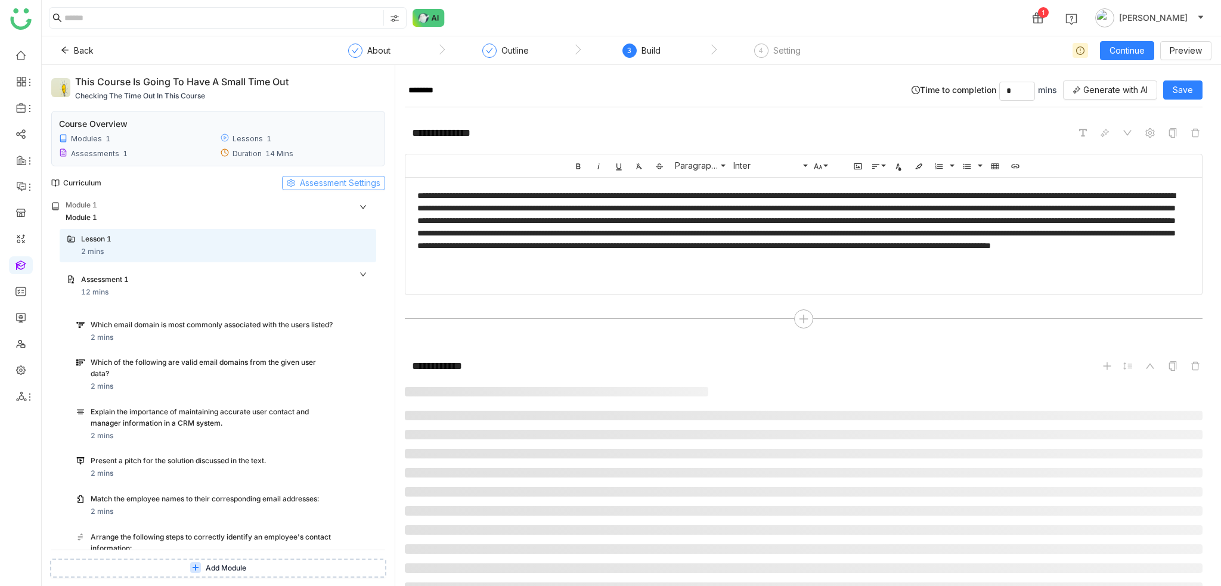
click at [339, 185] on span "Assessment Settings" at bounding box center [340, 182] width 80 height 13
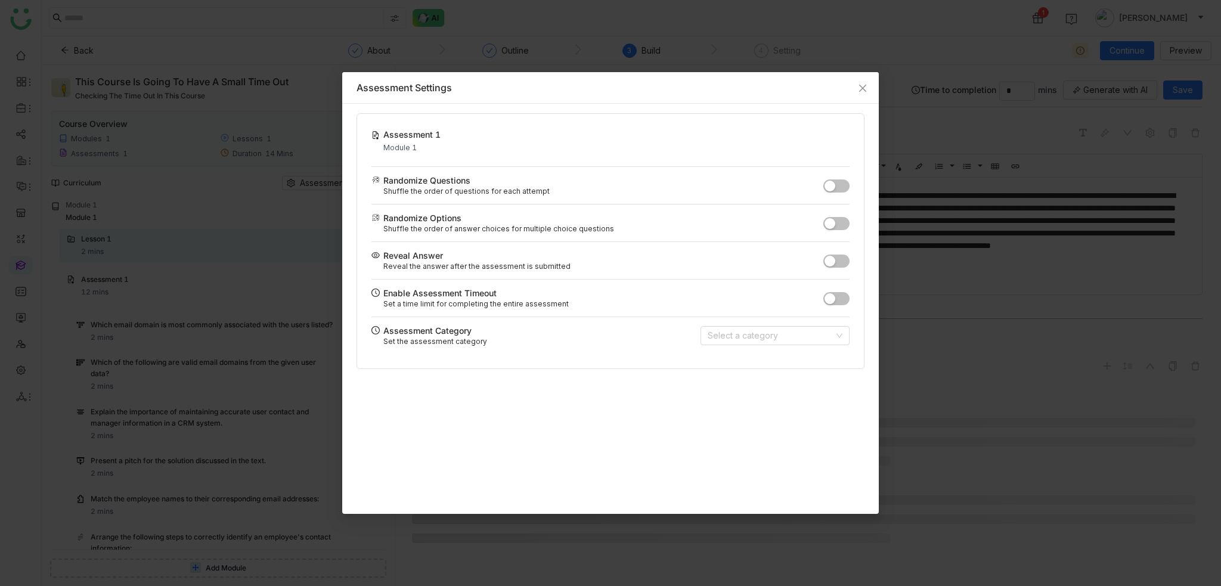
click at [842, 295] on button "button" at bounding box center [836, 298] width 26 height 13
click at [774, 294] on input "**" at bounding box center [781, 297] width 36 height 19
click at [780, 295] on input "*" at bounding box center [781, 297] width 36 height 19
type input "*"
click at [789, 333] on input at bounding box center [770, 336] width 126 height 18
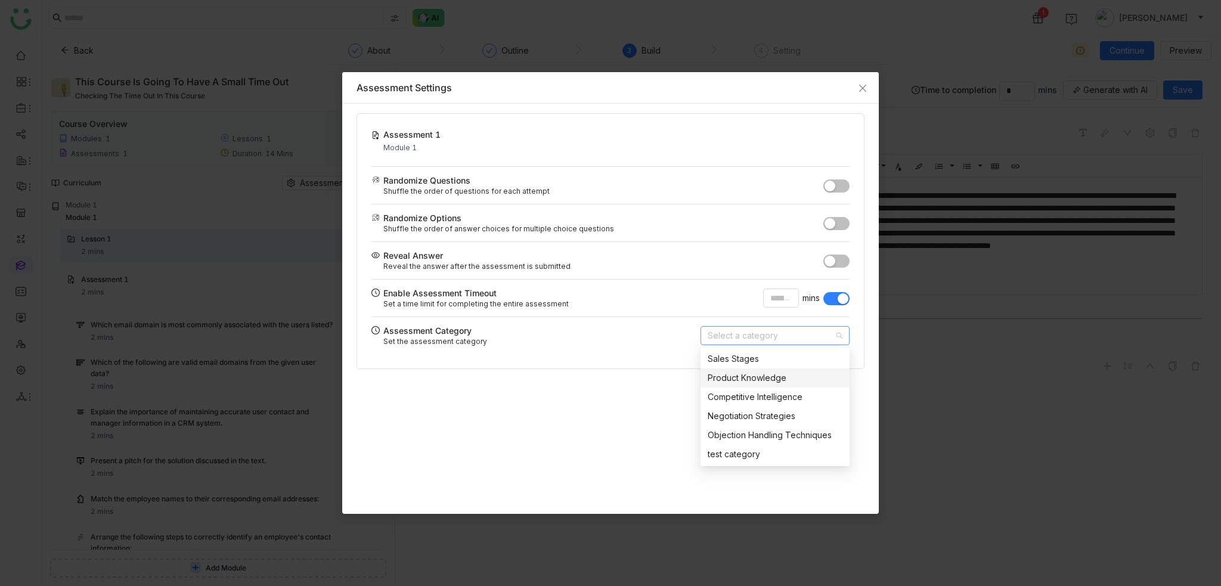
click at [542, 488] on div "Assessment 1 Module 1 Randomize Questions Shuffle the order of questions for ea…" at bounding box center [610, 309] width 536 height 410
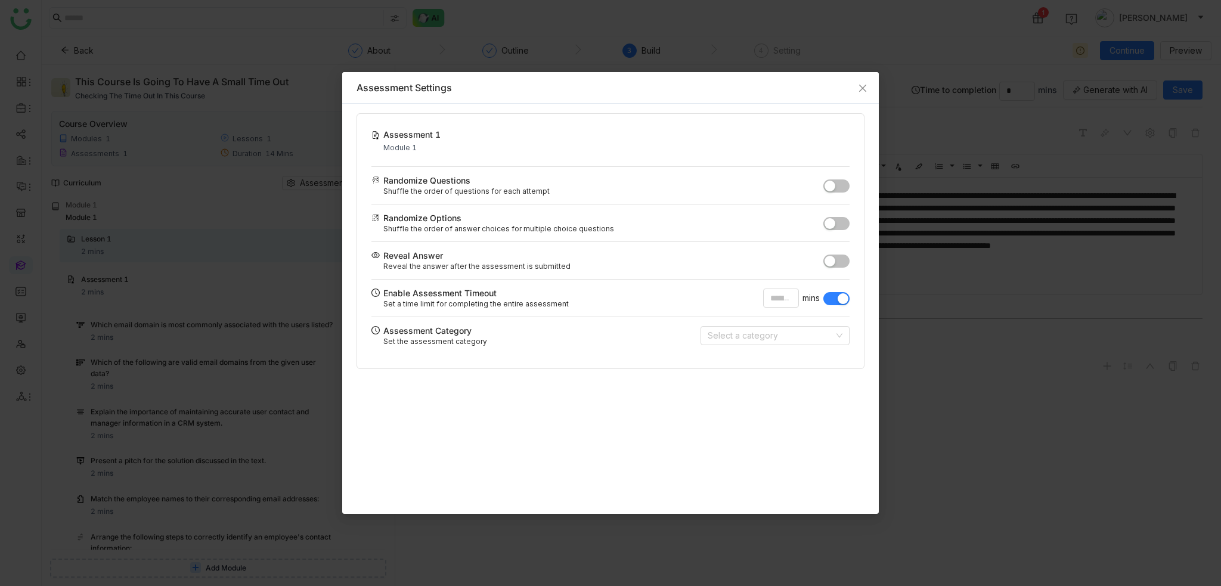
click at [847, 266] on div "Reveal Answer Reveal the answer after the assessment is submitted" at bounding box center [610, 260] width 478 height 38
click at [846, 264] on button "button" at bounding box center [836, 260] width 26 height 13
click at [866, 86] on icon "Close" at bounding box center [863, 88] width 10 height 10
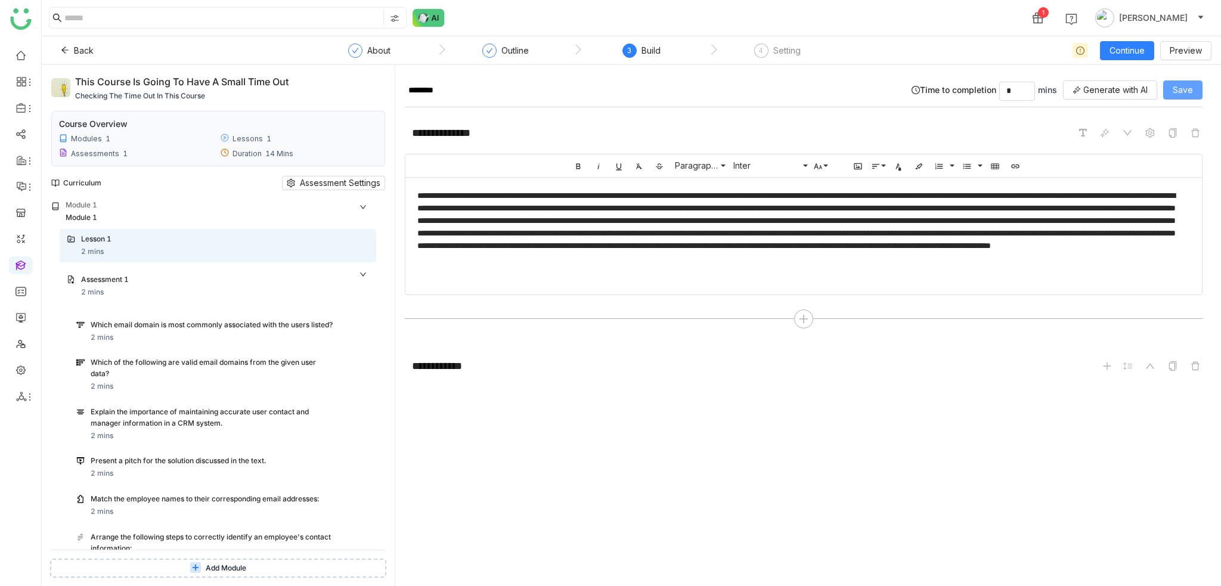
click at [1187, 85] on span "Save" at bounding box center [1182, 89] width 20 height 13
click at [778, 52] on div "Setting" at bounding box center [786, 51] width 27 height 14
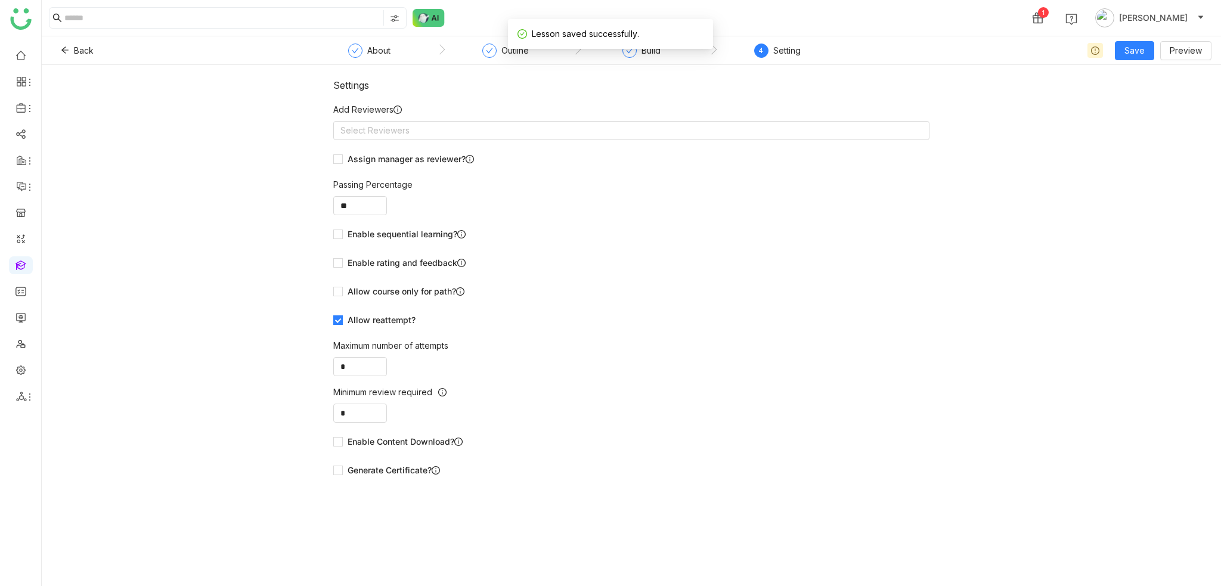
click at [456, 140] on form "Add Reviewers Select Reviewers Assign manager as reviewer? Passing Percentage *…" at bounding box center [631, 291] width 596 height 377
click at [456, 135] on nz-select-top-control "Select Reviewers" at bounding box center [631, 130] width 596 height 19
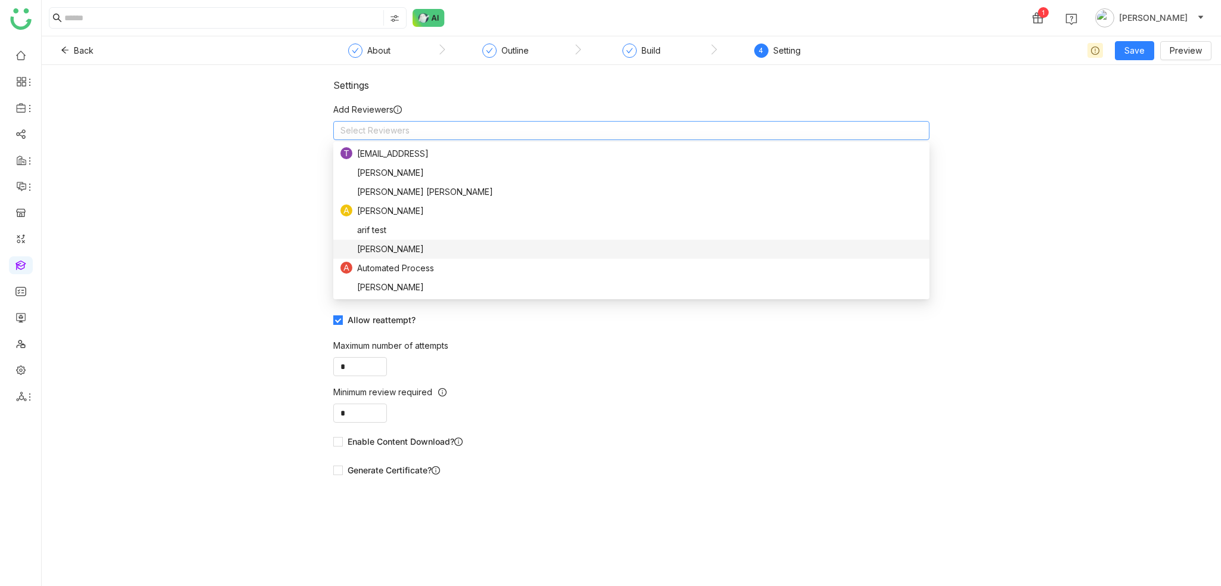
click at [429, 249] on div "[PERSON_NAME]" at bounding box center [631, 249] width 582 height 13
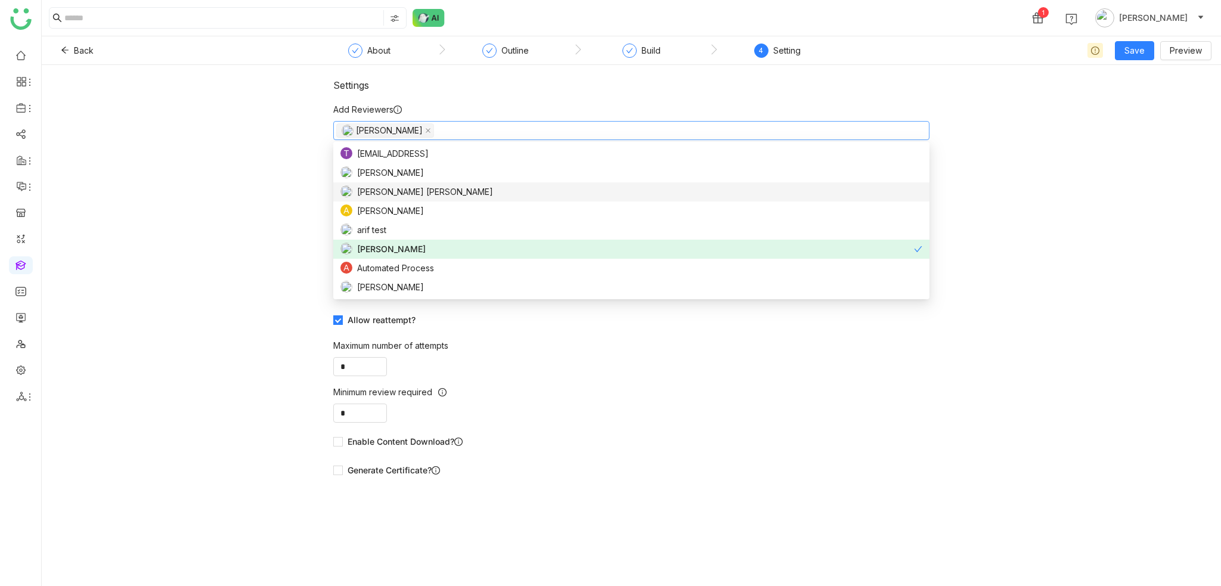
click at [1094, 148] on div "Settings Add Reviewers Arif uddin Assign manager as reviewer? Passing Percentag…" at bounding box center [631, 325] width 1179 height 521
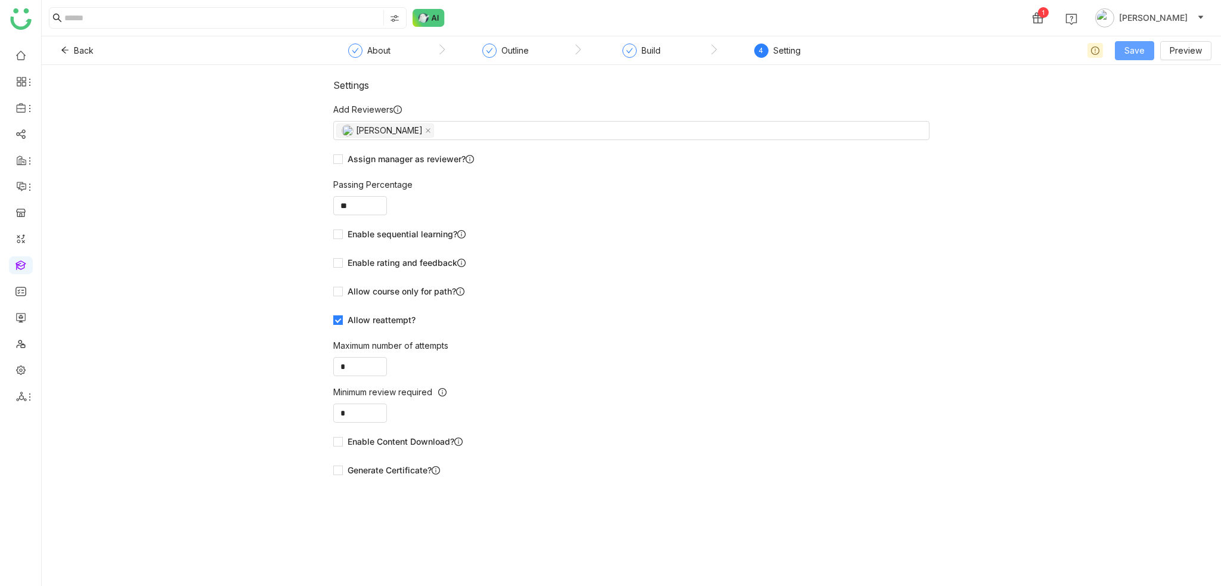
click at [1141, 52] on span "Save" at bounding box center [1134, 50] width 20 height 13
click at [1139, 104] on li "Save & Publish" at bounding box center [1153, 97] width 73 height 23
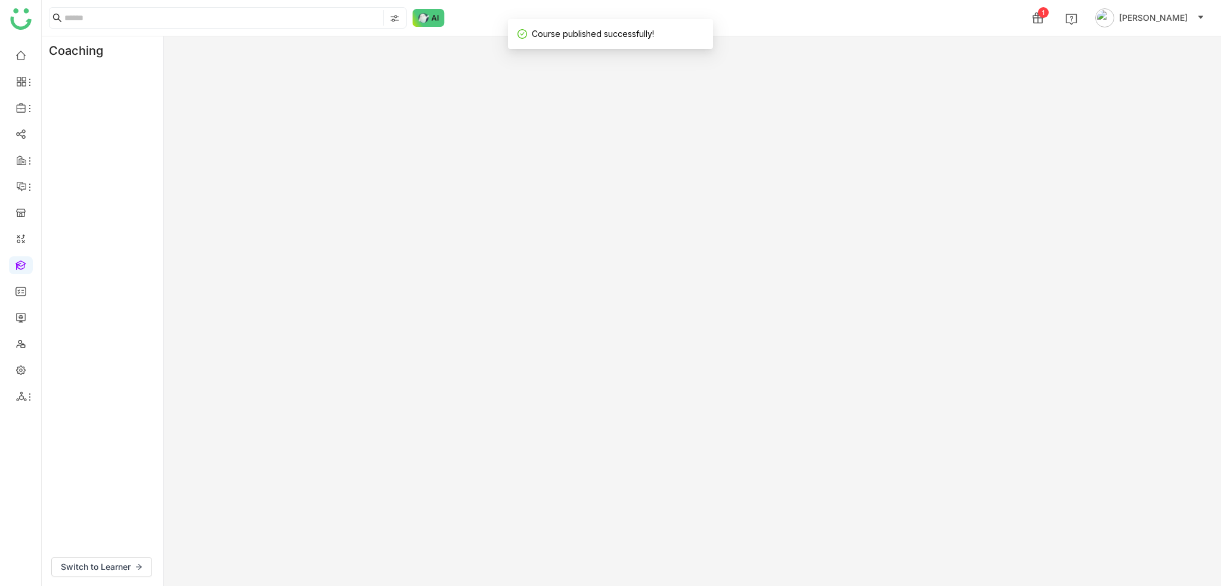
click at [1139, 52] on div "Coaching Switch to Learner" at bounding box center [631, 310] width 1179 height 549
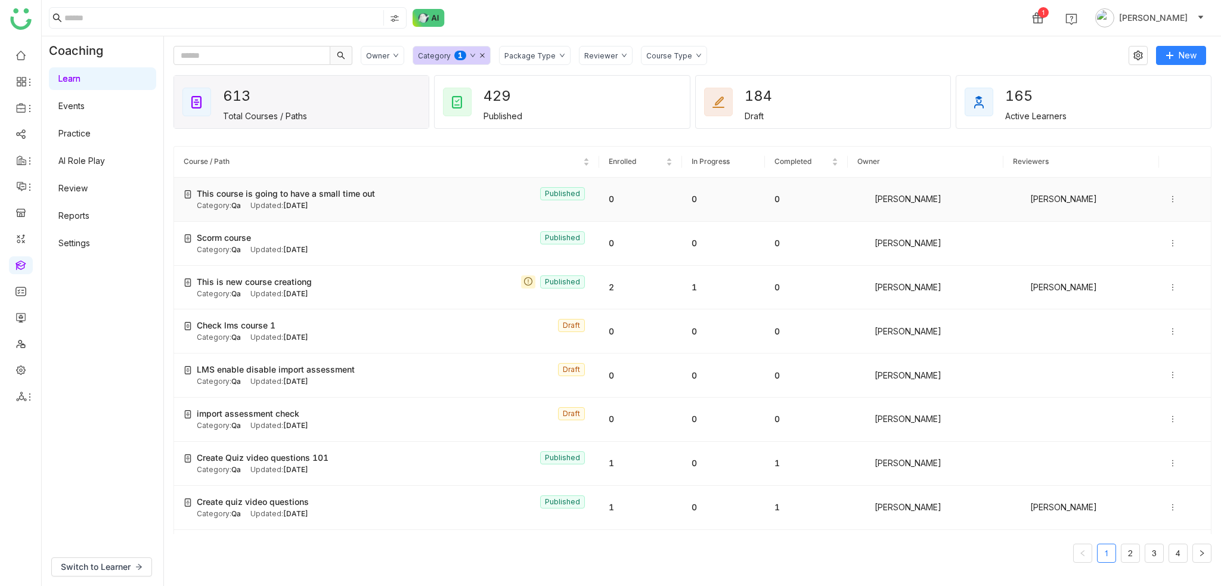
click at [1172, 199] on icon at bounding box center [1172, 199] width 1 height 7
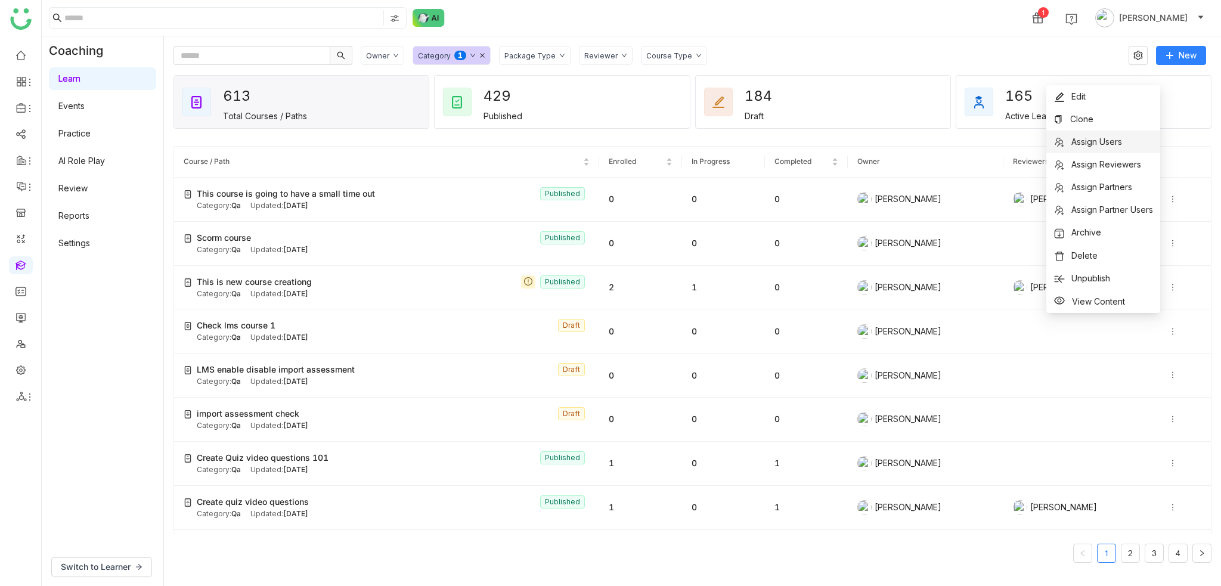
click at [1105, 141] on span "Assign Users" at bounding box center [1096, 141] width 51 height 10
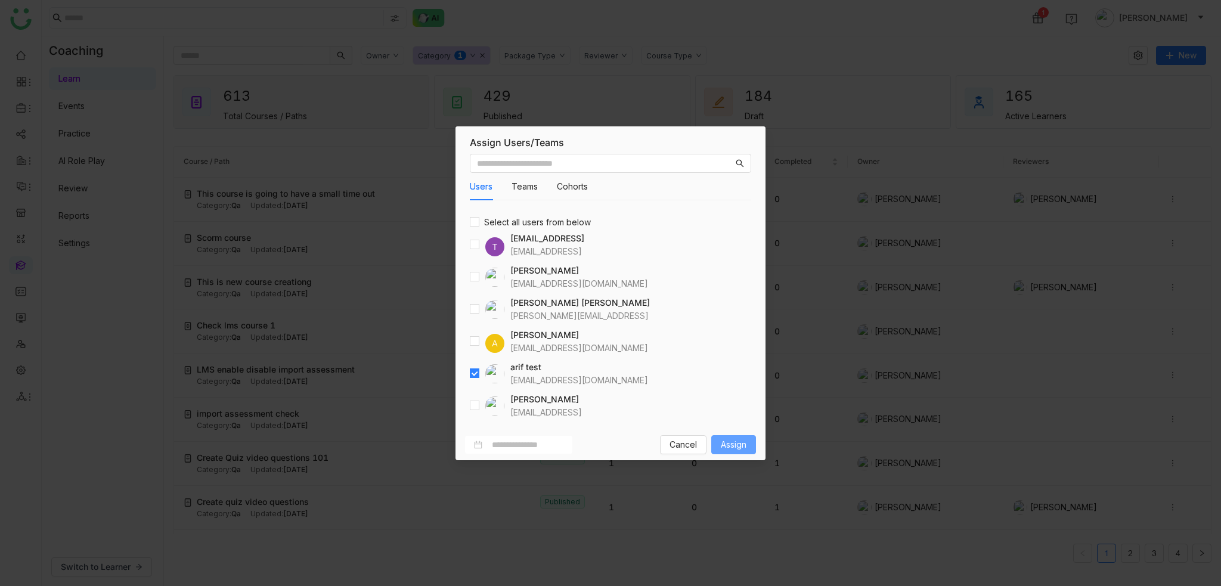
click at [737, 442] on span "Assign" at bounding box center [734, 444] width 26 height 13
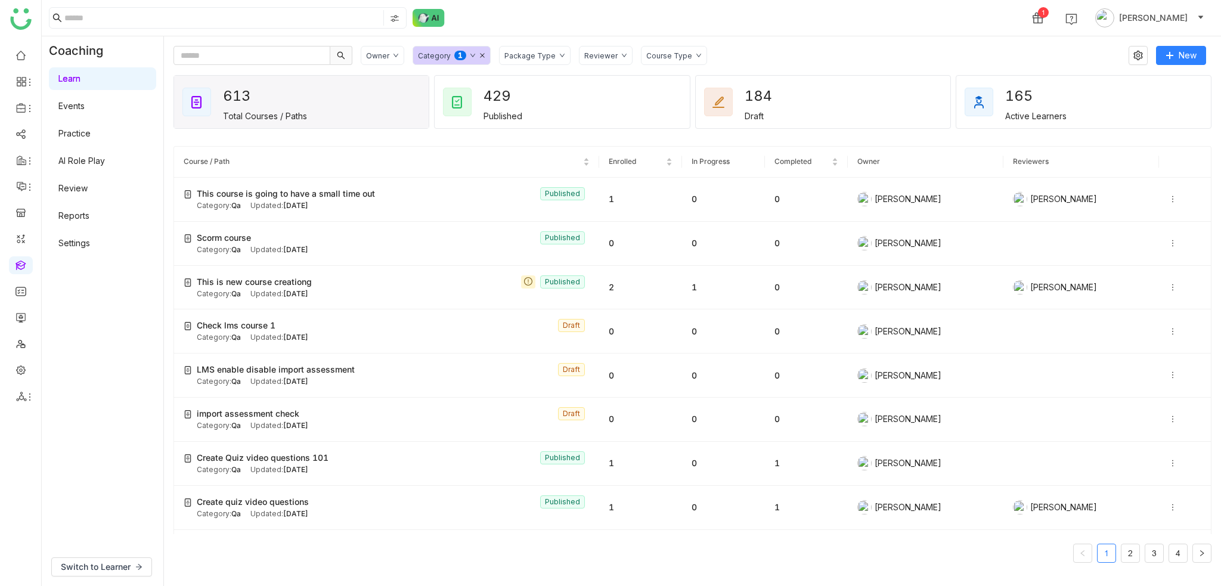
click at [791, 23] on div "1 [PERSON_NAME]" at bounding box center [631, 18] width 1179 height 36
click at [553, 206] on div "Category: Qa Updated: Aug 18, 2025" at bounding box center [393, 205] width 393 height 11
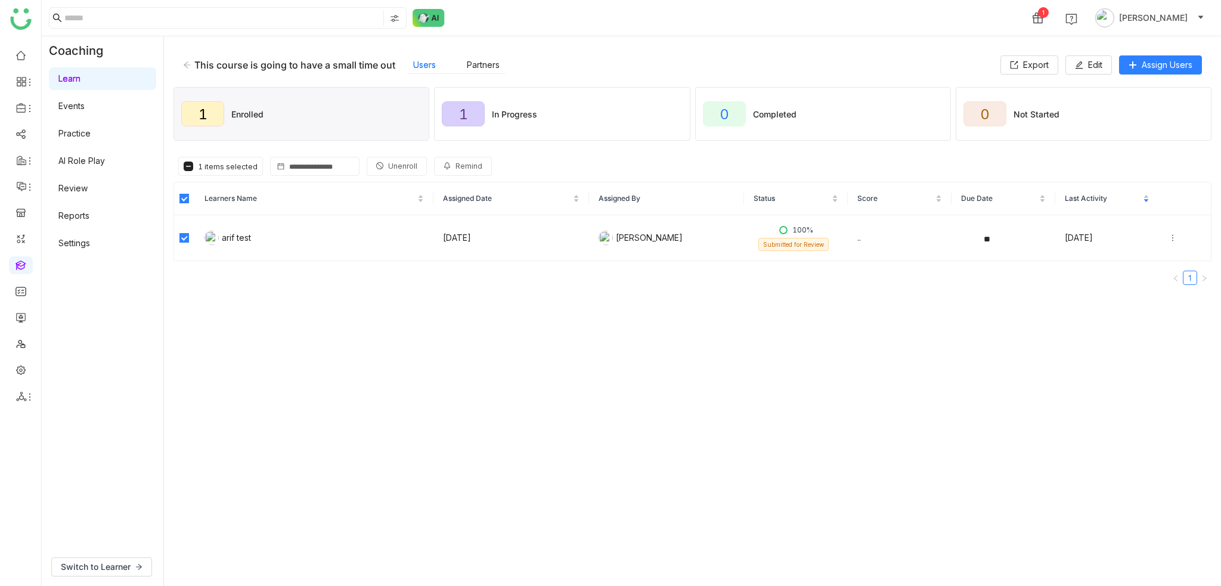
click at [396, 167] on span "Unenroll" at bounding box center [402, 166] width 29 height 11
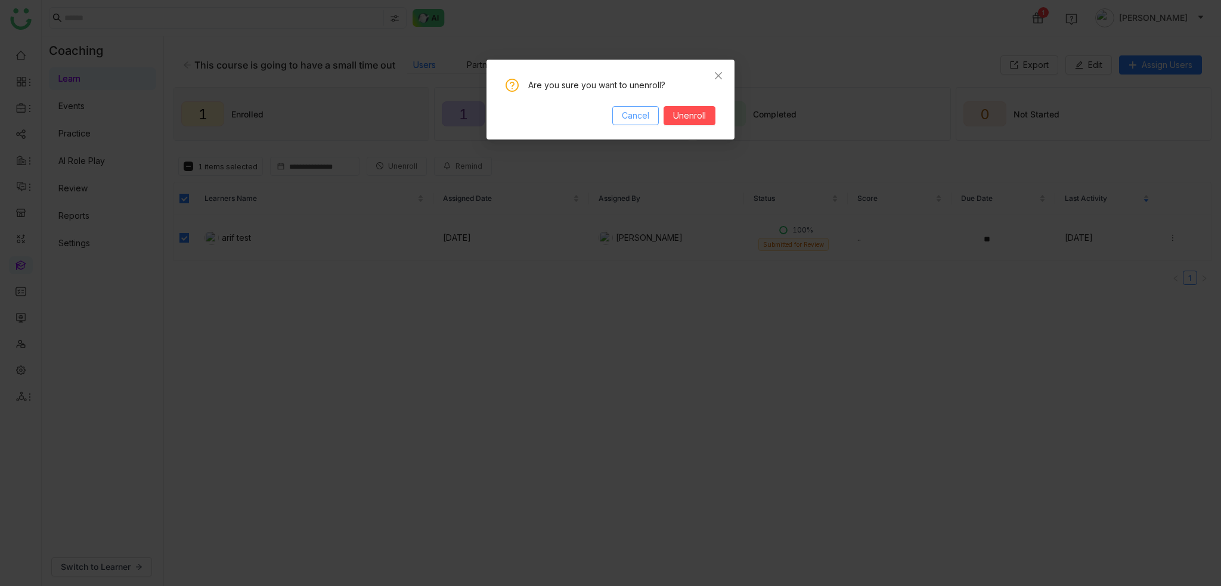
click at [648, 106] on button "Cancel" at bounding box center [635, 115] width 46 height 19
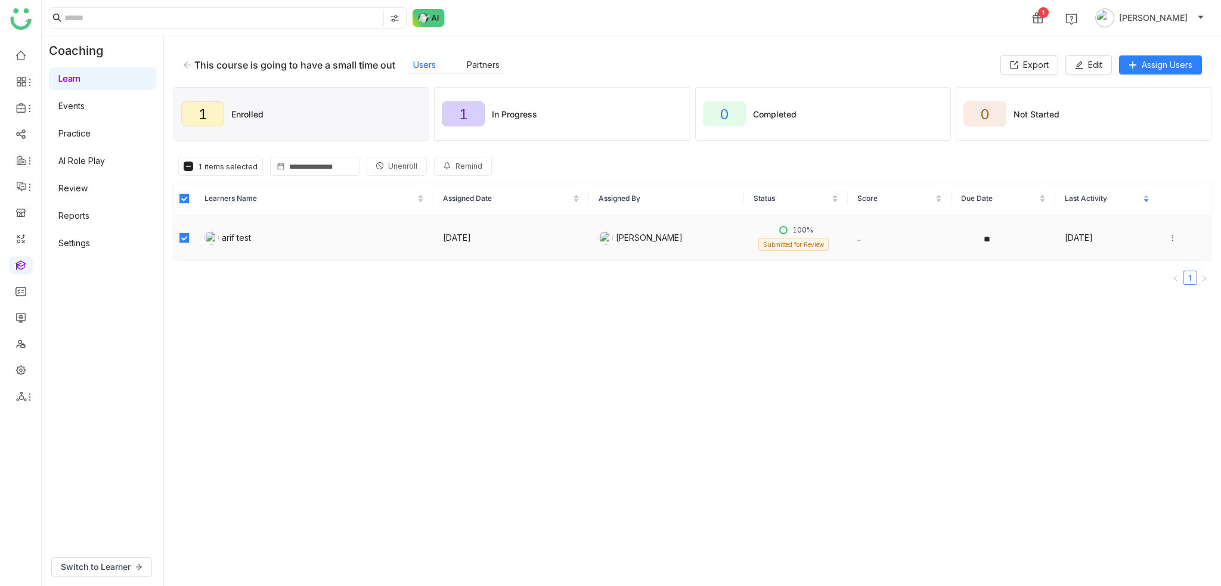
click at [1168, 234] on icon at bounding box center [1172, 238] width 8 height 8
click at [1144, 253] on li "Complete" at bounding box center [1113, 248] width 94 height 23
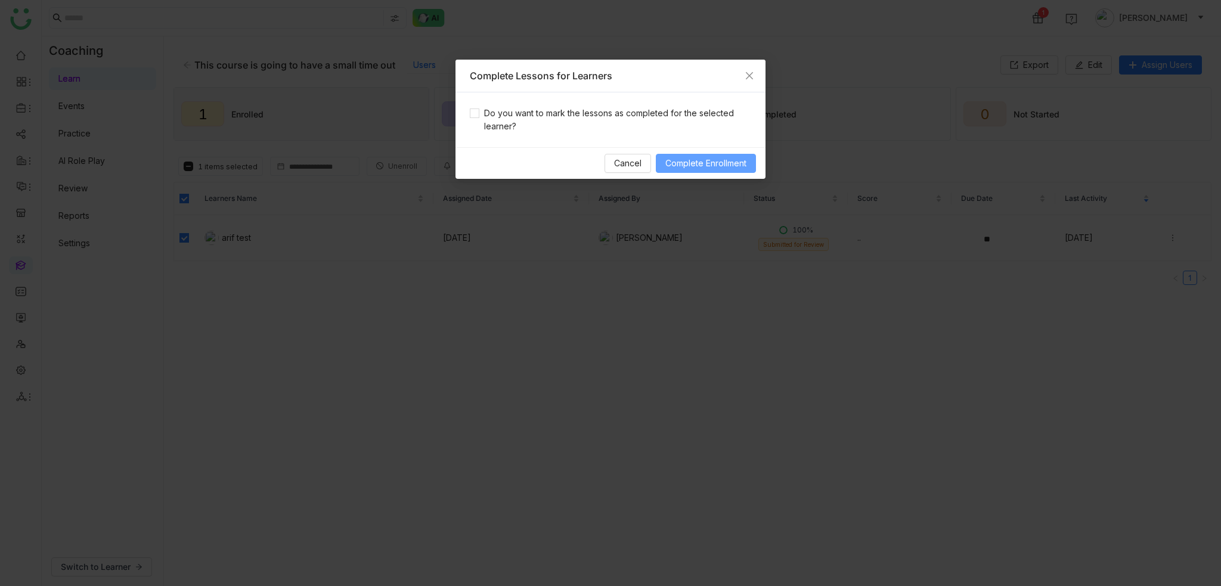
click at [705, 167] on span "Complete Enrollment" at bounding box center [705, 163] width 81 height 13
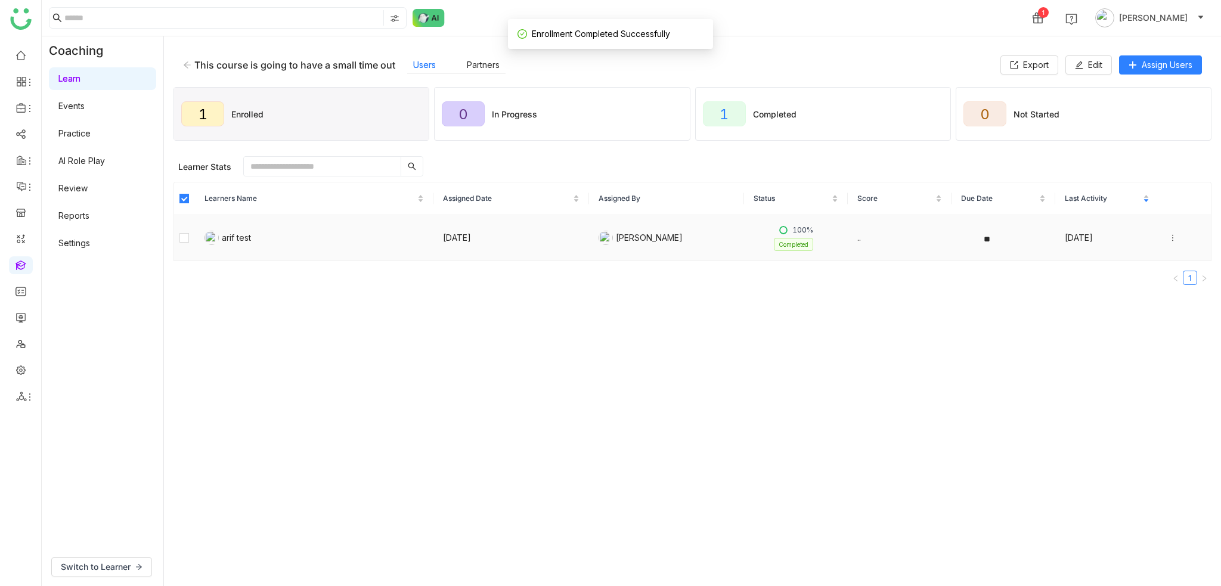
click at [1168, 237] on icon at bounding box center [1172, 238] width 8 height 8
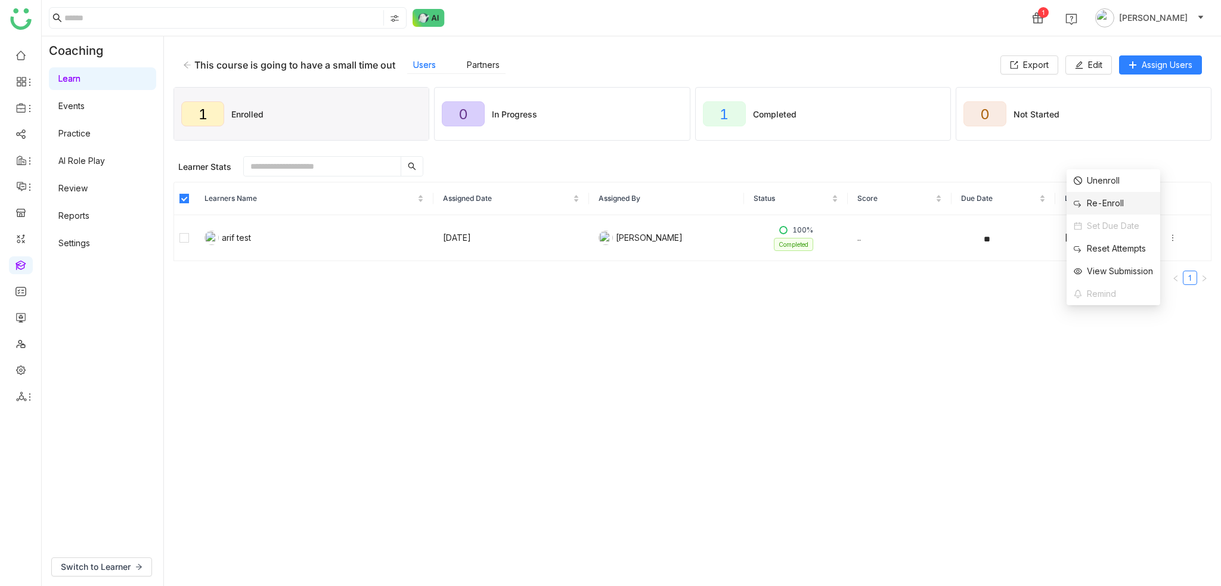
click at [1108, 206] on div "Re-Enroll" at bounding box center [1098, 203] width 50 height 13
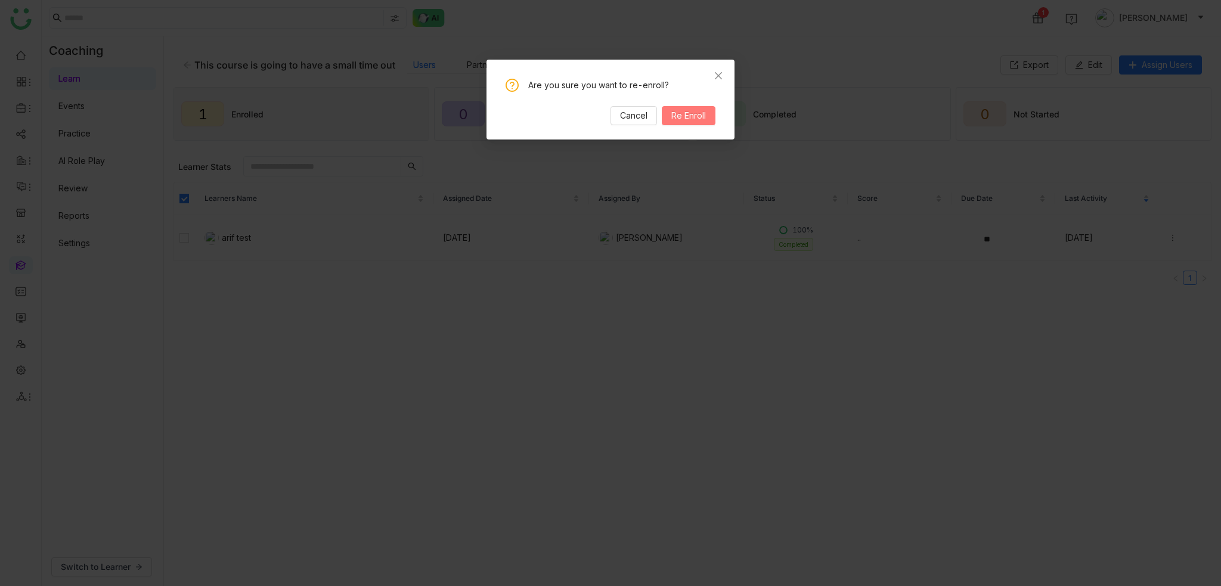
click at [676, 120] on span "Re Enroll" at bounding box center [688, 115] width 35 height 13
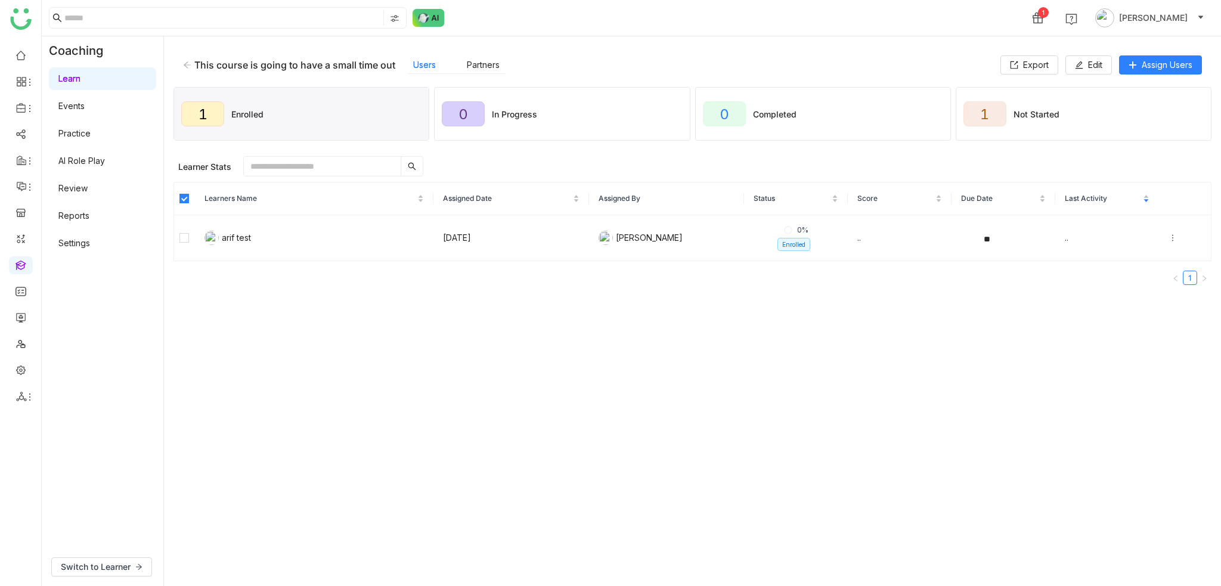
click at [190, 58] on div "This course is going to have a small time out Users Partners" at bounding box center [591, 65] width 817 height 18
click at [193, 60] on div "This course is going to have a small time out" at bounding box center [289, 65] width 212 height 12
click at [186, 65] on icon at bounding box center [187, 65] width 8 height 8
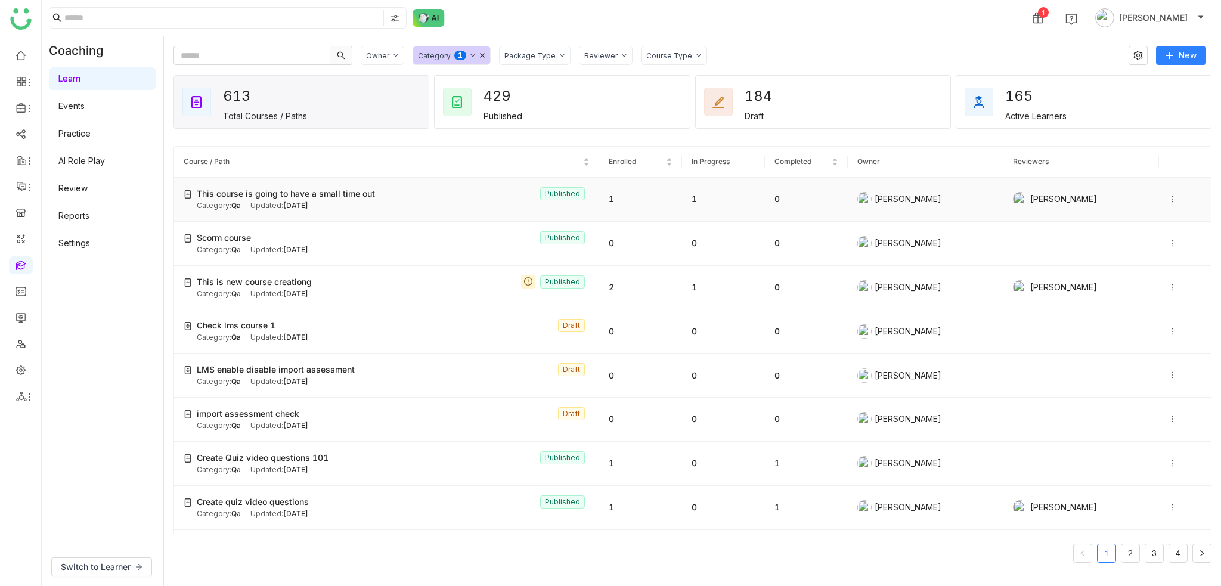
click at [1169, 192] on div at bounding box center [1184, 198] width 33 height 13
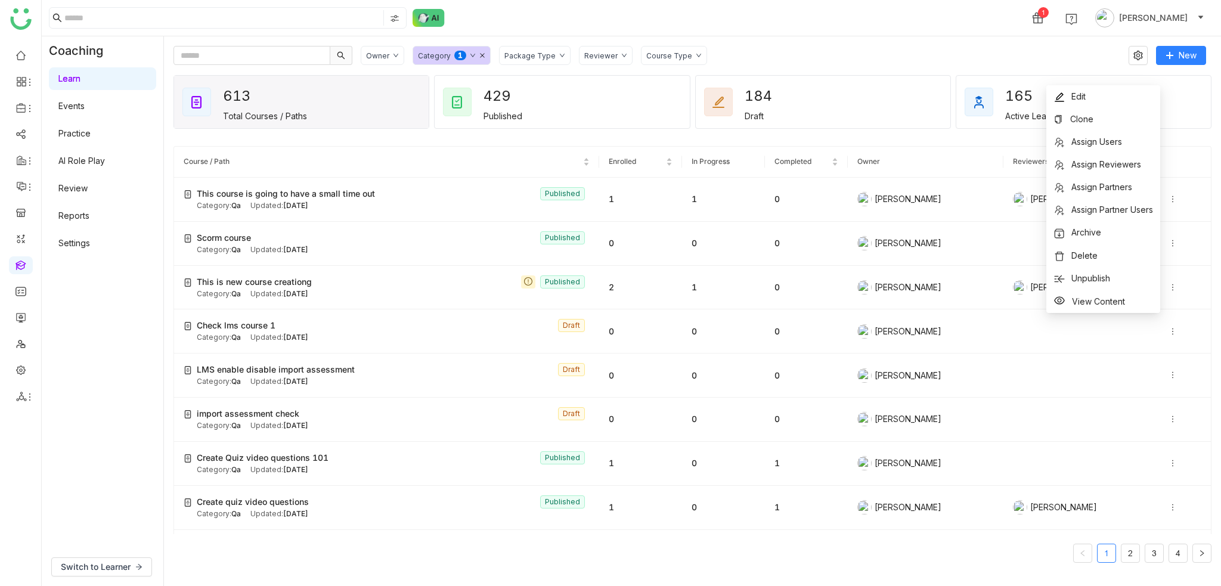
click at [921, 60] on div "Owner Category 0 1 2 3 4 5 6 7 8 9 Package Type Reviewer Course Type" at bounding box center [740, 55] width 759 height 19
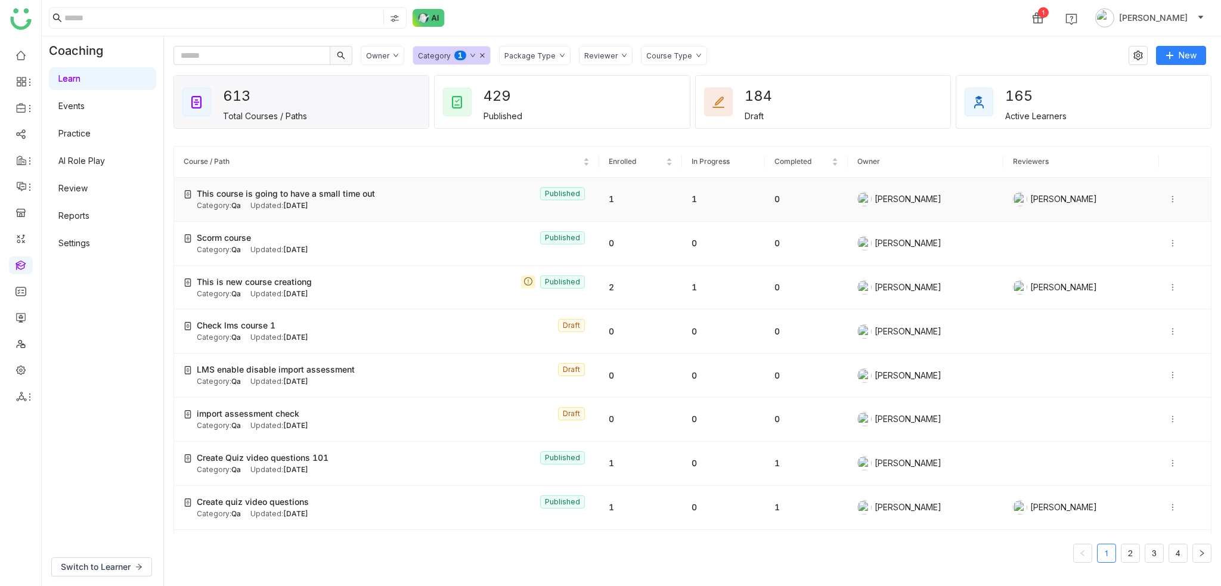
click at [442, 192] on div "This course is going to have a small time out Published" at bounding box center [393, 193] width 393 height 13
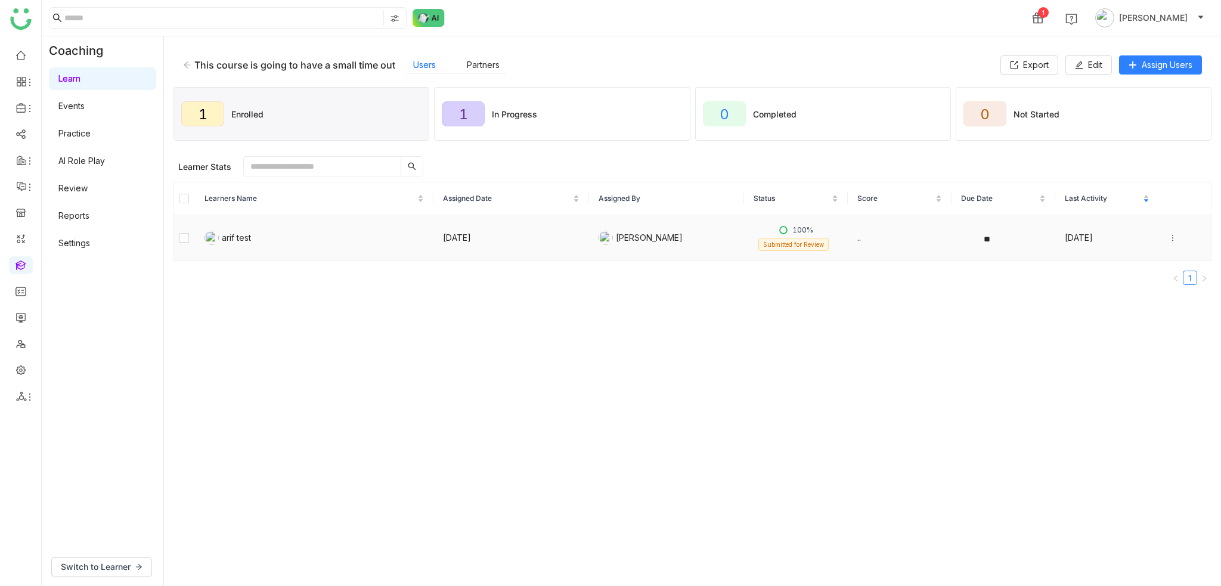
click at [1168, 232] on div at bounding box center [1184, 237] width 33 height 13
click at [1129, 270] on div "View Submission" at bounding box center [1112, 271] width 79 height 13
click at [437, 377] on gtmb-manage-detail-wrapper "This course is going to have a small time out Users Partners Export Edit Assign…" at bounding box center [692, 311] width 1038 height 530
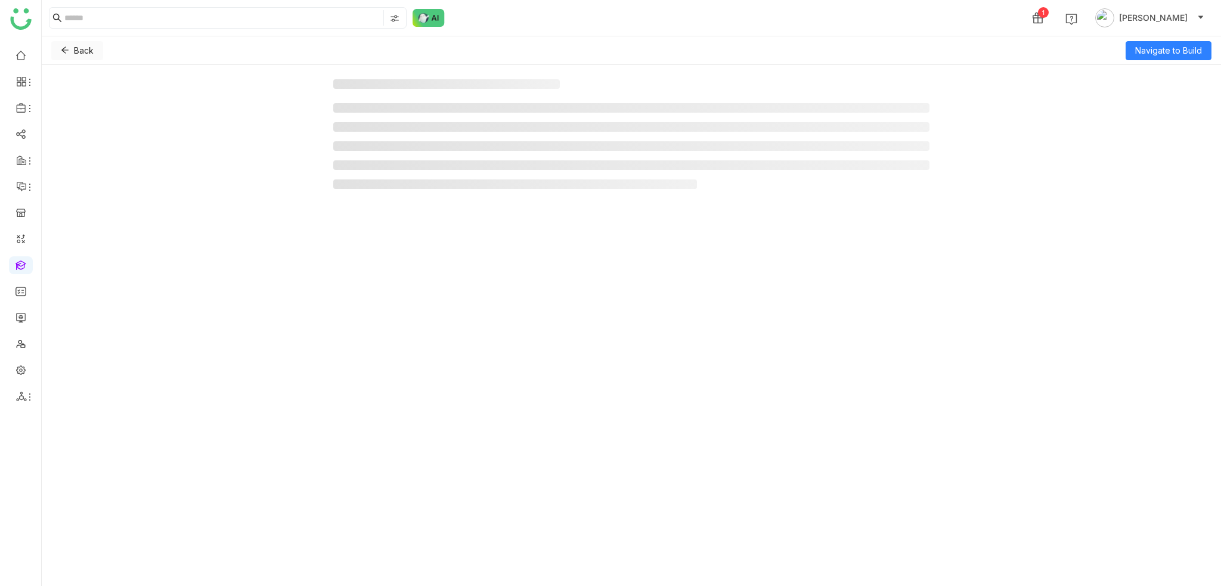
click at [76, 48] on span "Back" at bounding box center [84, 50] width 20 height 13
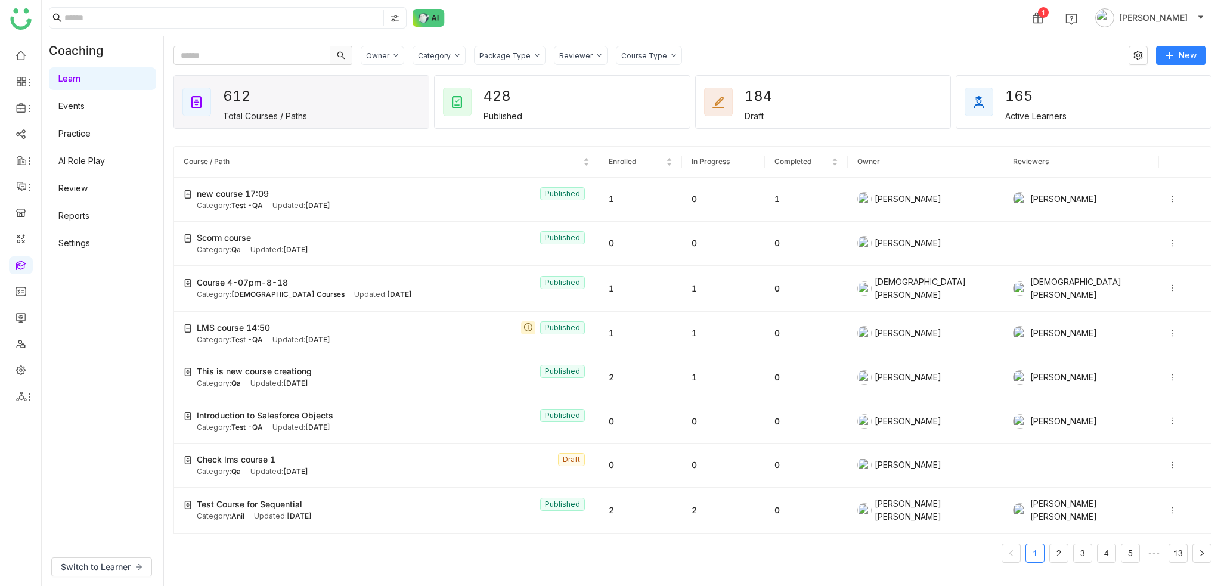
click at [446, 54] on div "Category" at bounding box center [434, 55] width 33 height 9
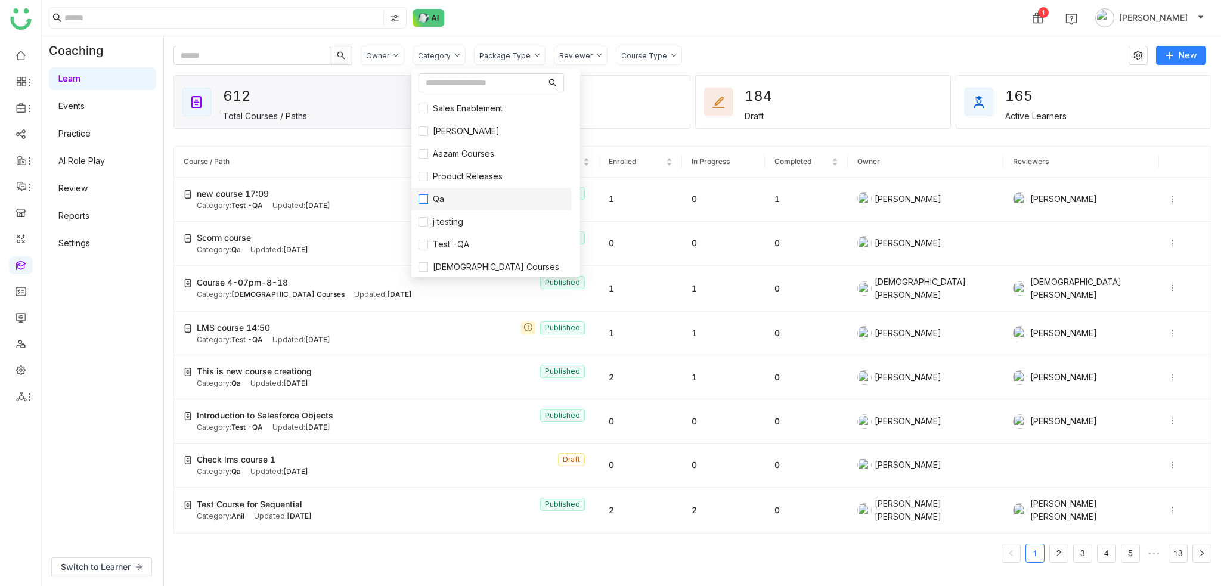
click at [452, 197] on label "Qa" at bounding box center [490, 198] width 145 height 13
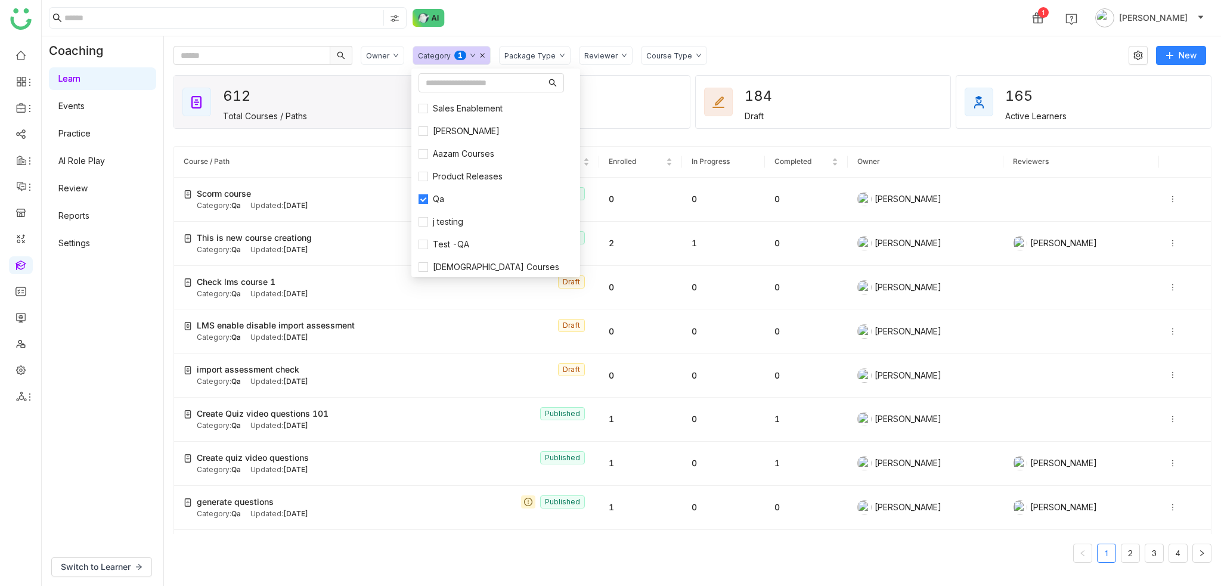
click at [768, 37] on div "Owner Category 0 1 2 3 4 5 6 7 8 9 Package Type Reviewer Course Type New 612 To…" at bounding box center [692, 310] width 1057 height 549
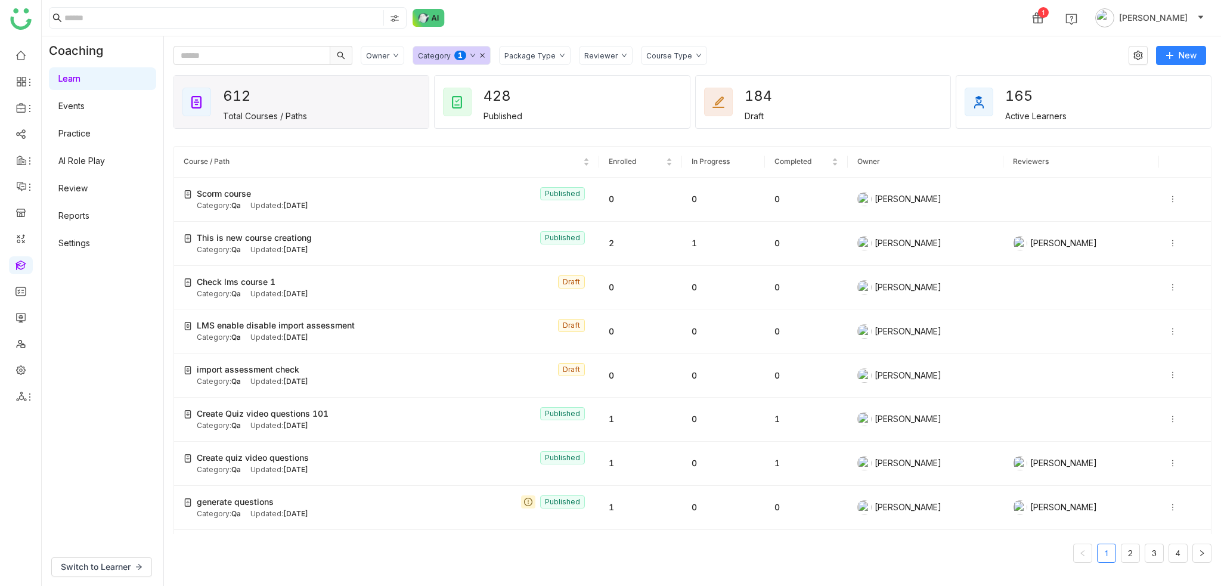
click at [479, 54] on icon at bounding box center [482, 55] width 6 height 6
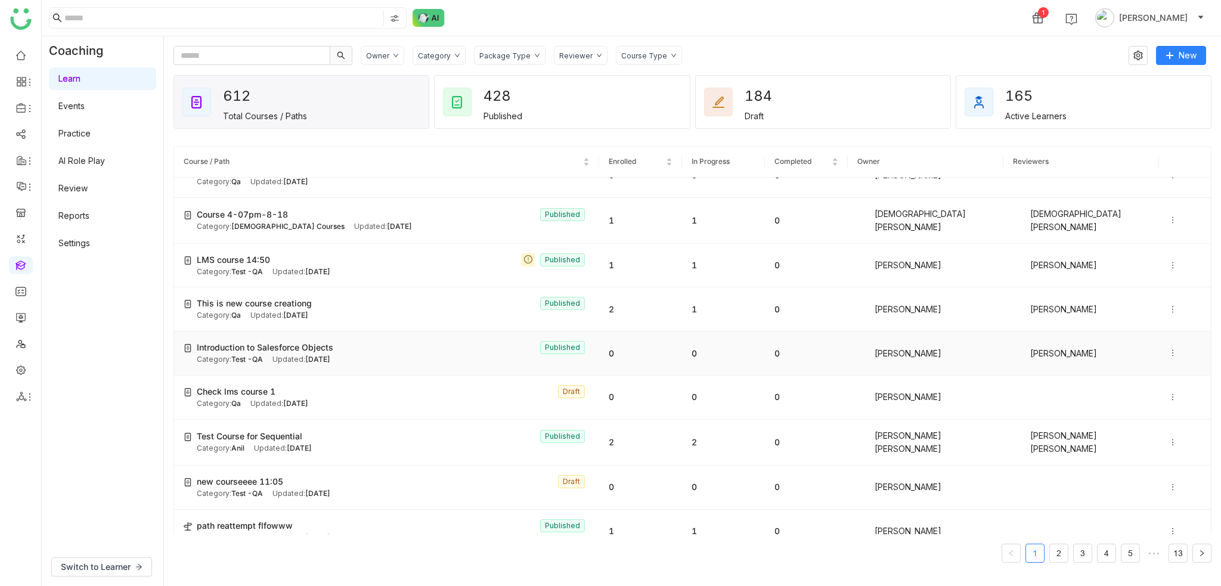
scroll to position [119, 0]
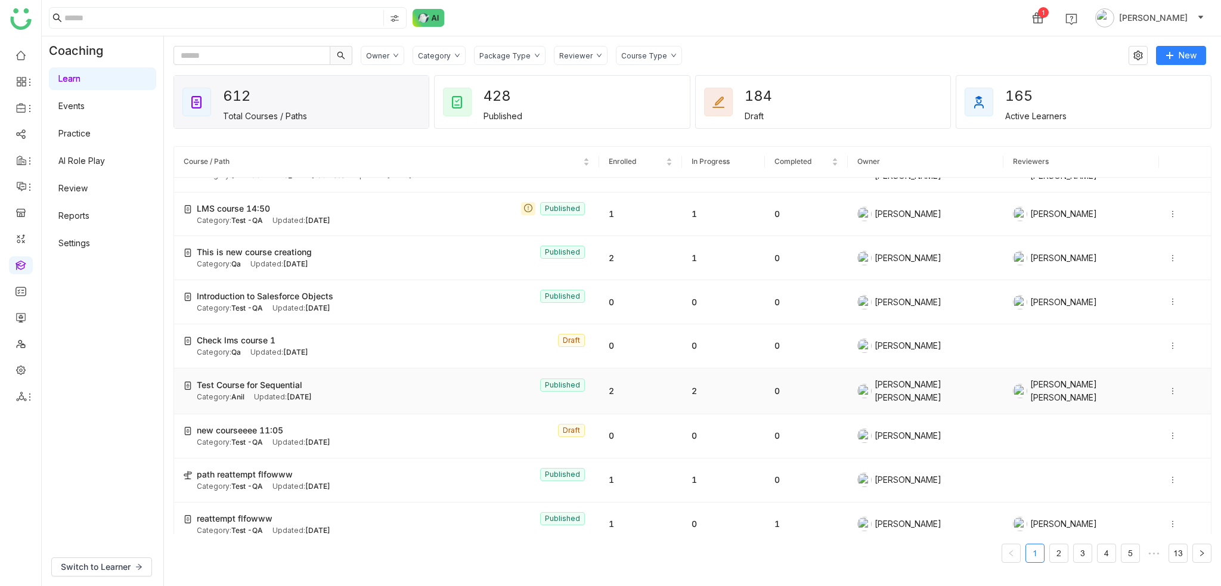
click at [1168, 387] on icon at bounding box center [1172, 391] width 8 height 8
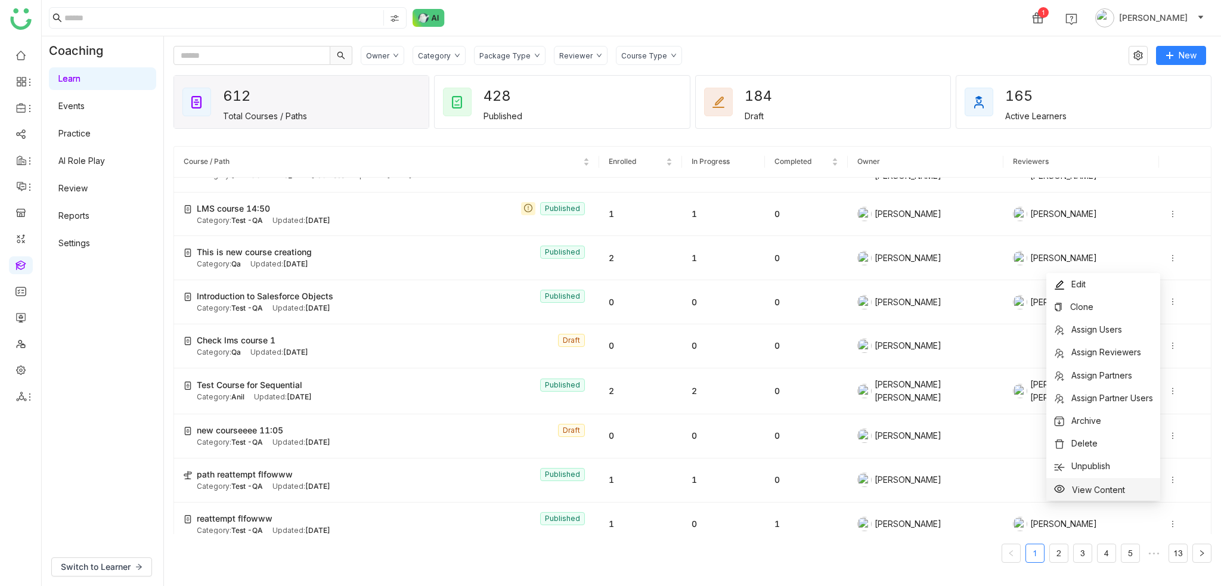
click at [1099, 487] on span "View Content" at bounding box center [1098, 489] width 53 height 10
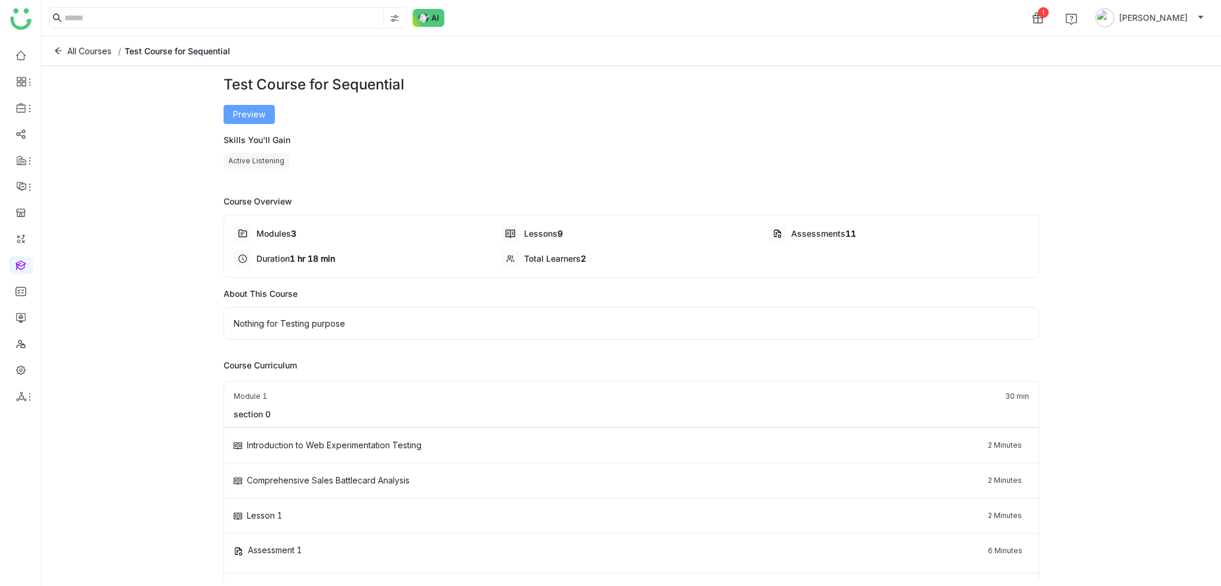
click at [233, 113] on span "Preview" at bounding box center [249, 114] width 32 height 13
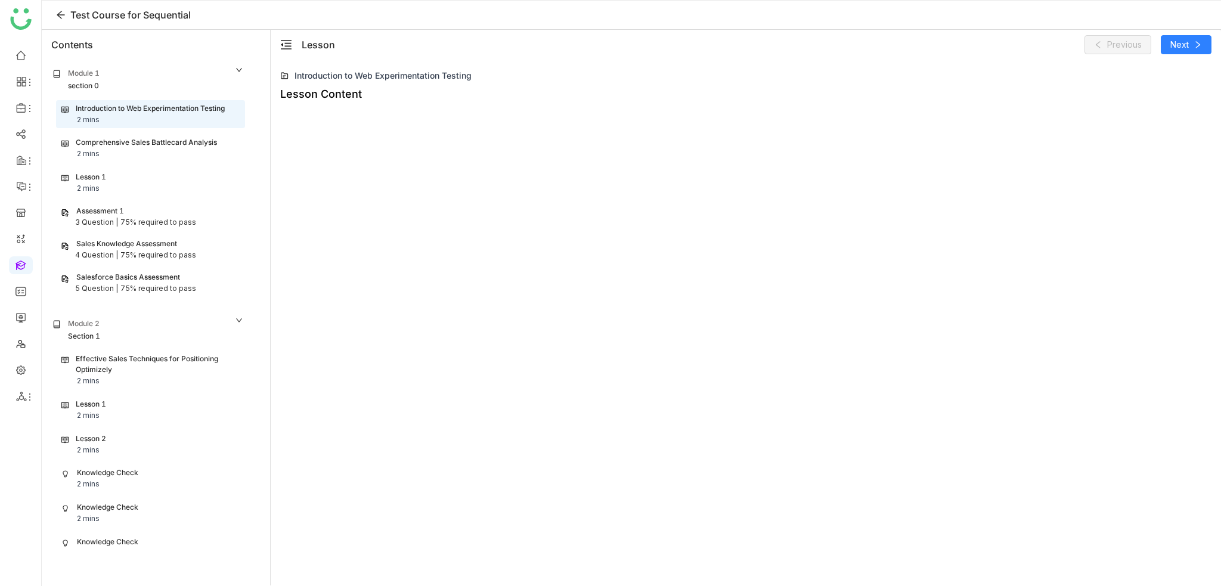
scroll to position [41, 0]
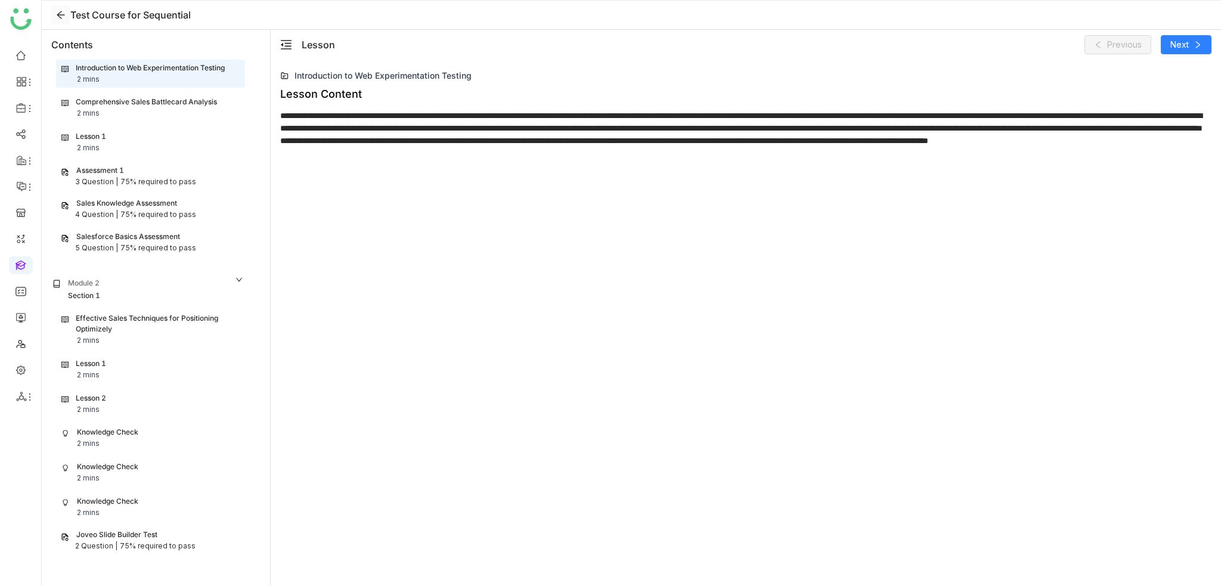
click at [63, 11] on icon at bounding box center [61, 15] width 10 height 10
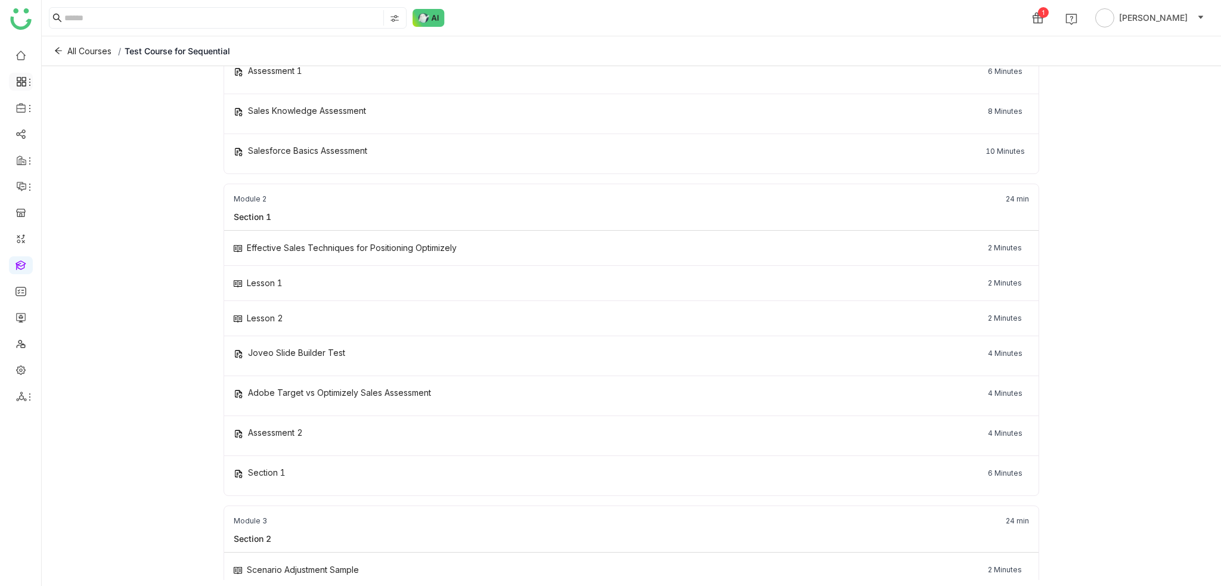
scroll to position [393, 0]
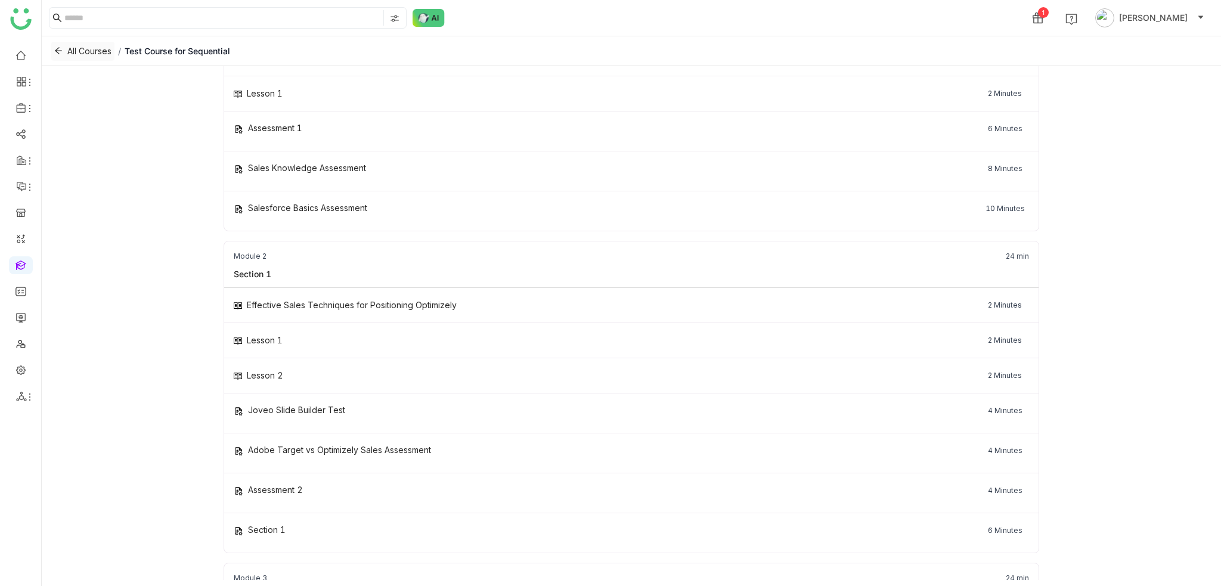
click at [54, 52] on icon at bounding box center [58, 50] width 8 height 8
click at [170, 49] on span "Test Course for Sequential" at bounding box center [177, 51] width 105 height 10
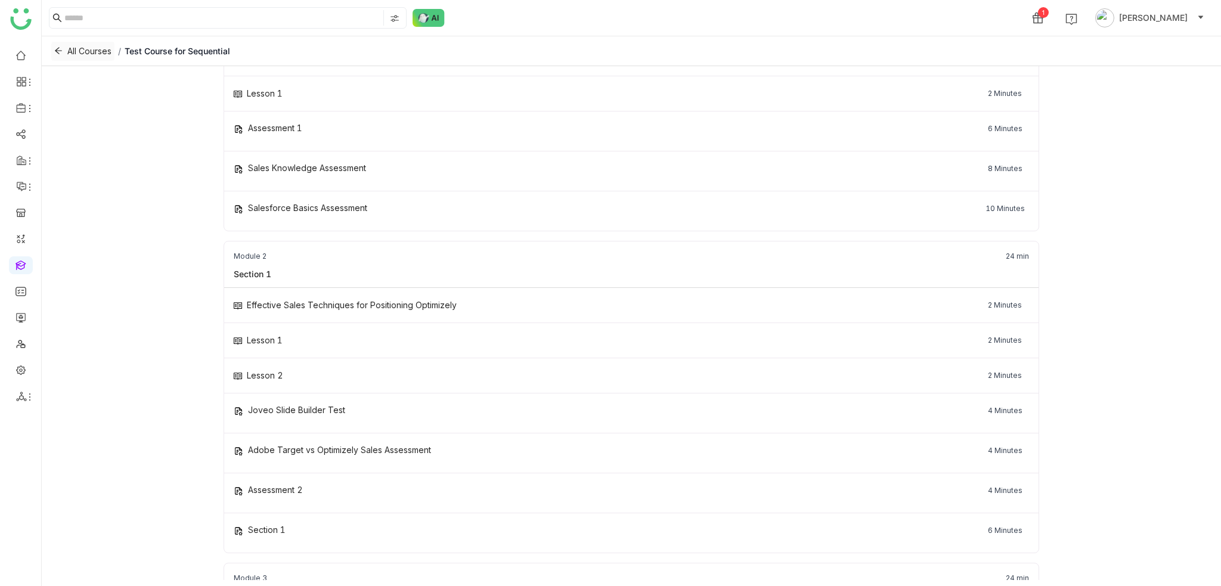
click at [55, 56] on button "All Courses" at bounding box center [82, 51] width 63 height 19
click at [78, 55] on span "All Courses" at bounding box center [89, 51] width 44 height 13
click at [79, 55] on span "All Courses" at bounding box center [89, 51] width 44 height 13
click at [80, 55] on span "All Courses" at bounding box center [89, 51] width 44 height 13
click at [81, 54] on span "All Courses" at bounding box center [89, 51] width 44 height 13
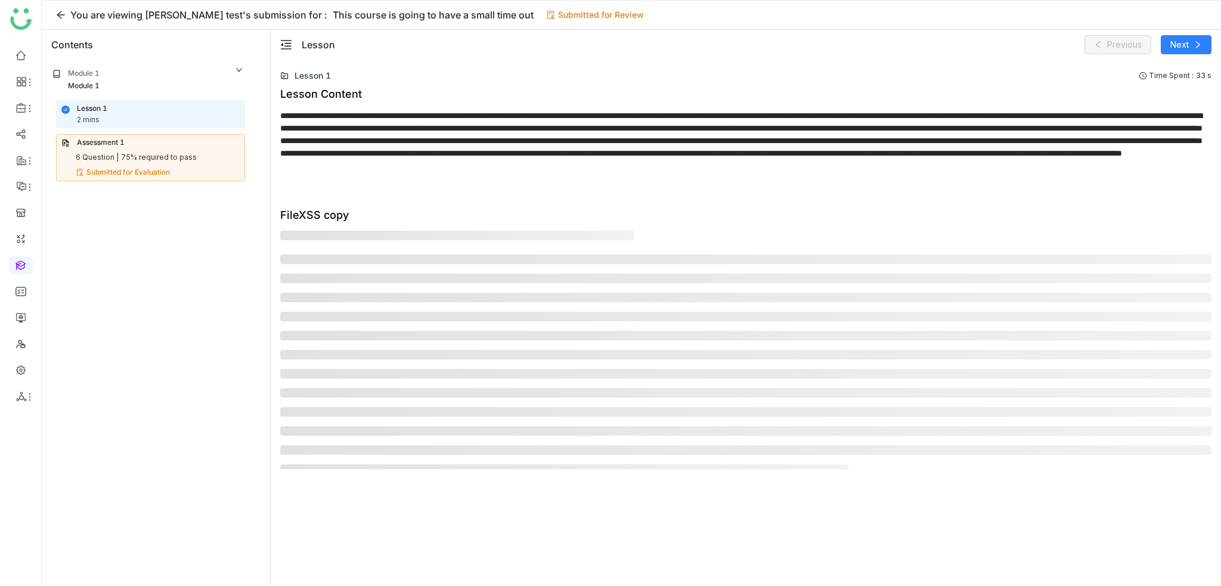
click at [560, 21] on div "Submitted for Review" at bounding box center [601, 15] width 86 height 14
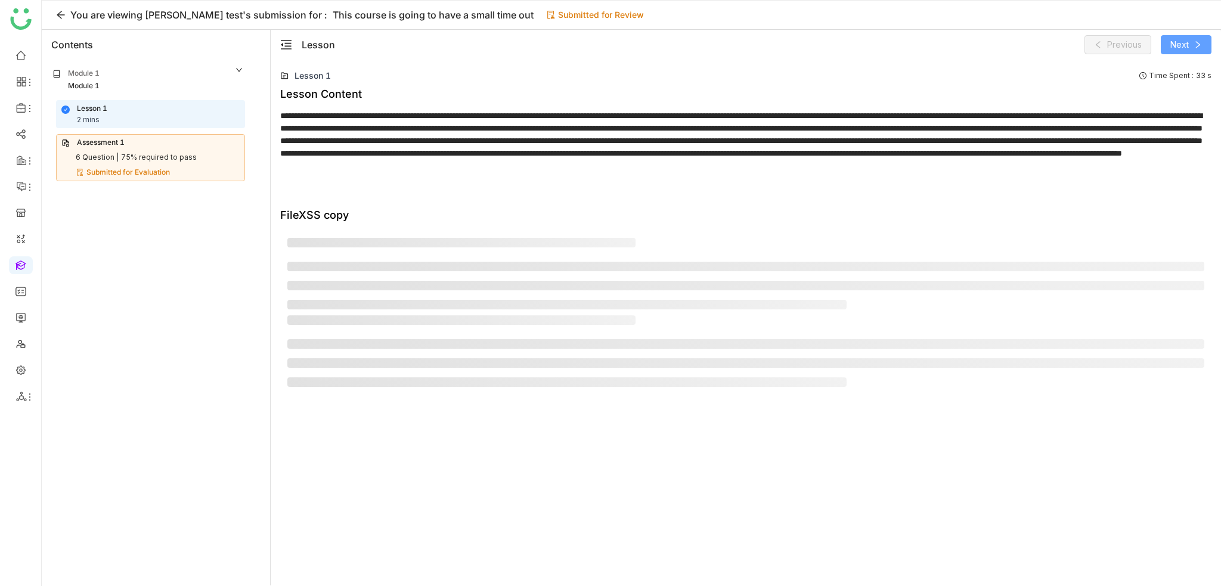
click at [1199, 46] on icon at bounding box center [1197, 45] width 8 height 8
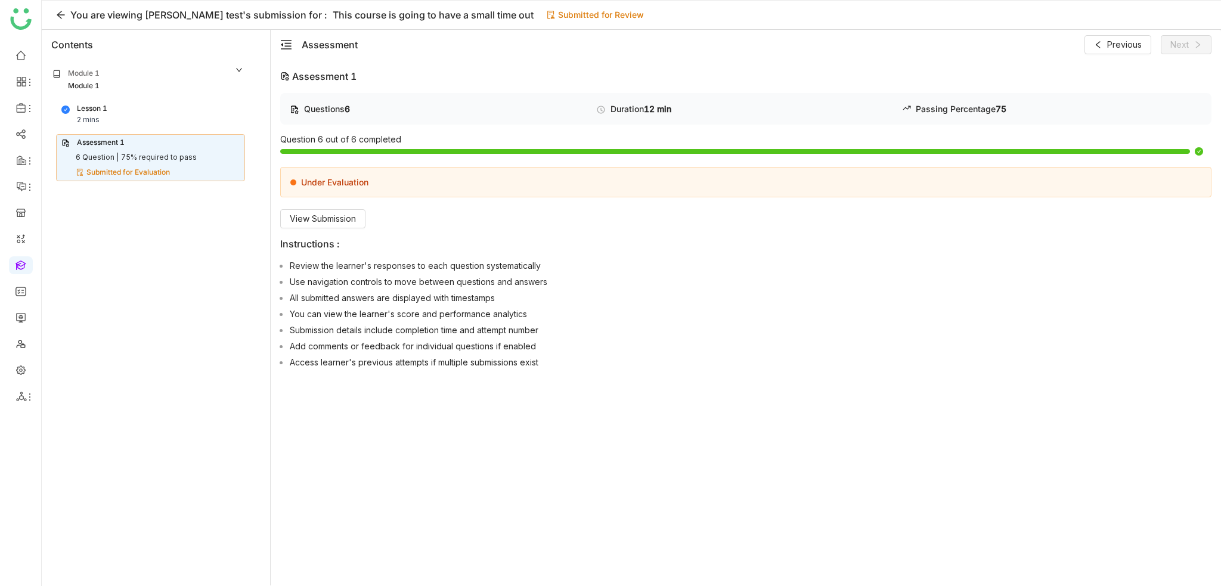
click at [336, 231] on div "Questions 6 Duration 12 min Passing Percentage 75 Question 6 out of 6 completed…" at bounding box center [745, 233] width 931 height 280
click at [341, 222] on span "View Submission" at bounding box center [323, 218] width 66 height 13
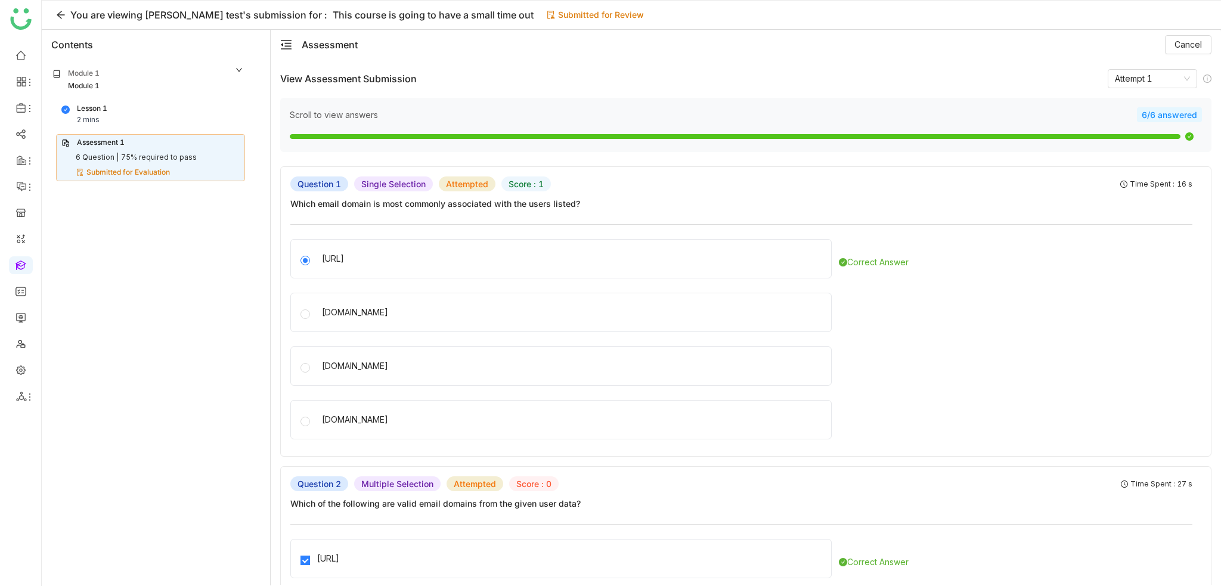
click at [1170, 98] on div "Scroll to view answers 6/6 answered" at bounding box center [745, 125] width 931 height 54
click at [1170, 82] on nz-select-item "Attempt 1" at bounding box center [1151, 79] width 75 height 18
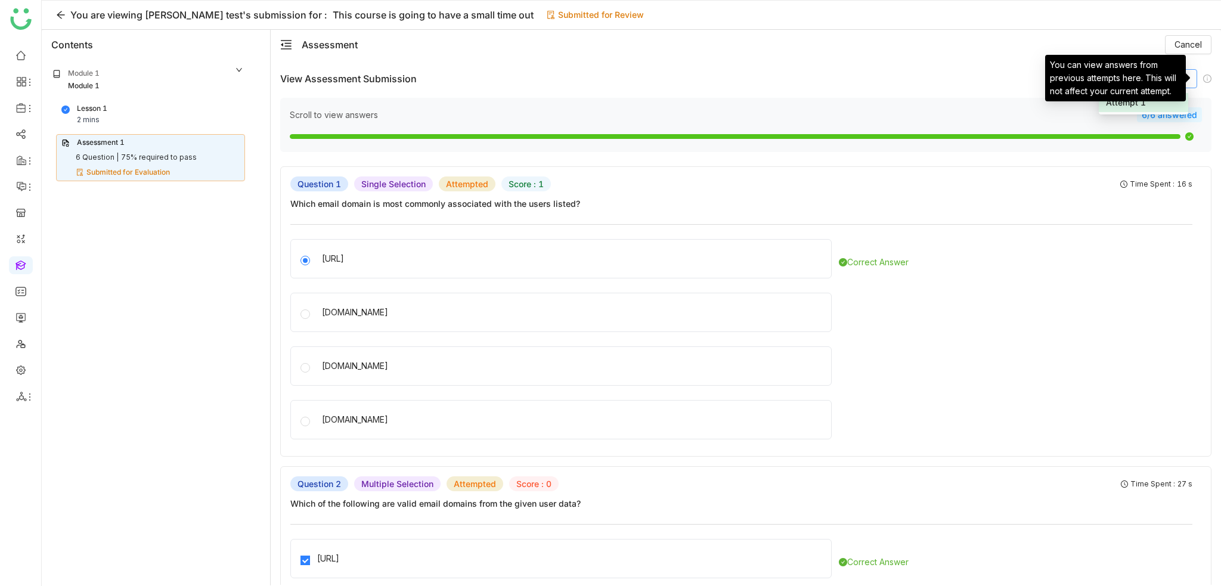
click at [1203, 78] on icon at bounding box center [1207, 78] width 8 height 8
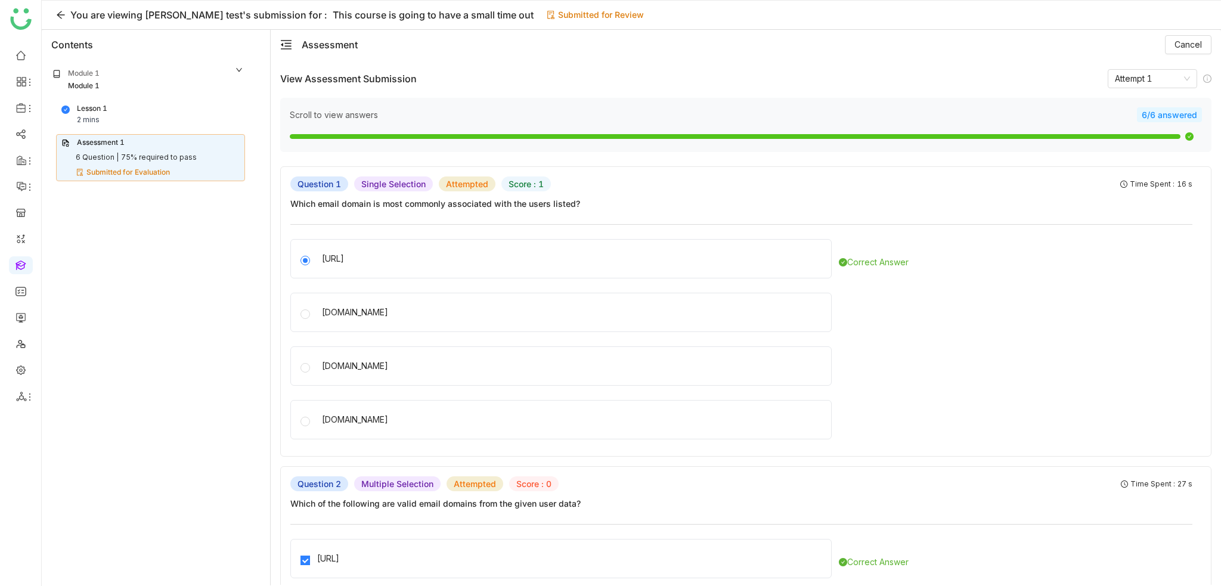
click at [918, 66] on div "**********" at bounding box center [746, 322] width 950 height 525
click at [52, 12] on icon at bounding box center [61, 15] width 18 height 10
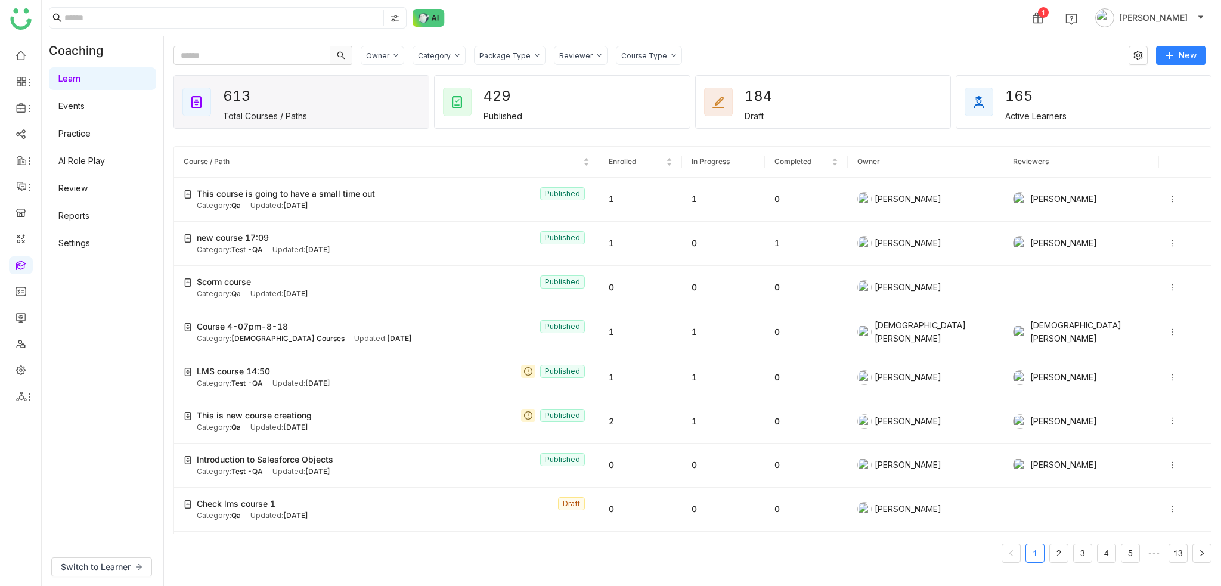
click at [844, 21] on div "1 [PERSON_NAME]" at bounding box center [631, 18] width 1179 height 36
click at [833, 28] on div "1 [PERSON_NAME]" at bounding box center [631, 18] width 1179 height 36
click at [736, 45] on div "Owner Category Package Type Reviewer Course Type New 613 Total Courses / Paths …" at bounding box center [692, 310] width 1057 height 549
click at [726, 57] on div "Owner Category Package Type Reviewer Course Type" at bounding box center [740, 55] width 759 height 19
click at [713, 42] on div "Owner Category Package Type Reviewer Course Type New 613 Total Courses / Paths …" at bounding box center [692, 310] width 1057 height 549
